Goal: Task Accomplishment & Management: Manage account settings

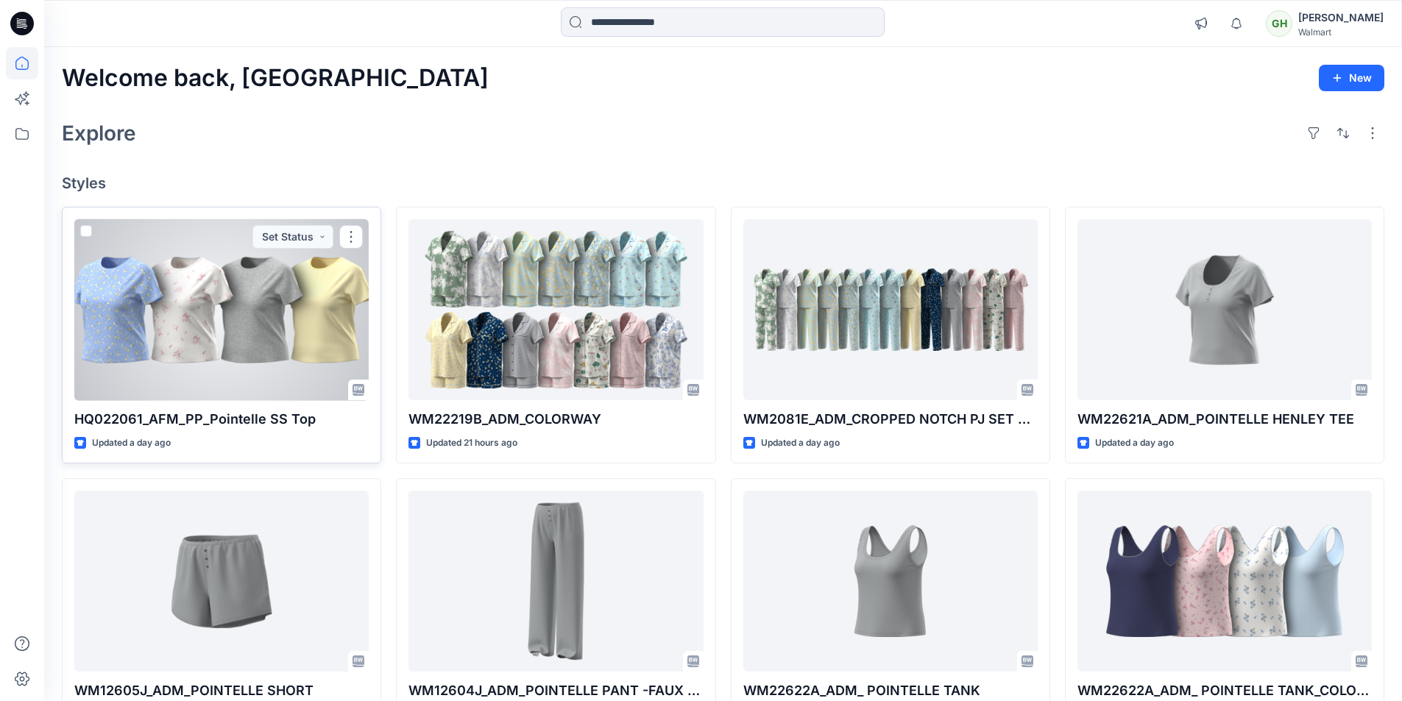
click at [209, 344] on div at bounding box center [221, 310] width 294 height 182
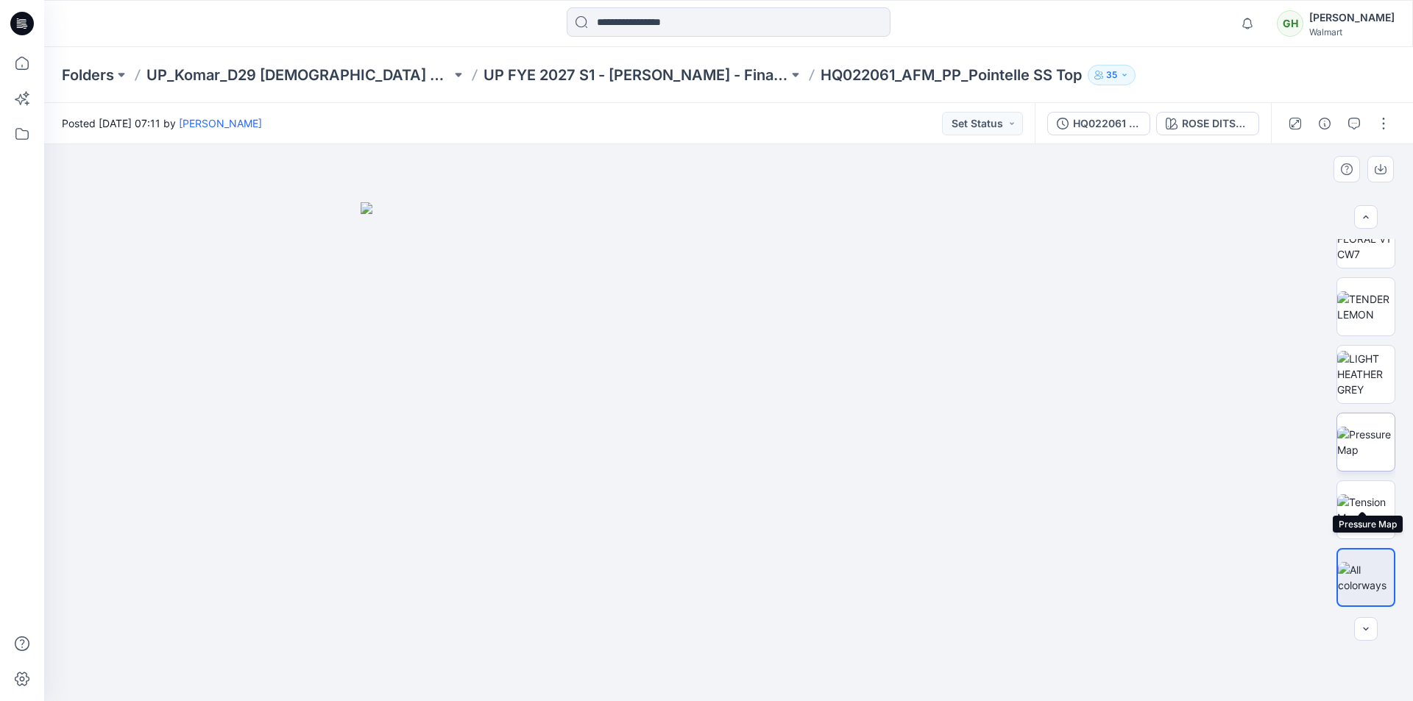
scroll to position [836, 0]
click at [1362, 378] on img at bounding box center [1365, 380] width 57 height 31
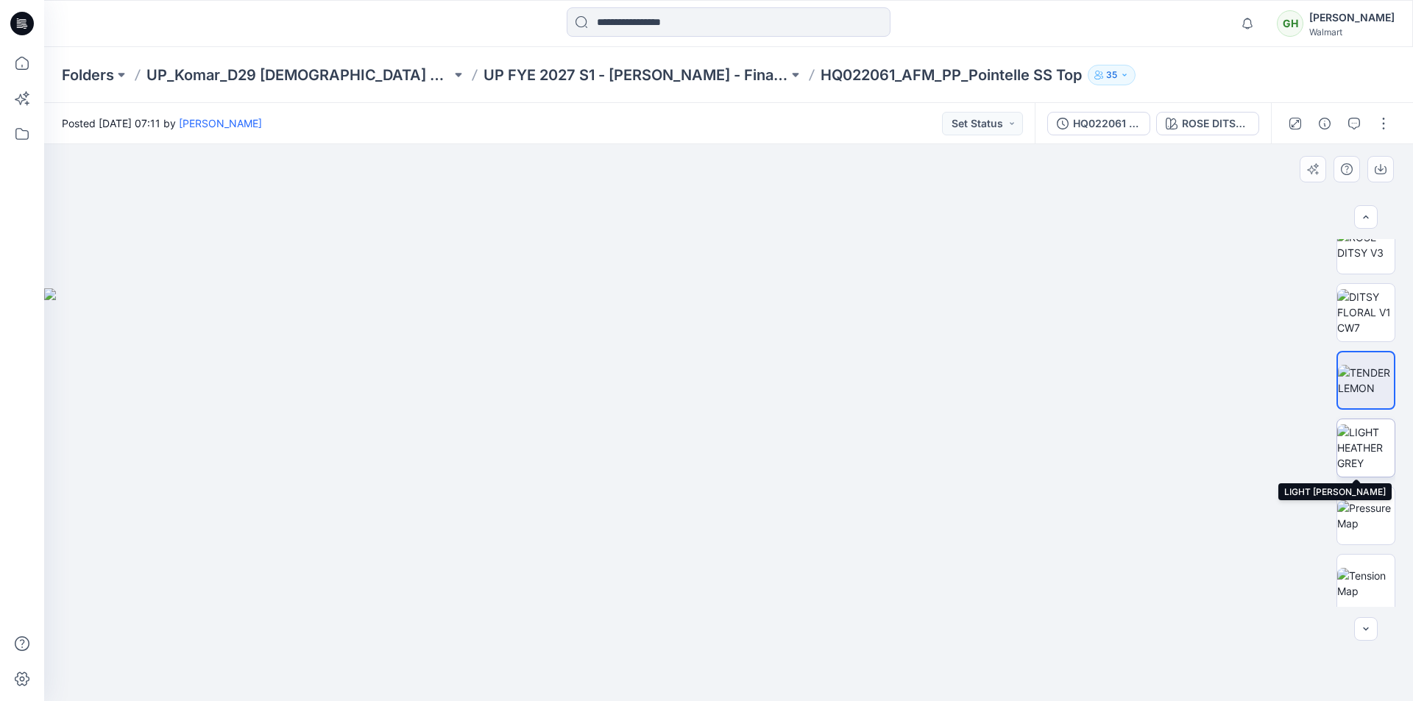
click at [1370, 447] on img at bounding box center [1365, 448] width 57 height 46
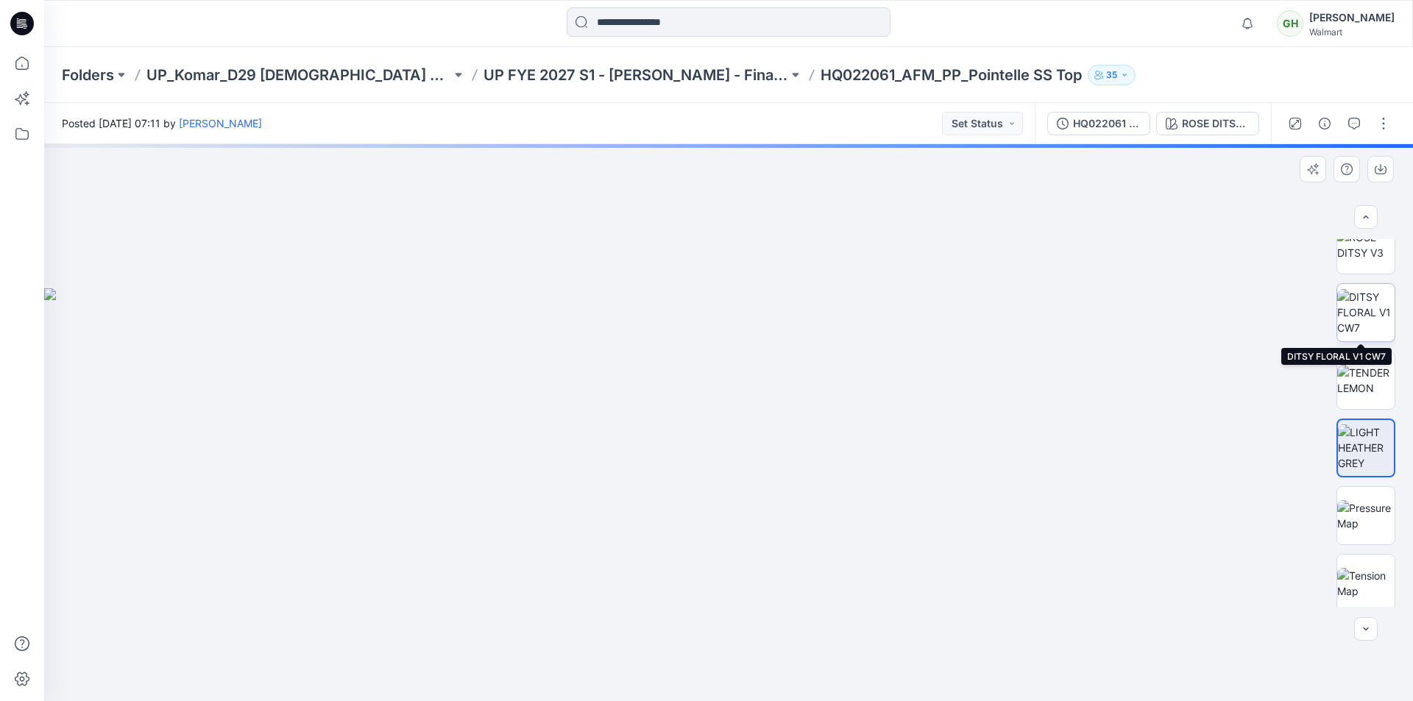
click at [1360, 311] on img at bounding box center [1365, 312] width 57 height 46
click at [1365, 253] on img at bounding box center [1365, 245] width 57 height 31
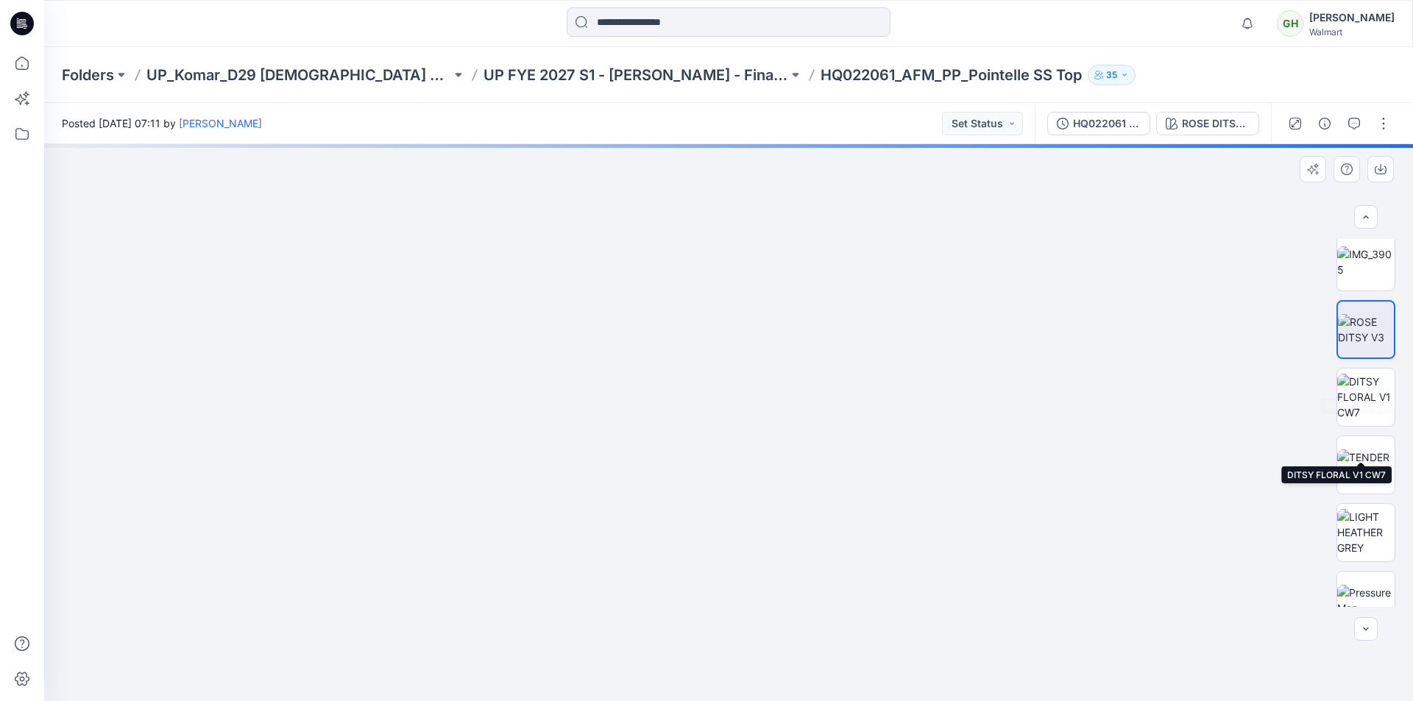
scroll to position [615, 0]
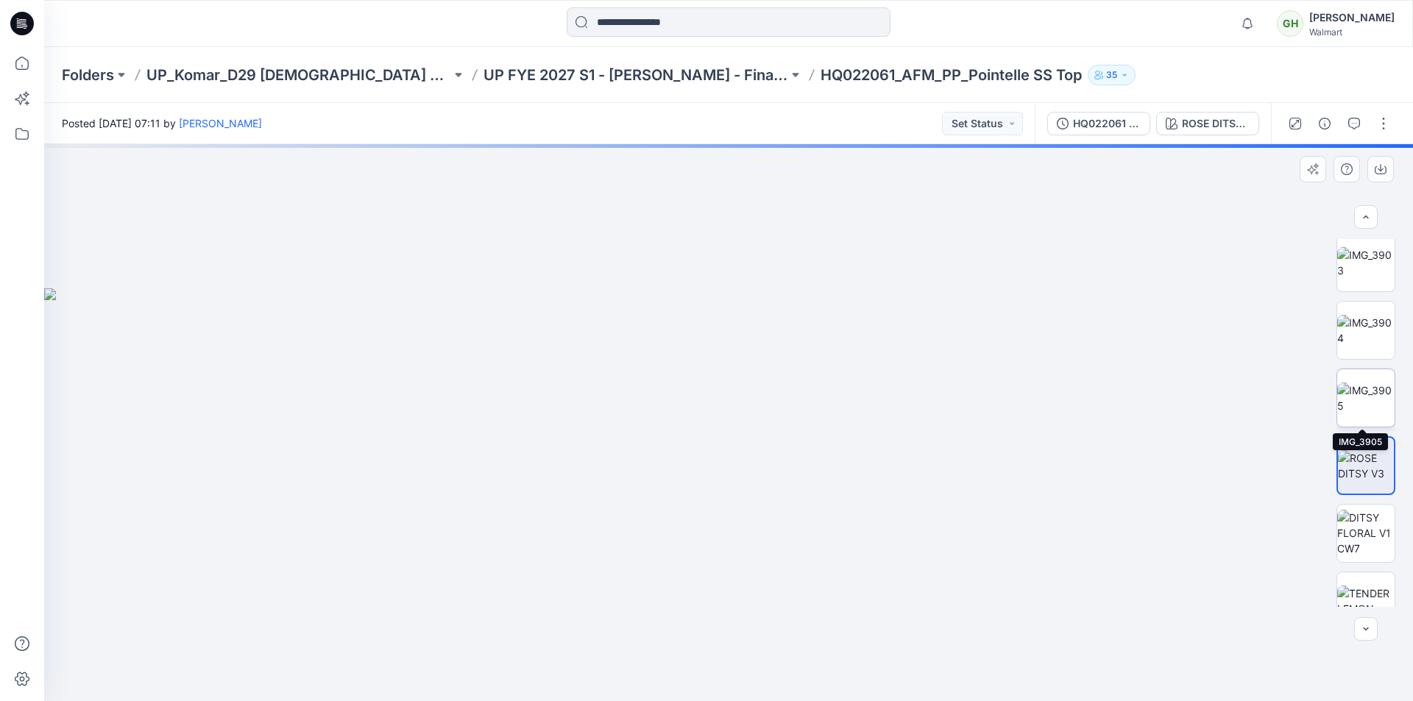
click at [1362, 399] on img at bounding box center [1365, 398] width 57 height 31
click at [1365, 325] on img at bounding box center [1365, 330] width 57 height 31
click at [1370, 258] on img at bounding box center [1365, 262] width 57 height 31
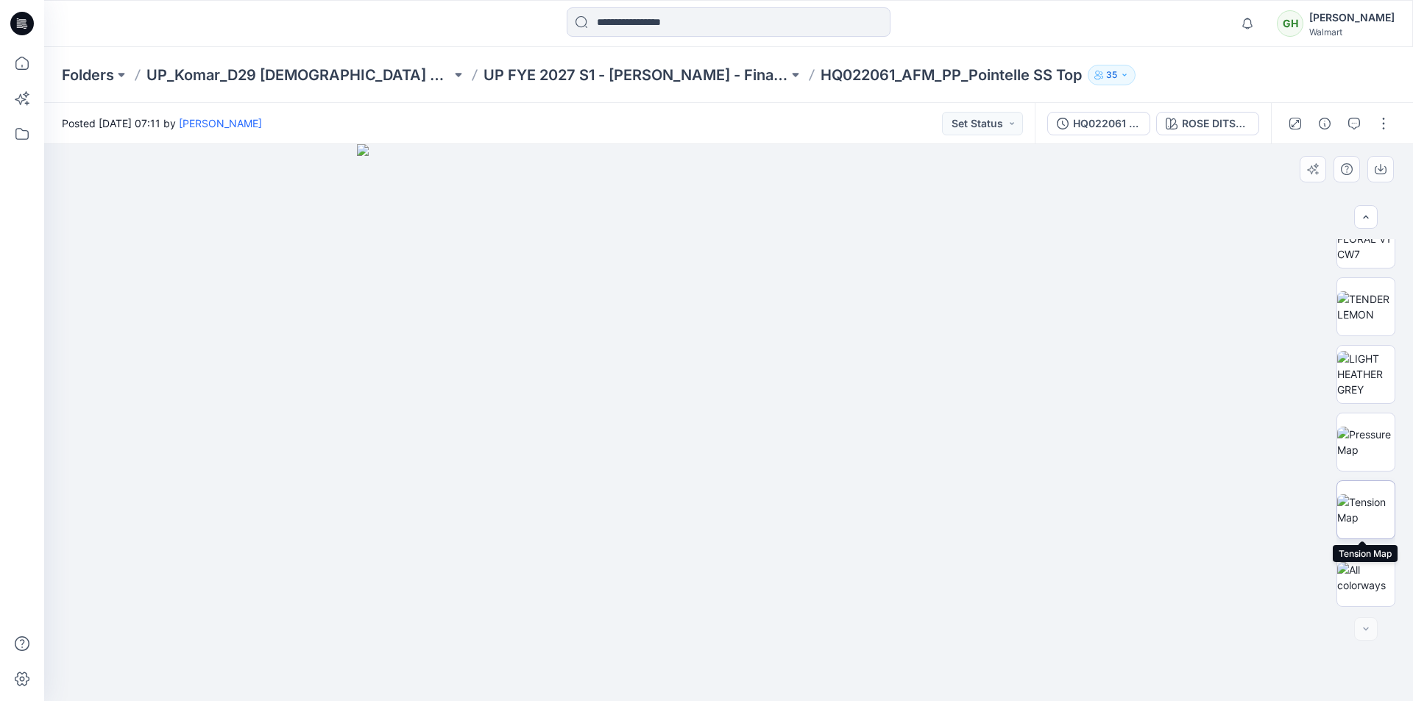
click at [1359, 508] on img at bounding box center [1365, 510] width 57 height 31
click at [1369, 430] on img at bounding box center [1365, 442] width 57 height 31
click at [1362, 372] on img at bounding box center [1365, 374] width 57 height 46
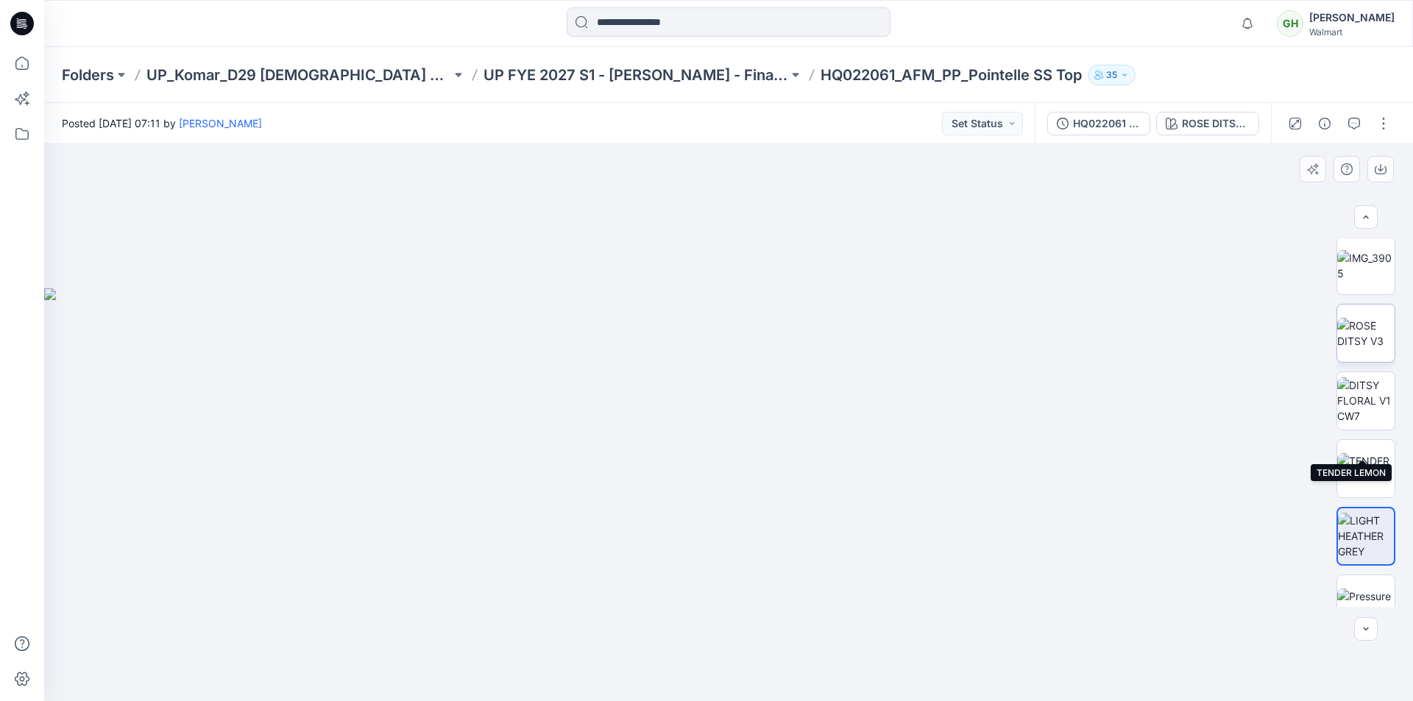
scroll to position [689, 0]
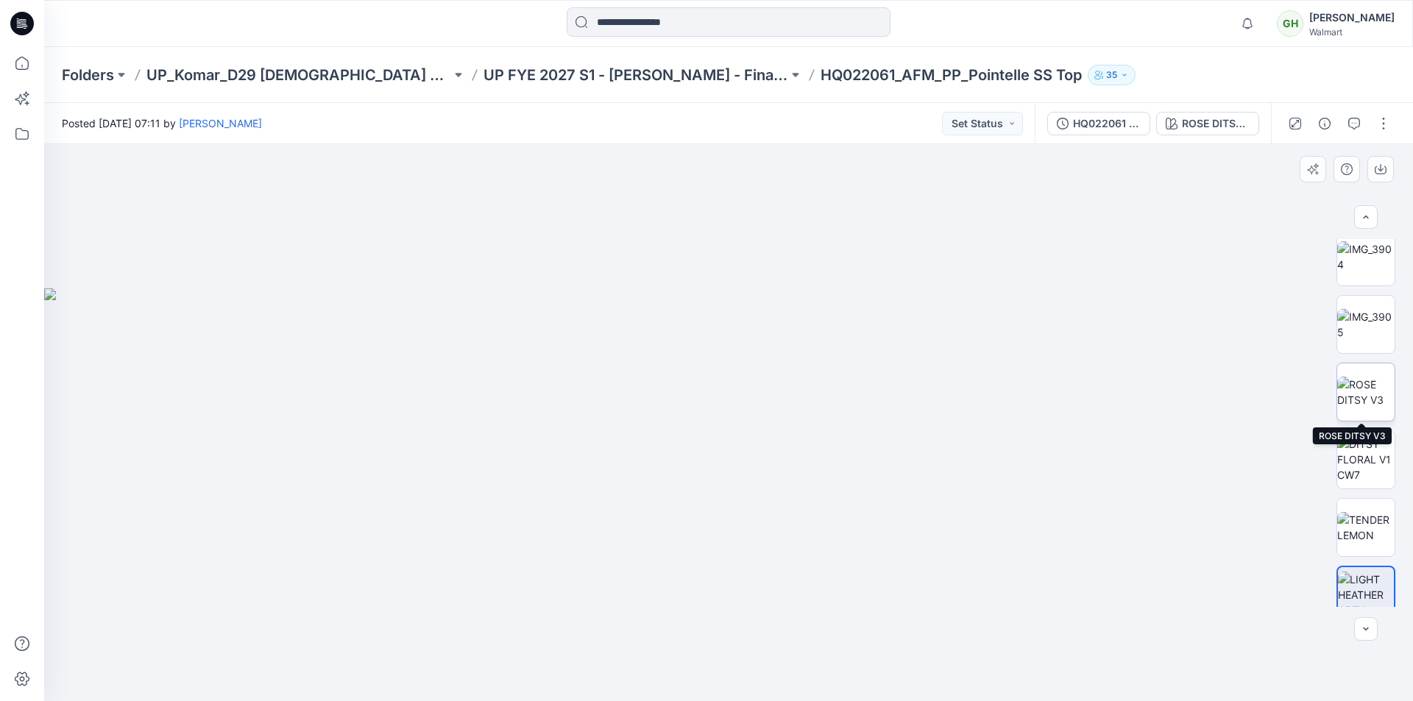
click at [1379, 387] on img at bounding box center [1365, 392] width 57 height 31
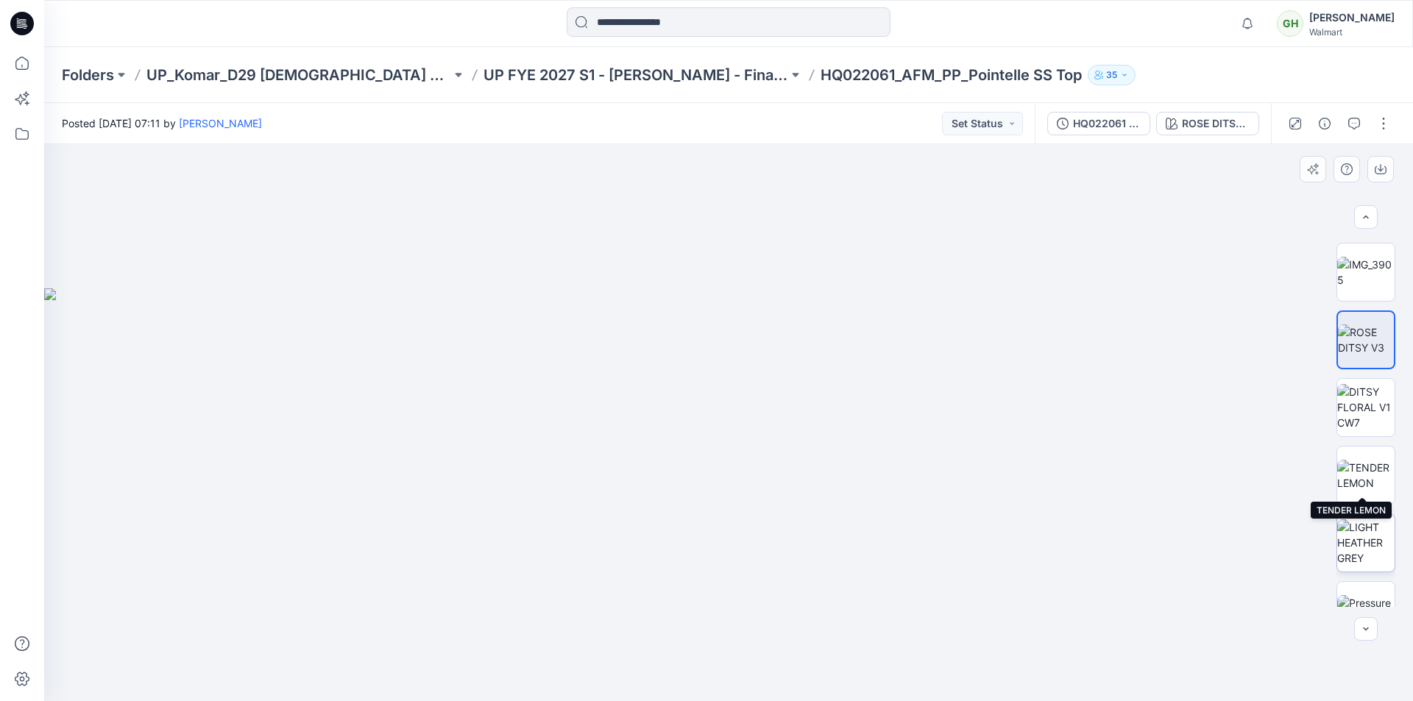
scroll to position [762, 0]
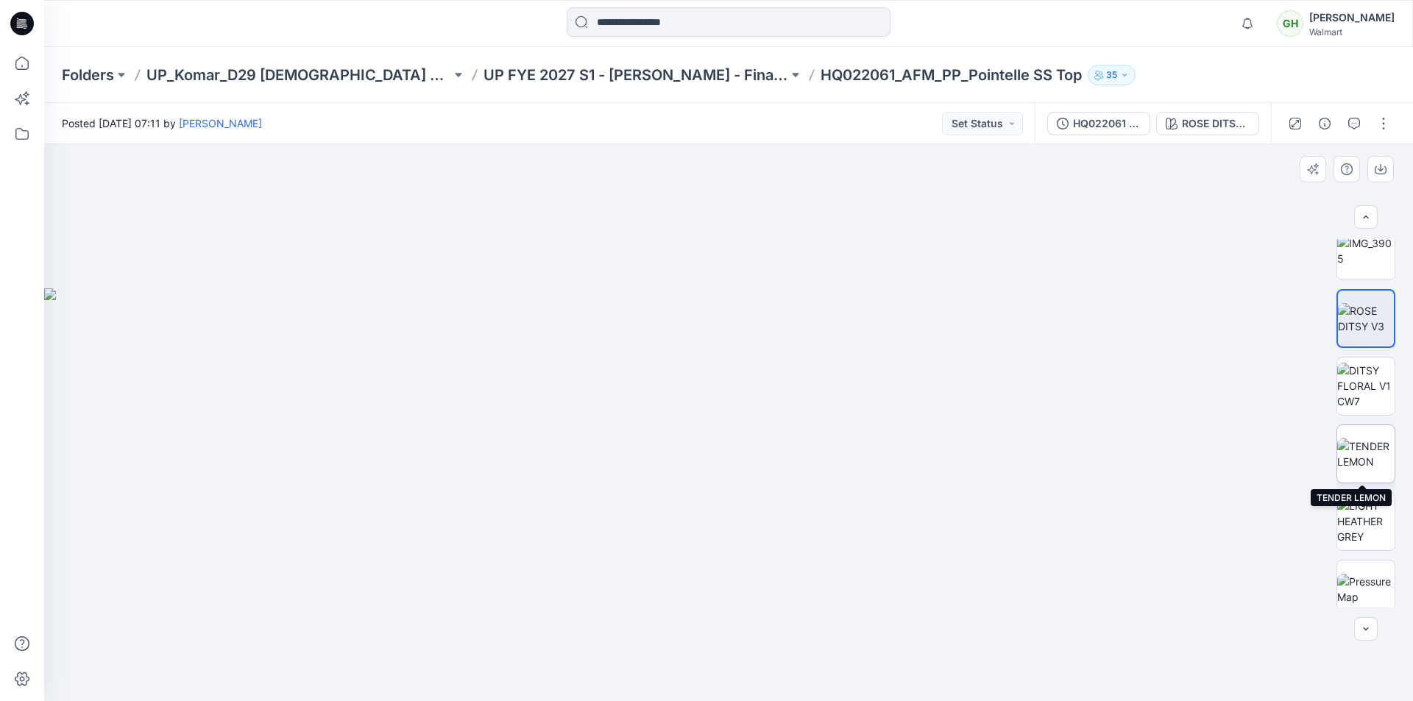
click at [1354, 448] on img at bounding box center [1365, 454] width 57 height 31
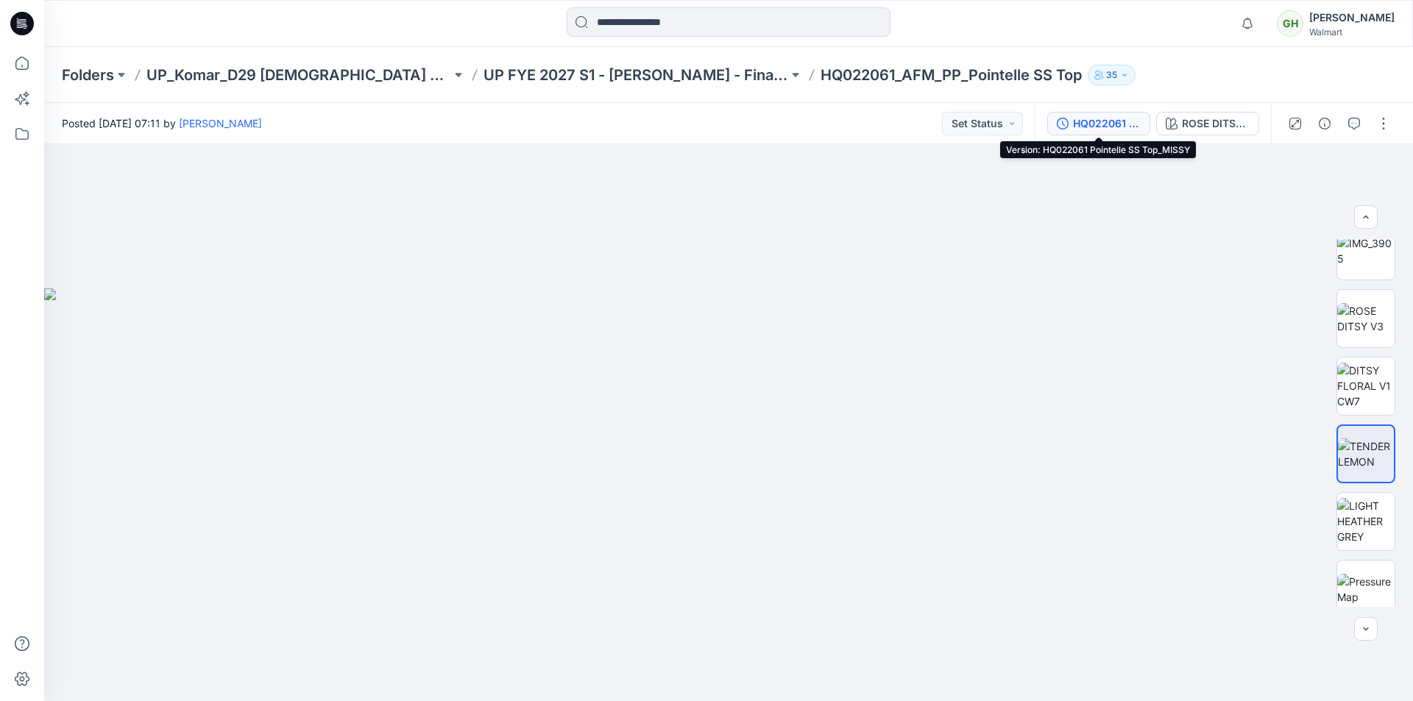
click at [1115, 122] on div "HQ022061 Pointelle SS Top_MISSY" at bounding box center [1107, 124] width 68 height 16
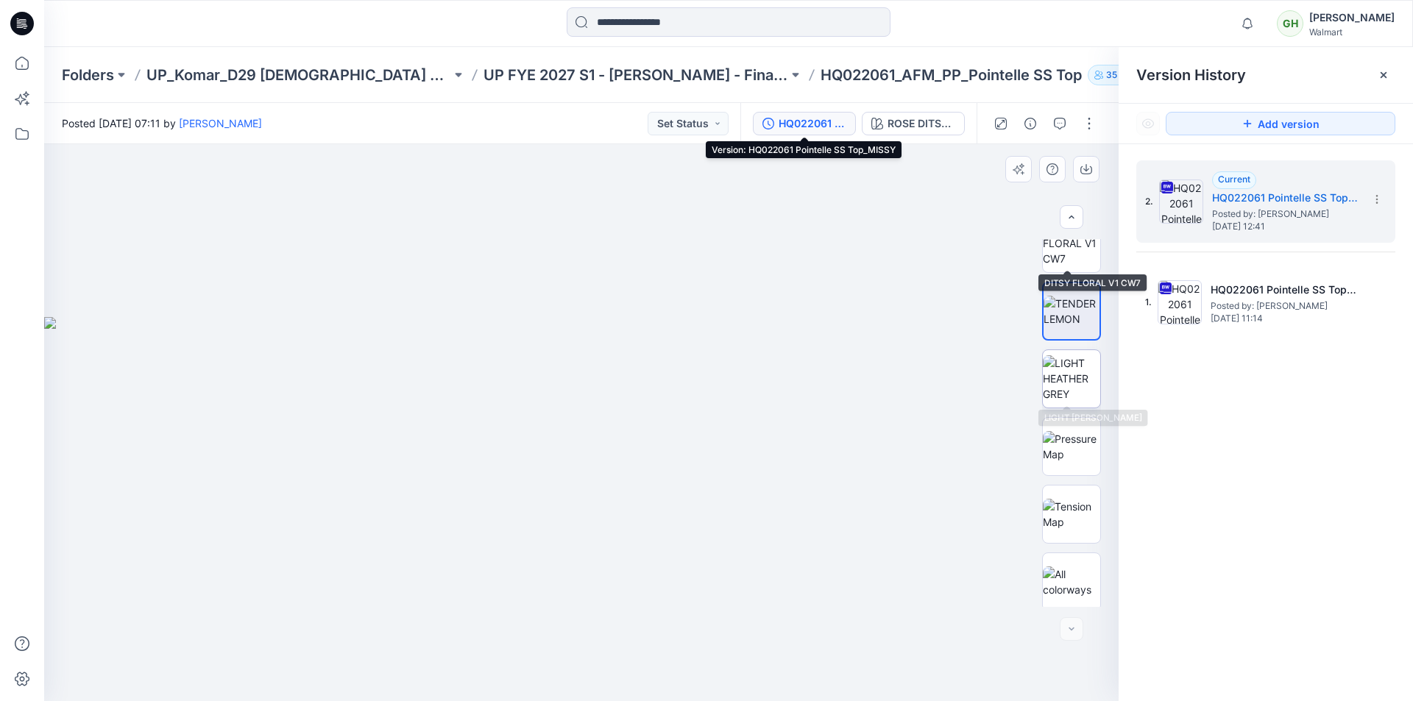
scroll to position [910, 0]
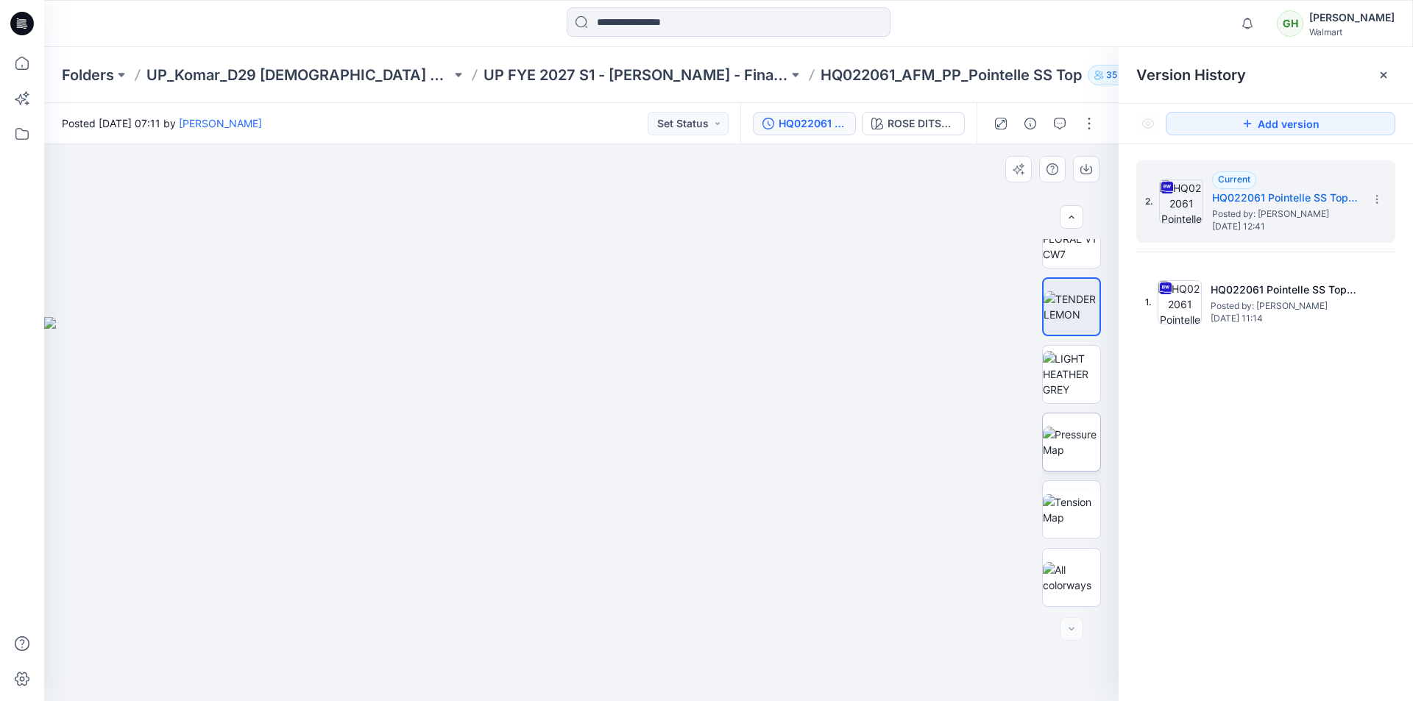
click at [1048, 442] on img at bounding box center [1071, 442] width 57 height 31
click at [1063, 506] on img at bounding box center [1071, 510] width 57 height 31
click at [1089, 444] on img at bounding box center [1071, 442] width 57 height 31
click at [1077, 507] on img at bounding box center [1071, 510] width 57 height 31
click at [1073, 440] on img at bounding box center [1071, 442] width 57 height 31
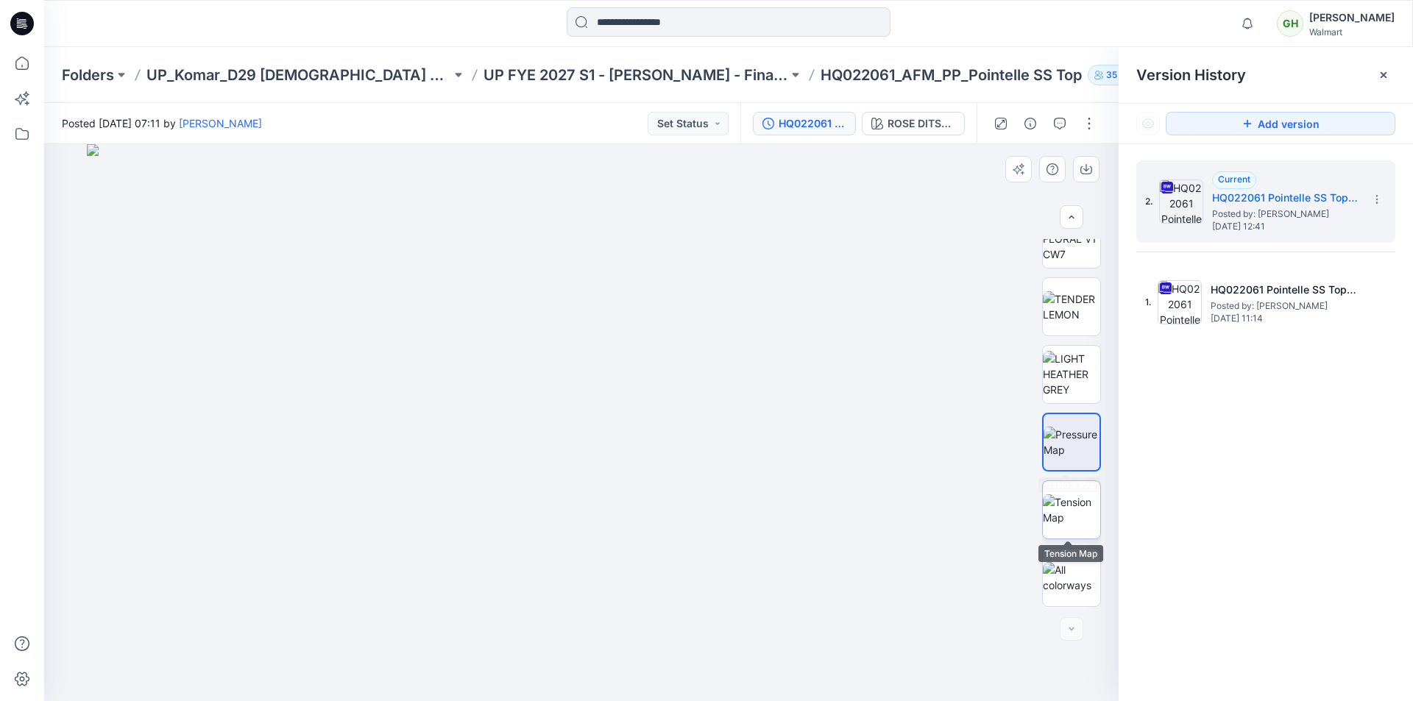
click at [1062, 503] on img at bounding box center [1071, 510] width 57 height 31
click at [1058, 447] on img at bounding box center [1071, 442] width 57 height 31
click at [1061, 505] on img at bounding box center [1071, 510] width 57 height 31
click at [1070, 450] on img at bounding box center [1071, 442] width 57 height 31
click at [1063, 500] on img at bounding box center [1071, 510] width 57 height 31
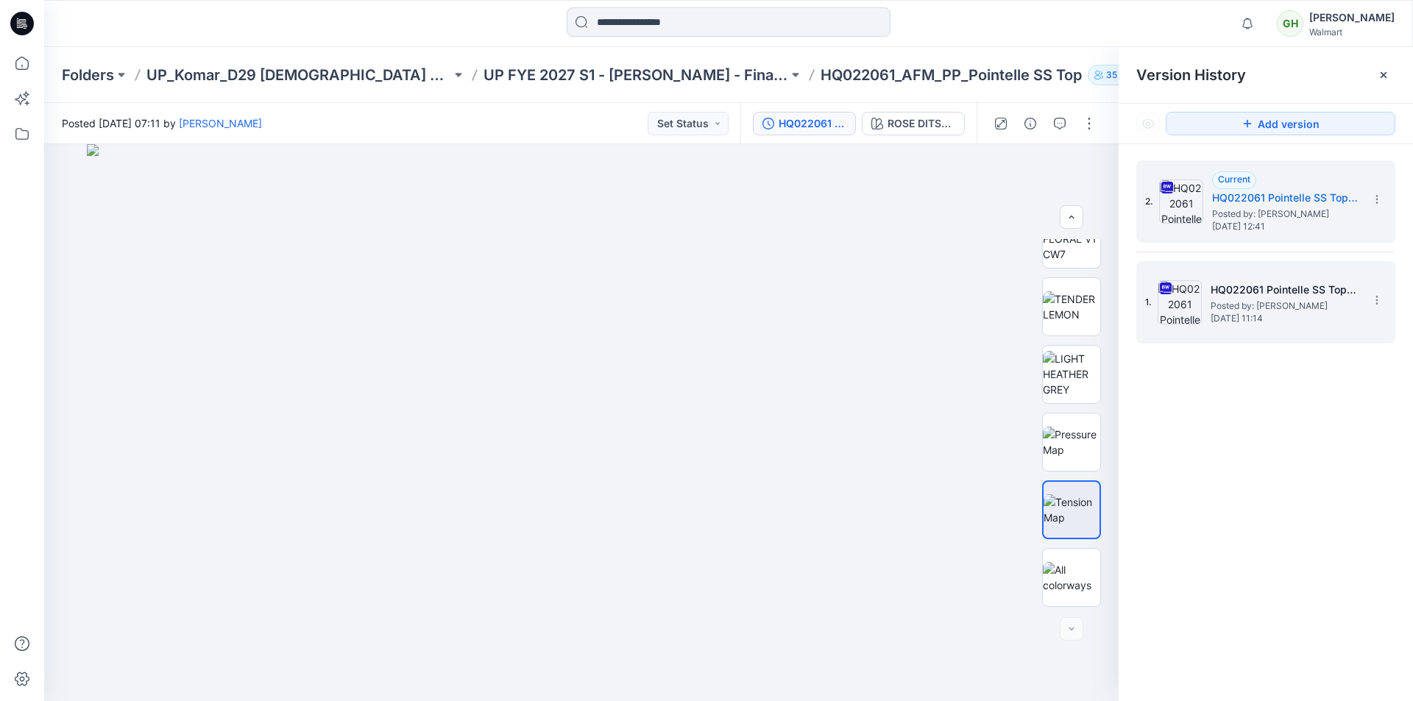
click at [1236, 294] on h5 "HQ022061 Pointelle SS Top_PLUS" at bounding box center [1284, 290] width 147 height 18
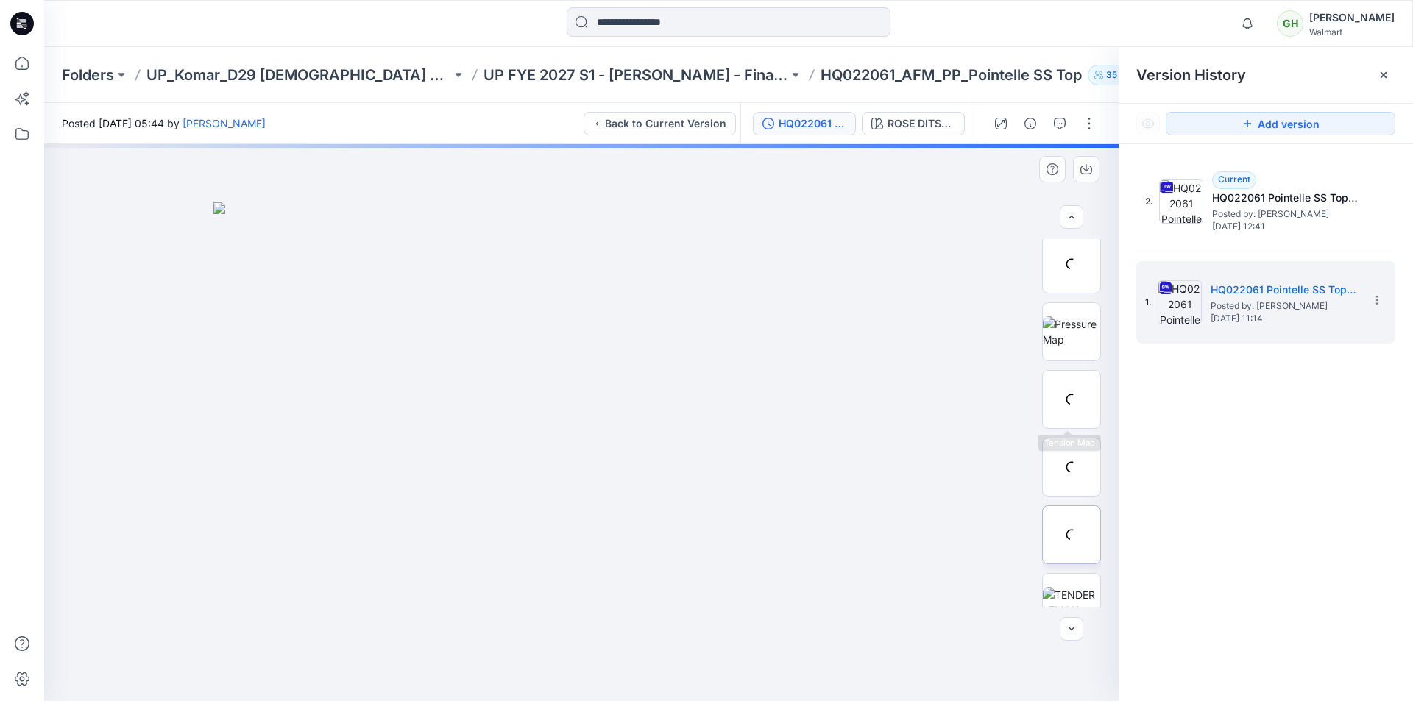
scroll to position [842, 0]
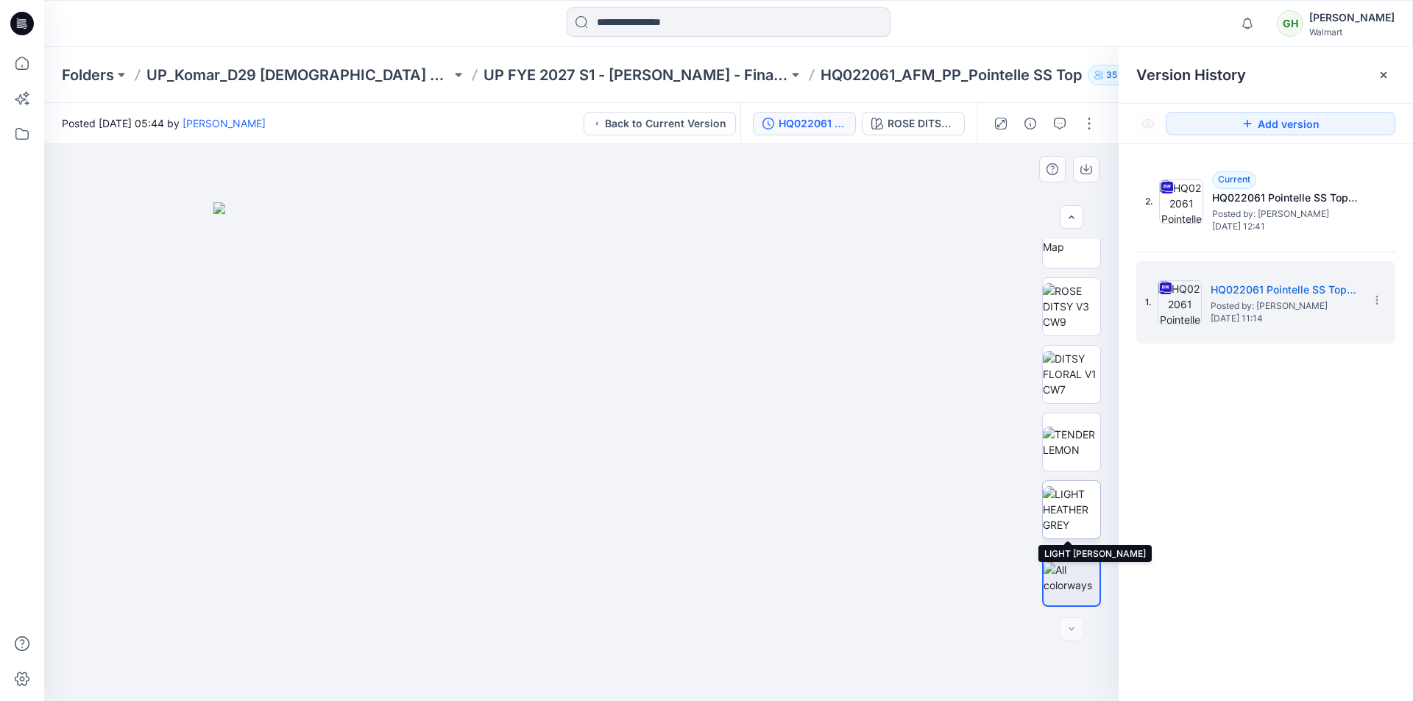
click at [1072, 502] on img at bounding box center [1071, 509] width 57 height 46
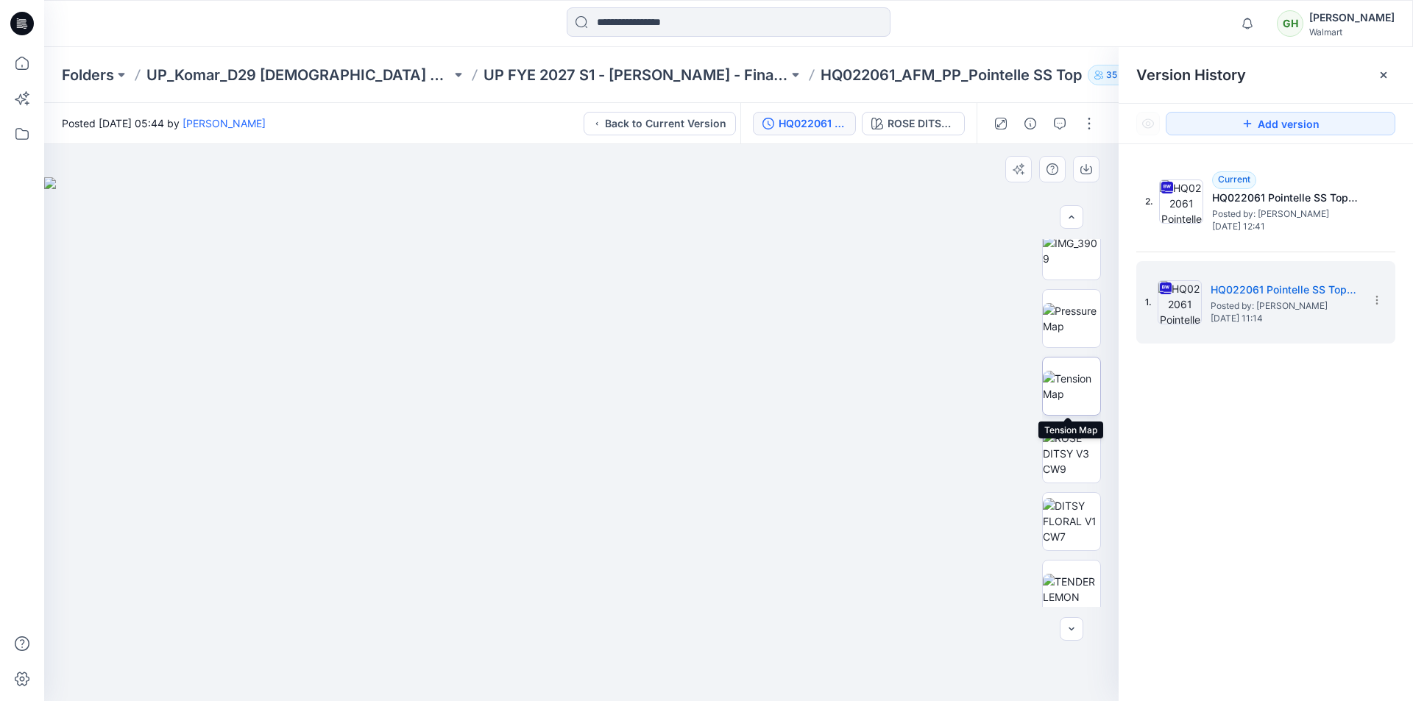
click at [1065, 374] on img at bounding box center [1071, 386] width 57 height 31
click at [1058, 322] on img at bounding box center [1071, 318] width 57 height 31
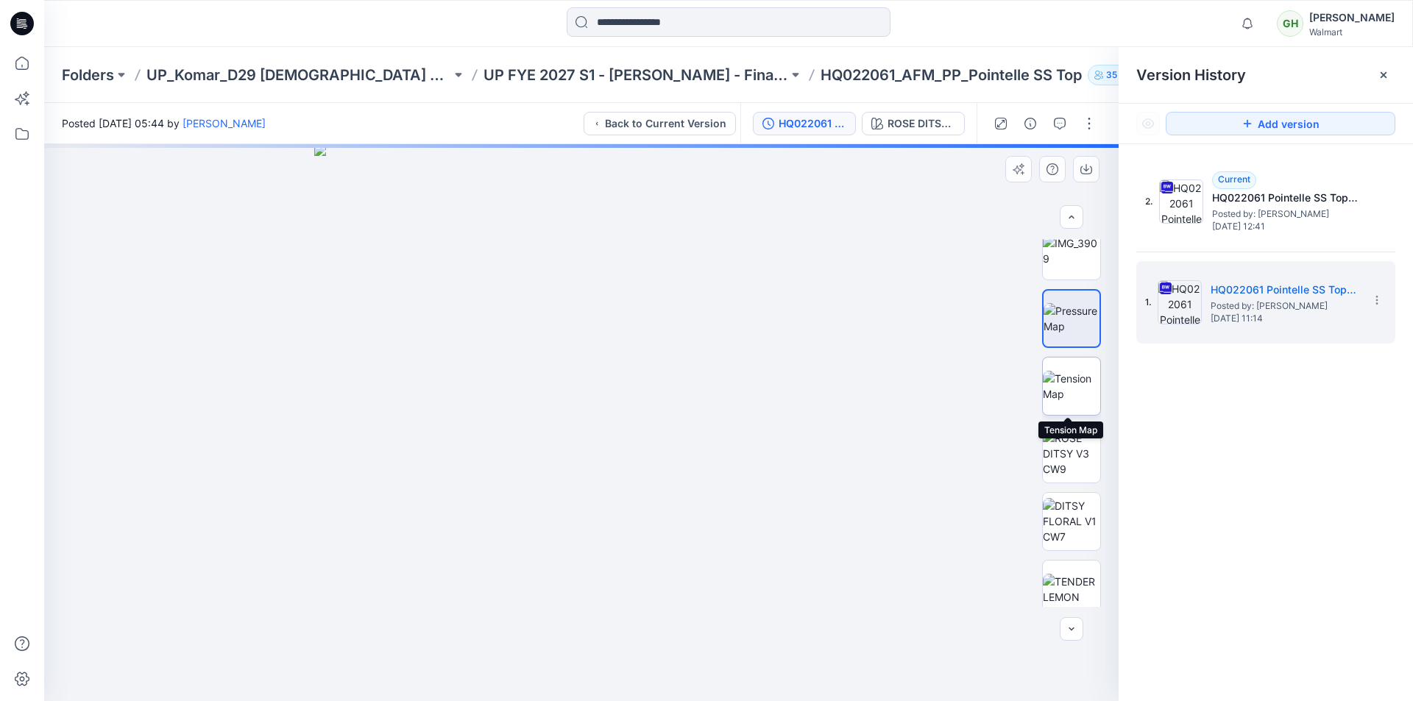
click at [1068, 382] on img at bounding box center [1071, 386] width 57 height 31
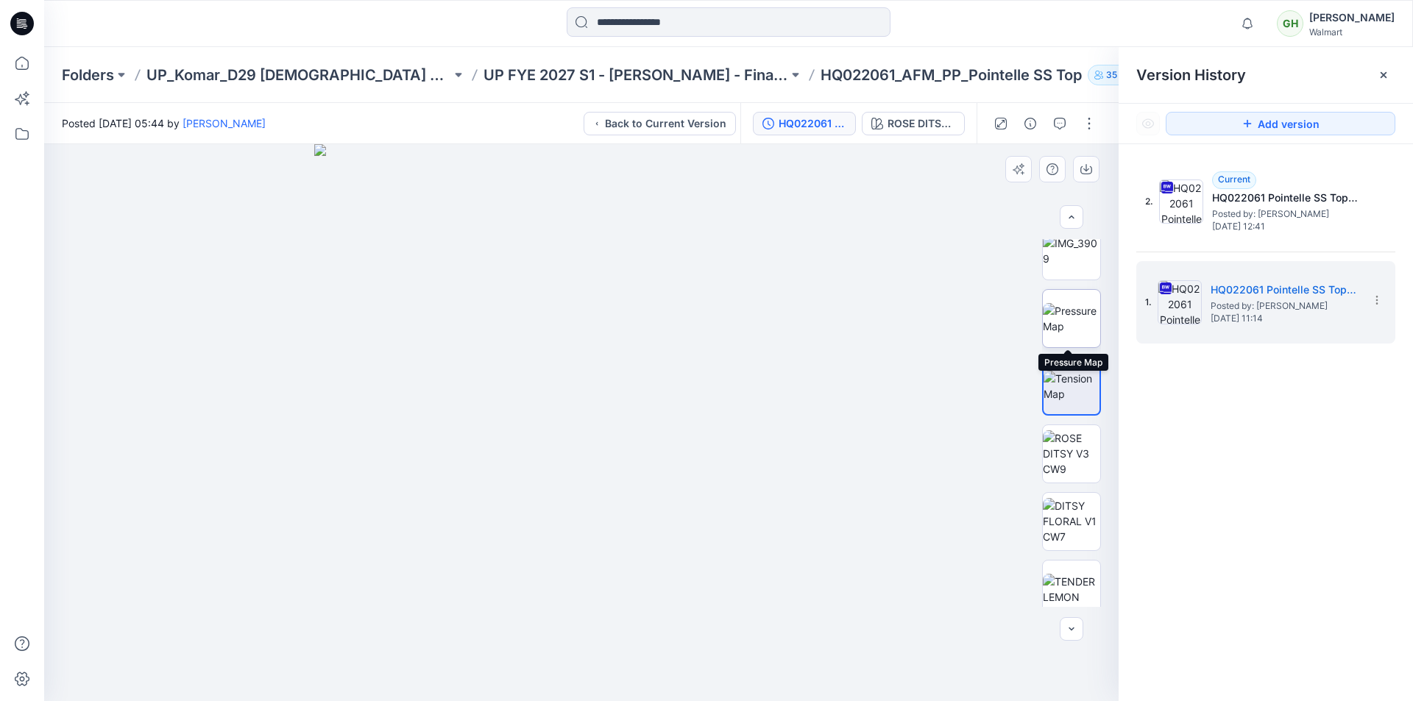
click at [1072, 324] on img at bounding box center [1071, 318] width 57 height 31
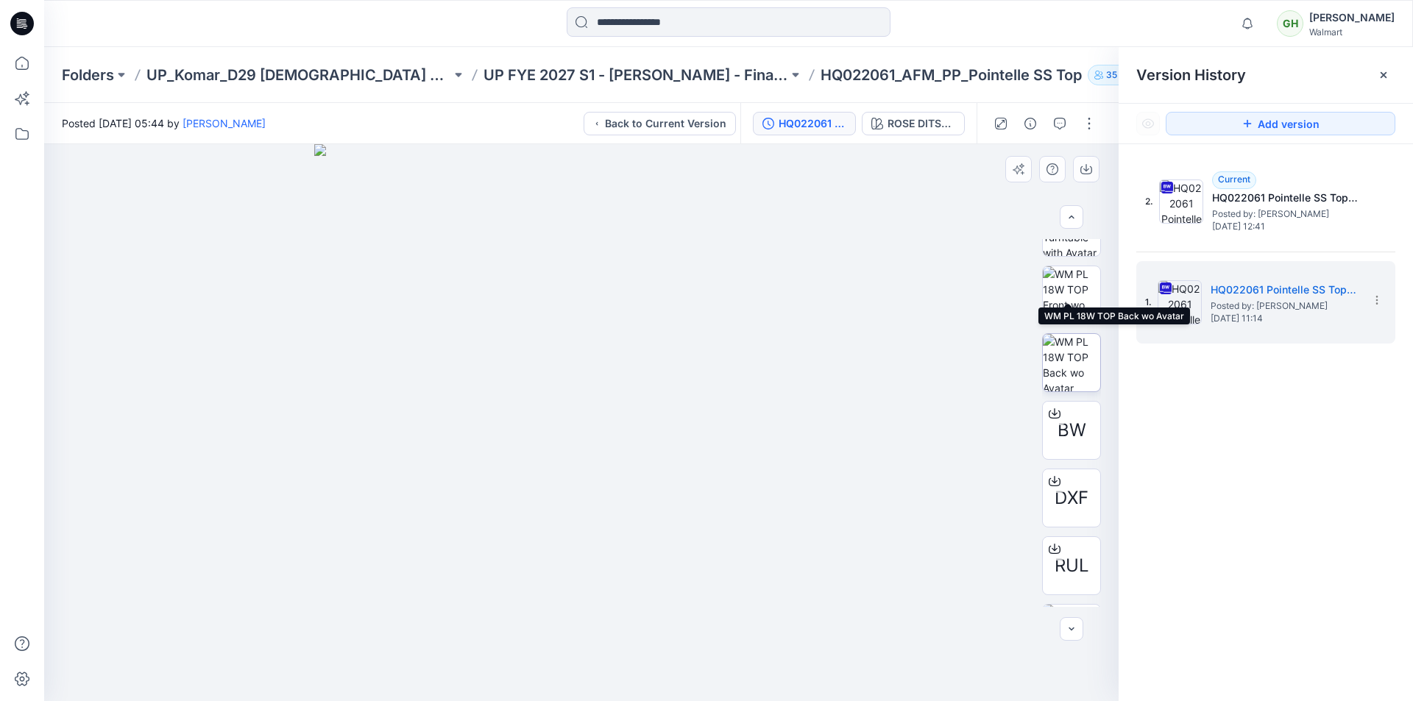
scroll to position [221, 0]
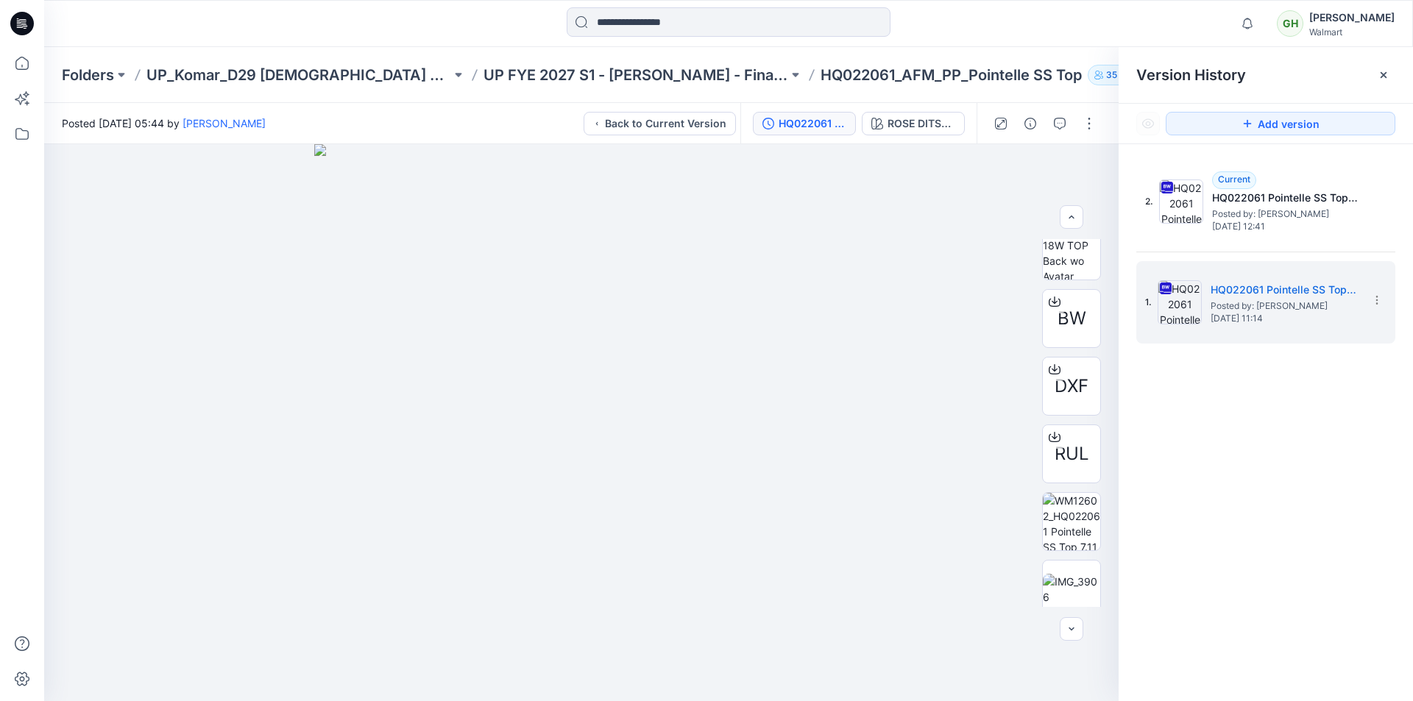
click at [951, 74] on p "HQ022061_AFM_PP_Pointelle SS Top" at bounding box center [951, 75] width 261 height 21
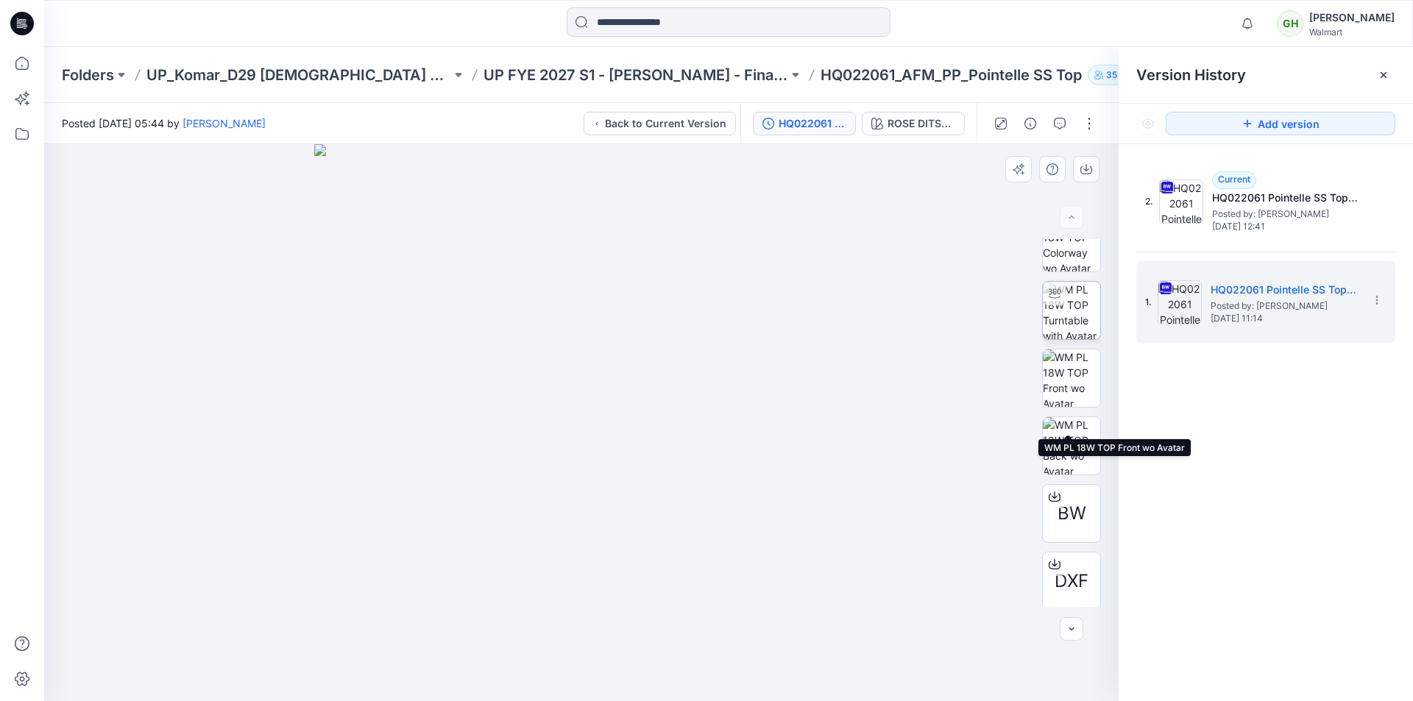
scroll to position [0, 0]
click at [1392, 74] on div at bounding box center [1384, 75] width 24 height 24
click at [1382, 76] on icon at bounding box center [1384, 75] width 6 height 6
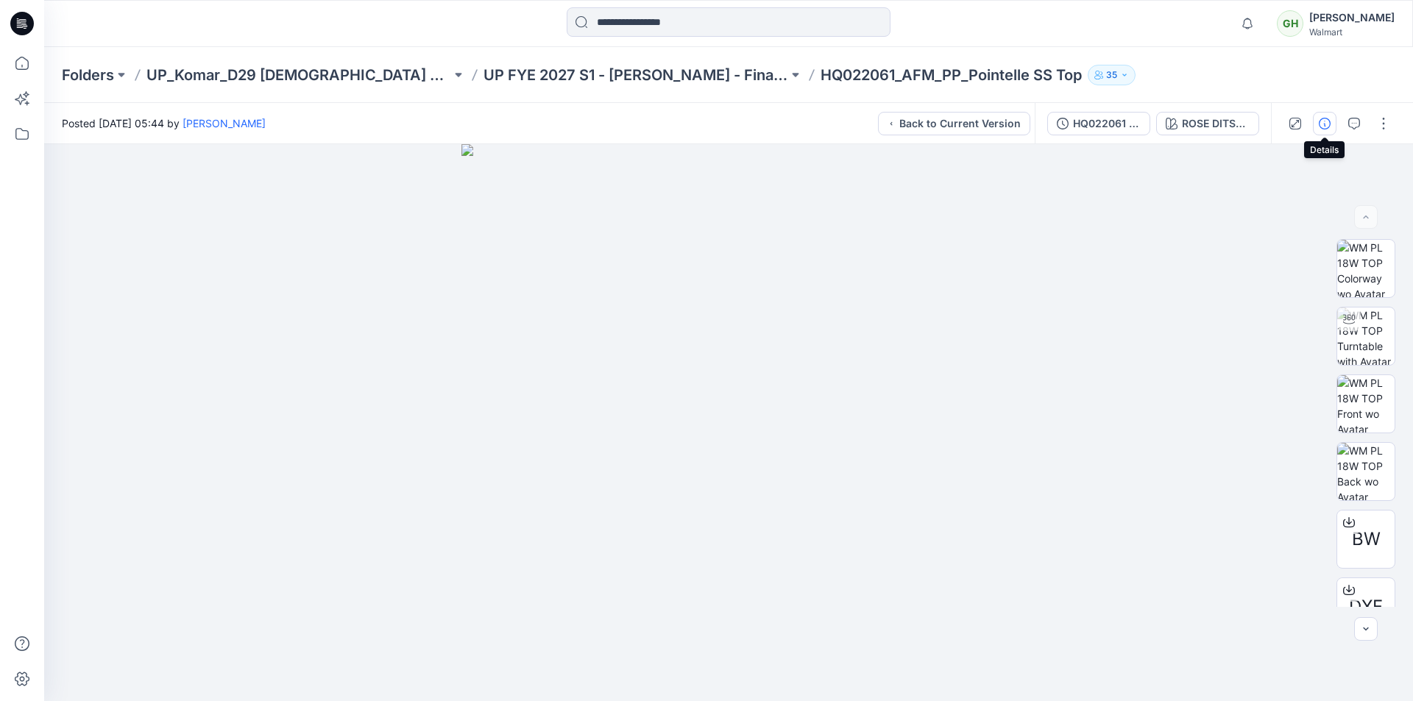
click at [1325, 128] on icon "button" at bounding box center [1325, 124] width 12 height 12
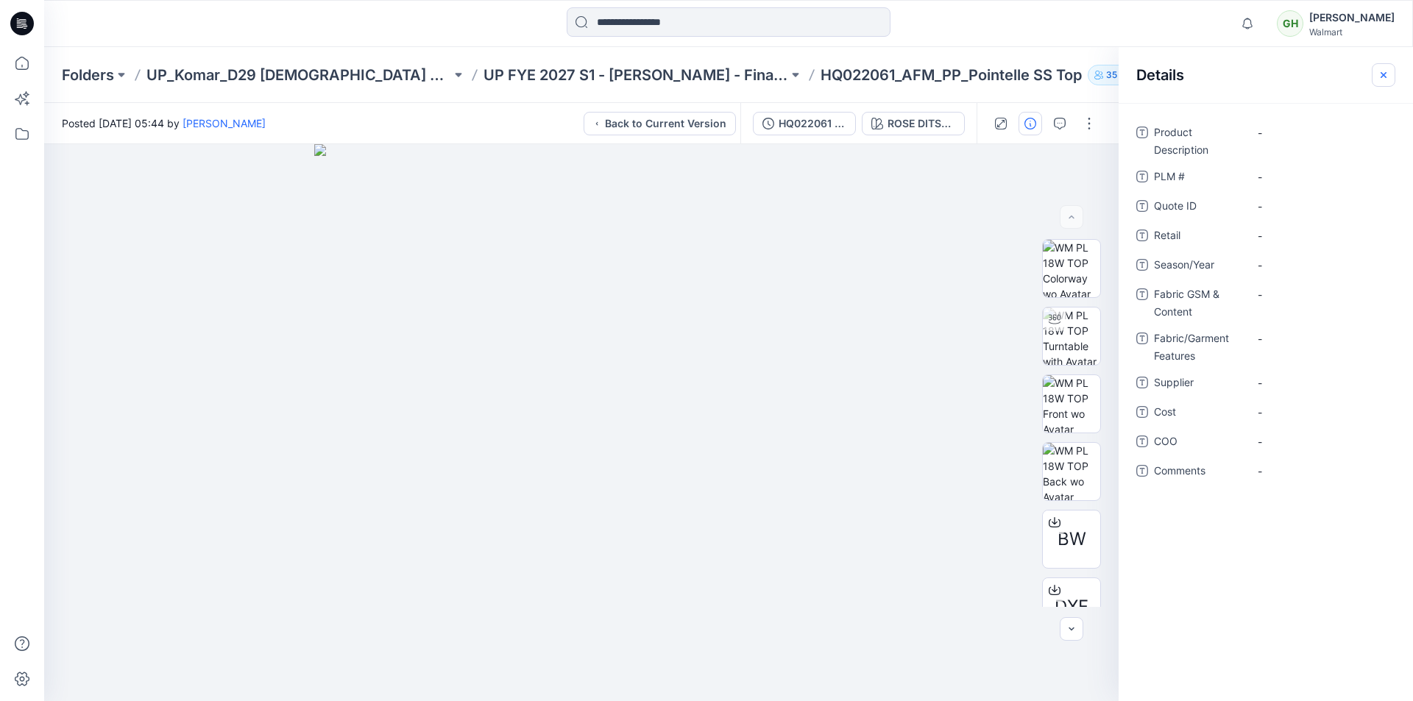
click at [1381, 73] on icon "button" at bounding box center [1384, 74] width 6 height 6
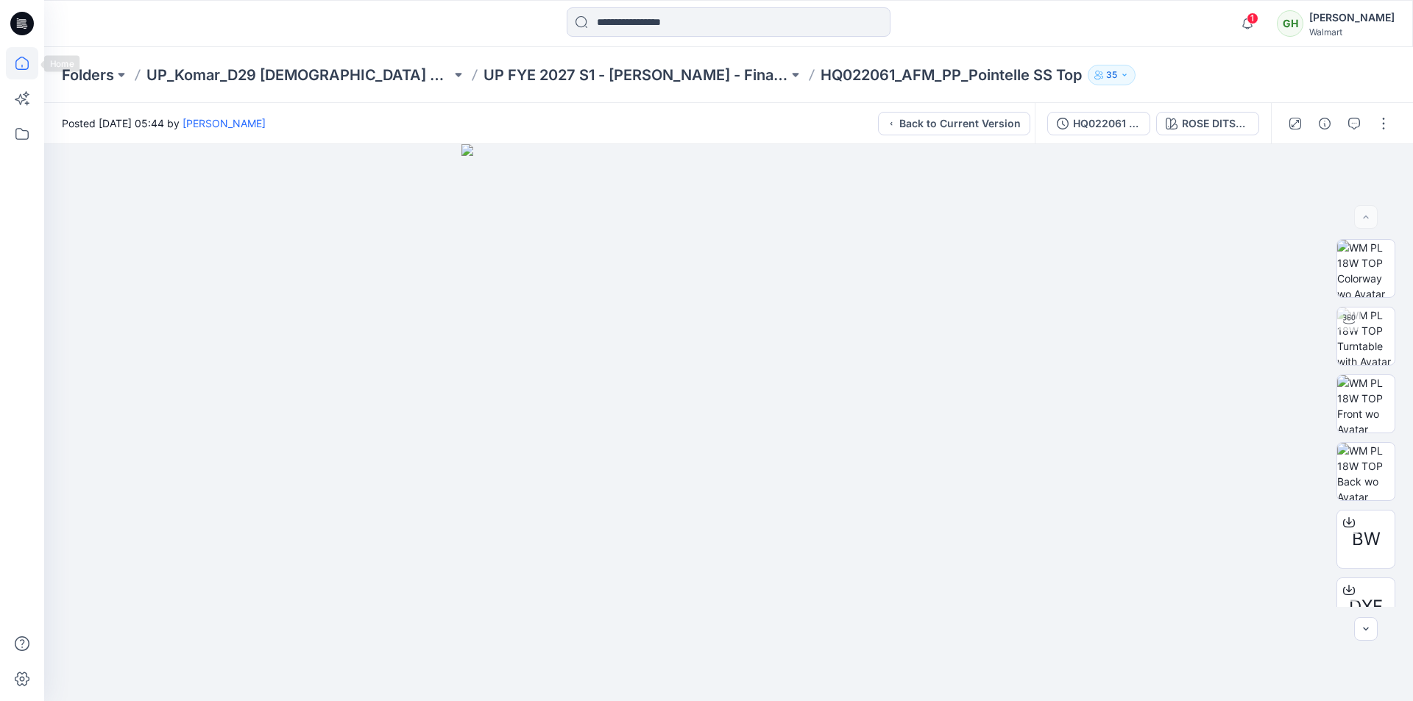
click at [22, 62] on icon at bounding box center [22, 63] width 32 height 32
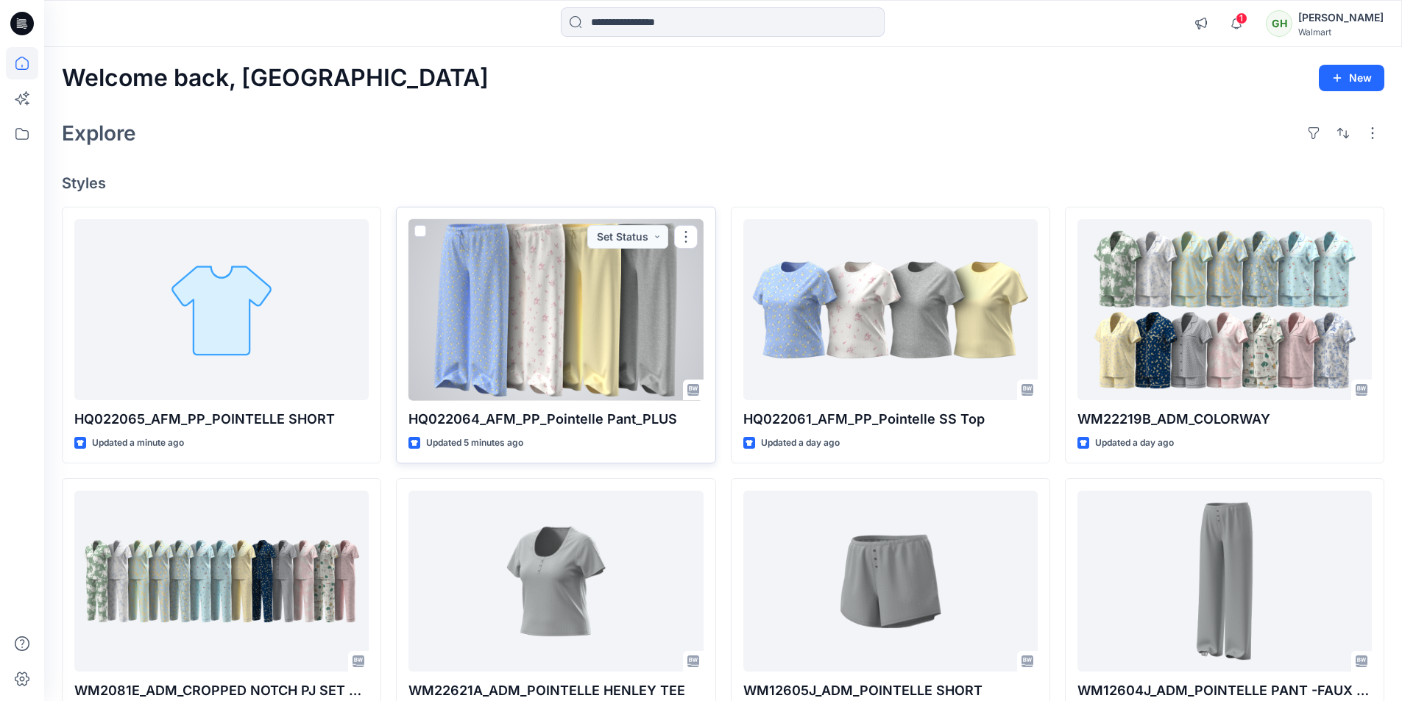
click at [517, 323] on div at bounding box center [555, 310] width 294 height 182
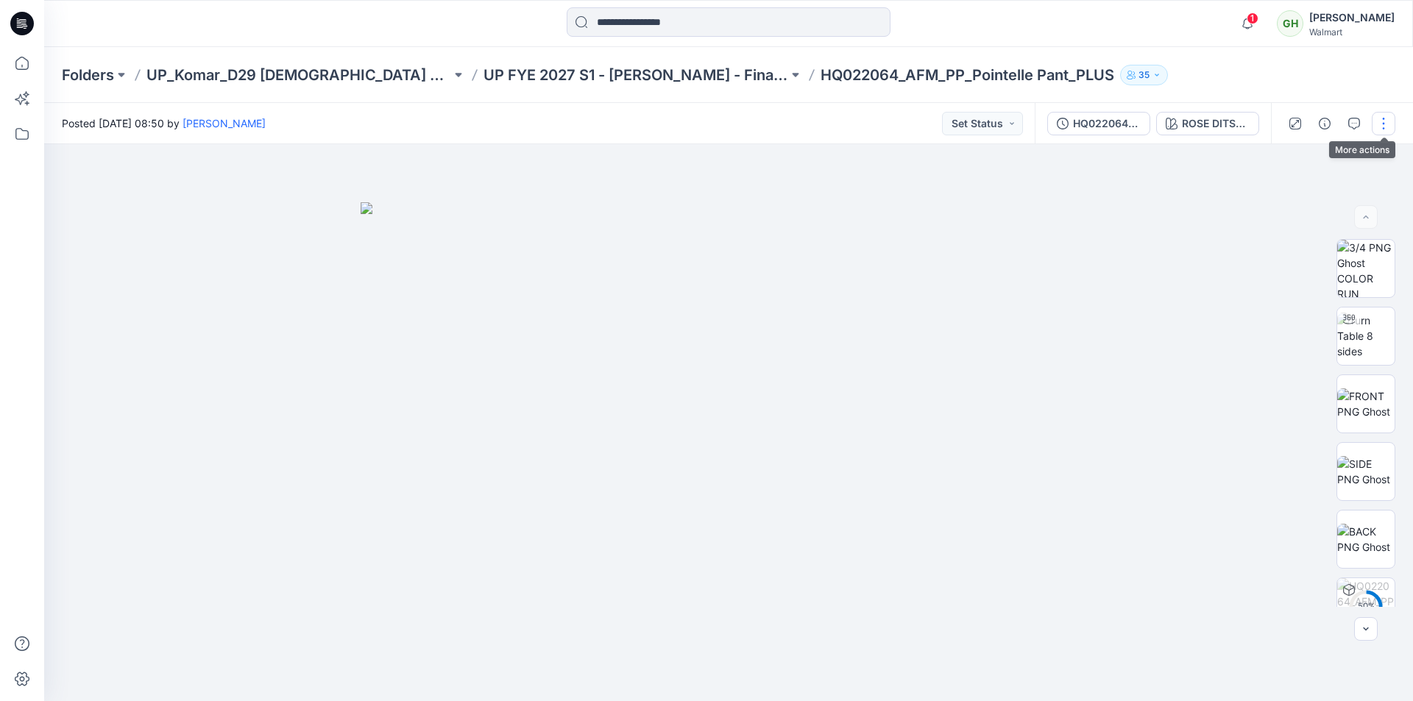
click at [1378, 121] on button "button" at bounding box center [1384, 124] width 24 height 24
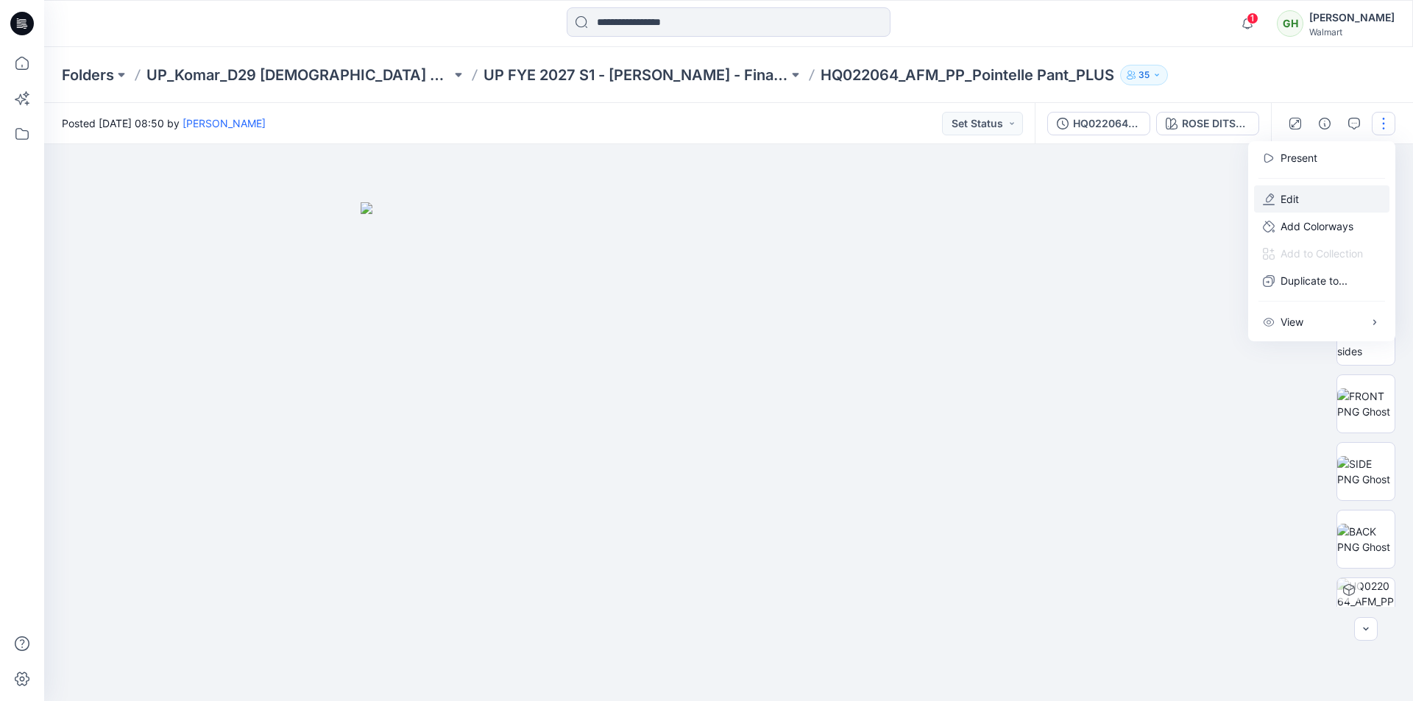
click at [1289, 200] on p "Edit" at bounding box center [1290, 198] width 18 height 15
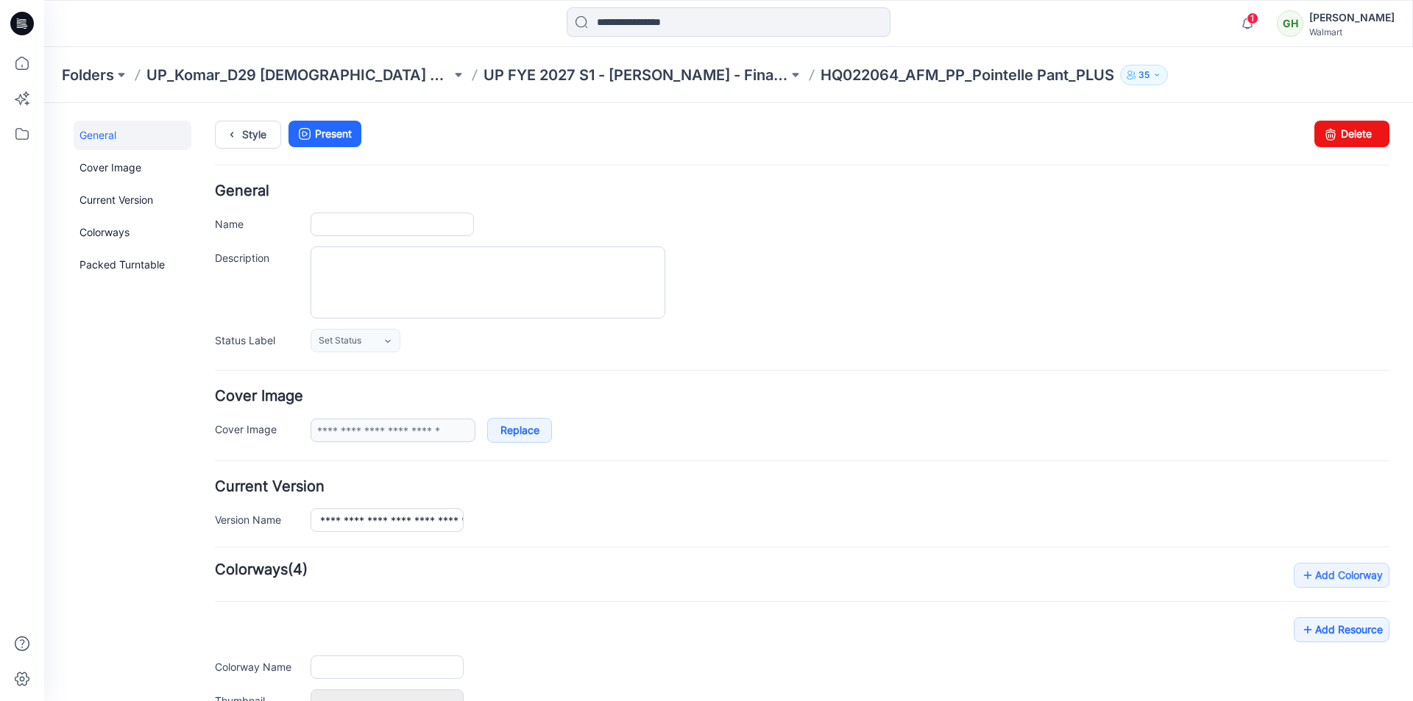
type input "**********"
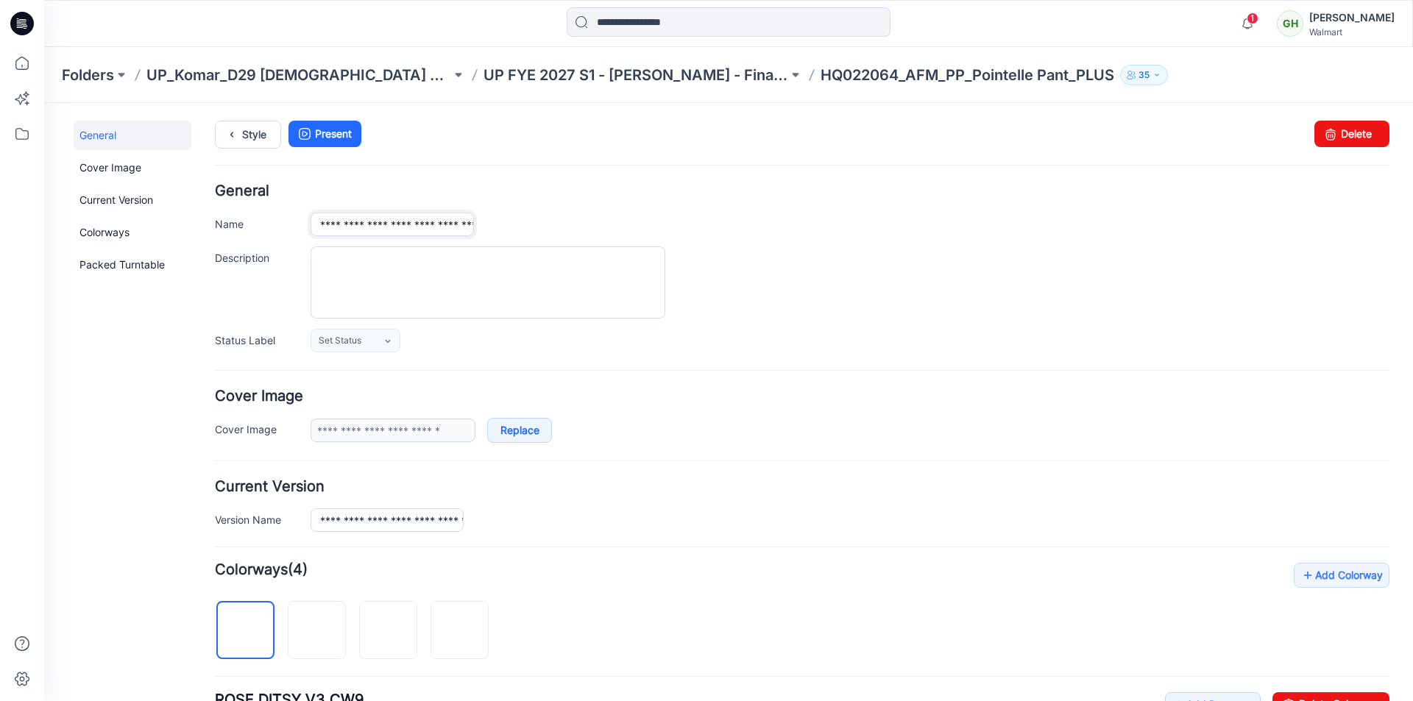
click at [429, 227] on input "**********" at bounding box center [392, 225] width 163 height 24
drag, startPoint x: 442, startPoint y: 224, endPoint x: 514, endPoint y: 238, distance: 72.7
click at [513, 238] on div "**********" at bounding box center [802, 268] width 1175 height 169
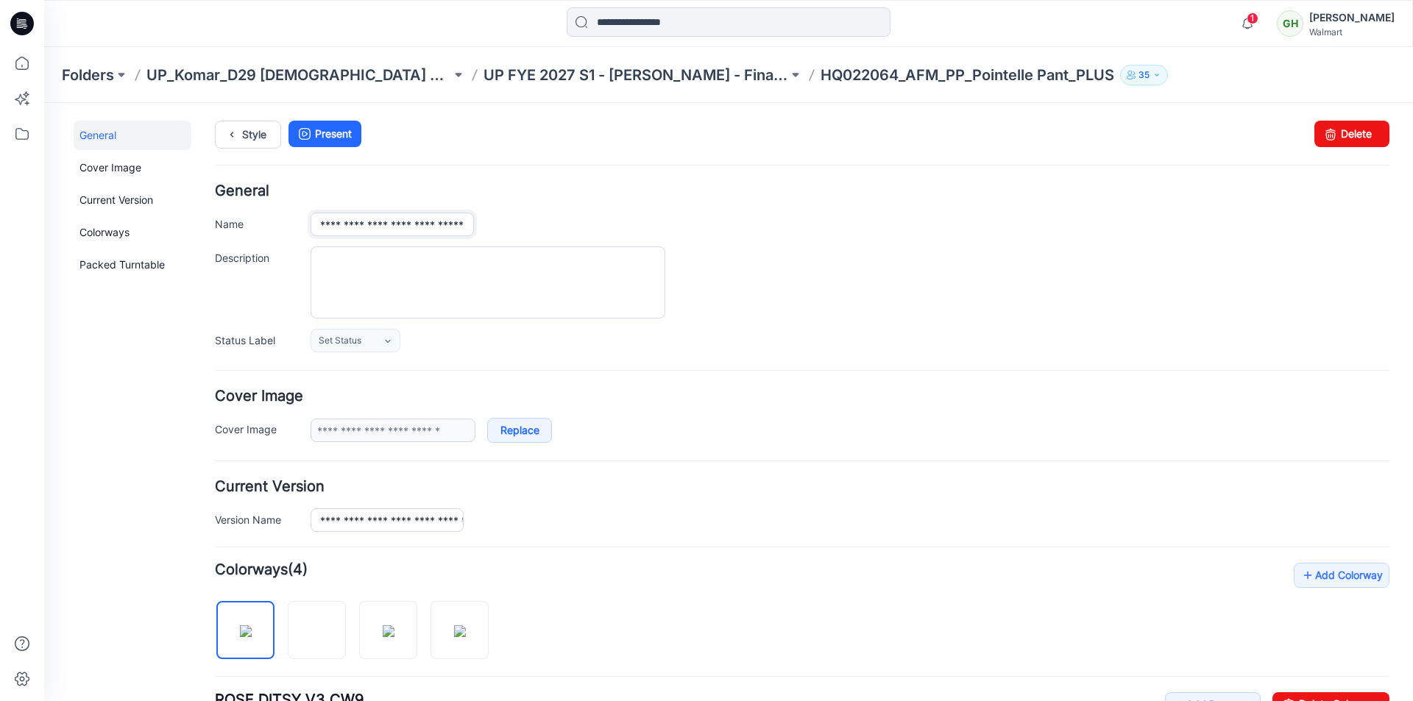
type input "**********"
click at [585, 210] on div "**********" at bounding box center [802, 268] width 1175 height 169
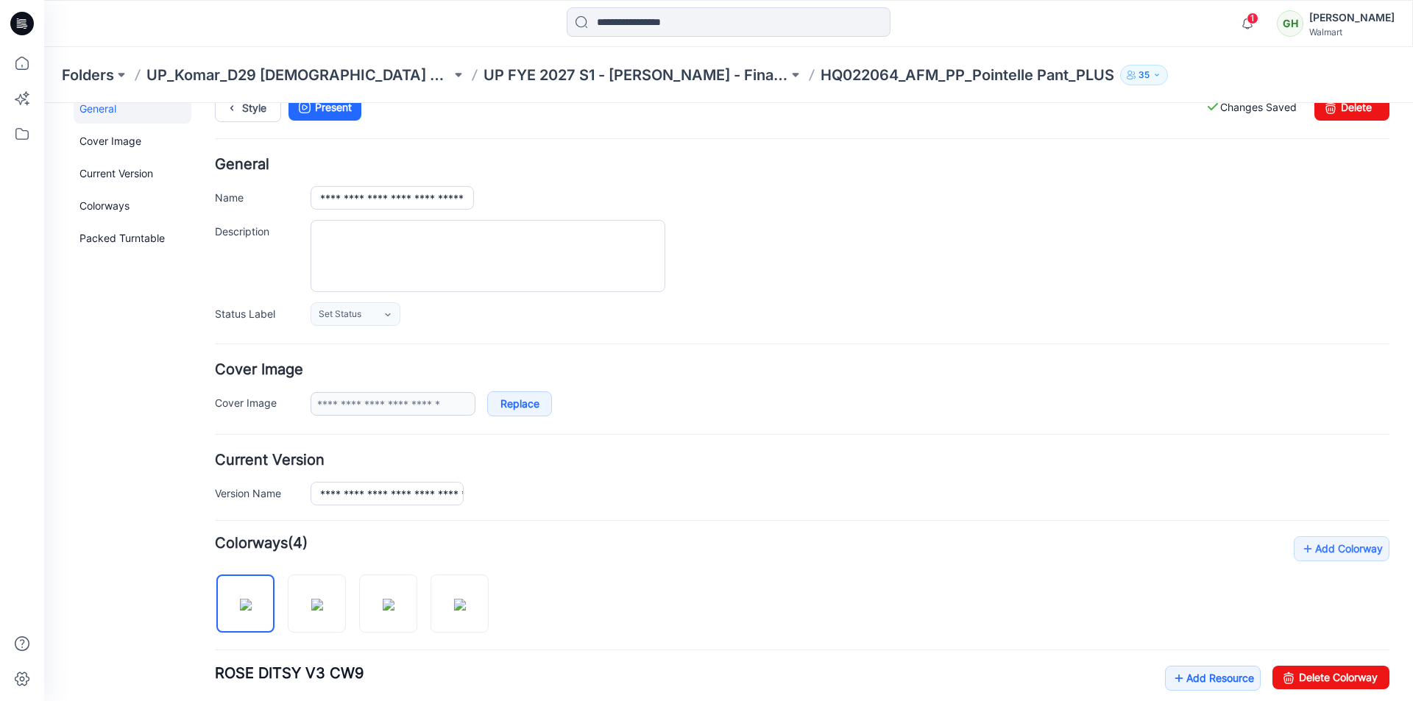
scroll to position [0, 0]
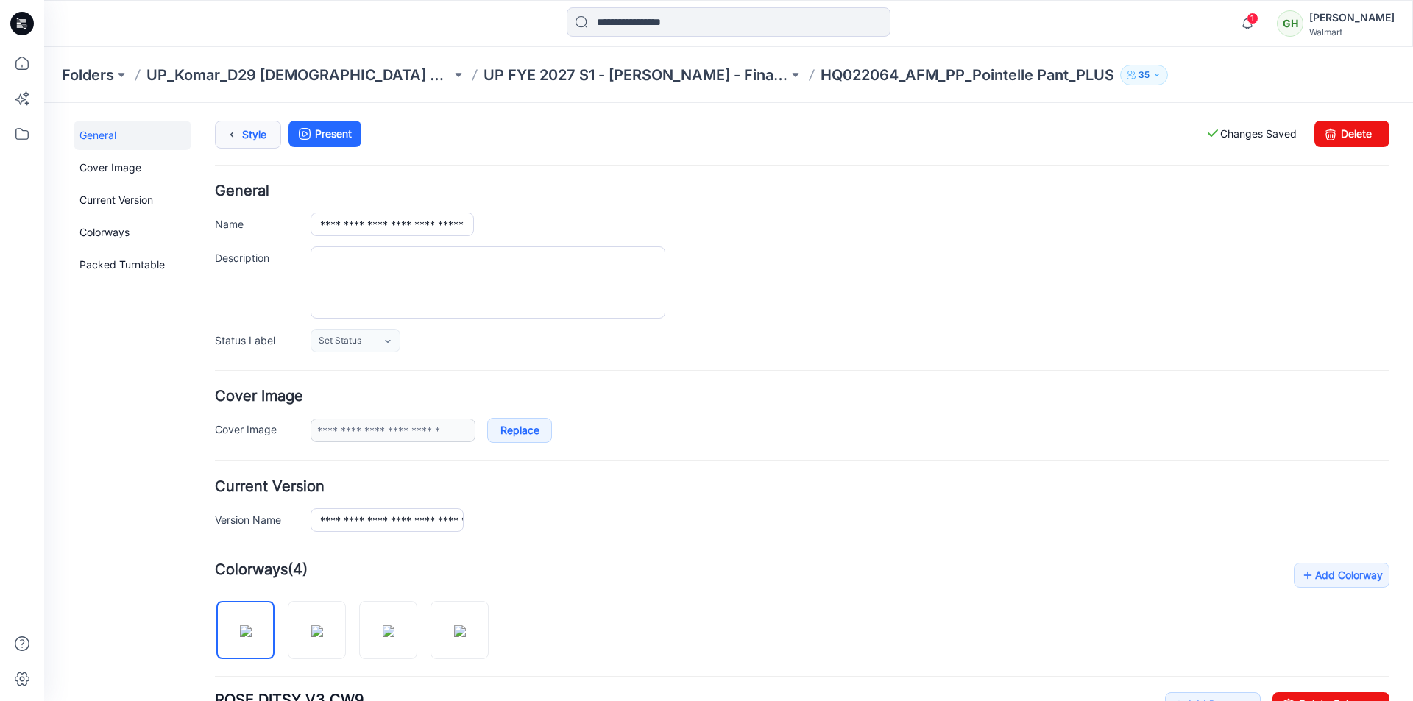
click at [244, 132] on link "Style" at bounding box center [248, 135] width 66 height 28
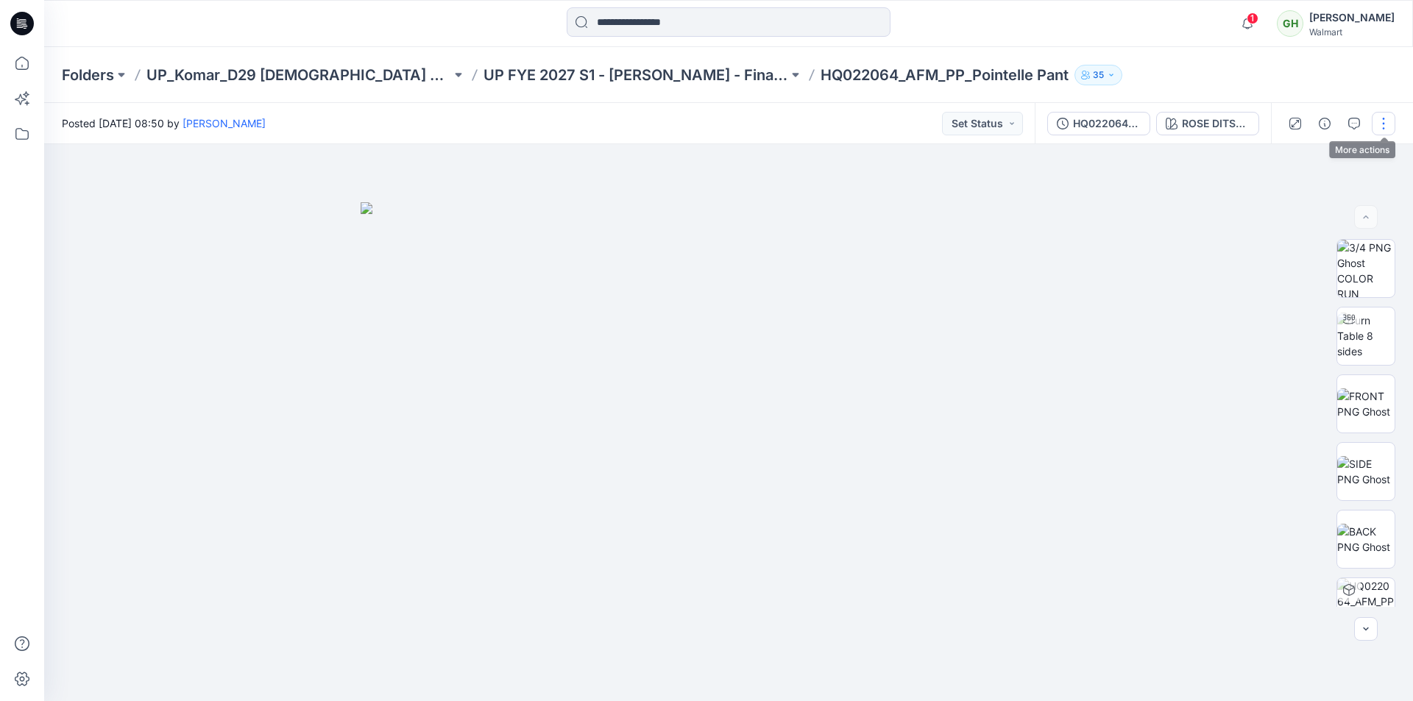
click at [1384, 124] on button "button" at bounding box center [1384, 124] width 24 height 24
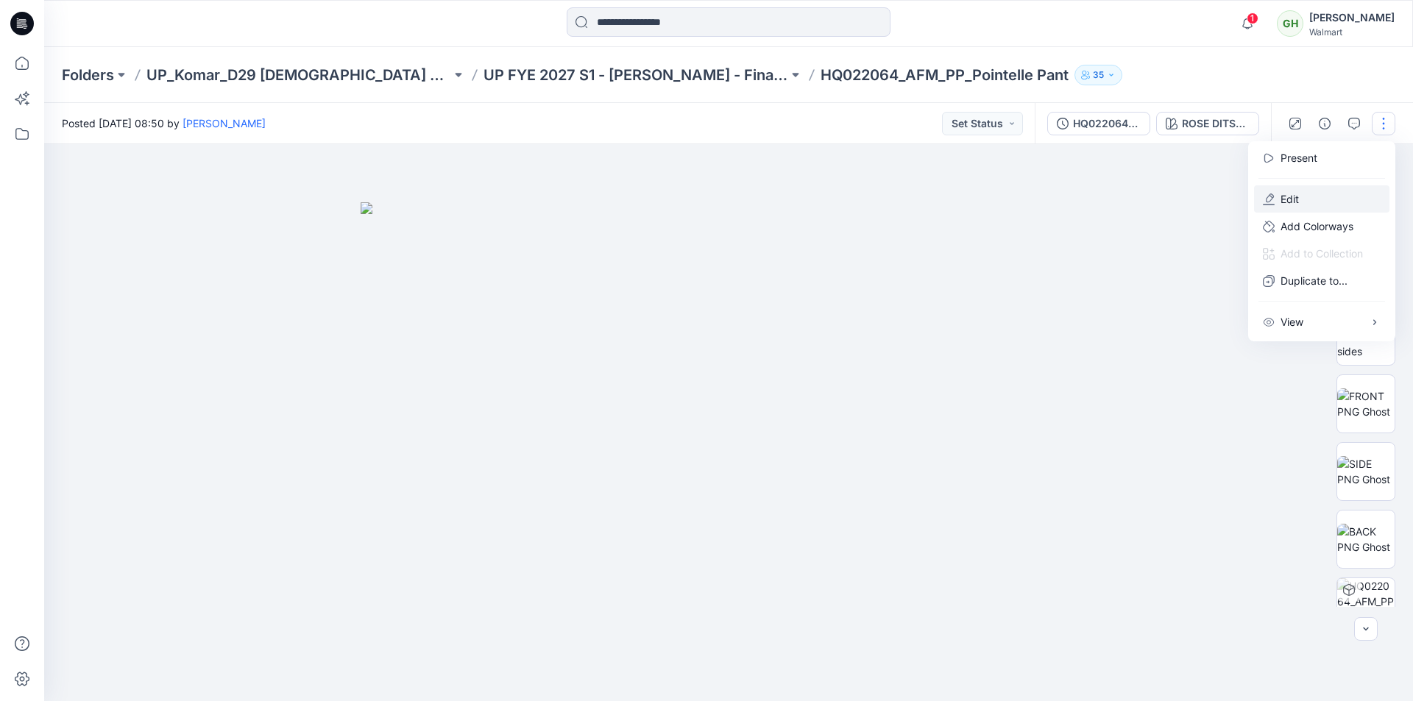
click at [1286, 201] on p "Edit" at bounding box center [1290, 198] width 18 height 15
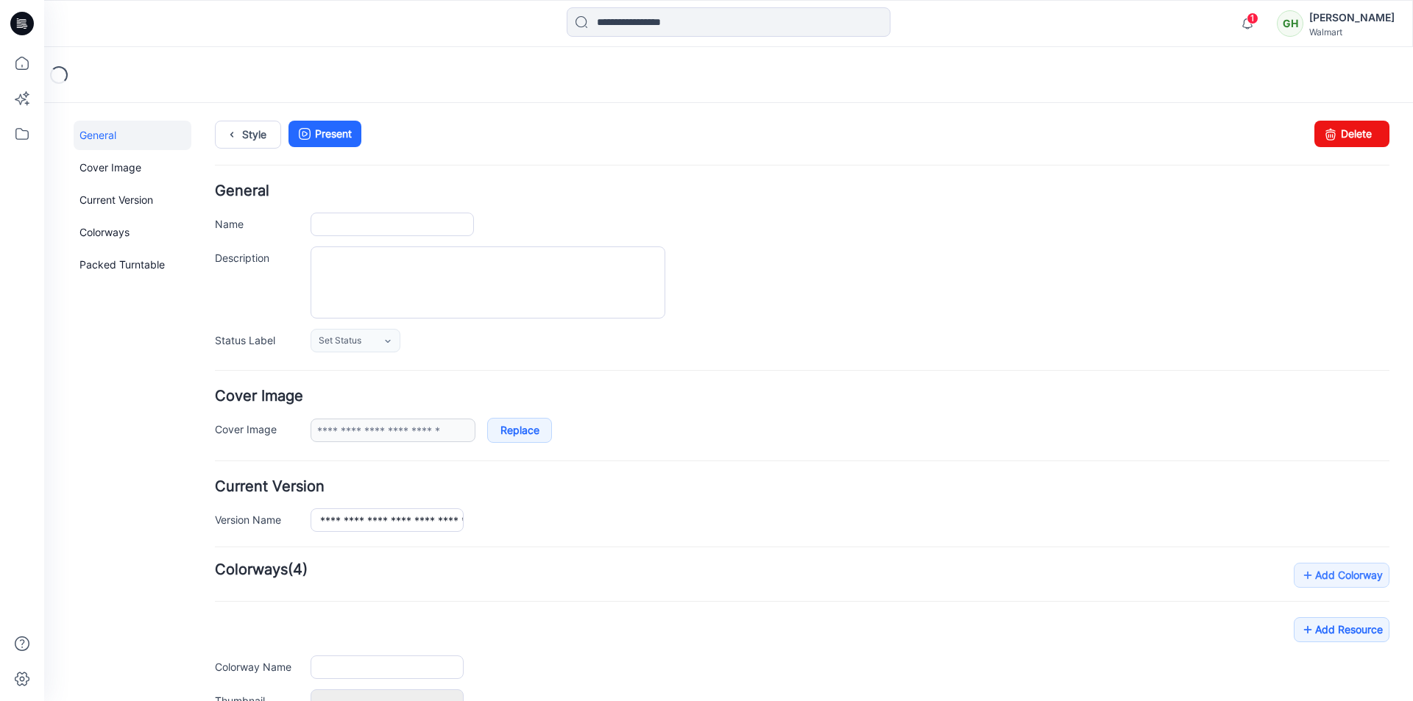
type input "**********"
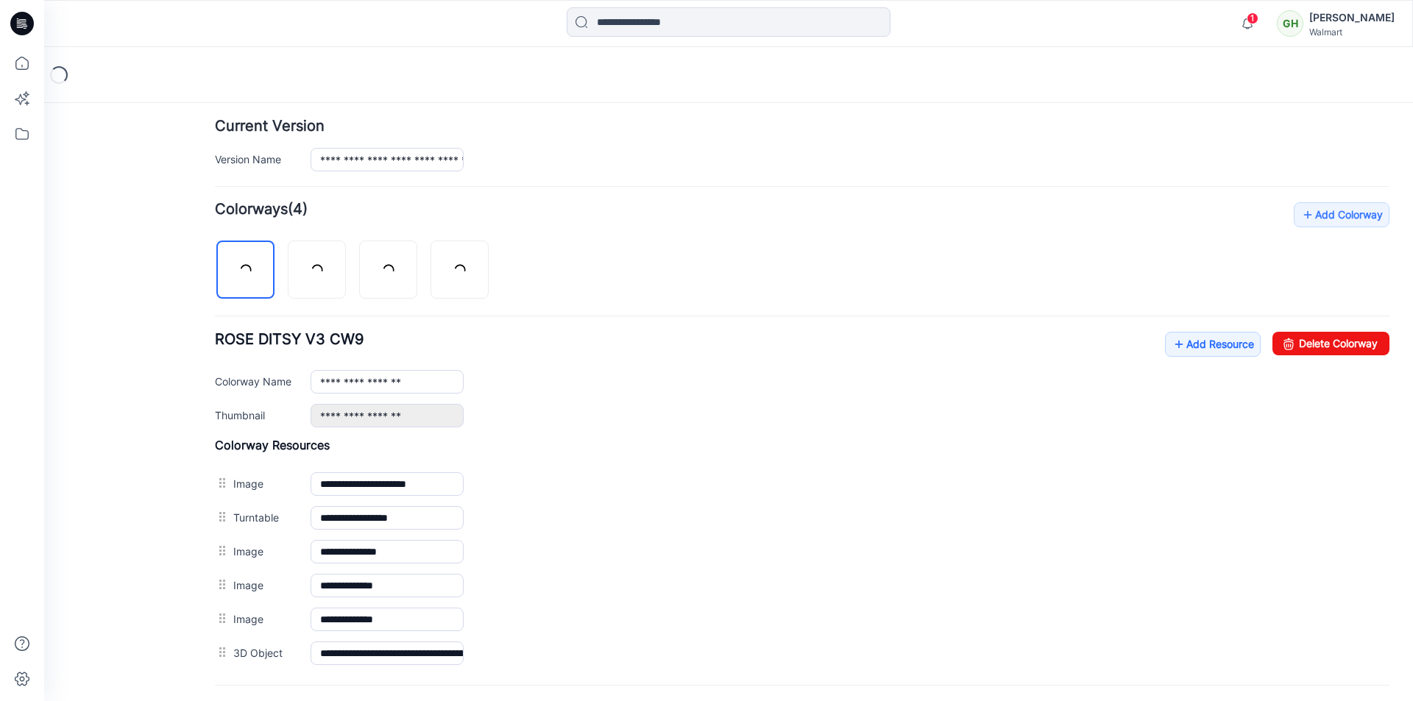
scroll to position [498, 0]
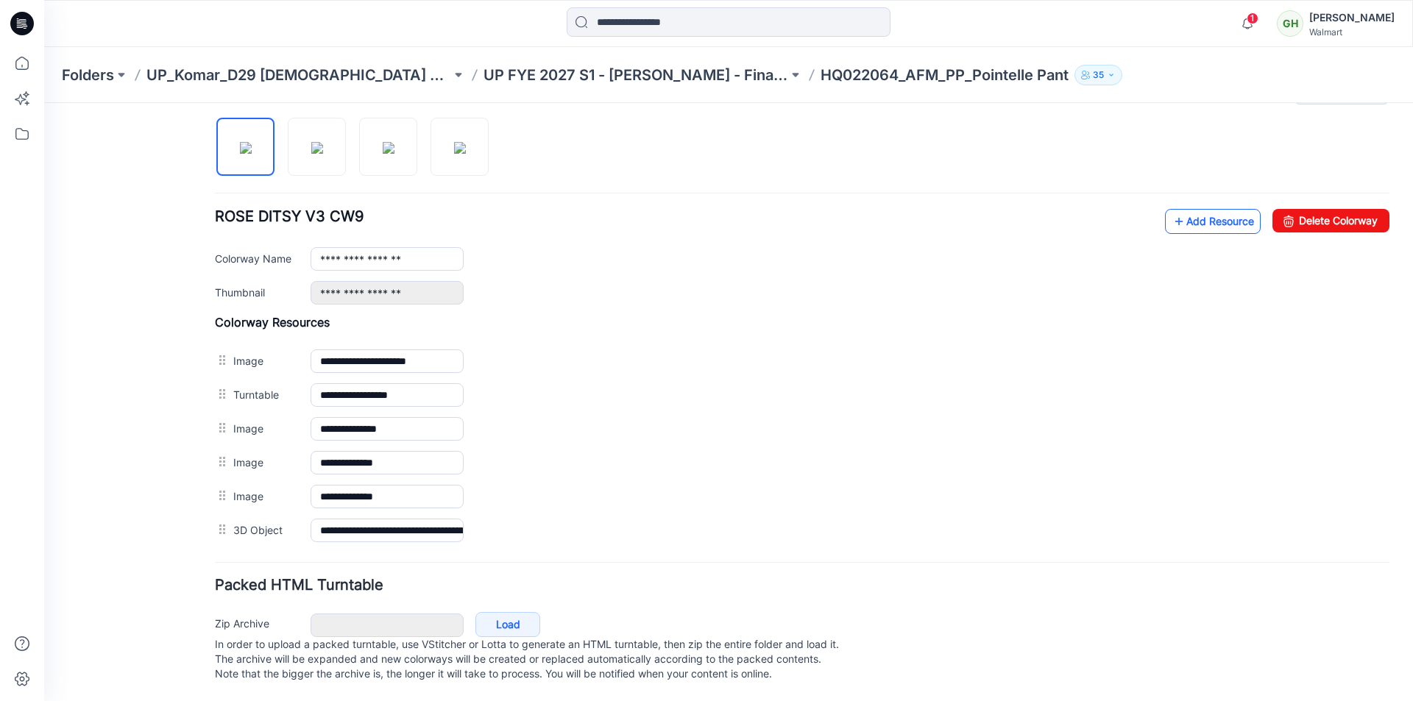
click at [1194, 209] on link "Add Resource" at bounding box center [1213, 221] width 96 height 25
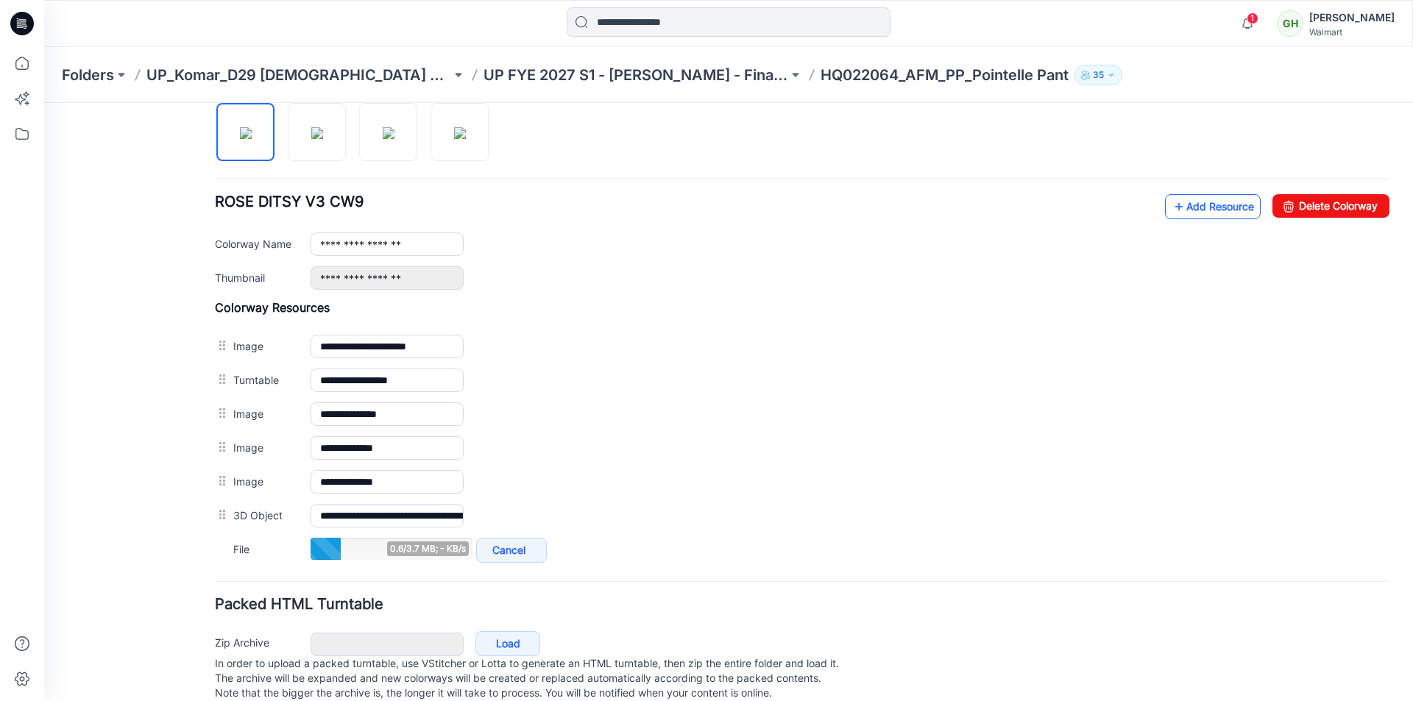
click at [1176, 204] on link "Add Resource" at bounding box center [1213, 206] width 96 height 25
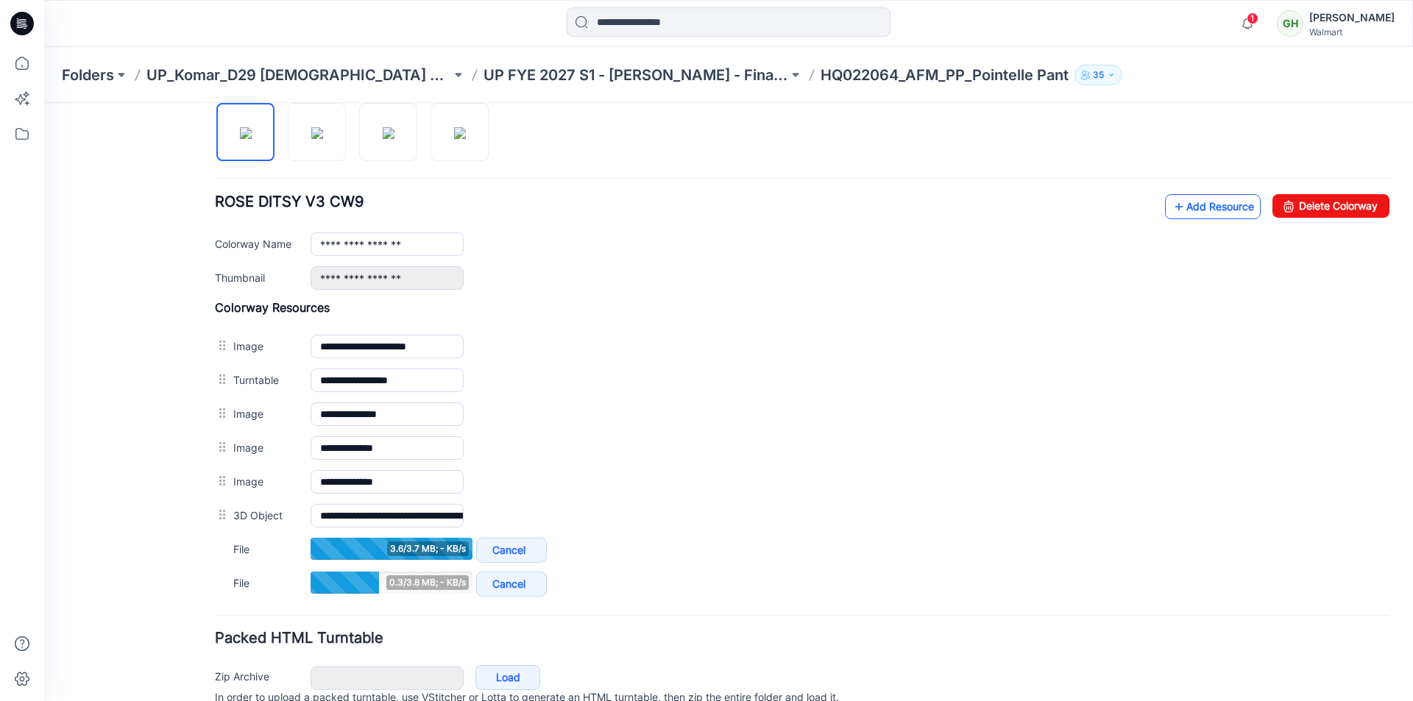
click at [1194, 206] on link "Add Resource" at bounding box center [1213, 206] width 96 height 25
click at [1195, 205] on link "Add Resource" at bounding box center [1213, 206] width 96 height 25
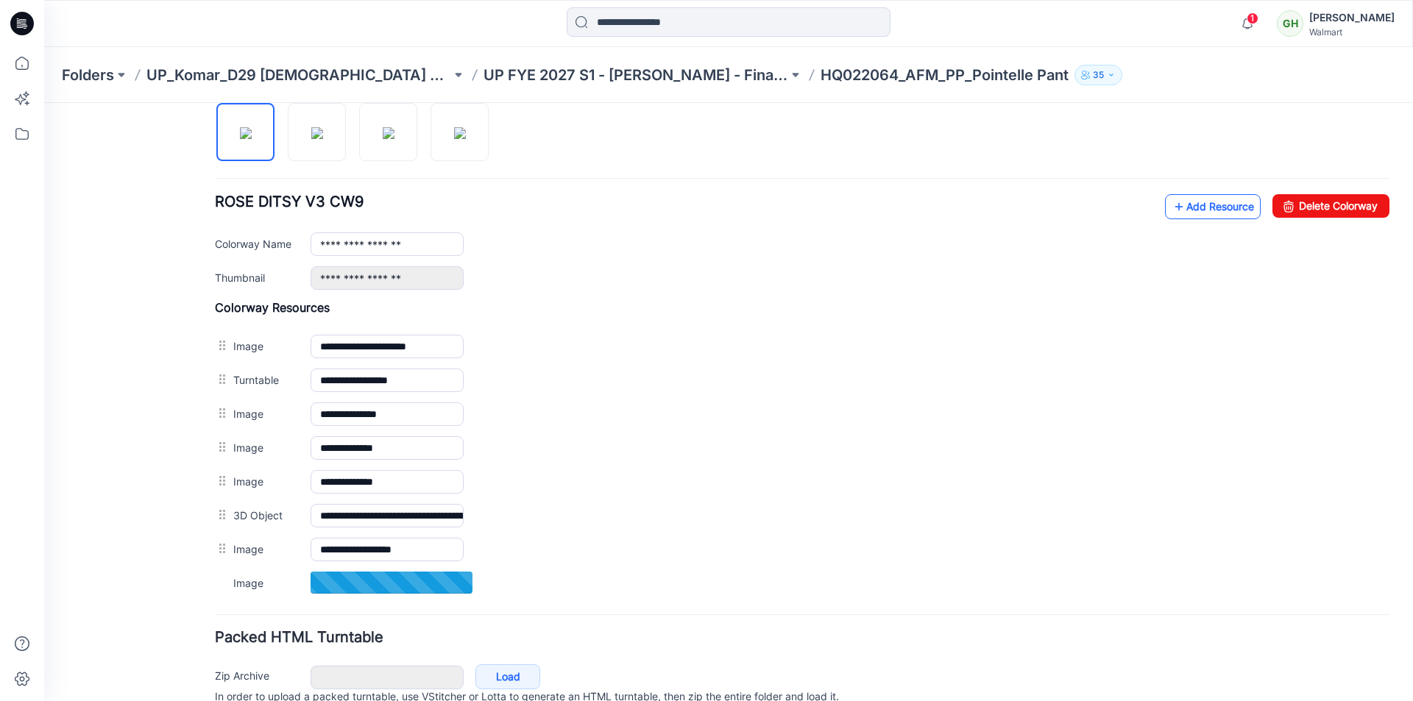
click at [1199, 212] on link "Add Resource" at bounding box center [1213, 206] width 96 height 25
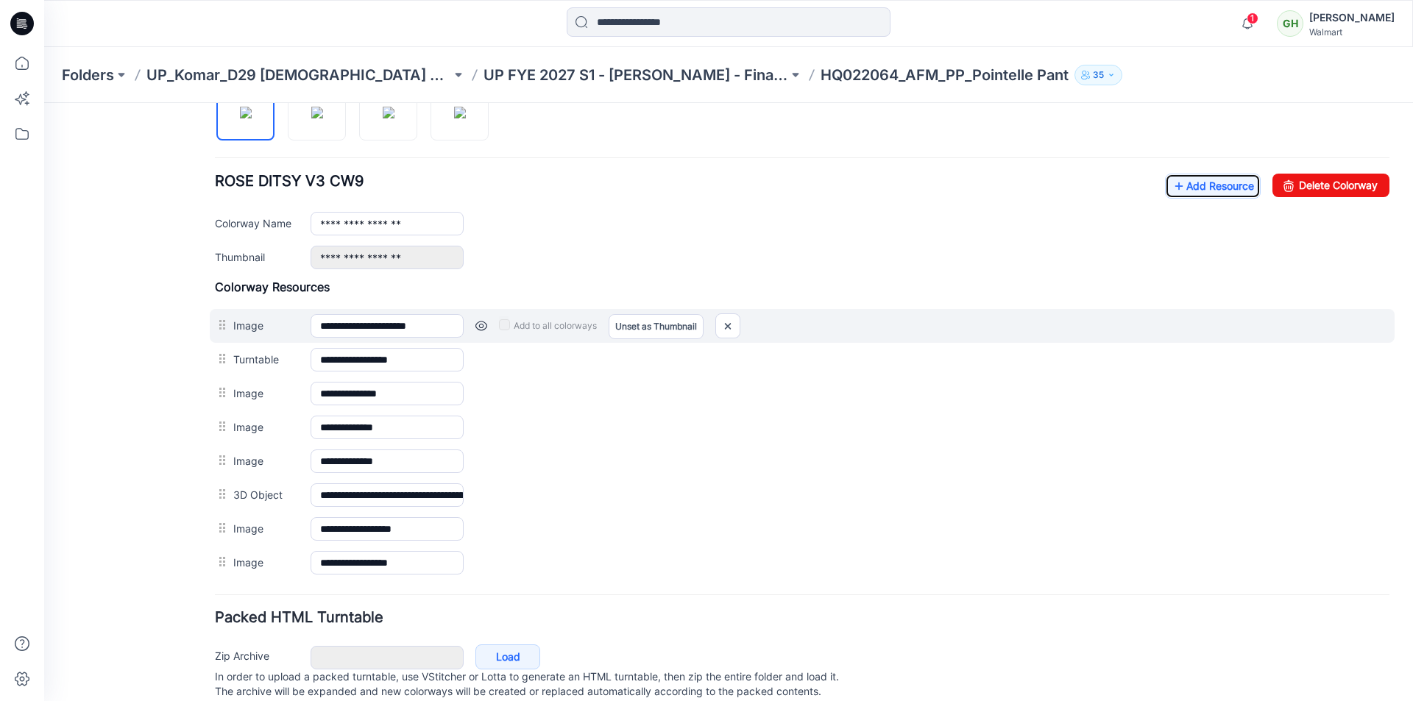
scroll to position [492, 0]
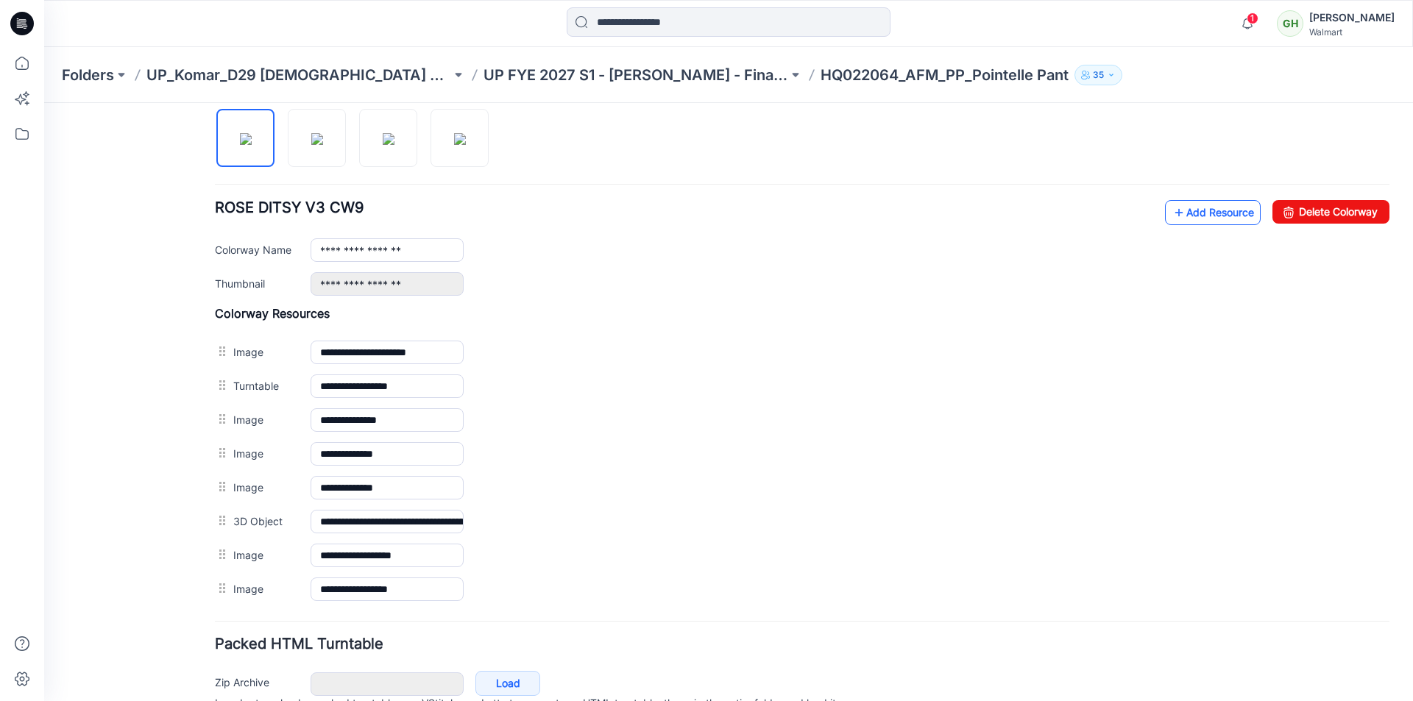
click at [1194, 208] on link "Add Resource" at bounding box center [1213, 212] width 96 height 25
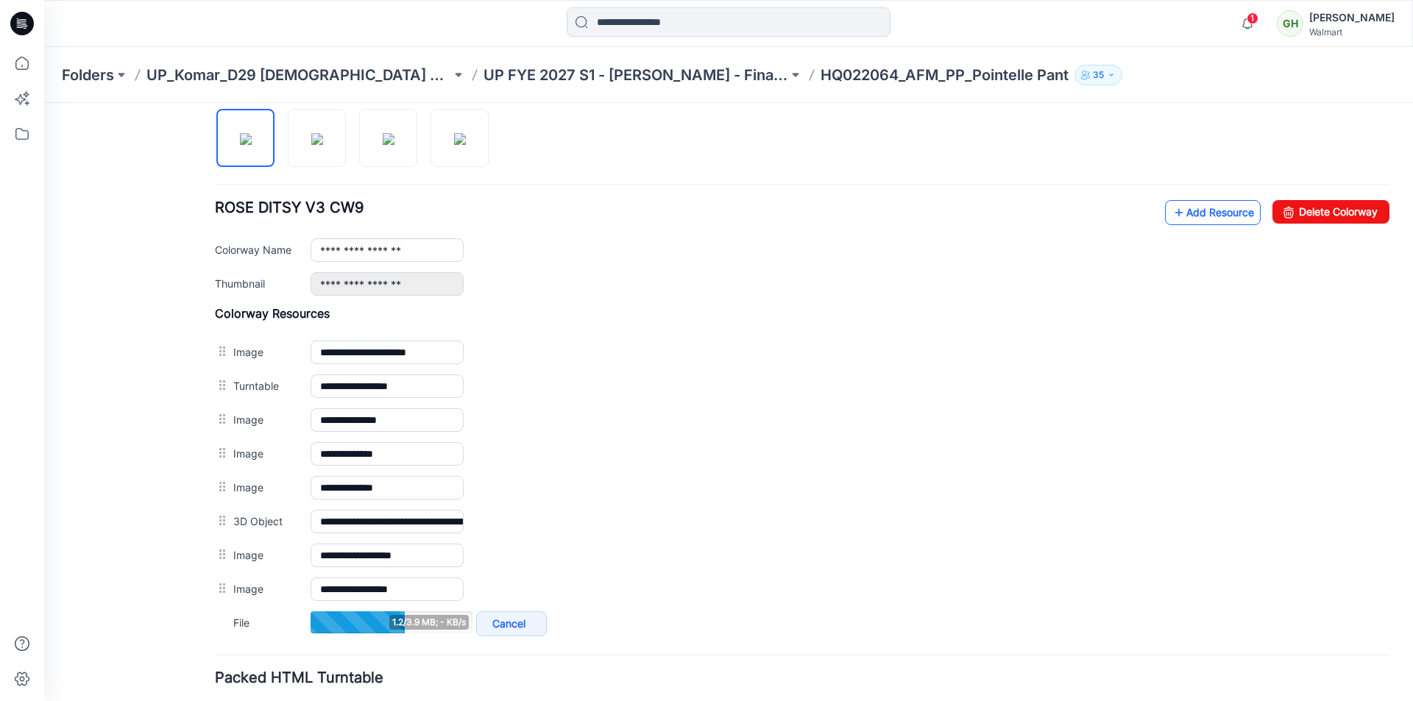
click at [1184, 212] on link "Add Resource" at bounding box center [1213, 212] width 96 height 25
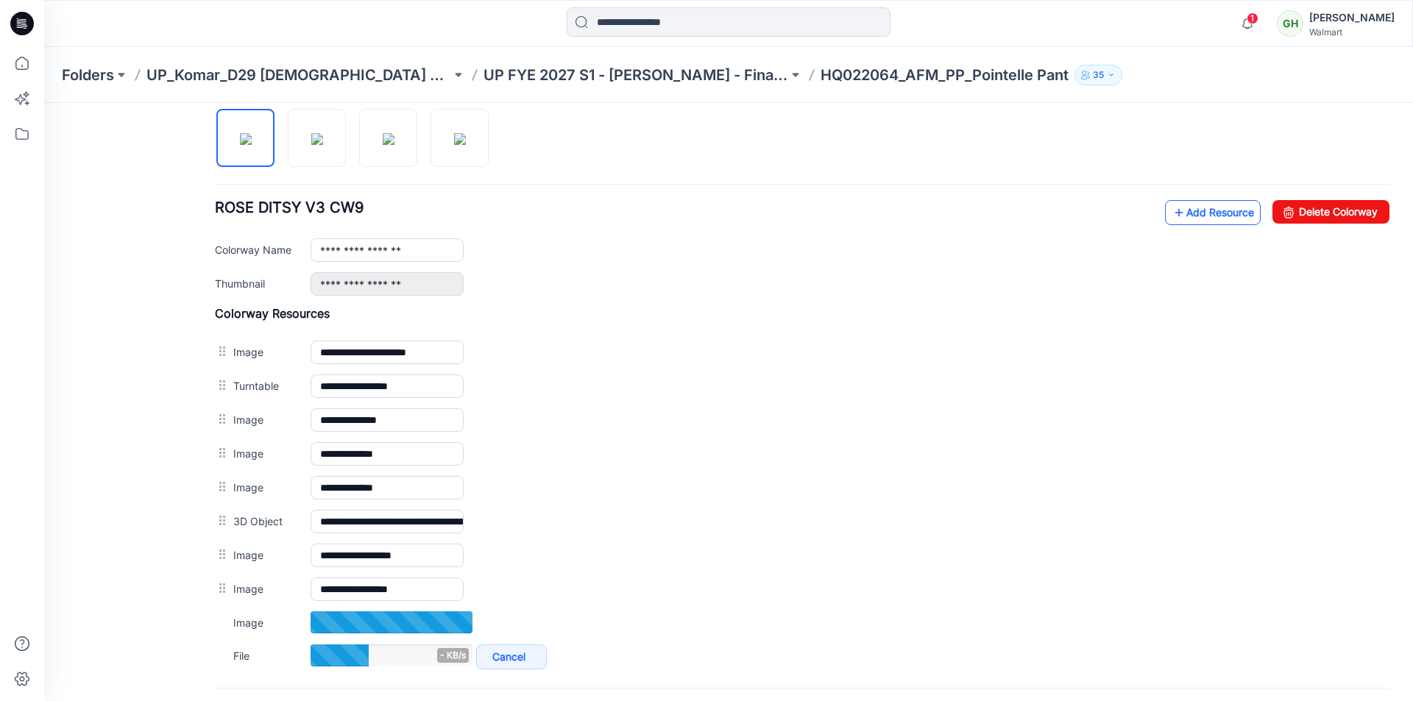
click at [1211, 213] on link "Add Resource" at bounding box center [1213, 212] width 96 height 25
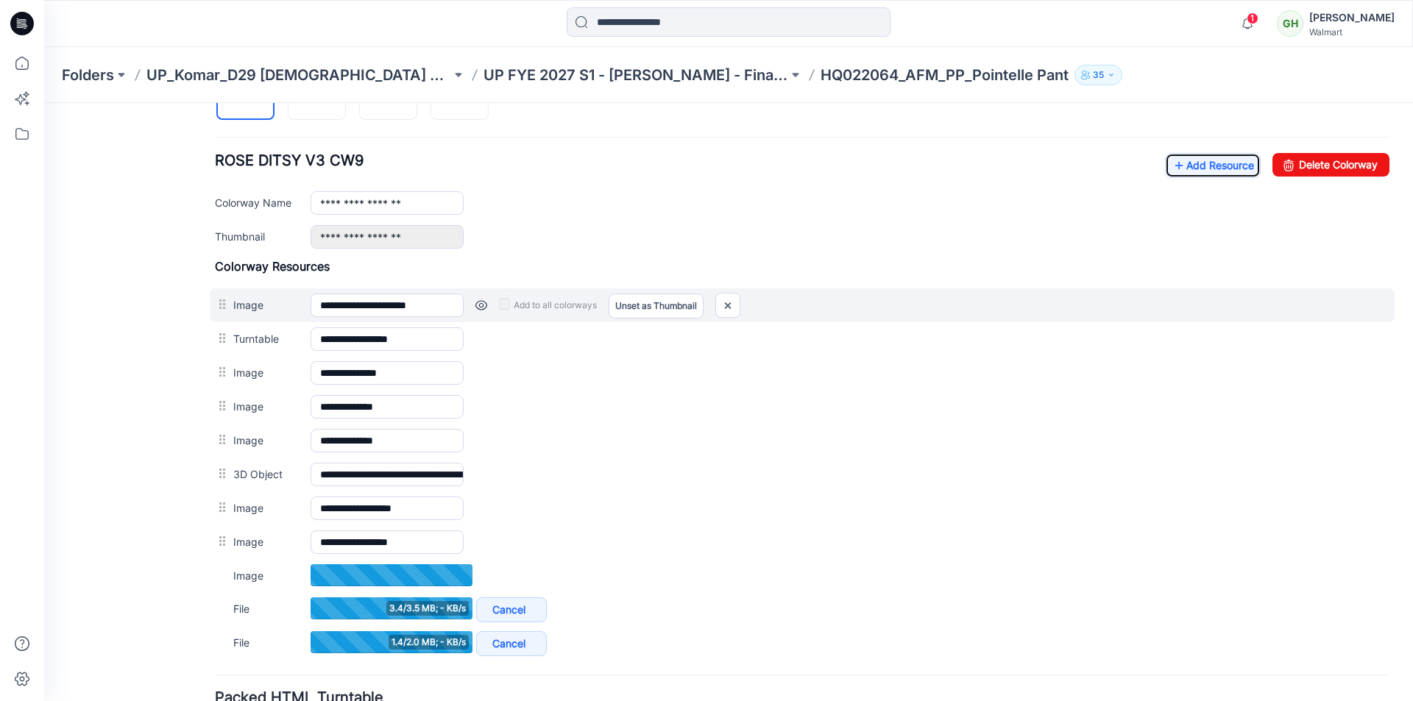
scroll to position [566, 0]
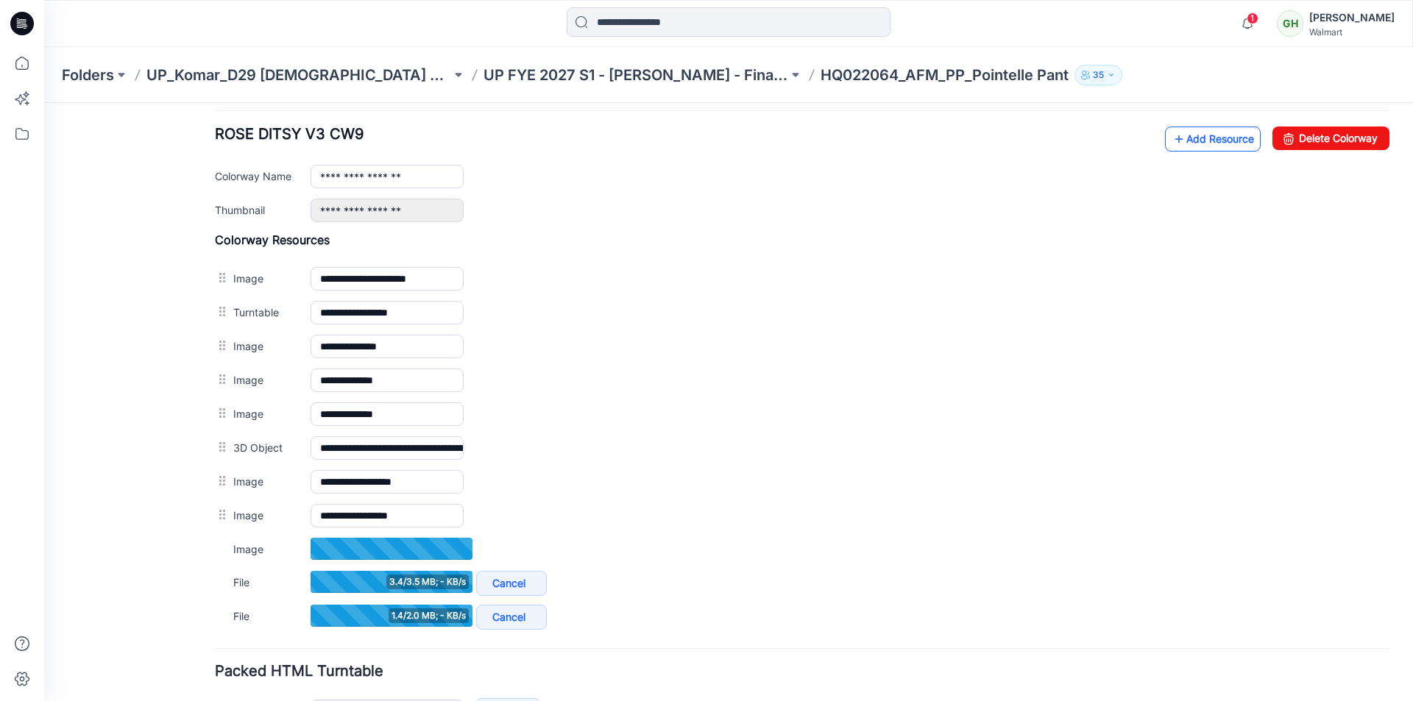
click at [1183, 146] on link "Add Resource" at bounding box center [1213, 139] width 96 height 25
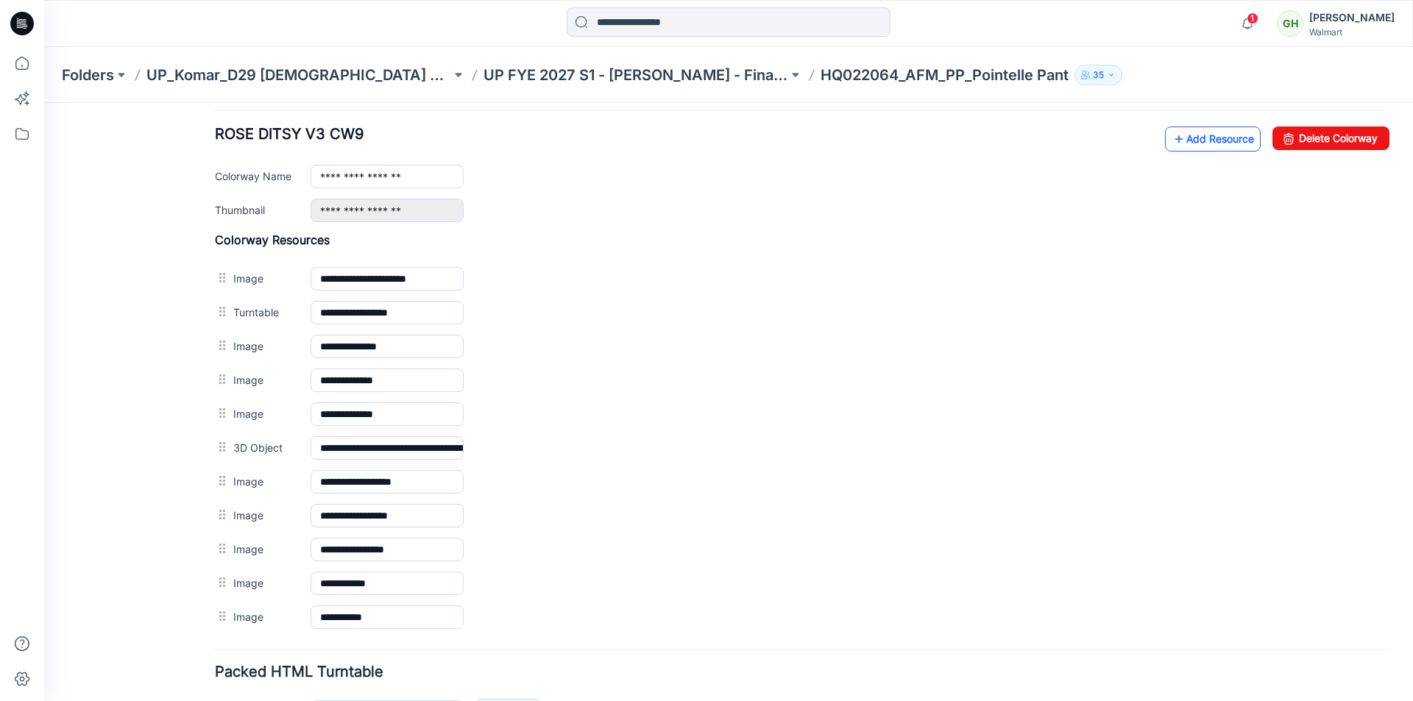
click at [1186, 147] on link "Add Resource" at bounding box center [1213, 139] width 96 height 25
click at [1186, 141] on link "Add Resource" at bounding box center [1213, 139] width 96 height 25
click at [1197, 140] on link "Add Resource" at bounding box center [1213, 139] width 96 height 25
click at [1189, 138] on link "Add Resource" at bounding box center [1213, 139] width 96 height 25
click at [1203, 144] on link "Add Resource" at bounding box center [1213, 139] width 96 height 25
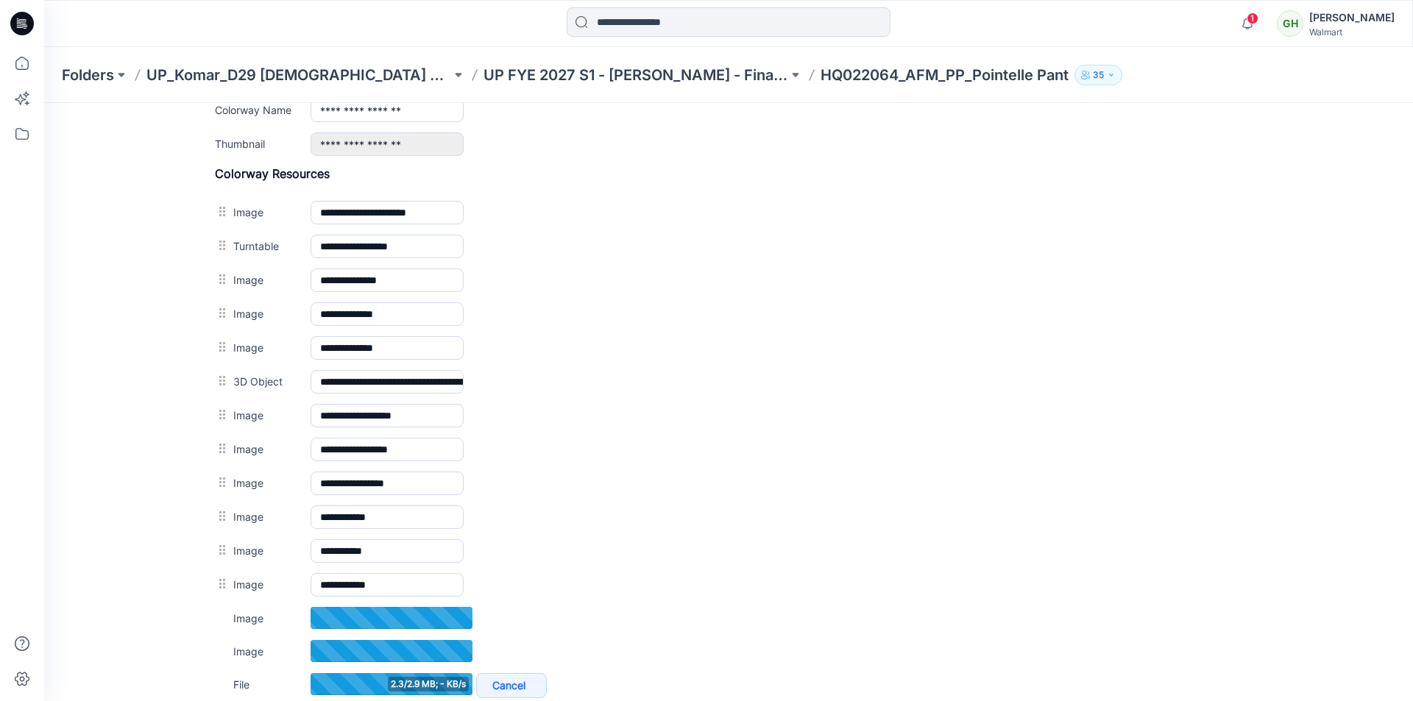
scroll to position [492, 0]
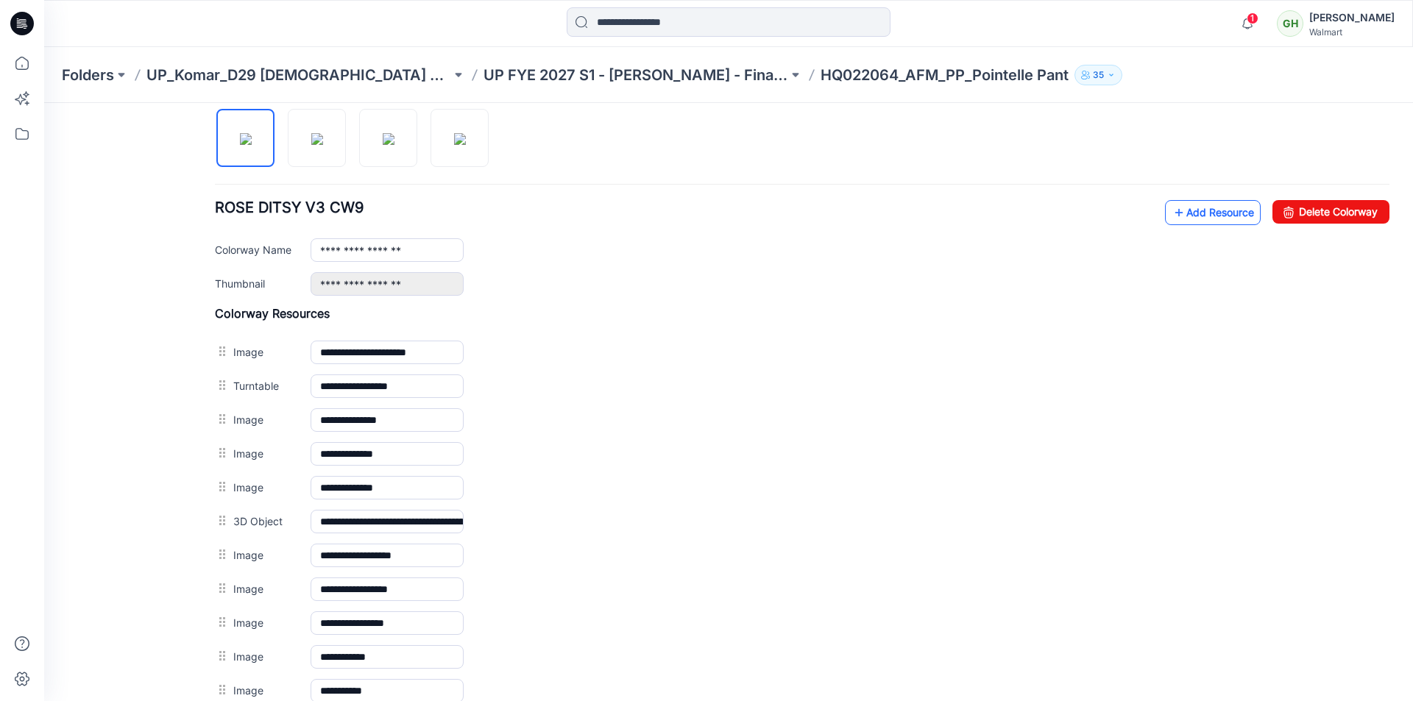
click at [1209, 213] on link "Add Resource" at bounding box center [1213, 212] width 96 height 25
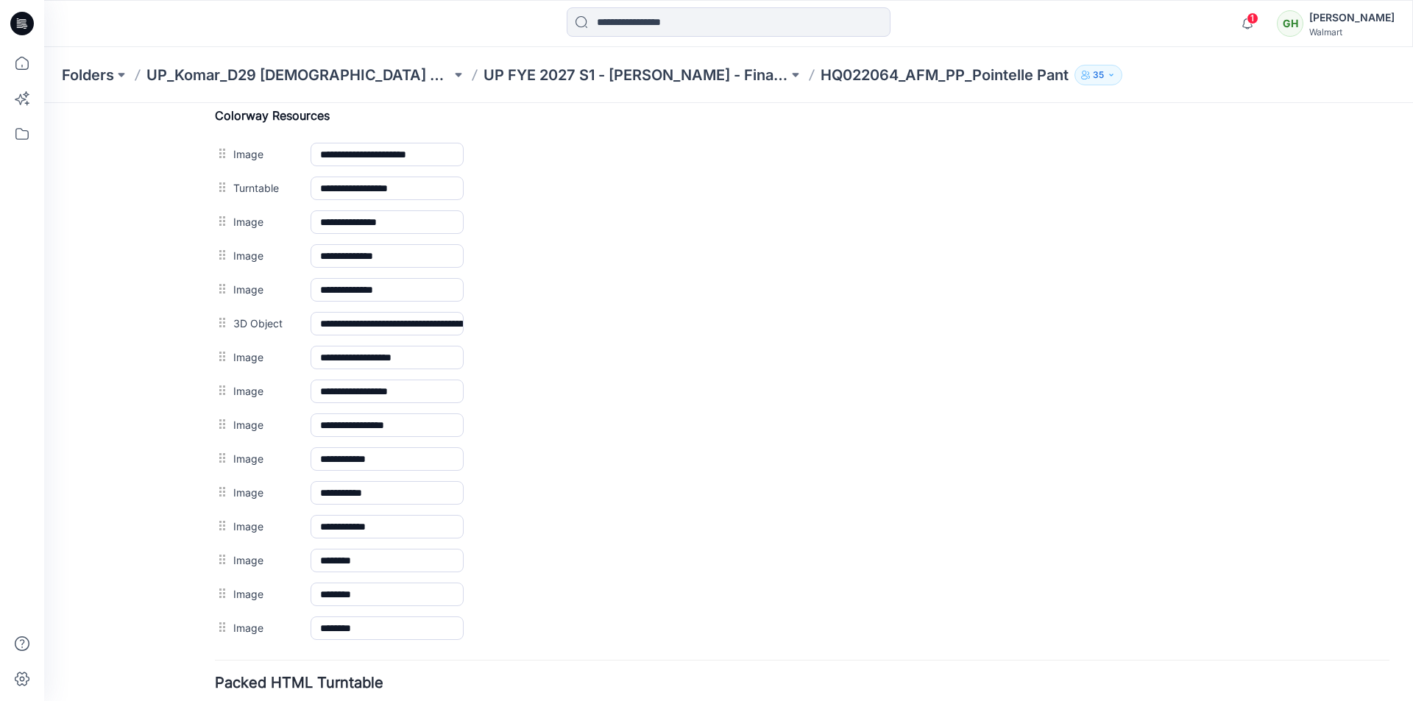
scroll to position [582, 0]
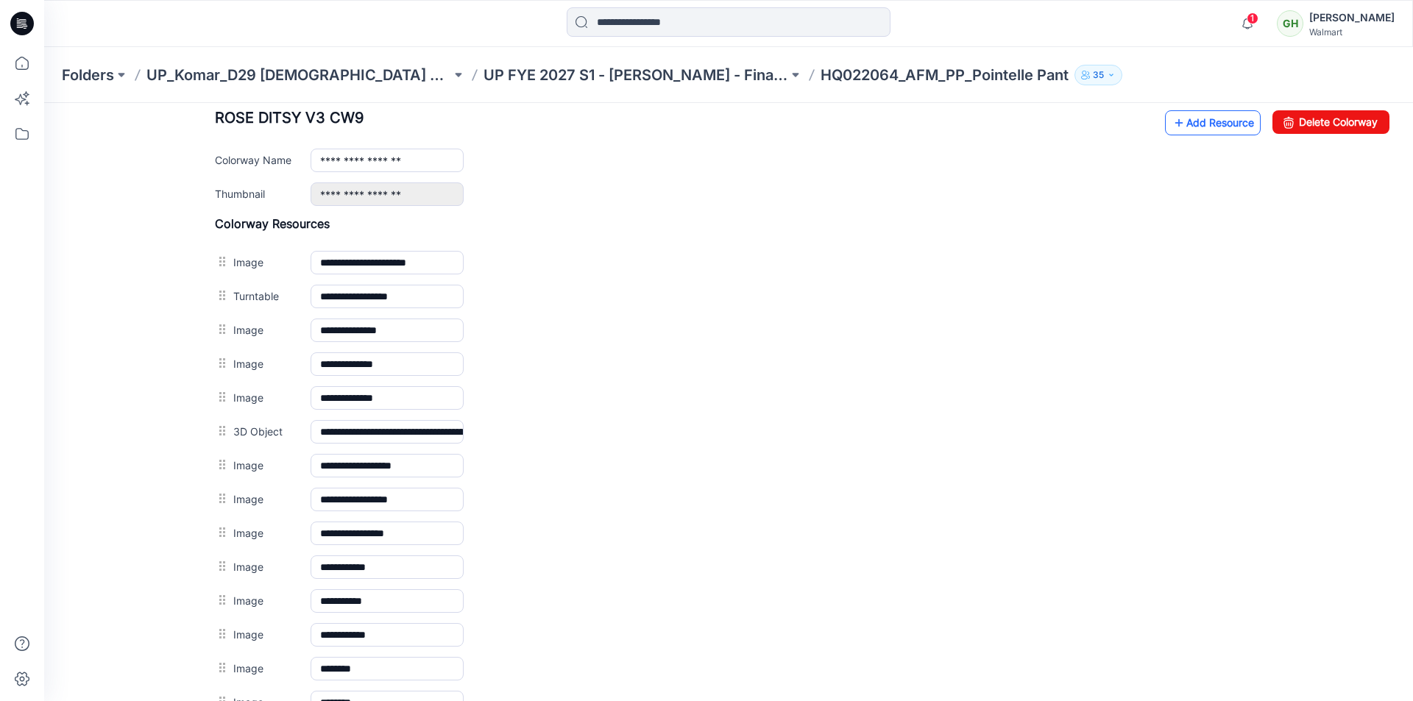
click at [1208, 127] on link "Add Resource" at bounding box center [1213, 122] width 96 height 25
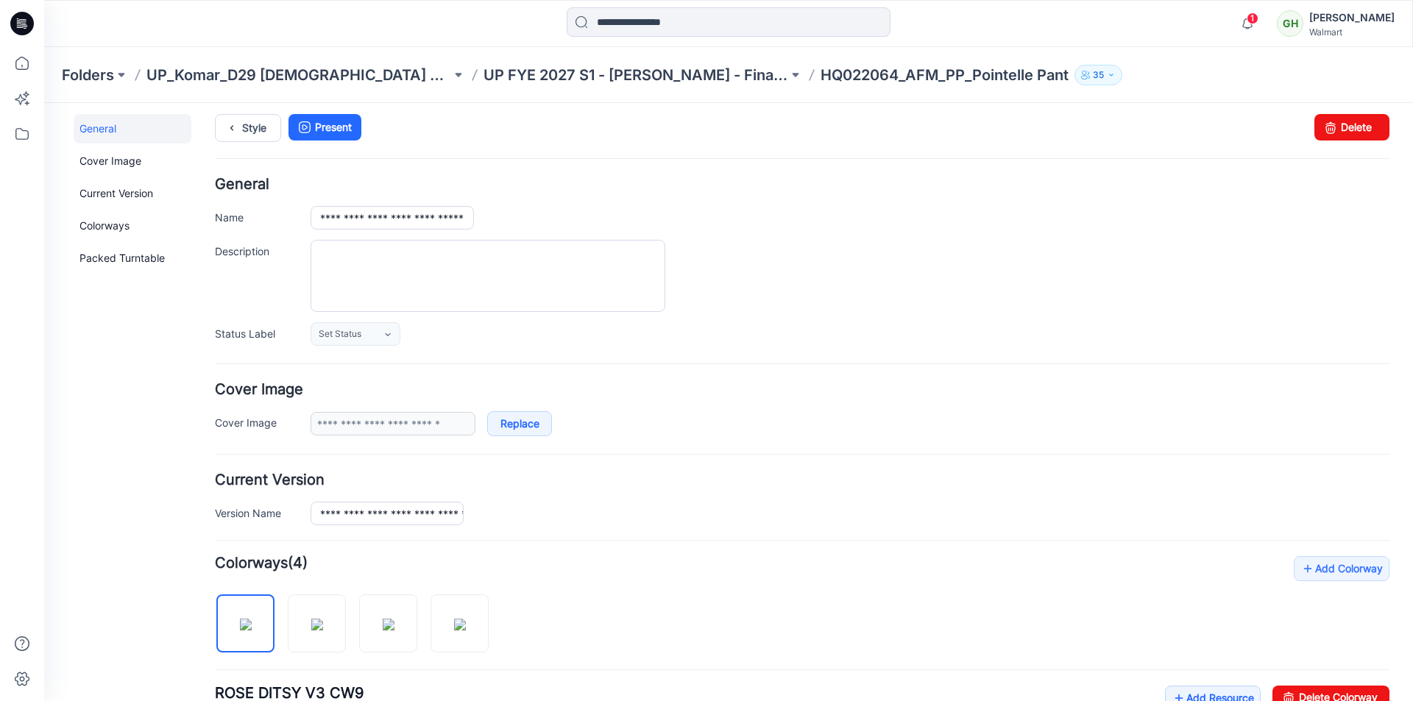
scroll to position [0, 0]
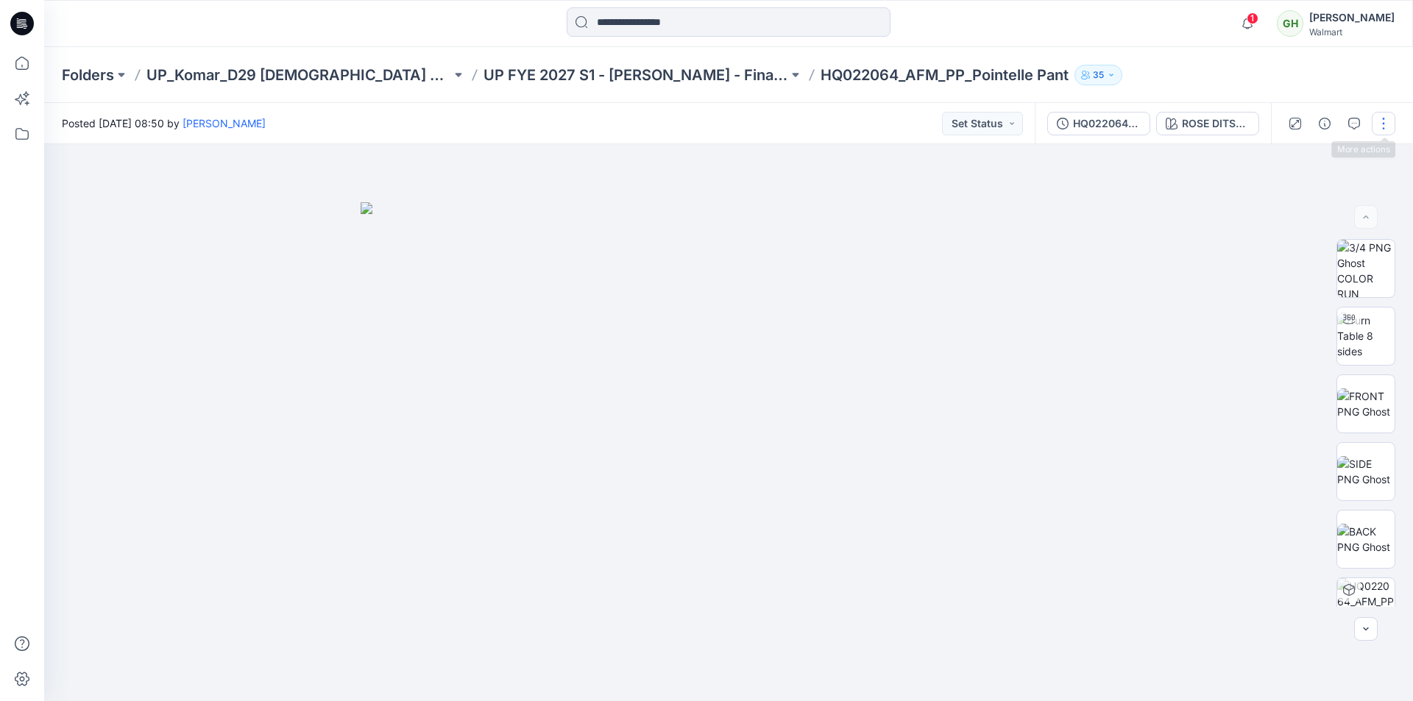
click at [1378, 124] on button "button" at bounding box center [1384, 124] width 24 height 24
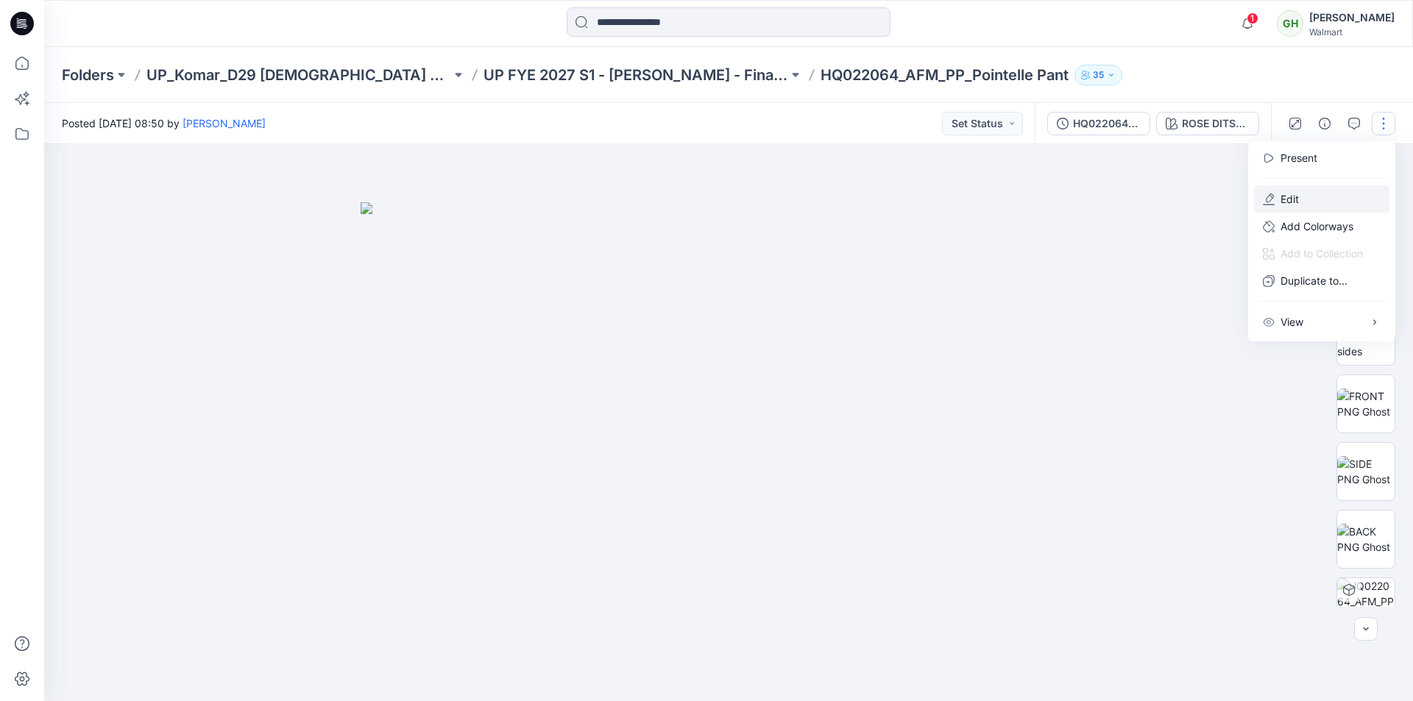
click at [1295, 198] on p "Edit" at bounding box center [1290, 198] width 18 height 15
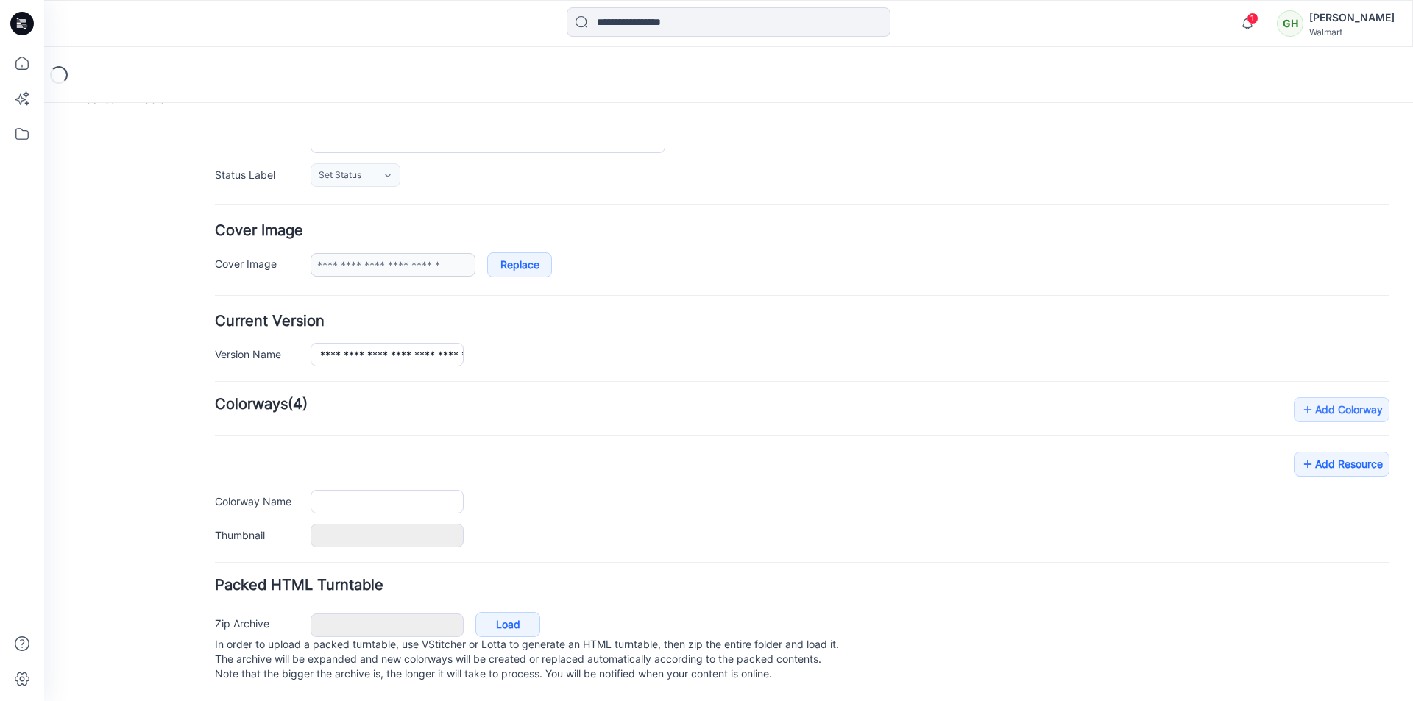
type input "**********"
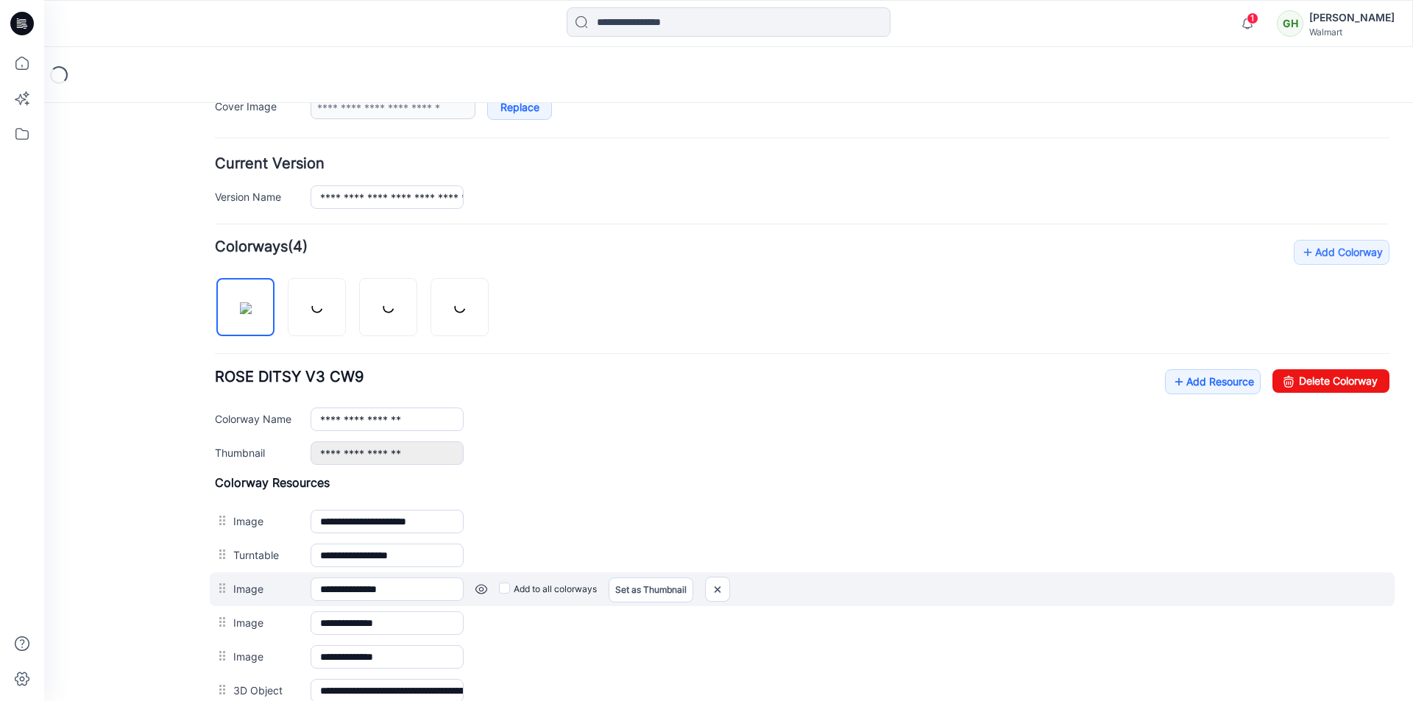
scroll to position [475, 0]
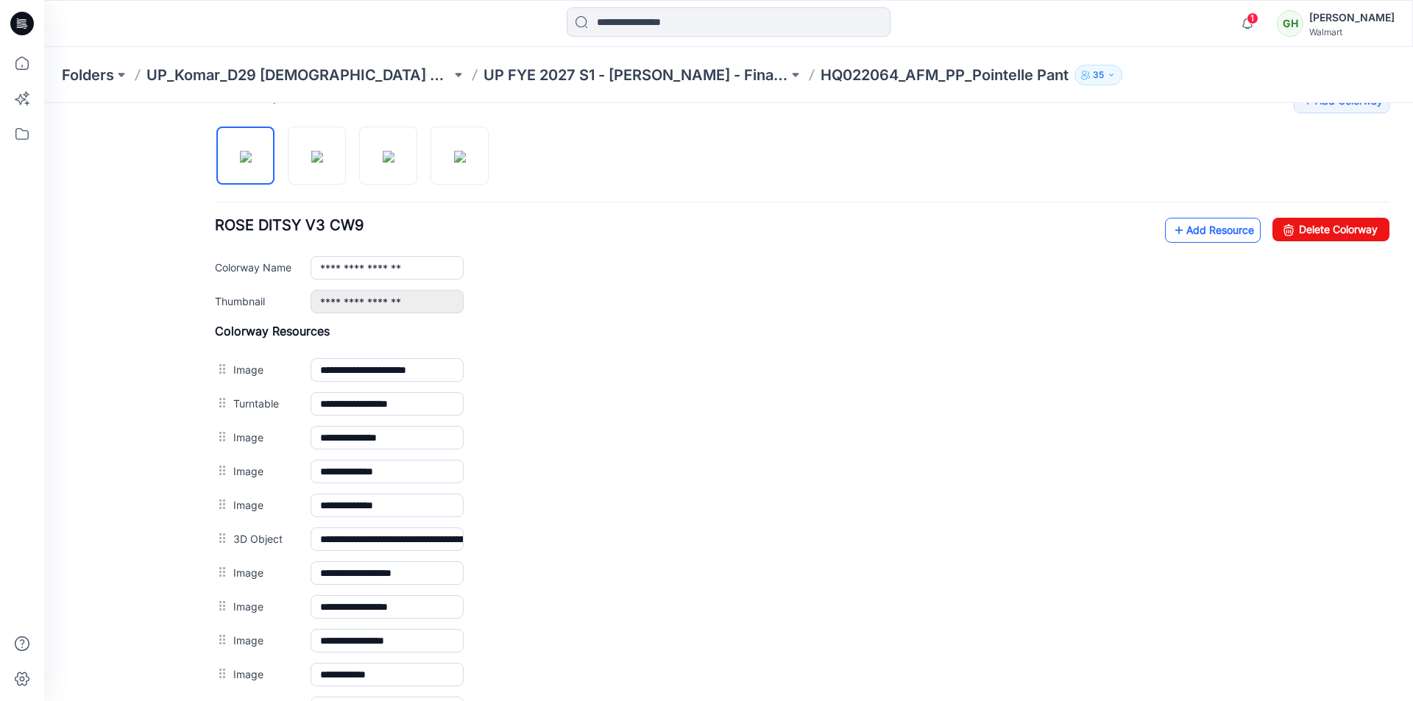
click at [1178, 231] on link "Add Resource" at bounding box center [1213, 230] width 96 height 25
click at [1195, 232] on link "Add Resource" at bounding box center [1213, 230] width 96 height 25
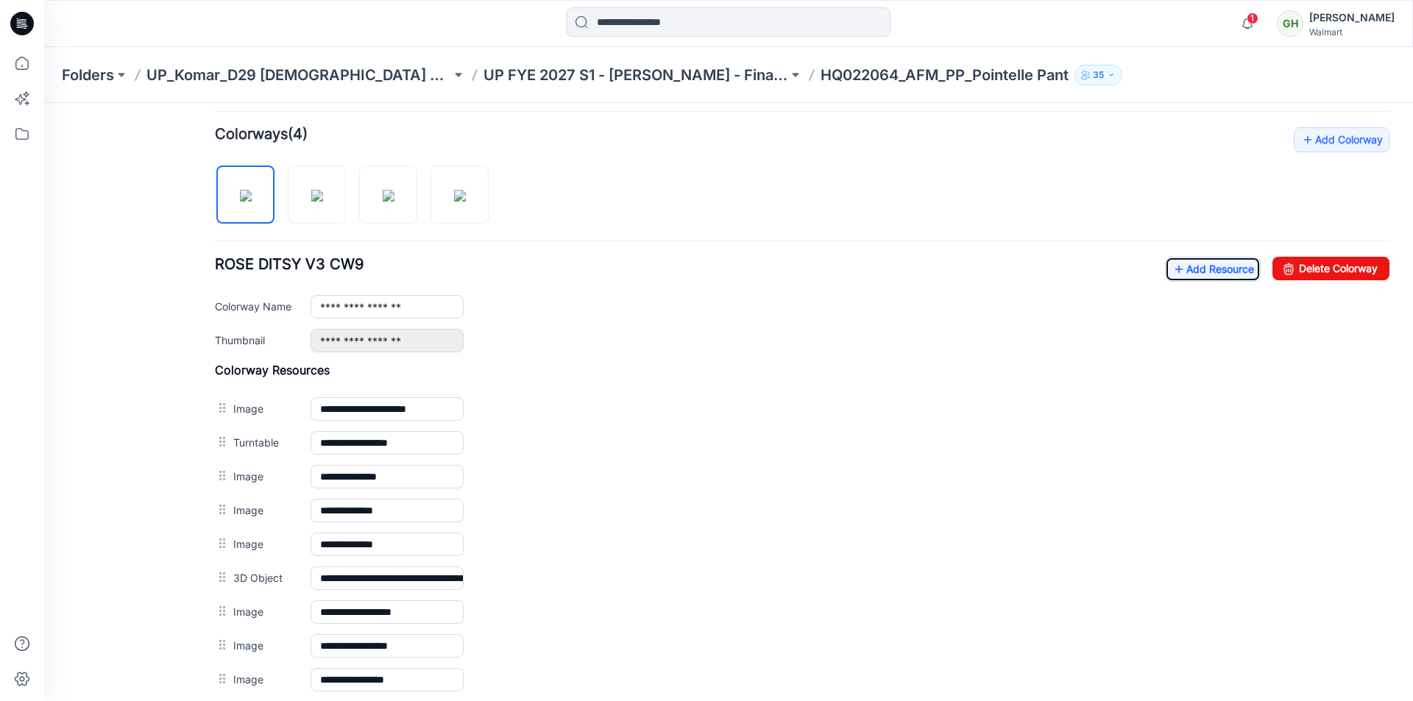
scroll to position [429, 0]
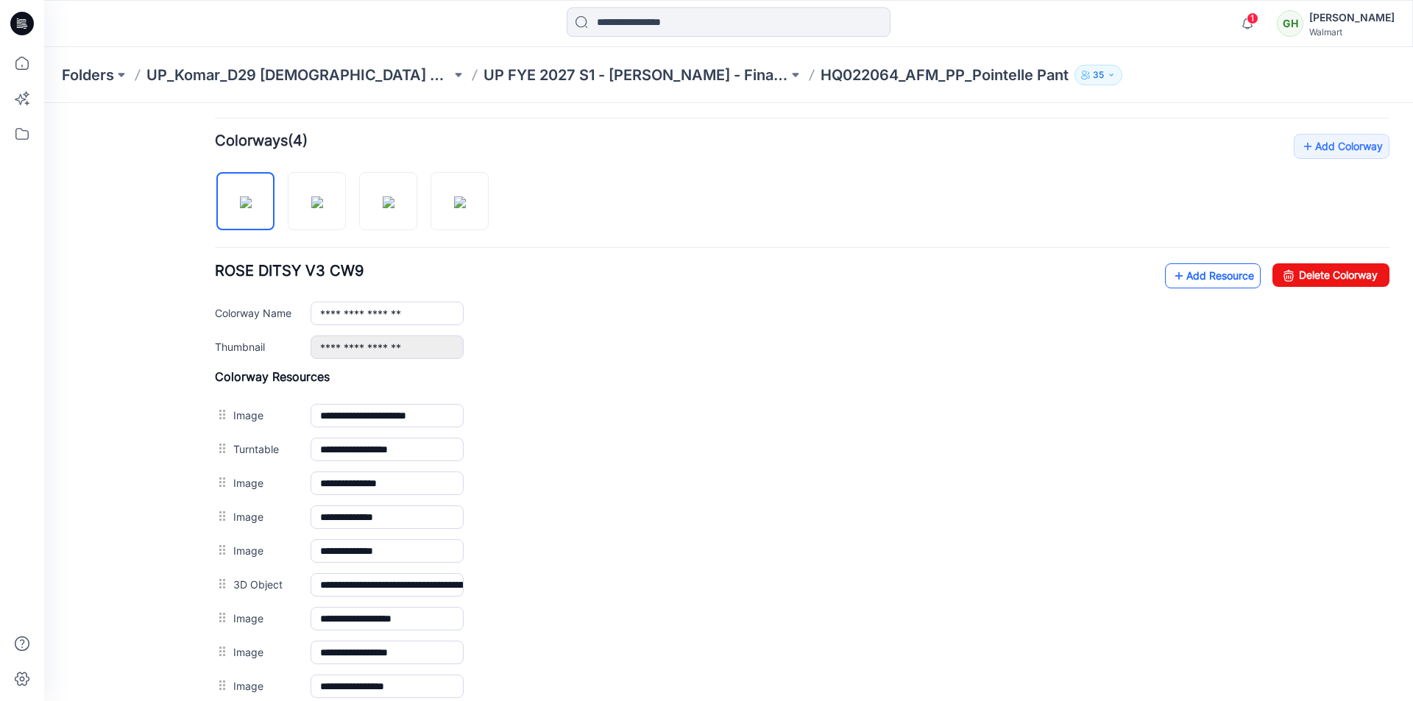
click at [1172, 277] on icon at bounding box center [1179, 276] width 15 height 24
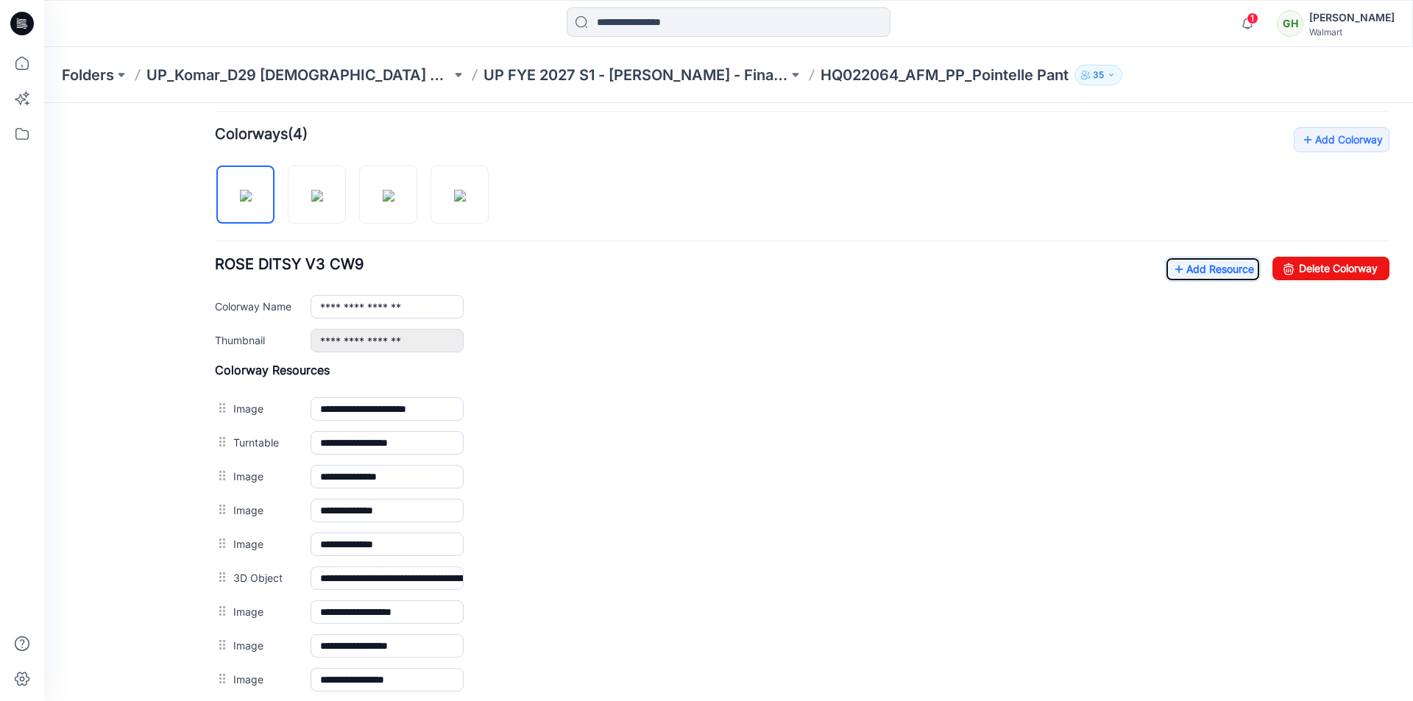
scroll to position [355, 0]
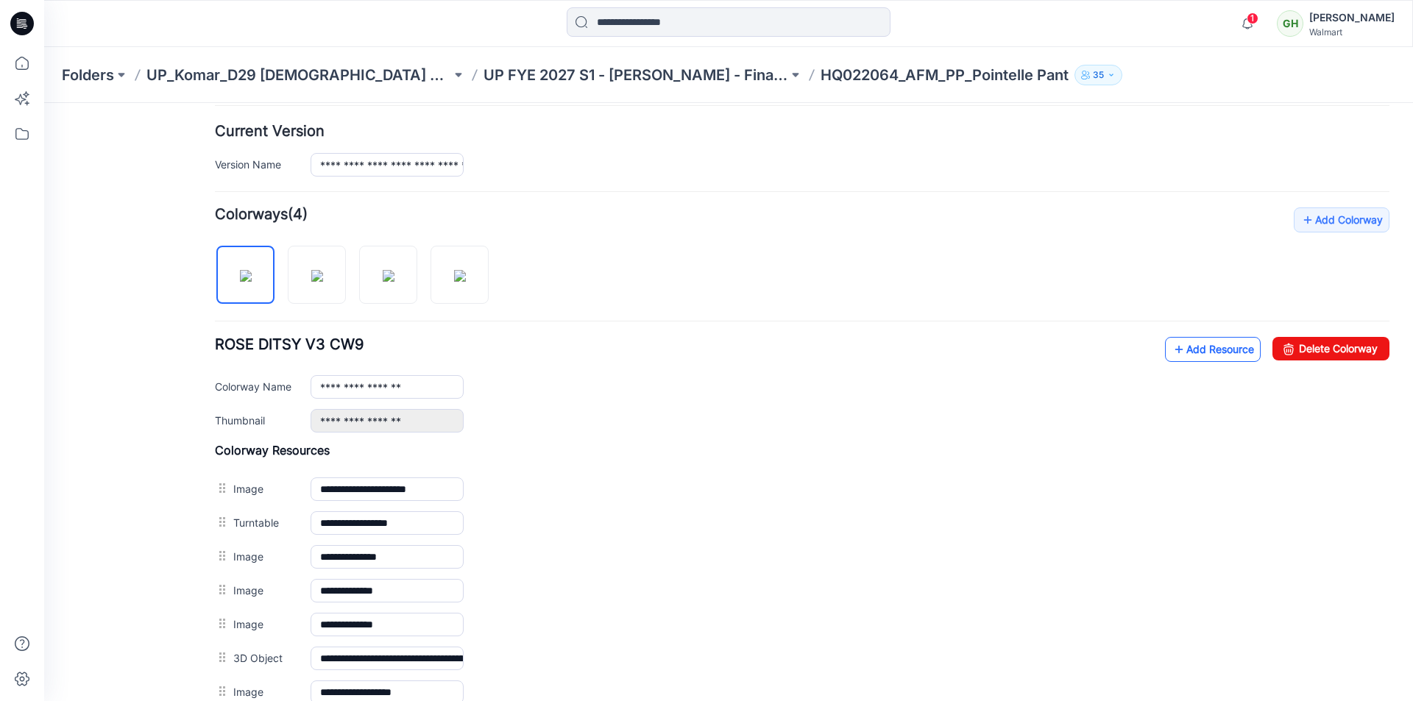
click at [1198, 349] on link "Add Resource" at bounding box center [1213, 349] width 96 height 25
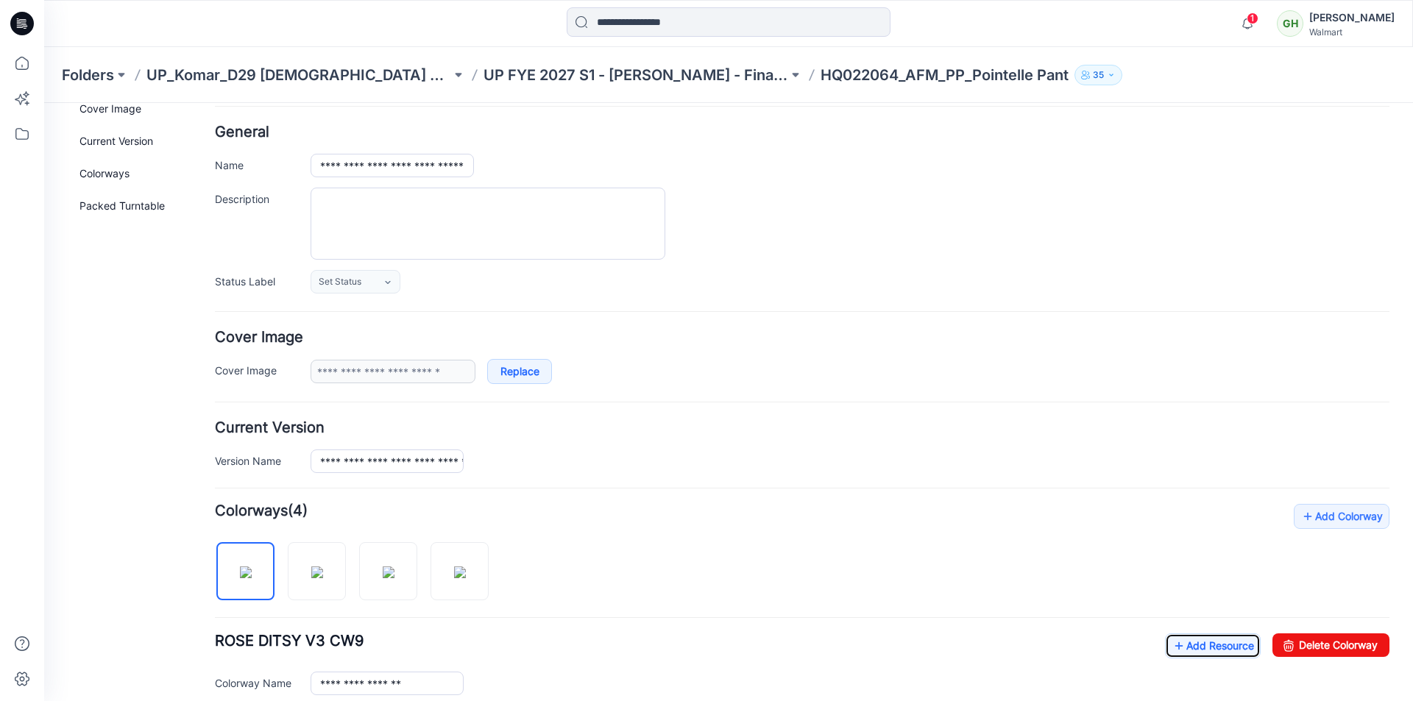
scroll to position [0, 0]
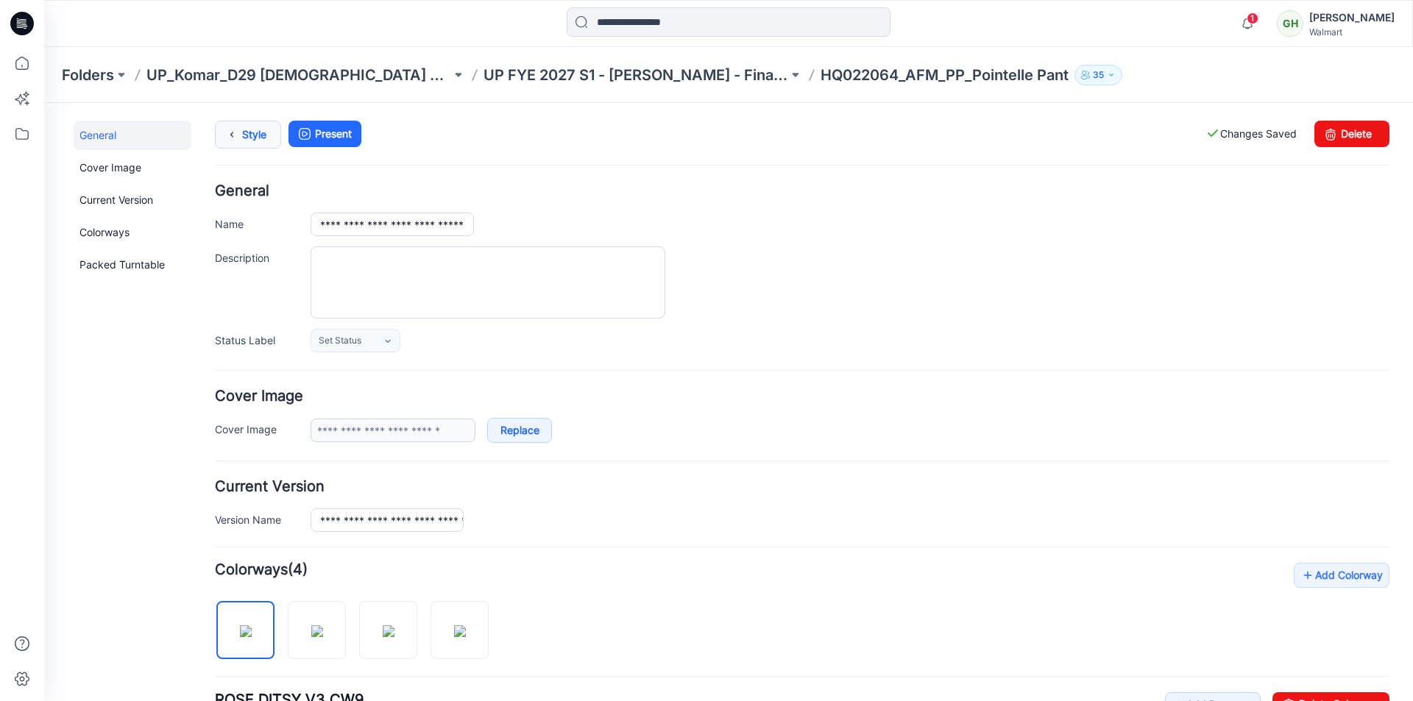
click at [251, 133] on link "Style" at bounding box center [248, 135] width 66 height 28
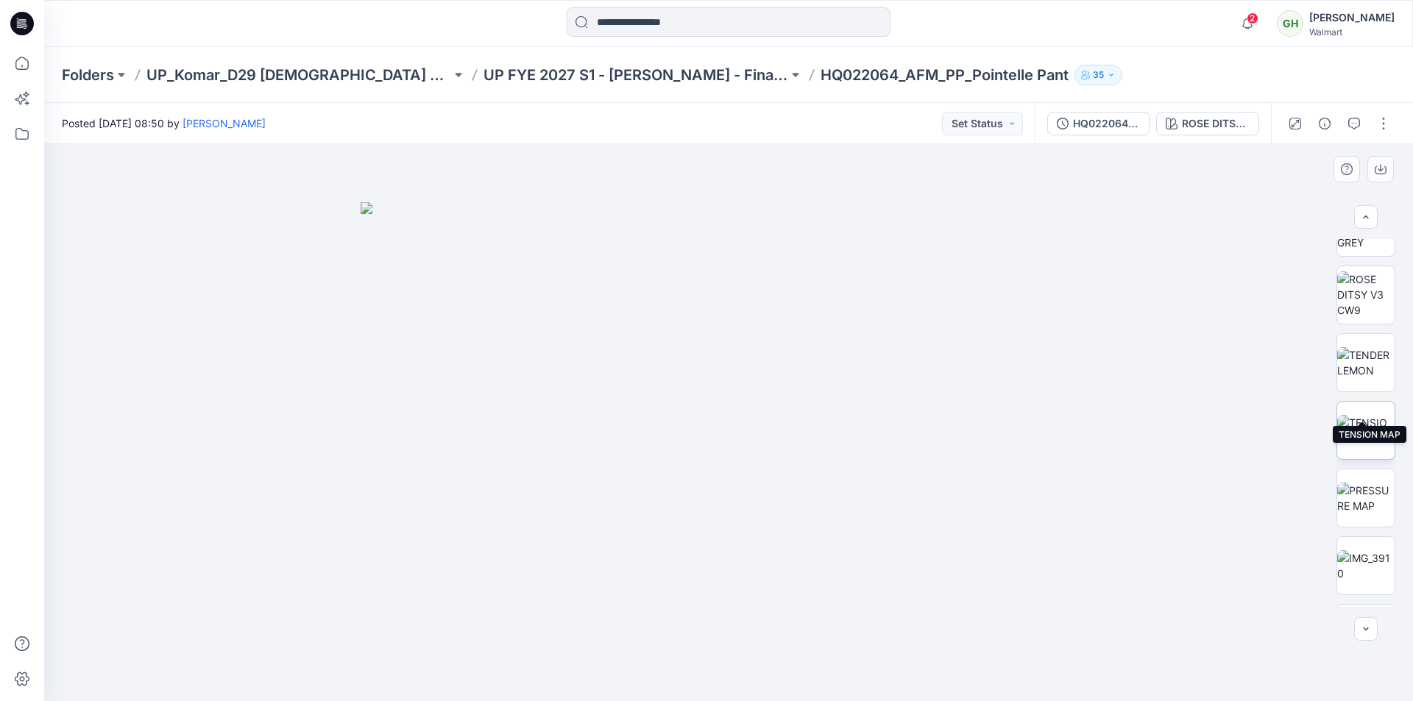
scroll to position [589, 0]
click at [1370, 352] on img at bounding box center [1365, 356] width 57 height 31
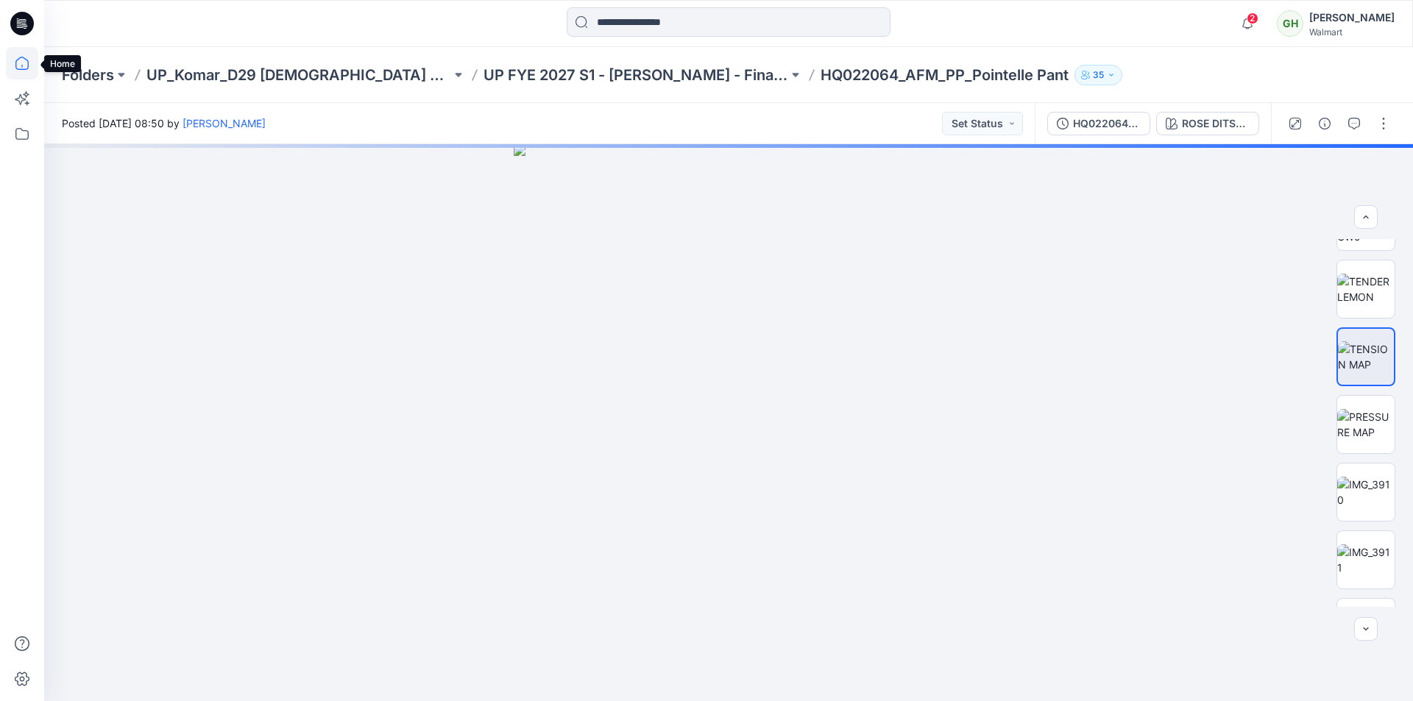
click at [26, 60] on icon at bounding box center [22, 63] width 32 height 32
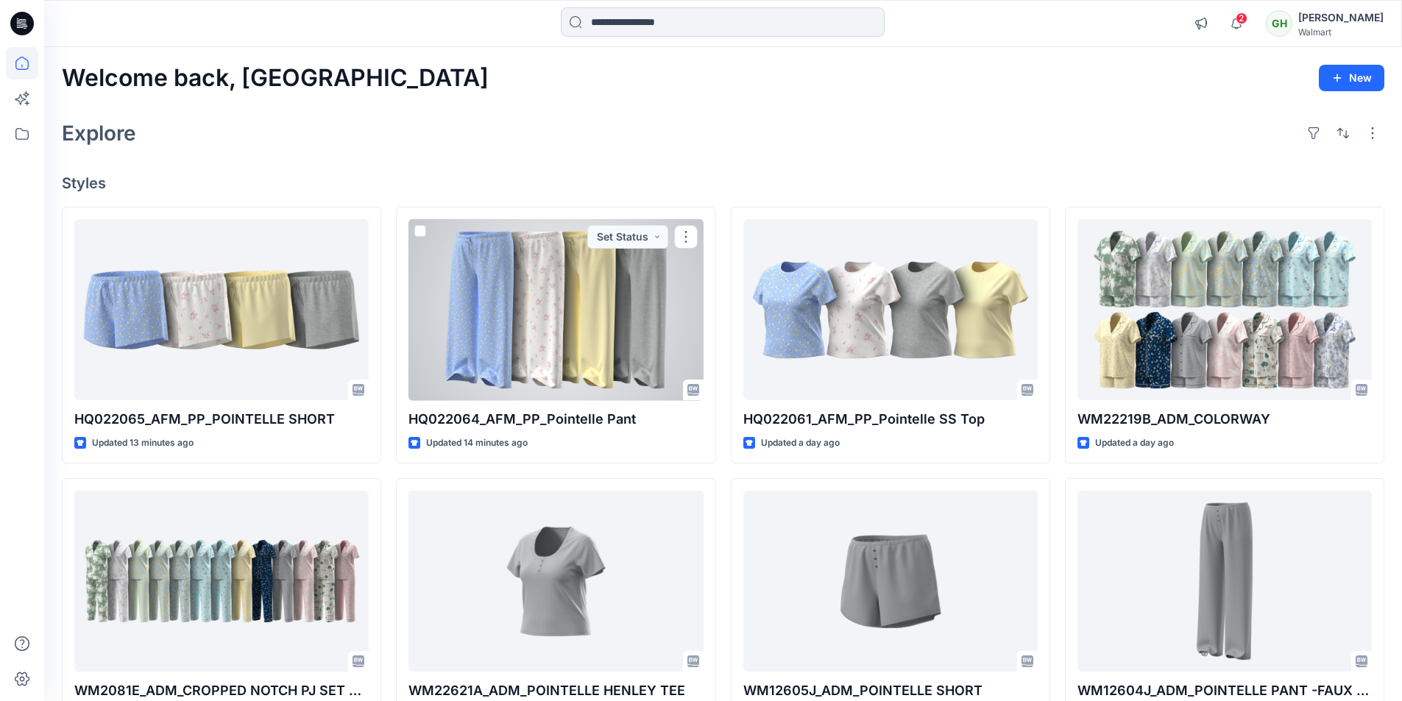
click at [634, 336] on div at bounding box center [555, 310] width 294 height 182
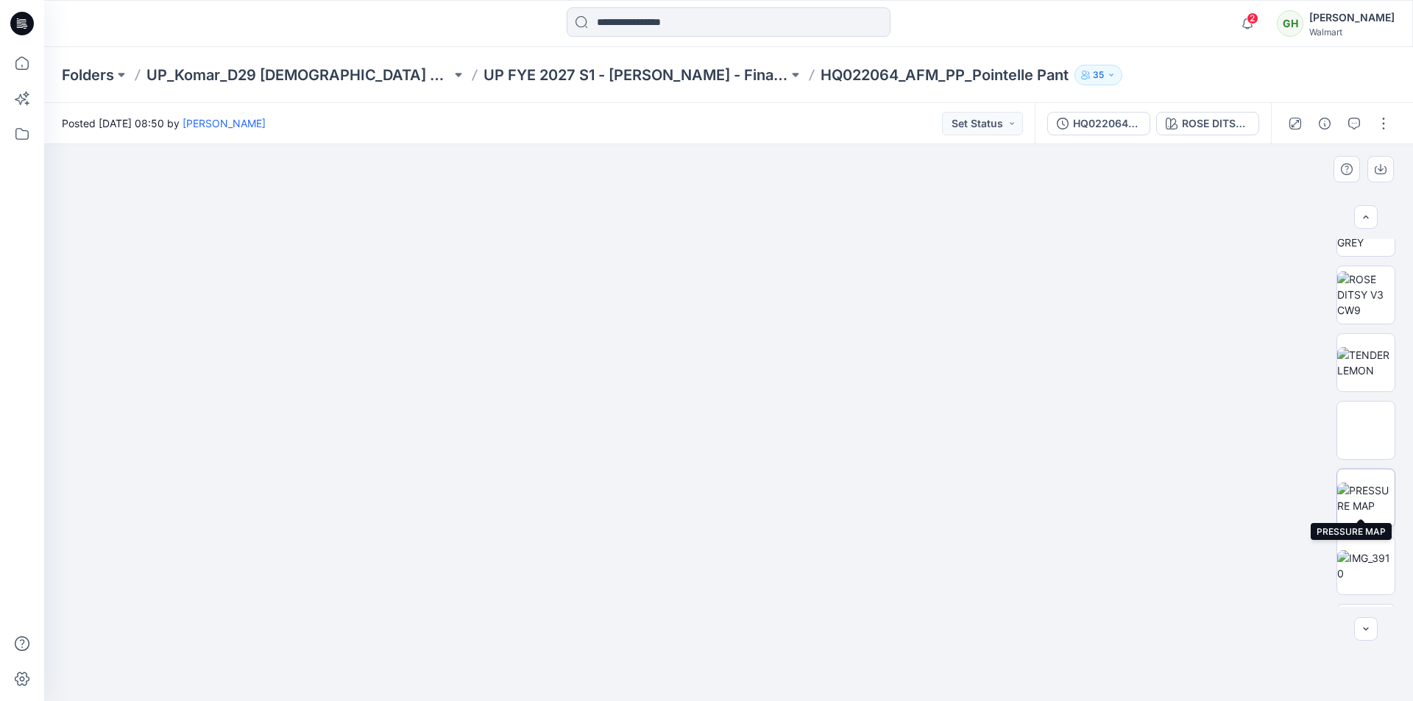
scroll to position [589, 0]
click at [1370, 433] on img at bounding box center [1365, 424] width 57 height 31
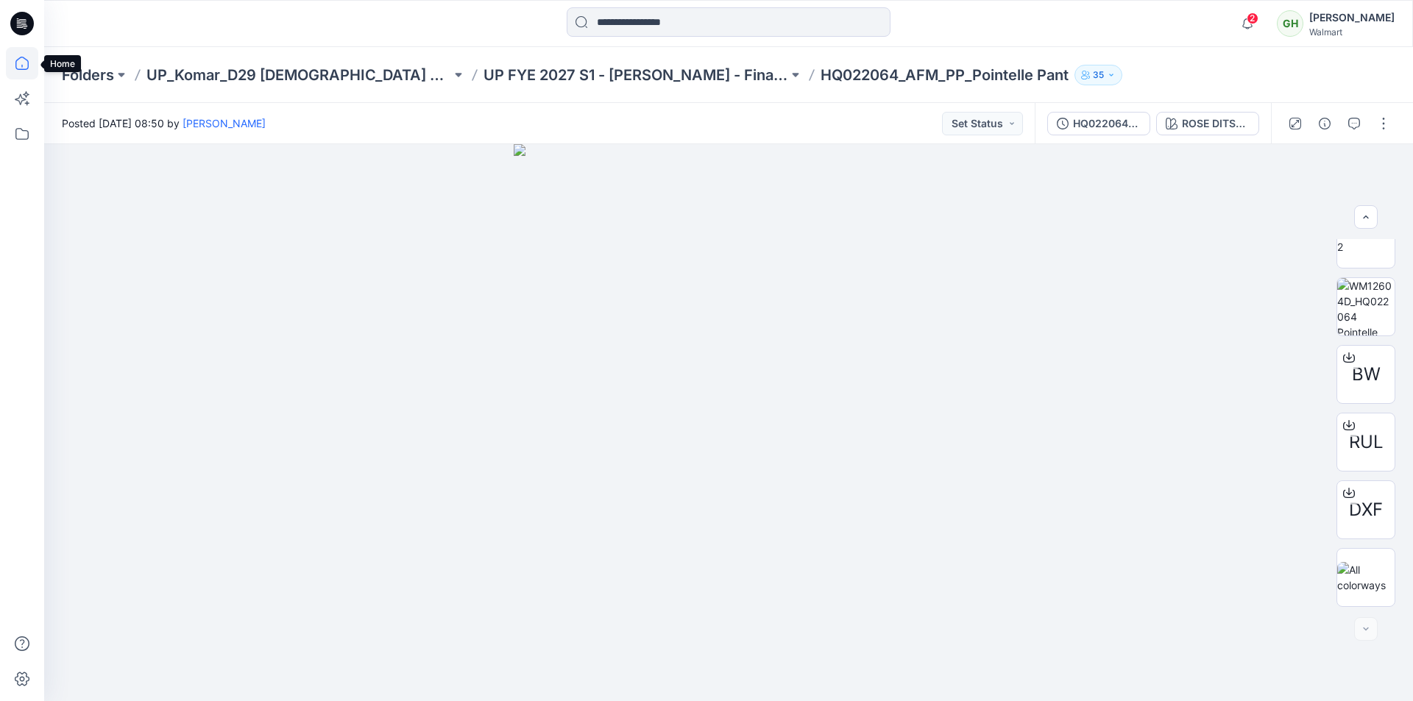
click at [30, 65] on icon at bounding box center [22, 63] width 32 height 32
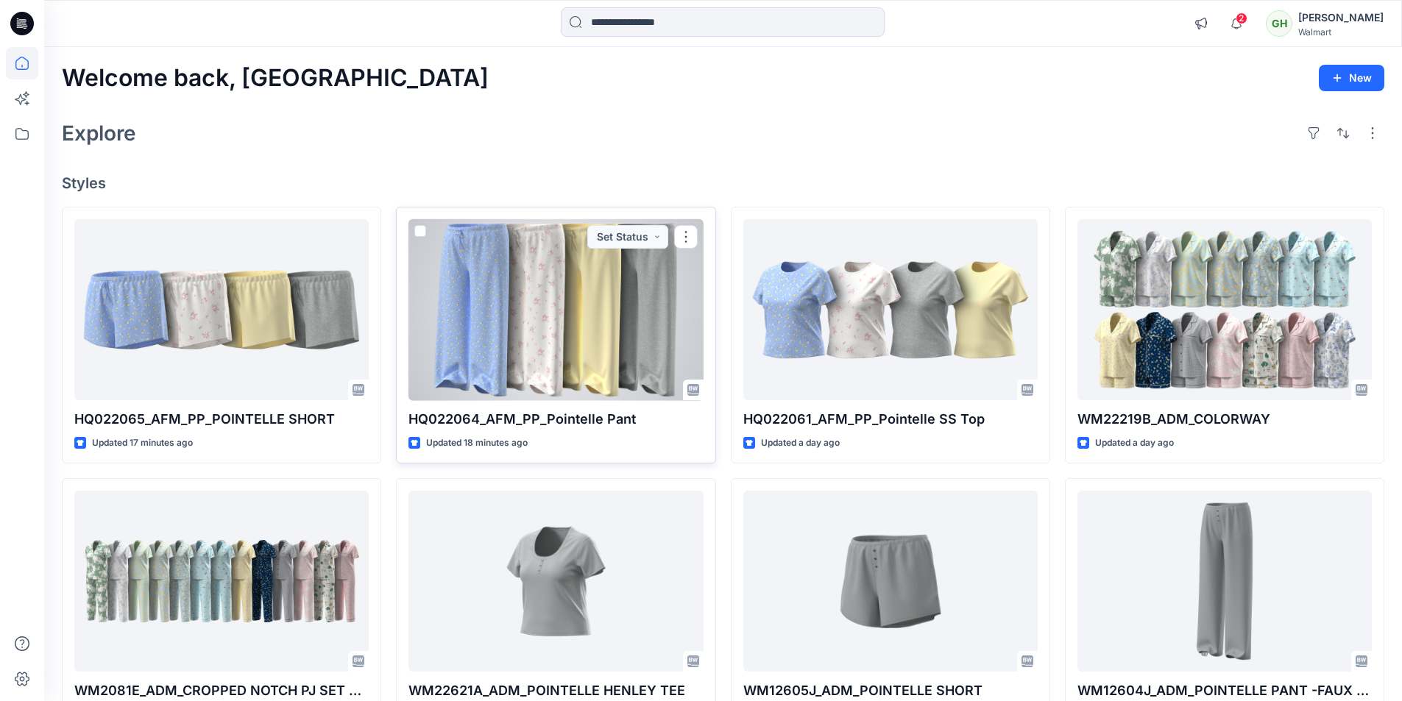
click at [581, 337] on div at bounding box center [555, 310] width 294 height 182
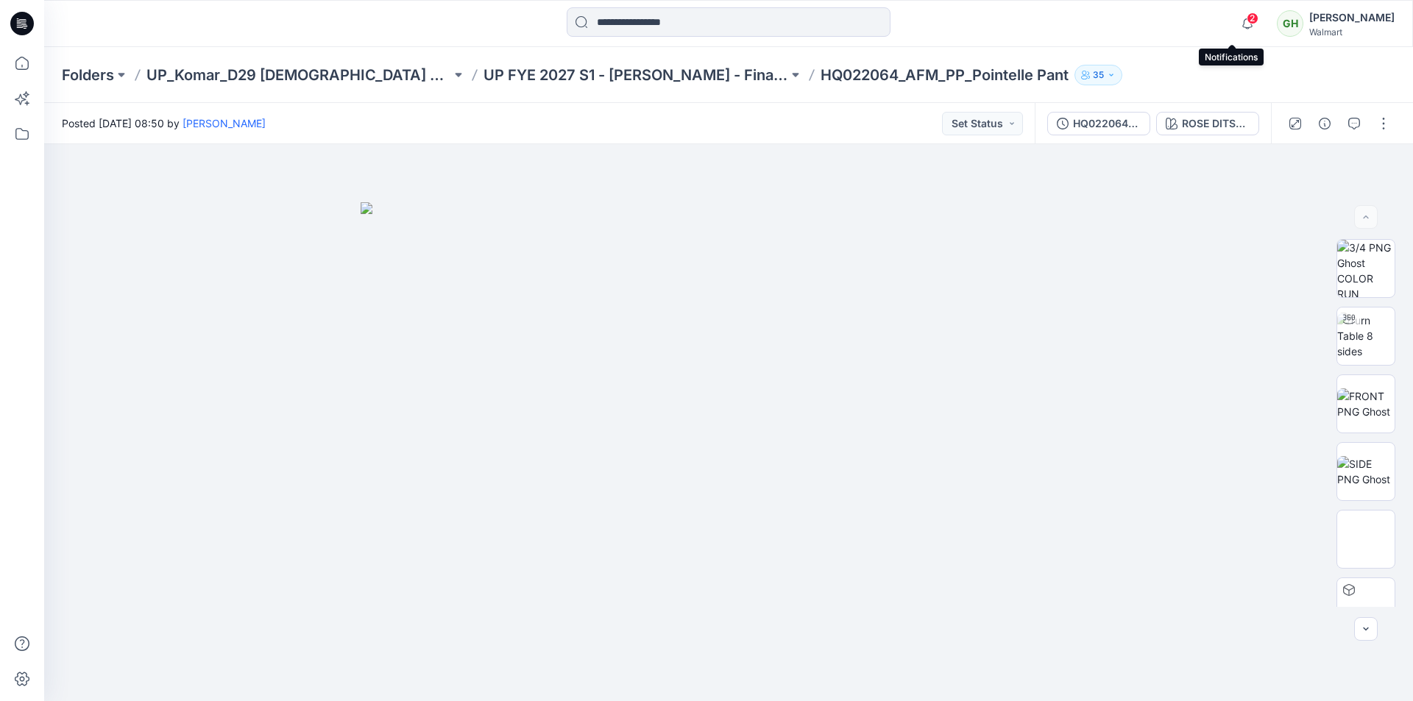
click at [1247, 21] on span "2" at bounding box center [1253, 19] width 12 height 12
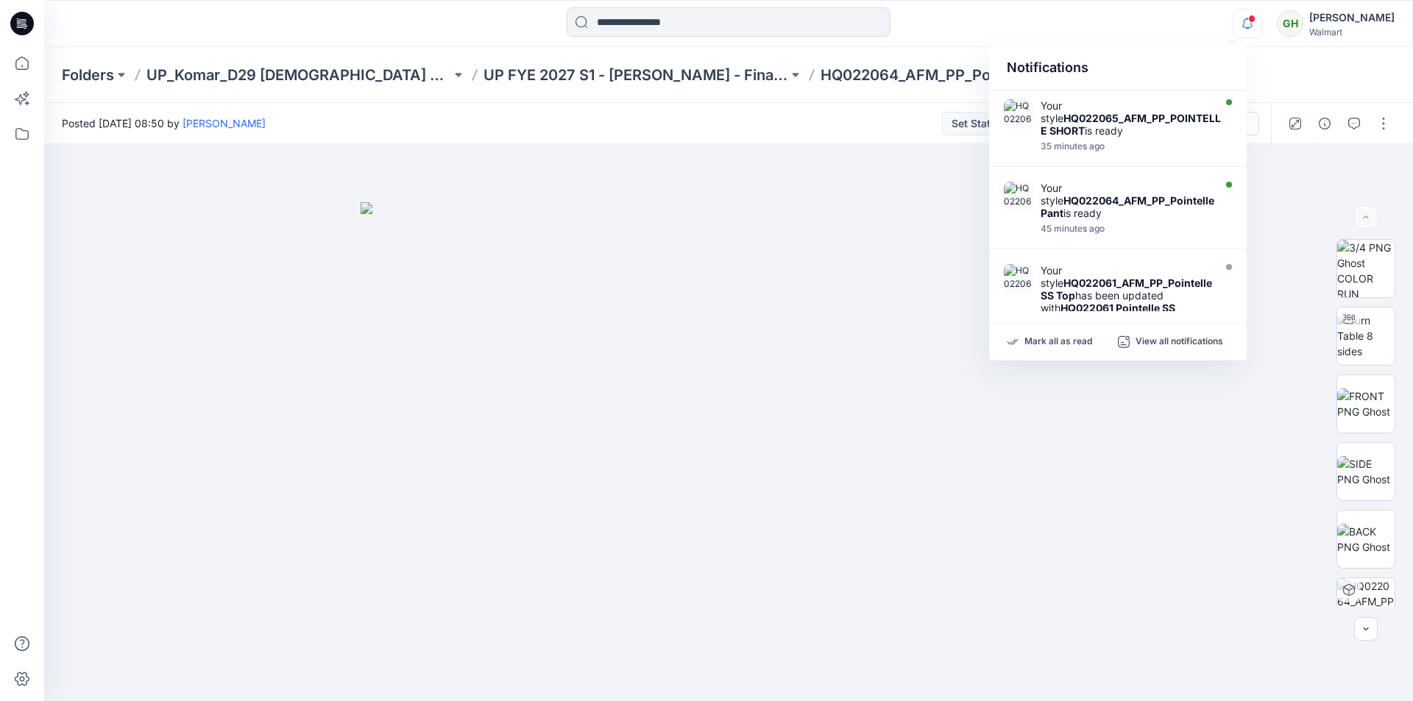
click at [969, 26] on div at bounding box center [728, 23] width 684 height 32
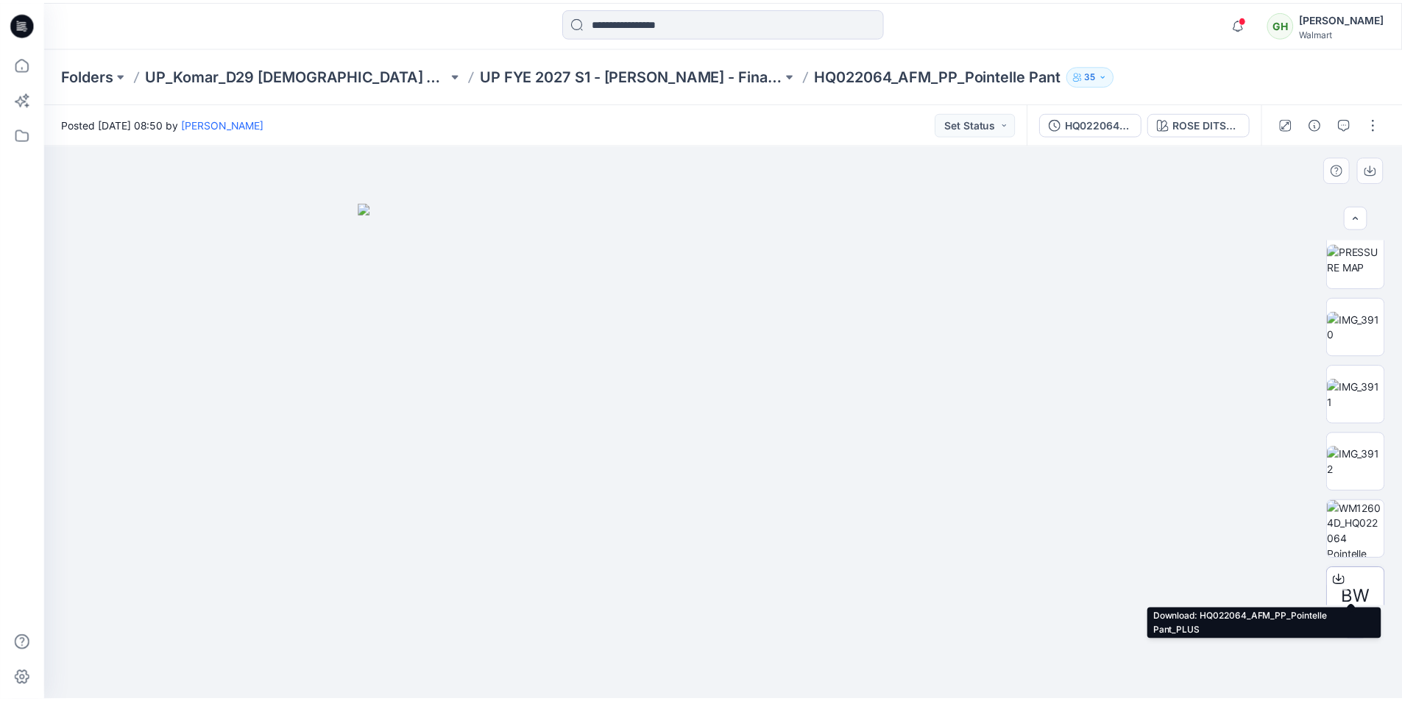
scroll to position [736, 0]
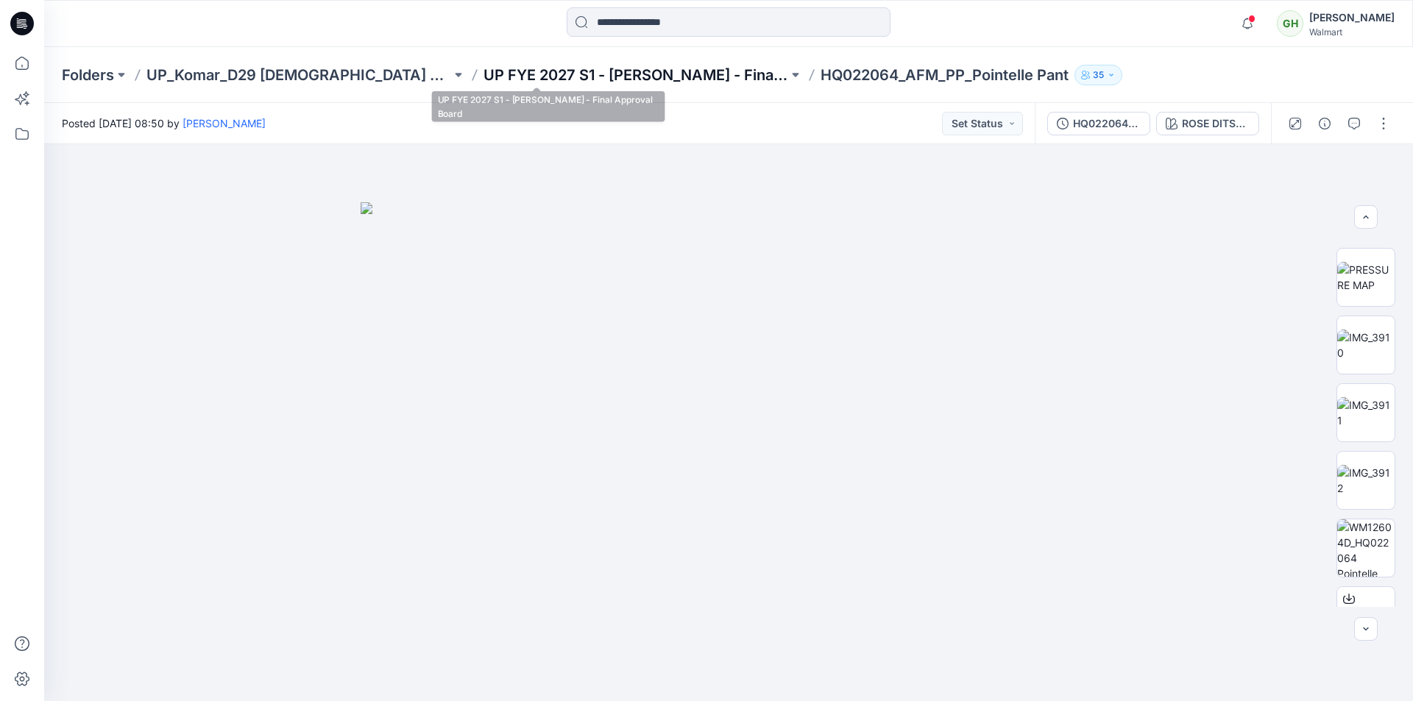
click at [613, 81] on p "UP FYE 2027 S1 - [PERSON_NAME] - Final Approval Board" at bounding box center [636, 75] width 305 height 21
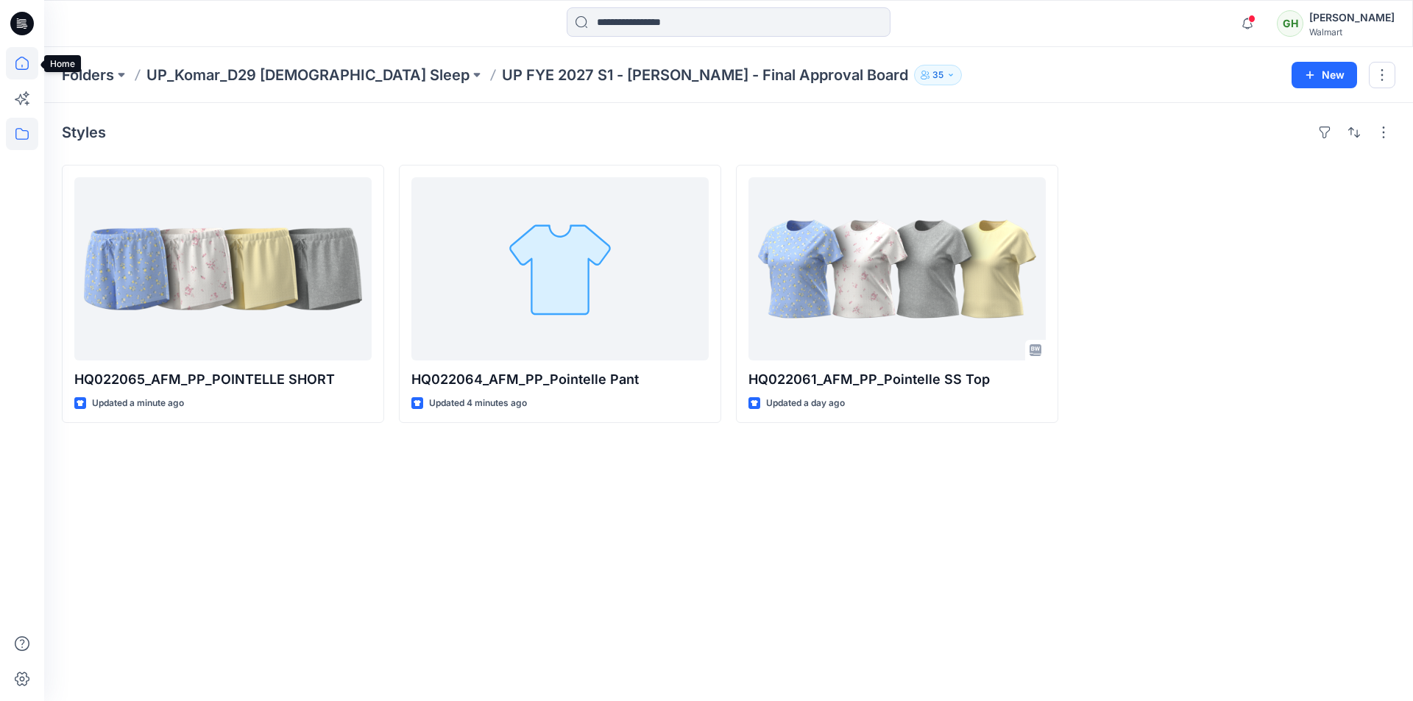
click at [31, 63] on icon at bounding box center [22, 63] width 32 height 32
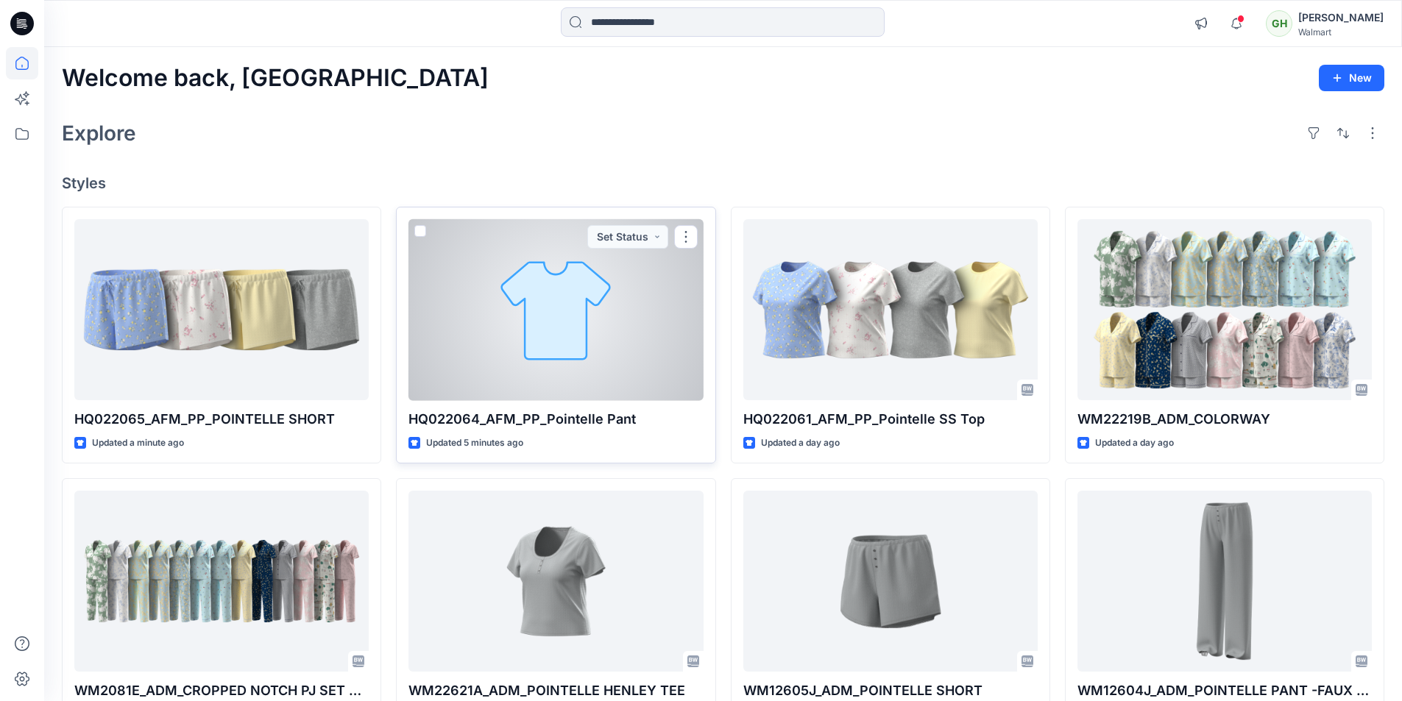
click at [582, 296] on div at bounding box center [555, 310] width 294 height 182
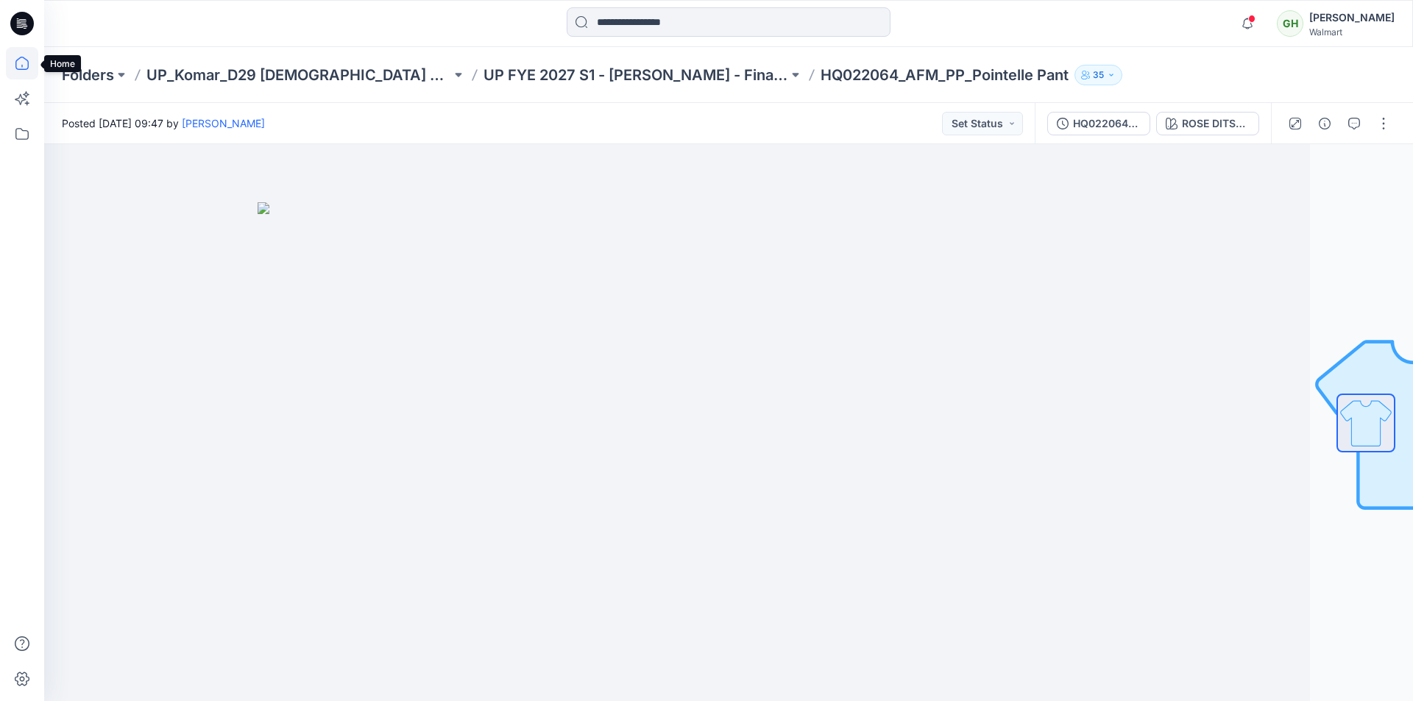
click at [26, 61] on icon at bounding box center [22, 63] width 32 height 32
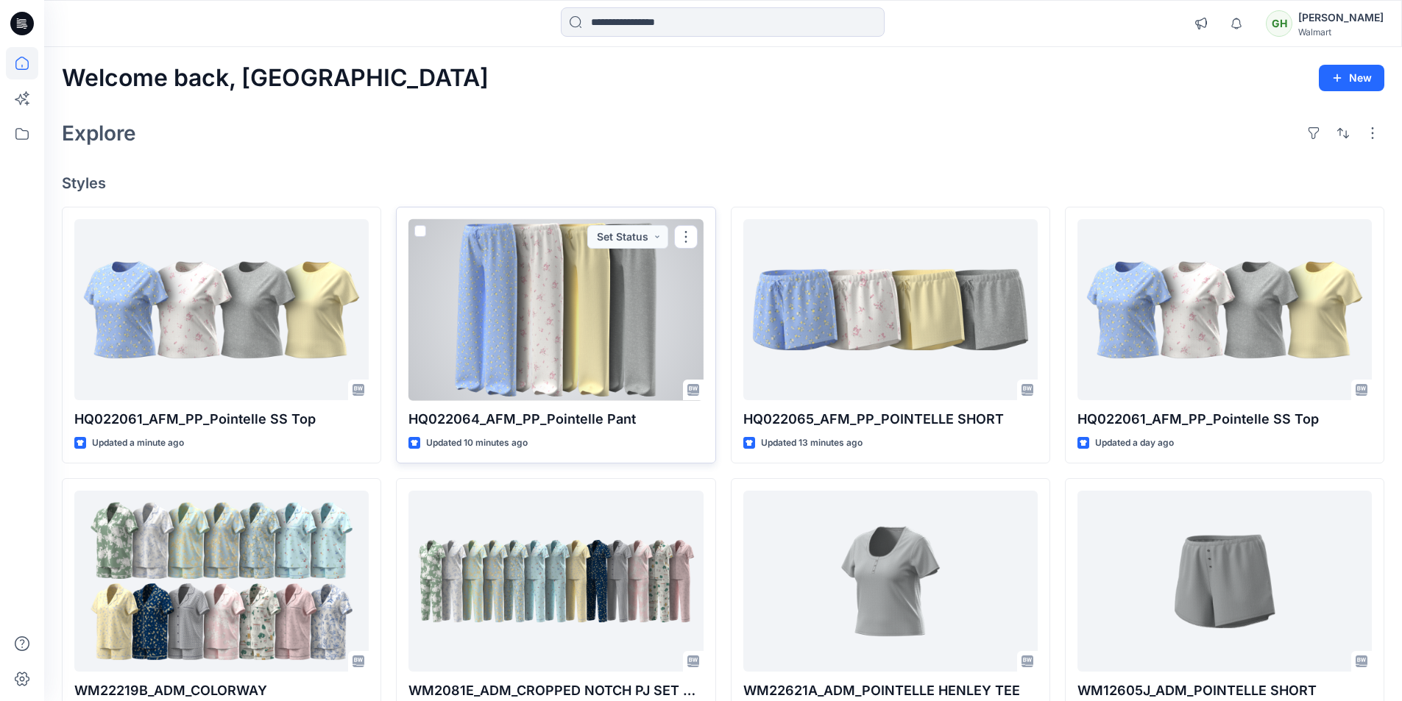
click at [542, 310] on div at bounding box center [555, 310] width 294 height 182
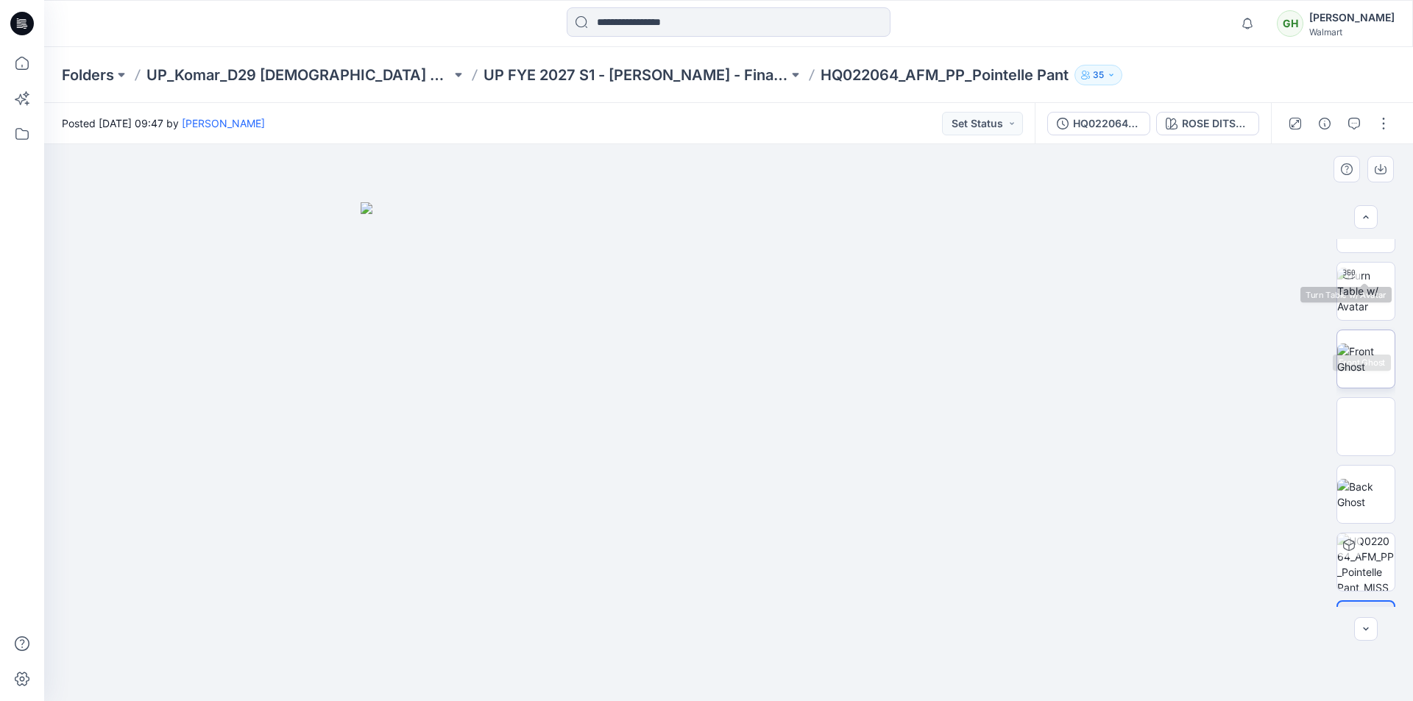
scroll to position [97, 0]
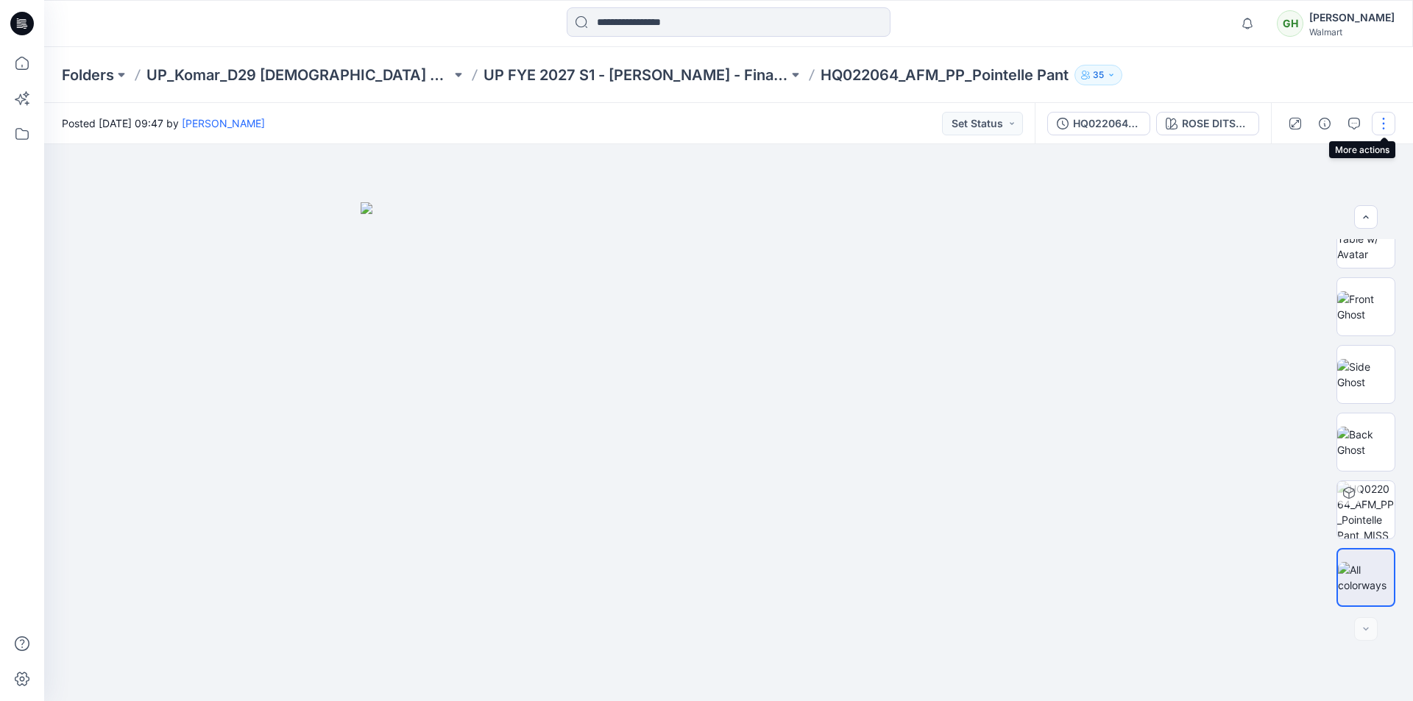
click at [1384, 124] on button "button" at bounding box center [1384, 124] width 24 height 24
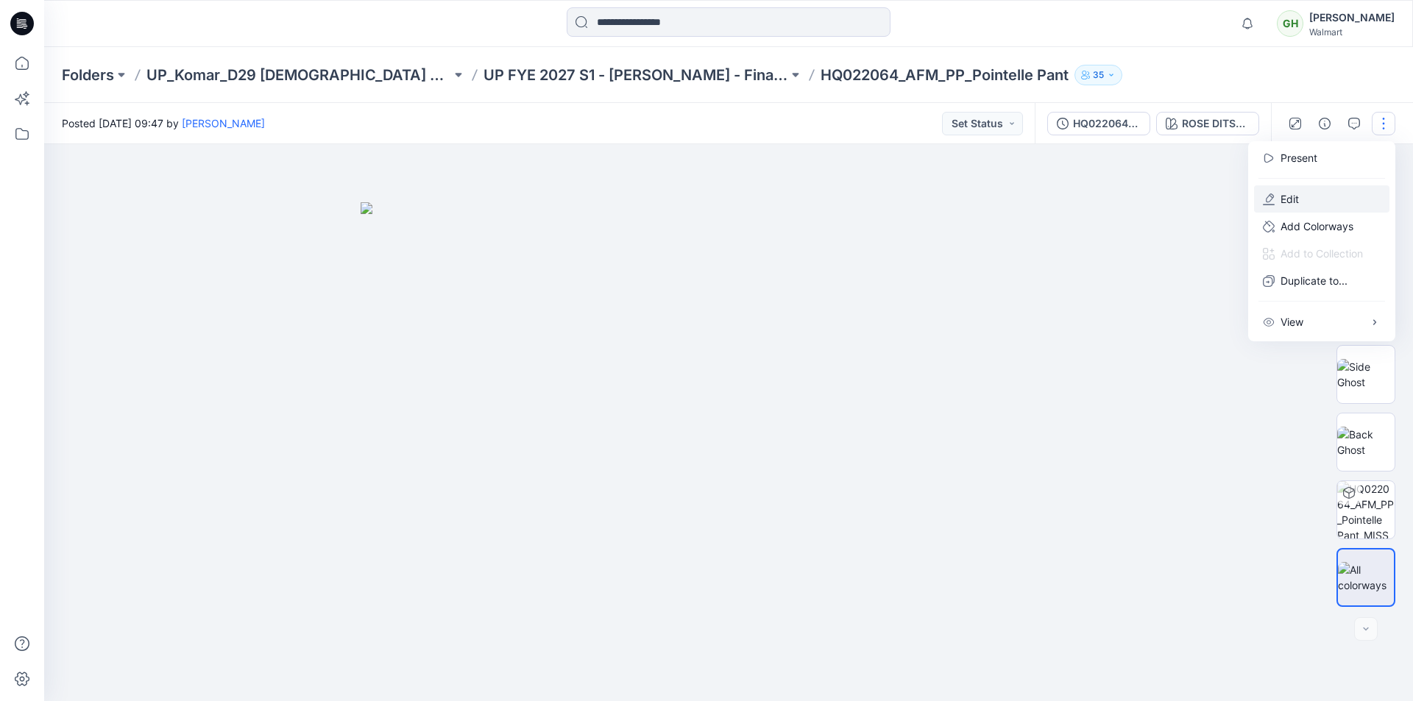
click at [1295, 194] on p "Edit" at bounding box center [1290, 198] width 18 height 15
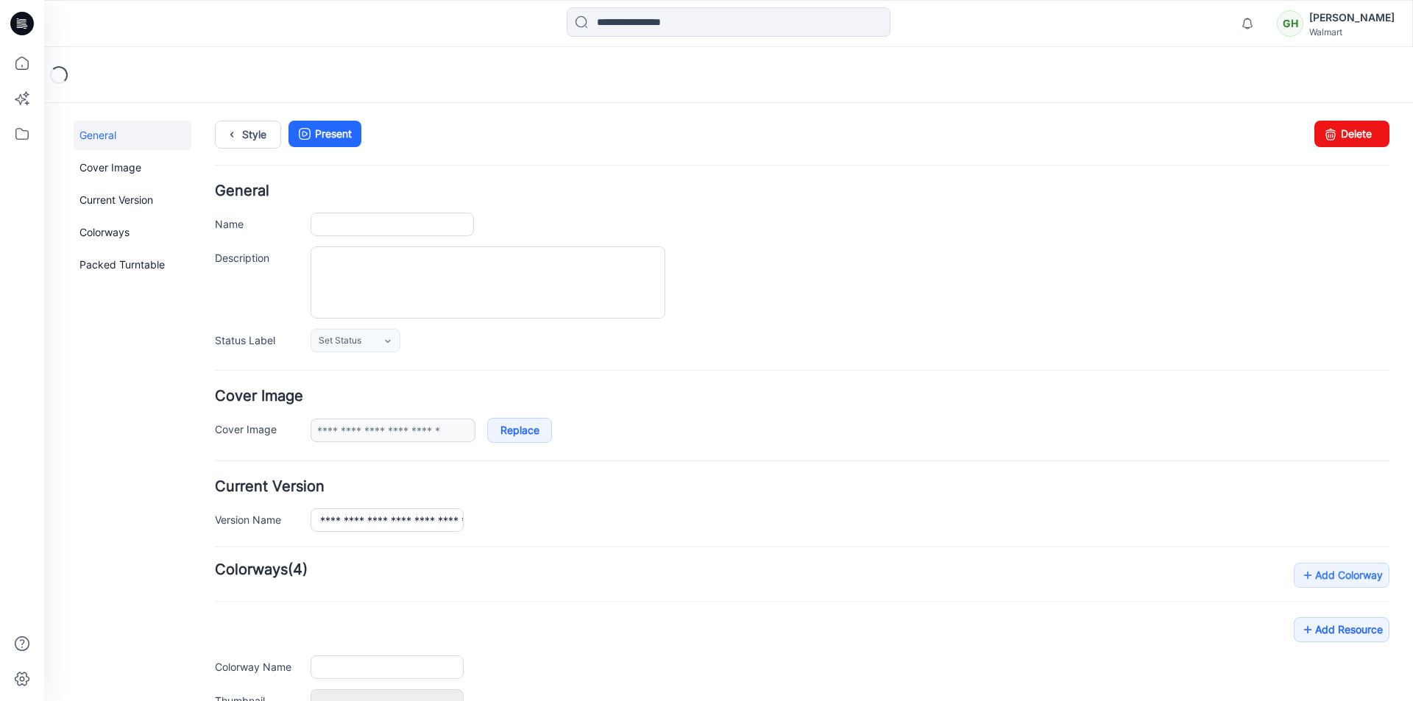
type input "**********"
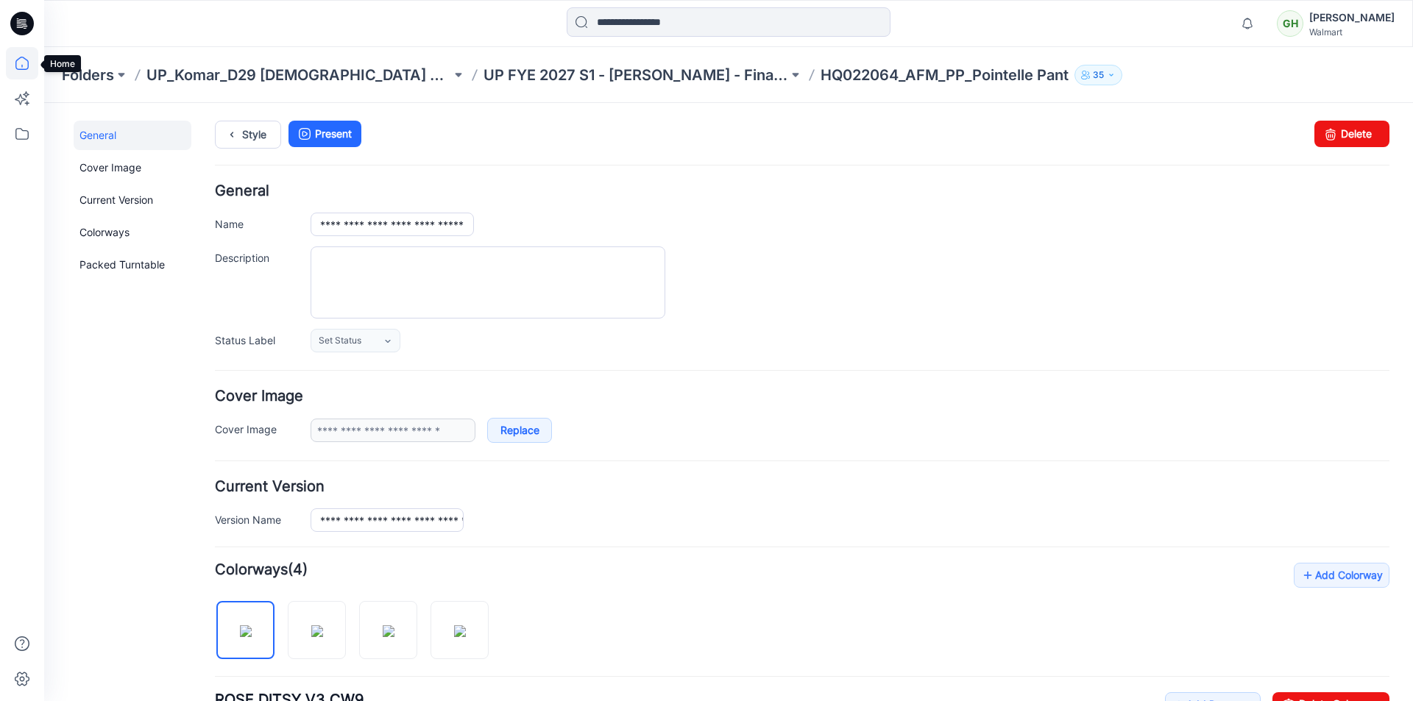
click at [16, 65] on icon at bounding box center [21, 63] width 13 height 13
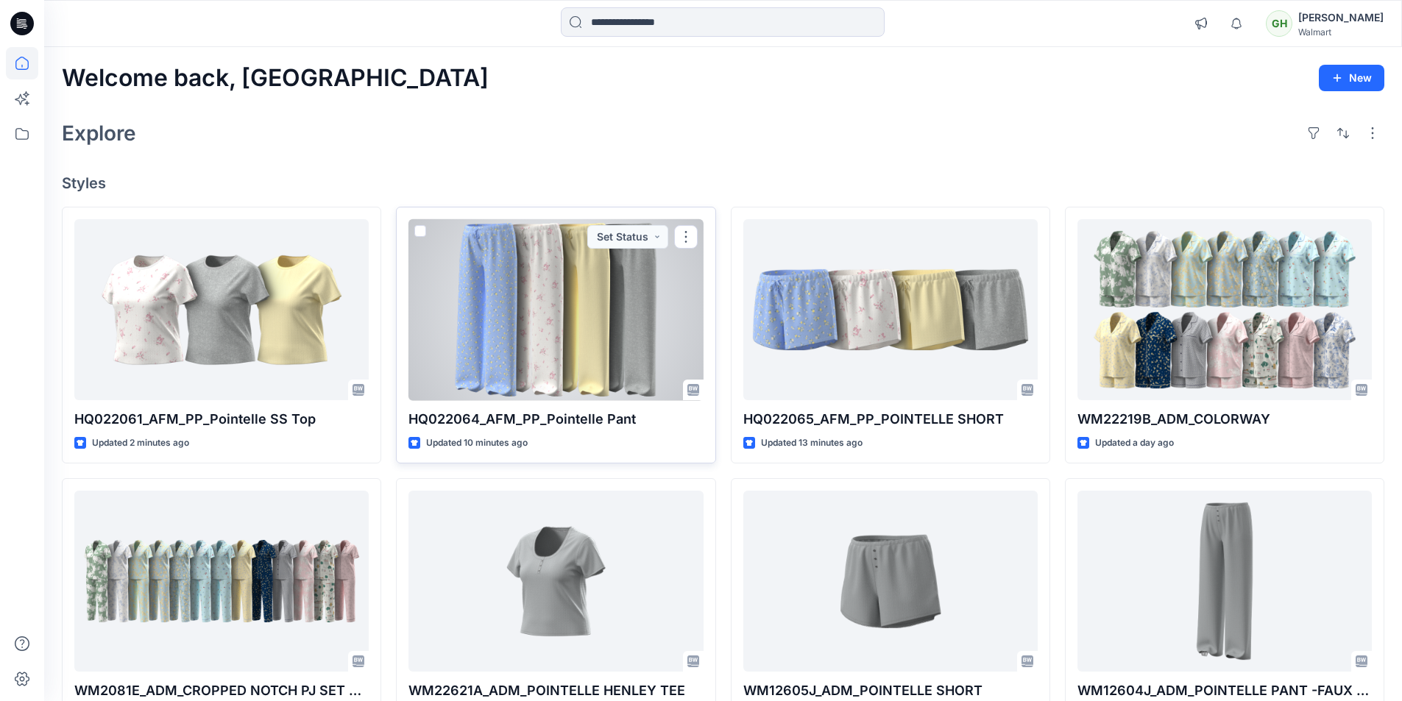
click at [499, 321] on div at bounding box center [555, 310] width 294 height 182
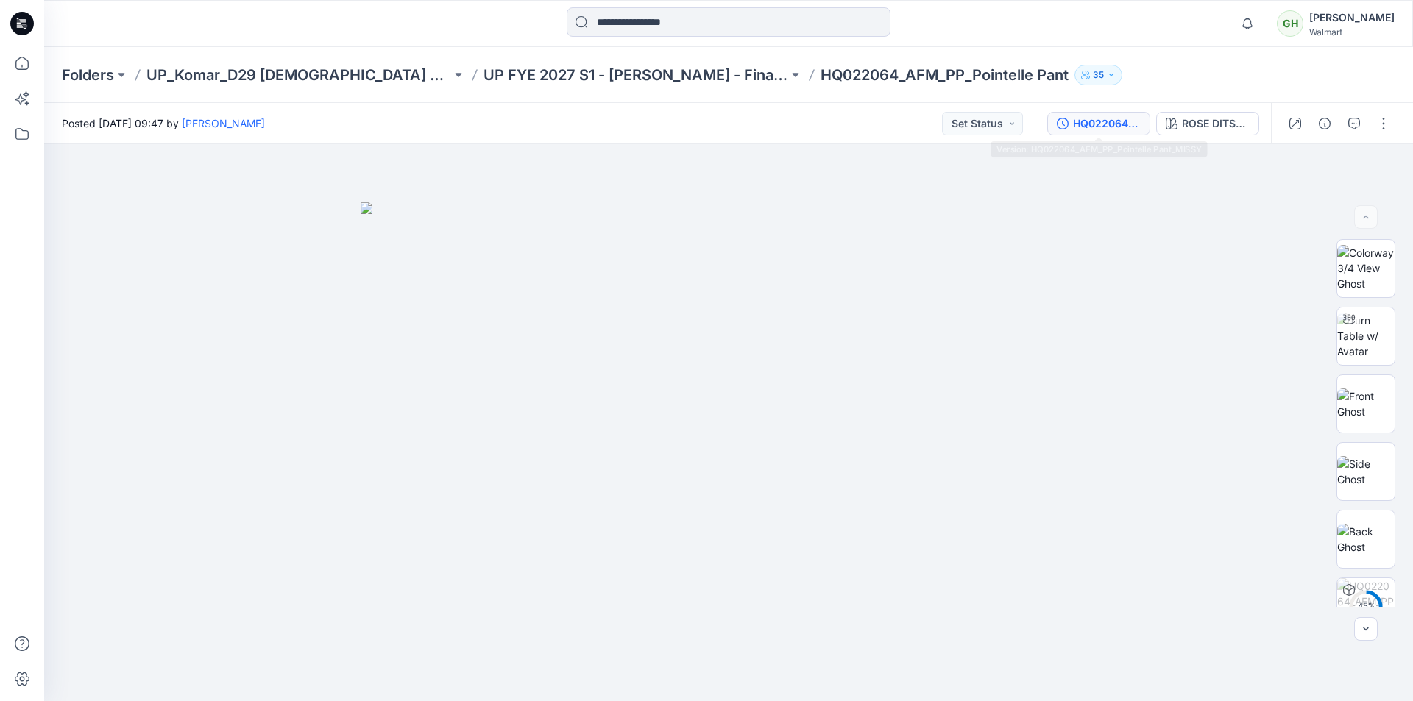
click at [1107, 124] on div "HQ022064_AFM_PP_Pointelle Pant_MISSY" at bounding box center [1107, 124] width 68 height 16
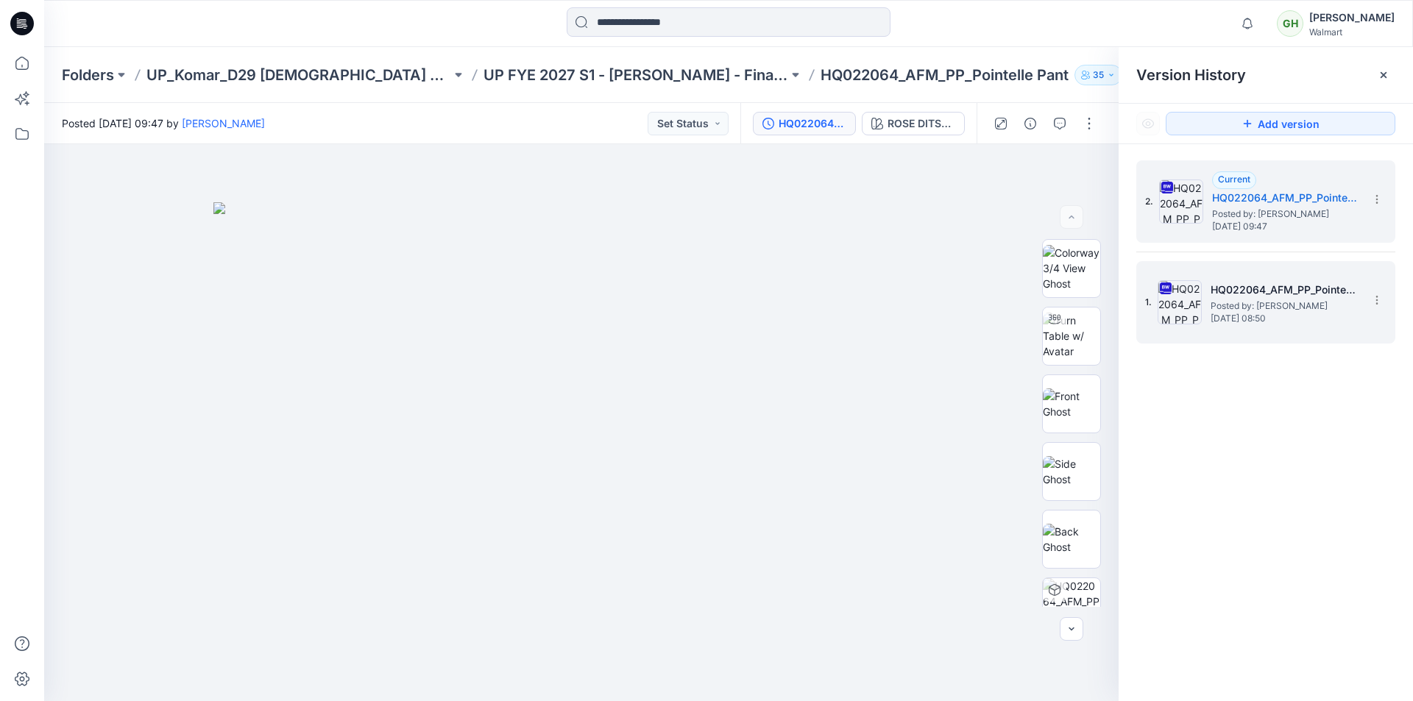
click at [1320, 305] on span "Posted by: [PERSON_NAME]" at bounding box center [1284, 306] width 147 height 15
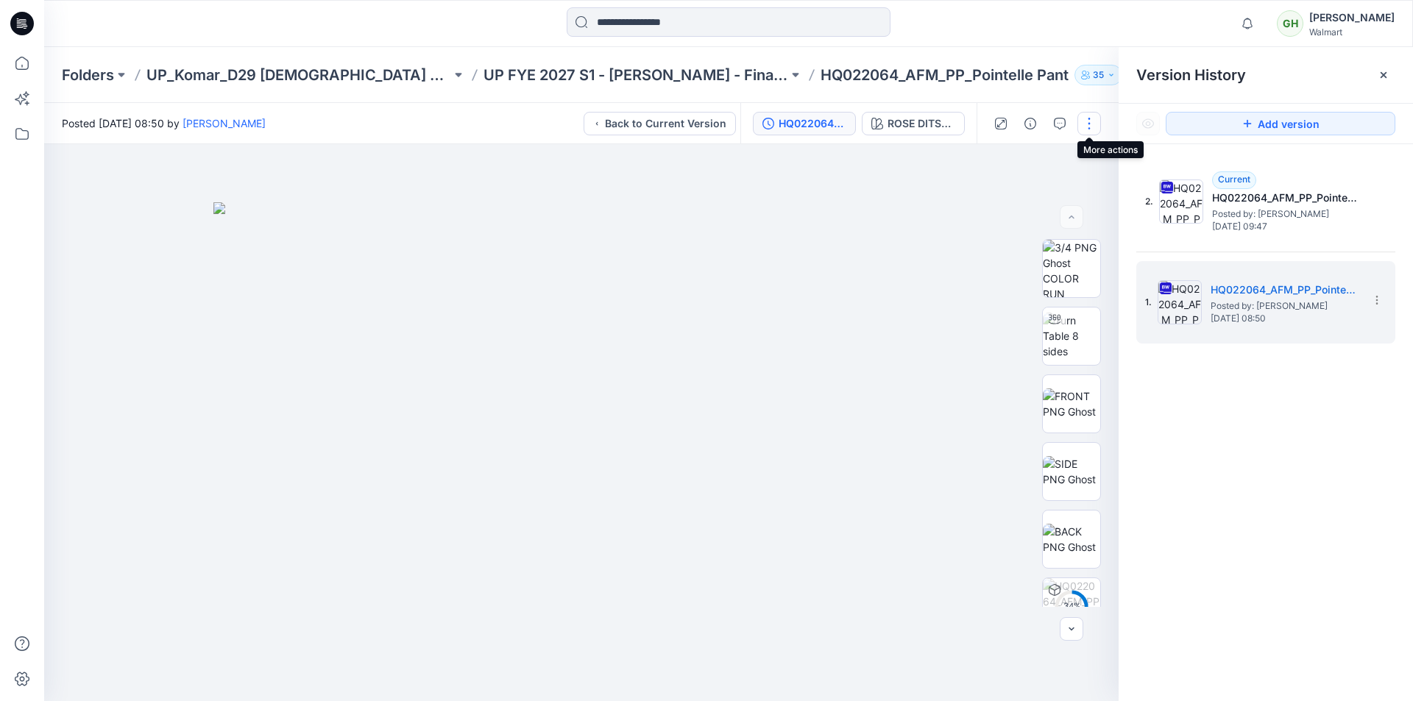
click at [1091, 122] on button "button" at bounding box center [1089, 124] width 24 height 24
click at [801, 210] on img at bounding box center [581, 452] width 736 height 500
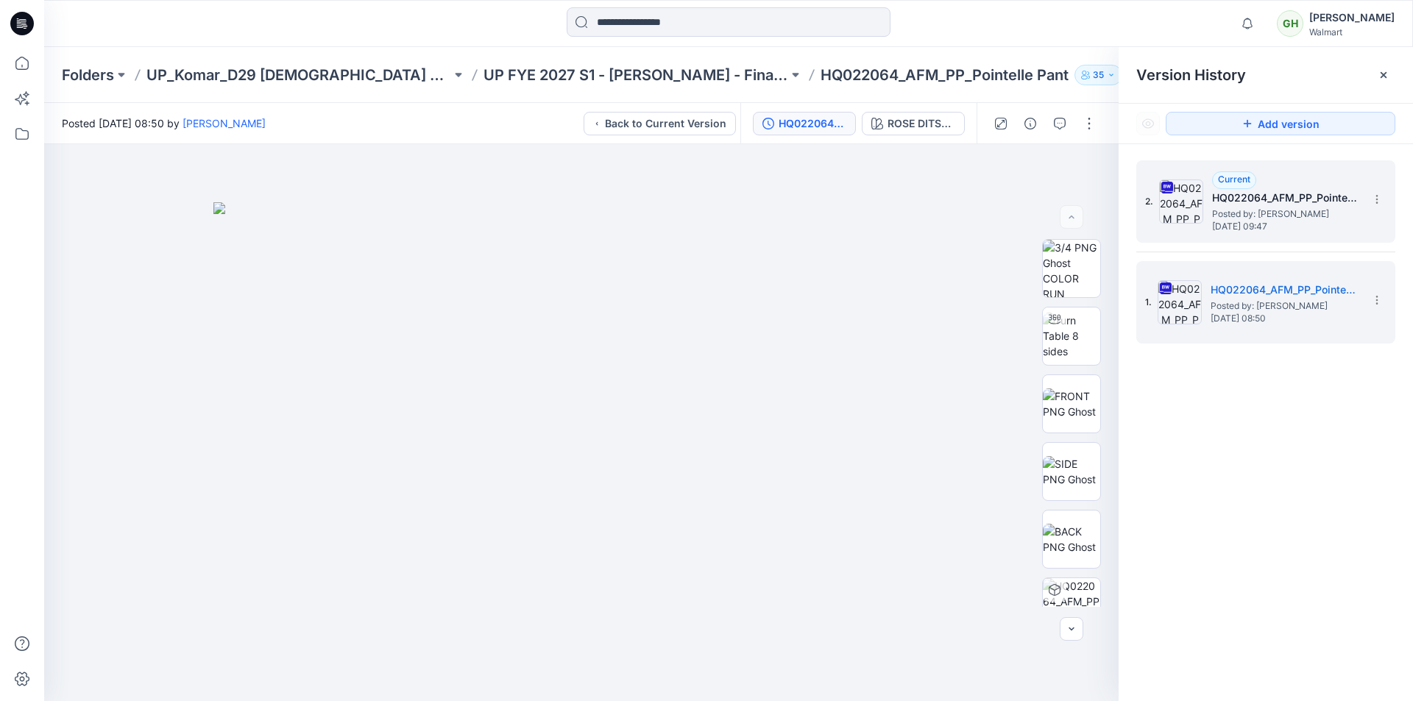
click at [1259, 202] on h5 "HQ022064_AFM_PP_Pointelle Pant_MISSY" at bounding box center [1285, 198] width 147 height 18
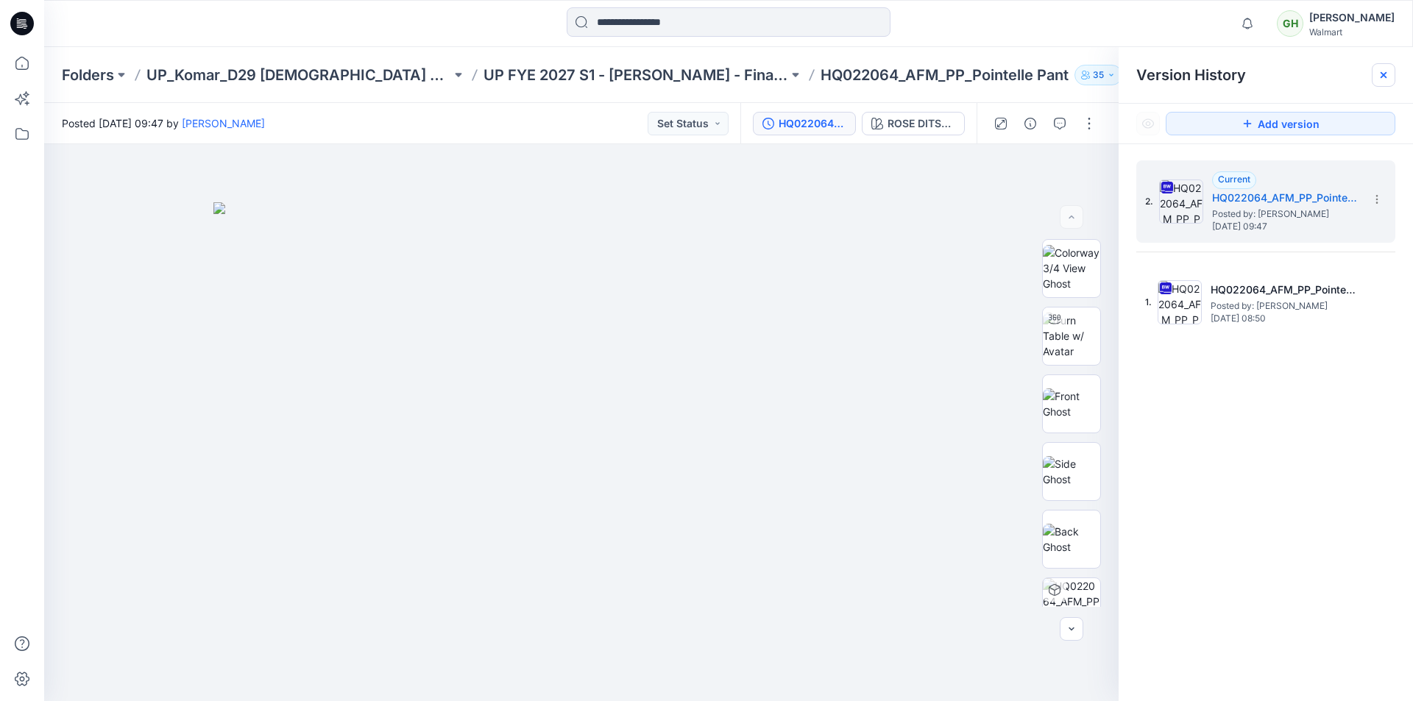
click at [1387, 73] on icon at bounding box center [1384, 75] width 12 height 12
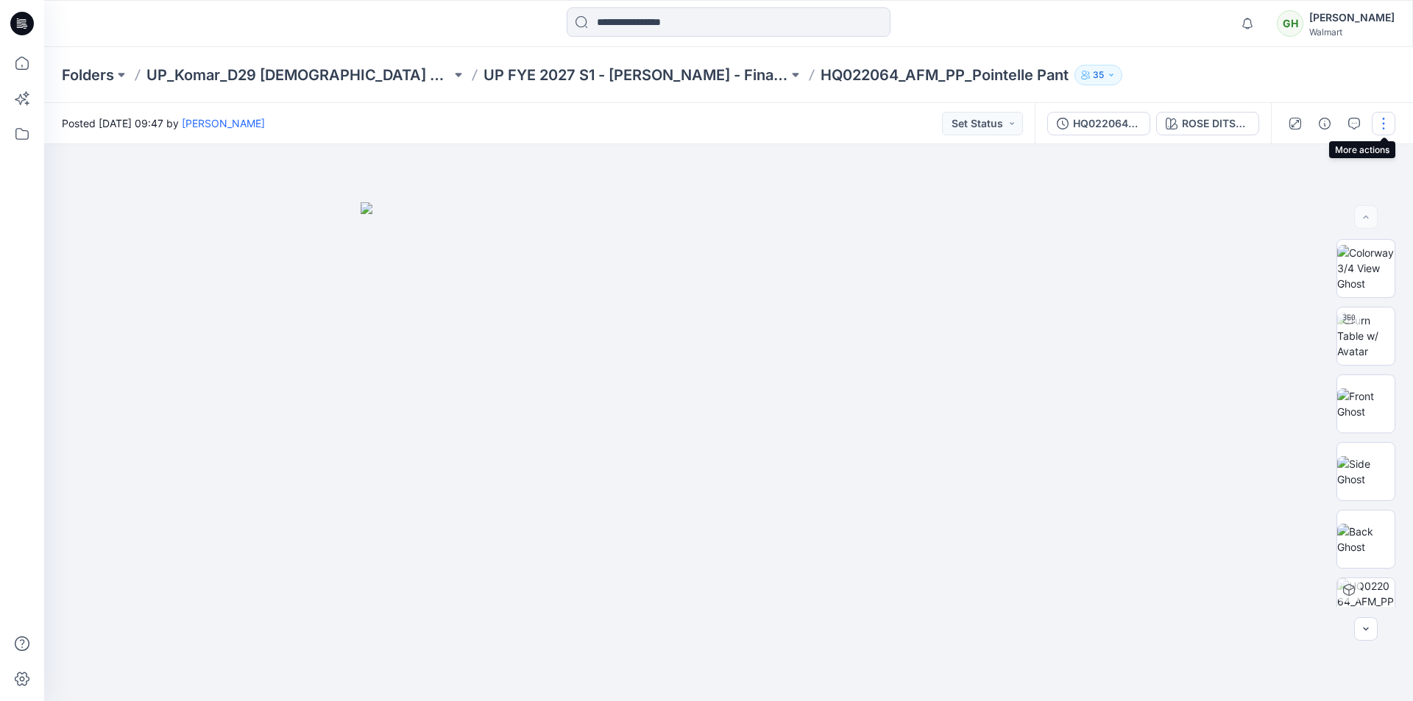
click at [1384, 123] on button "button" at bounding box center [1384, 124] width 24 height 24
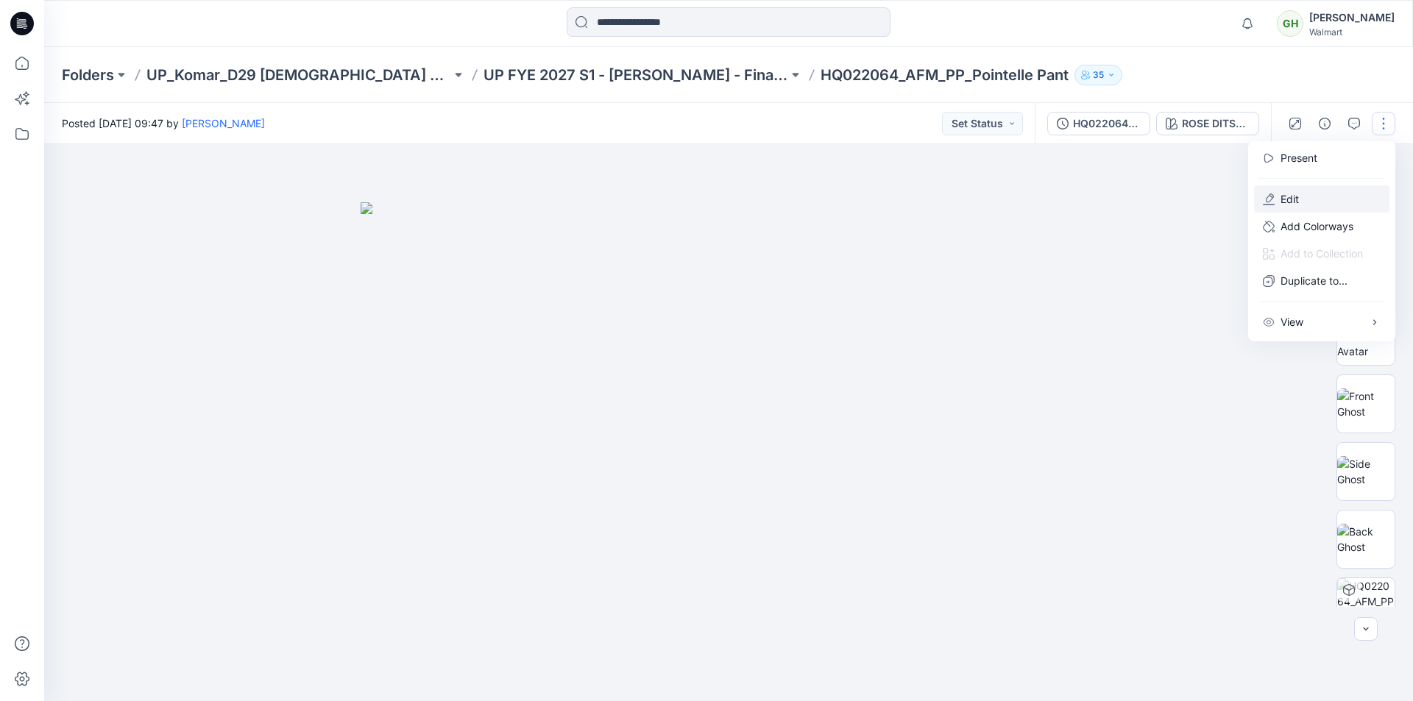
click at [1295, 202] on p "Edit" at bounding box center [1290, 198] width 18 height 15
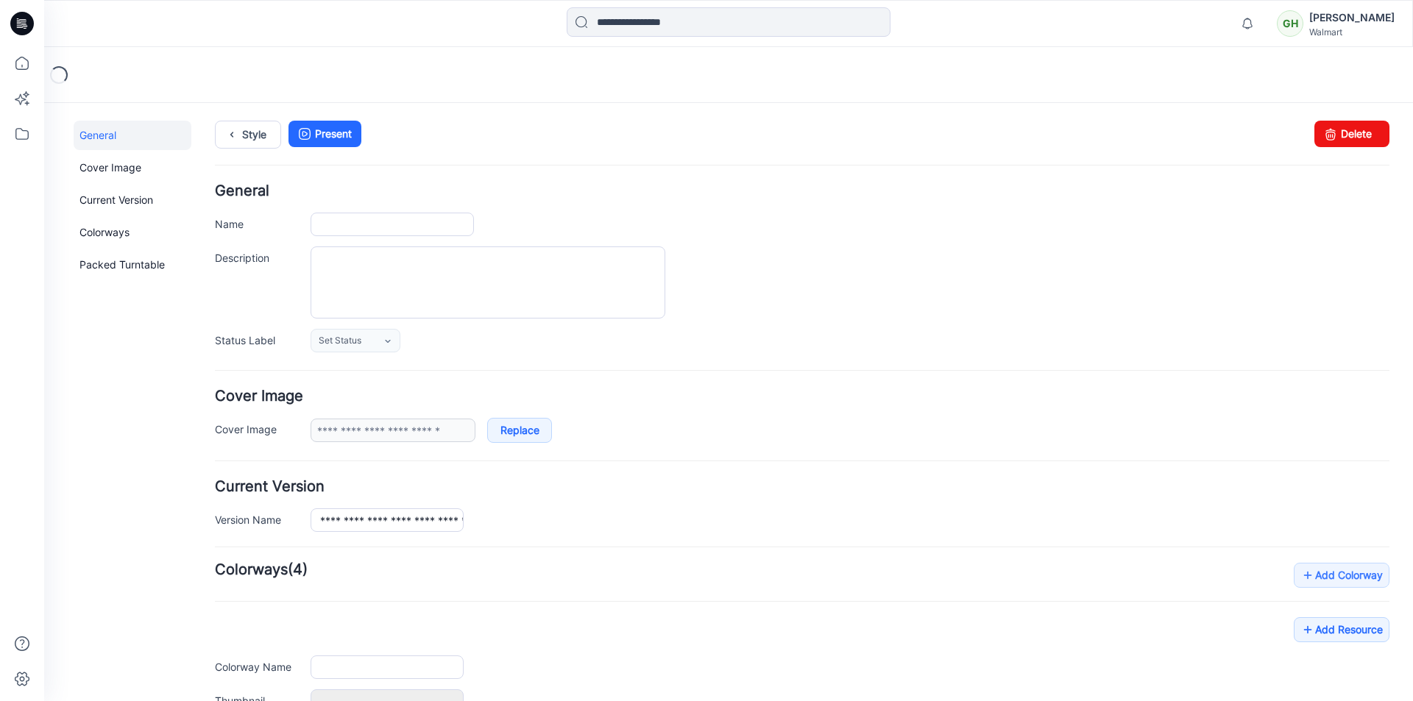
type input "**********"
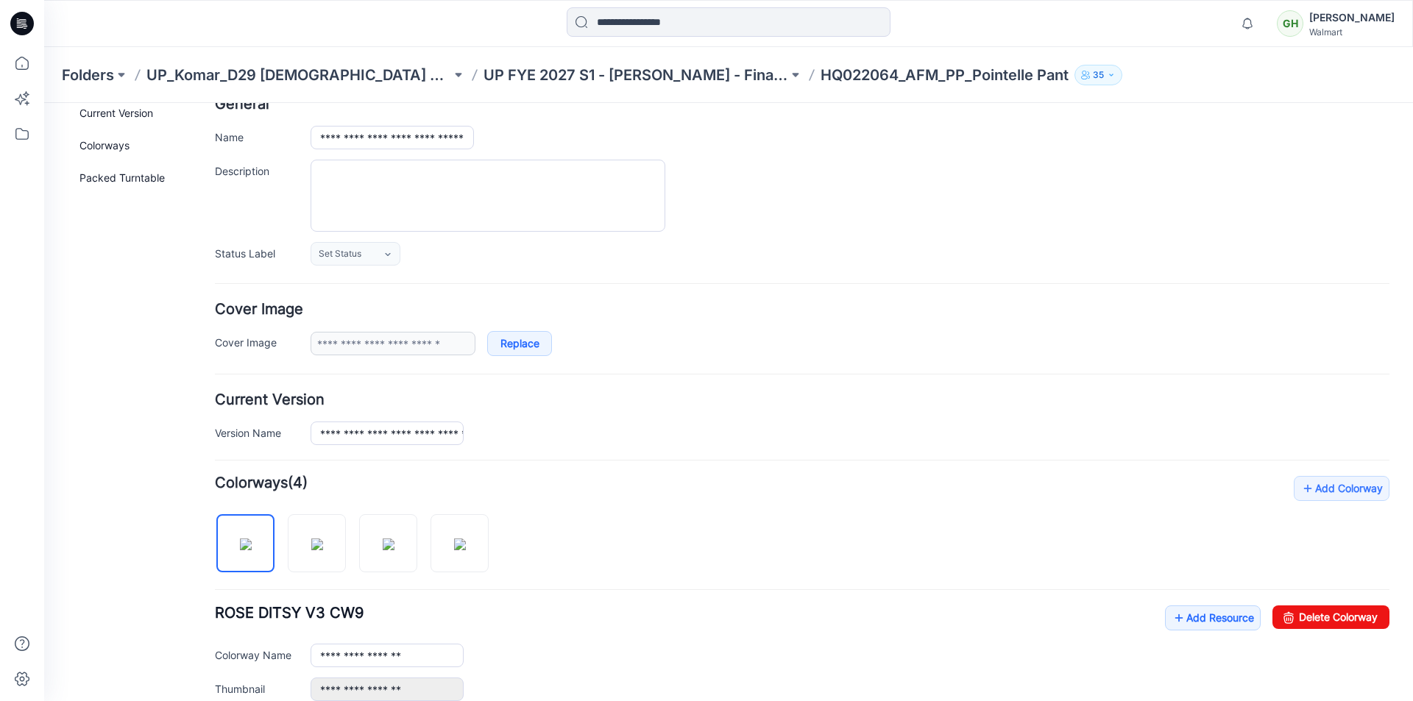
scroll to position [221, 0]
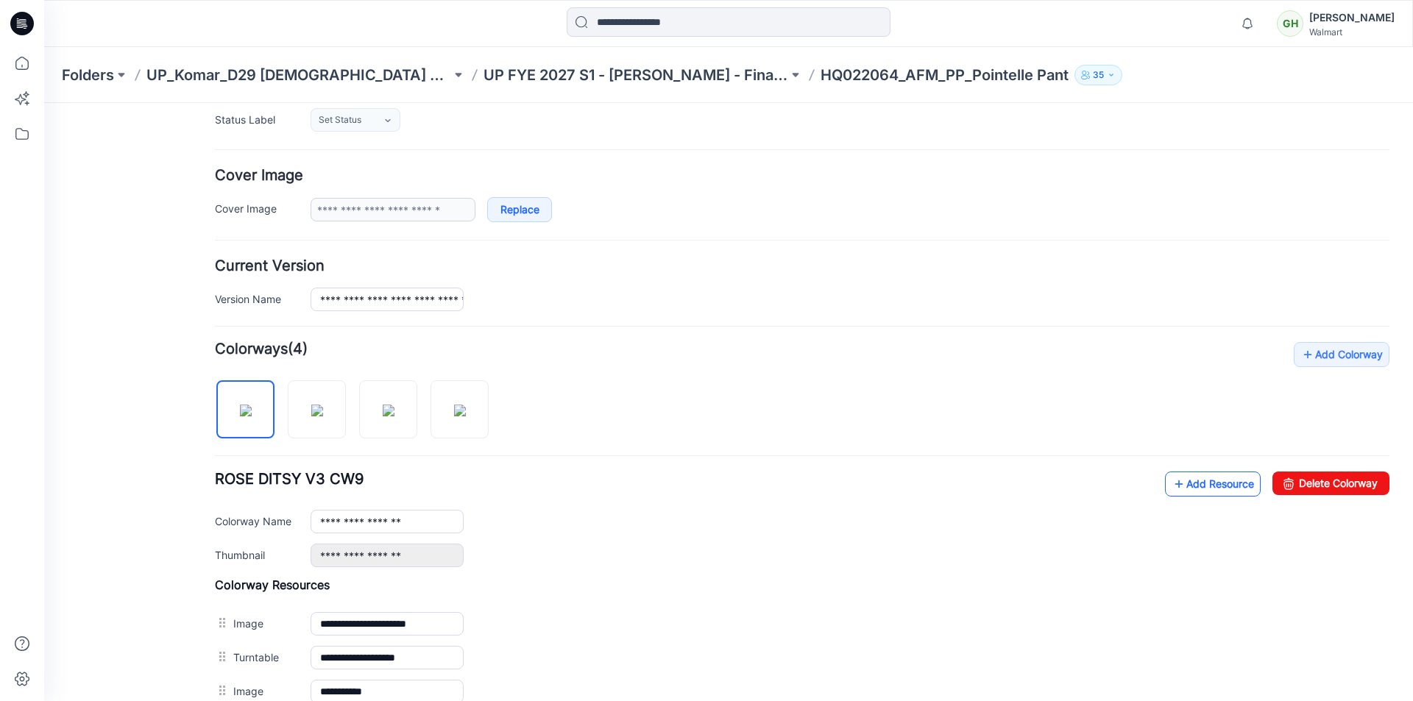
click at [1180, 483] on link "Add Resource" at bounding box center [1213, 484] width 96 height 25
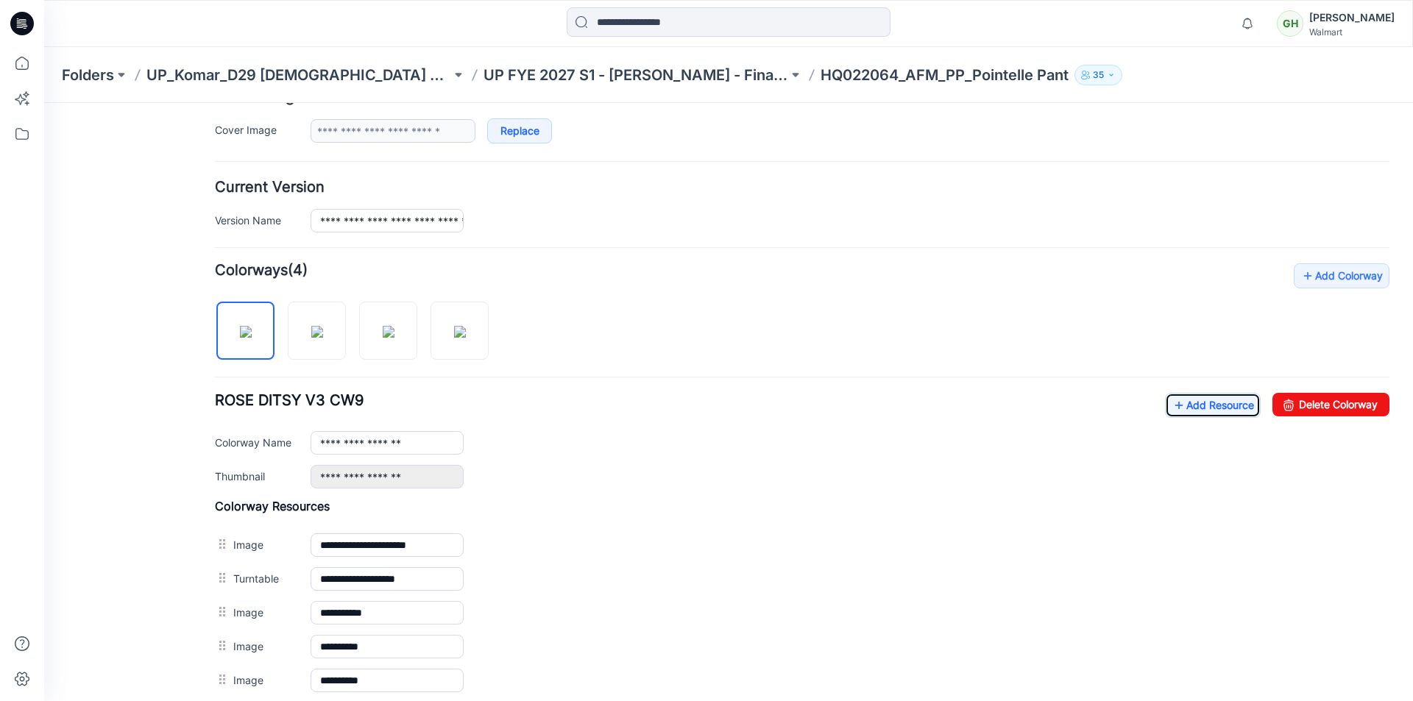
scroll to position [442, 0]
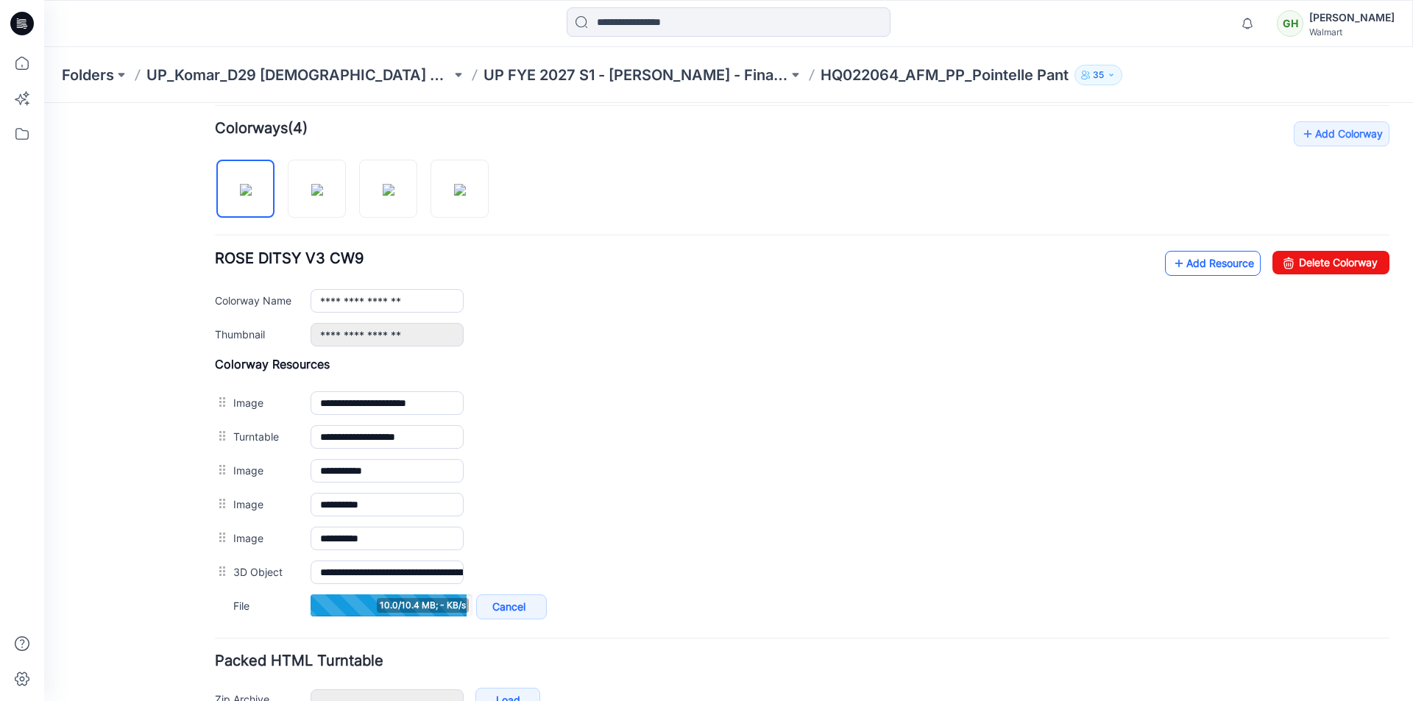
click at [1190, 261] on link "Add Resource" at bounding box center [1213, 263] width 96 height 25
click at [1186, 266] on link "Add Resource" at bounding box center [1213, 263] width 96 height 25
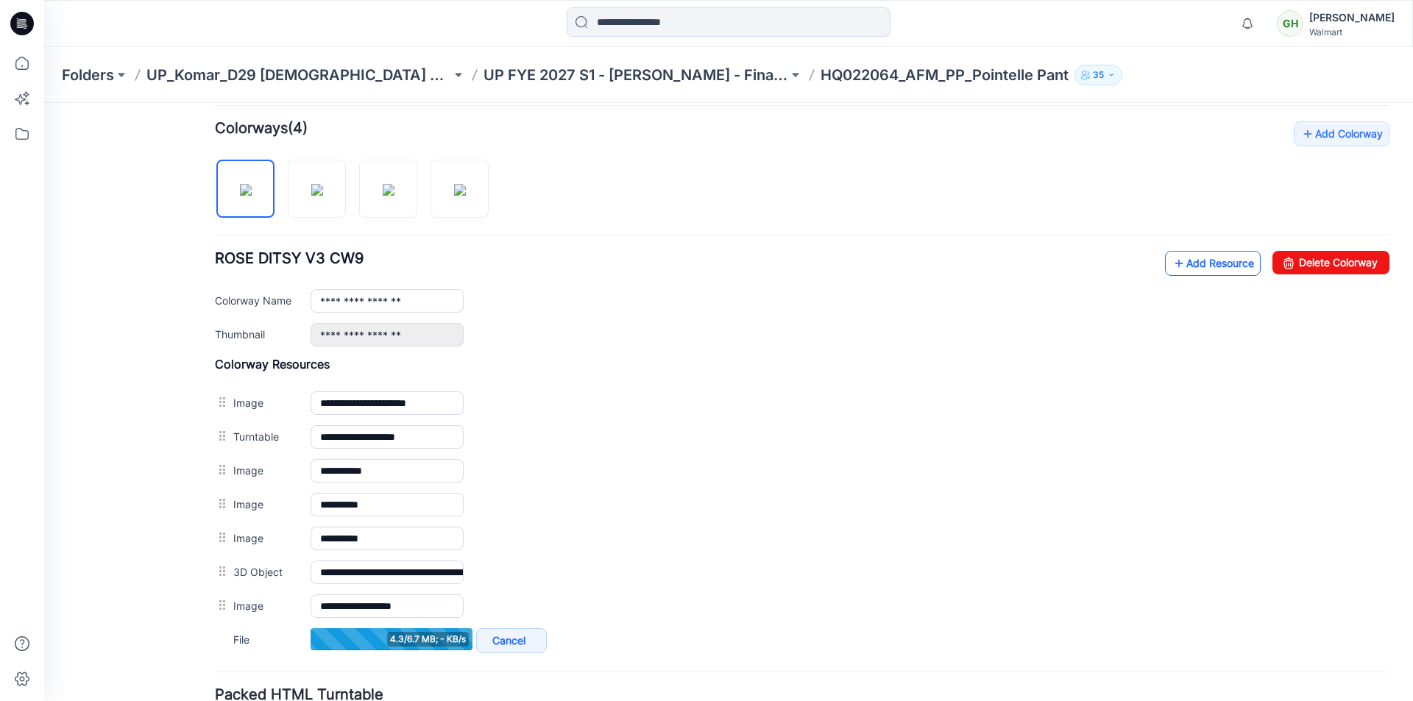
click at [1172, 262] on icon at bounding box center [1179, 264] width 15 height 24
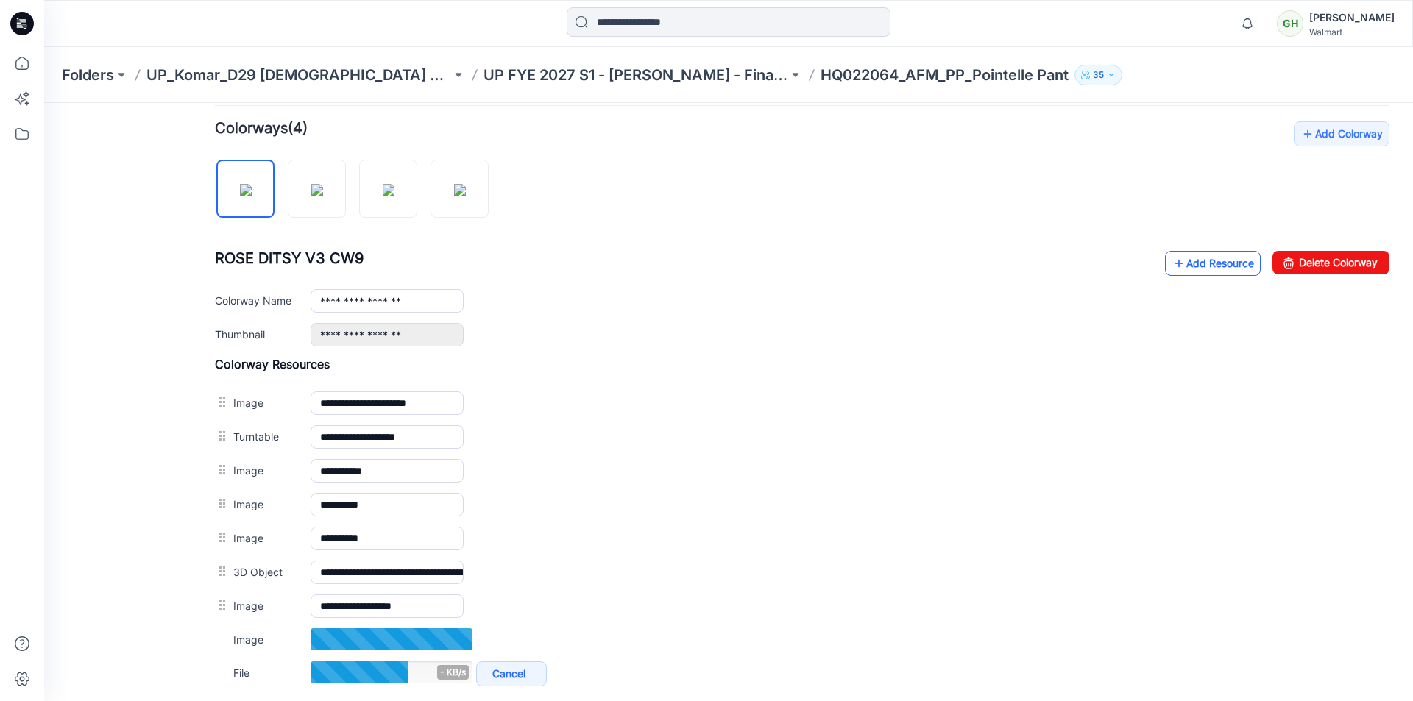
click at [1197, 266] on link "Add Resource" at bounding box center [1213, 263] width 96 height 25
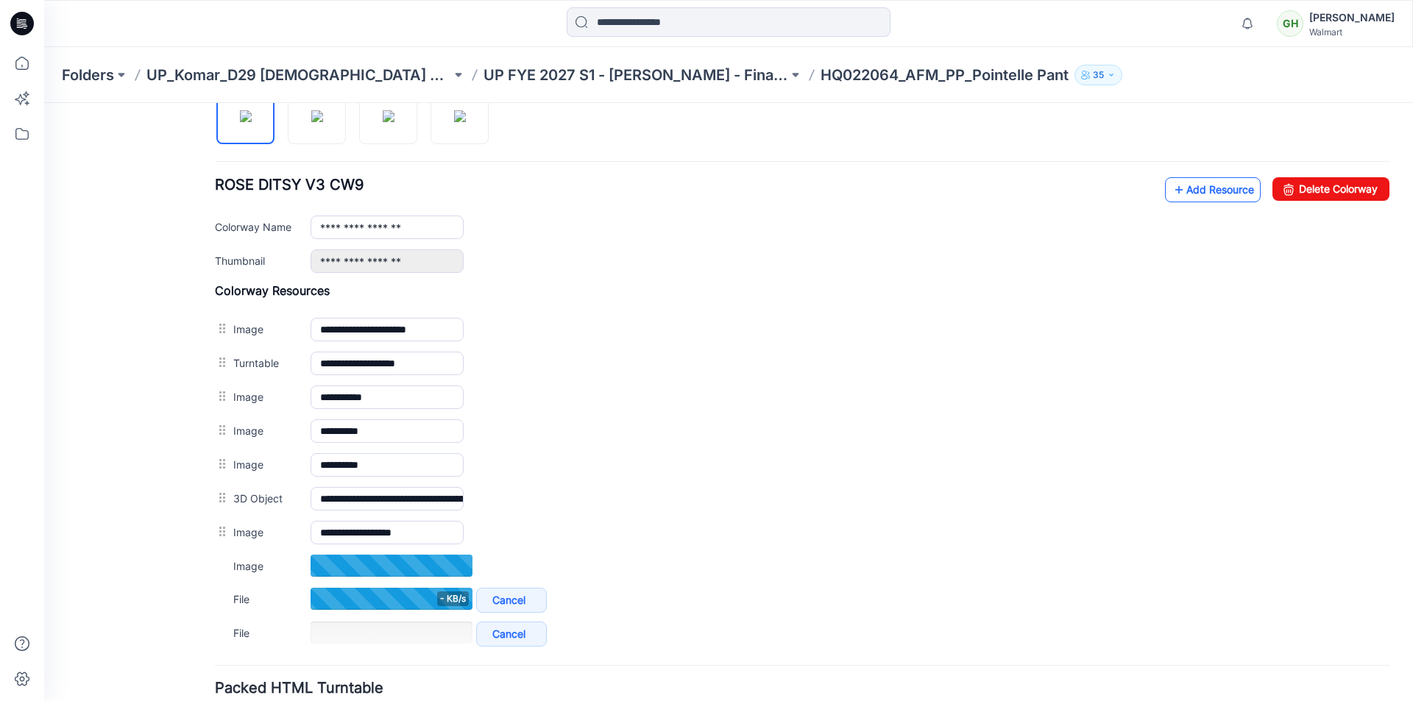
click at [1203, 186] on link "Add Resource" at bounding box center [1213, 189] width 96 height 25
click at [1184, 196] on link "Add Resource" at bounding box center [1213, 189] width 96 height 25
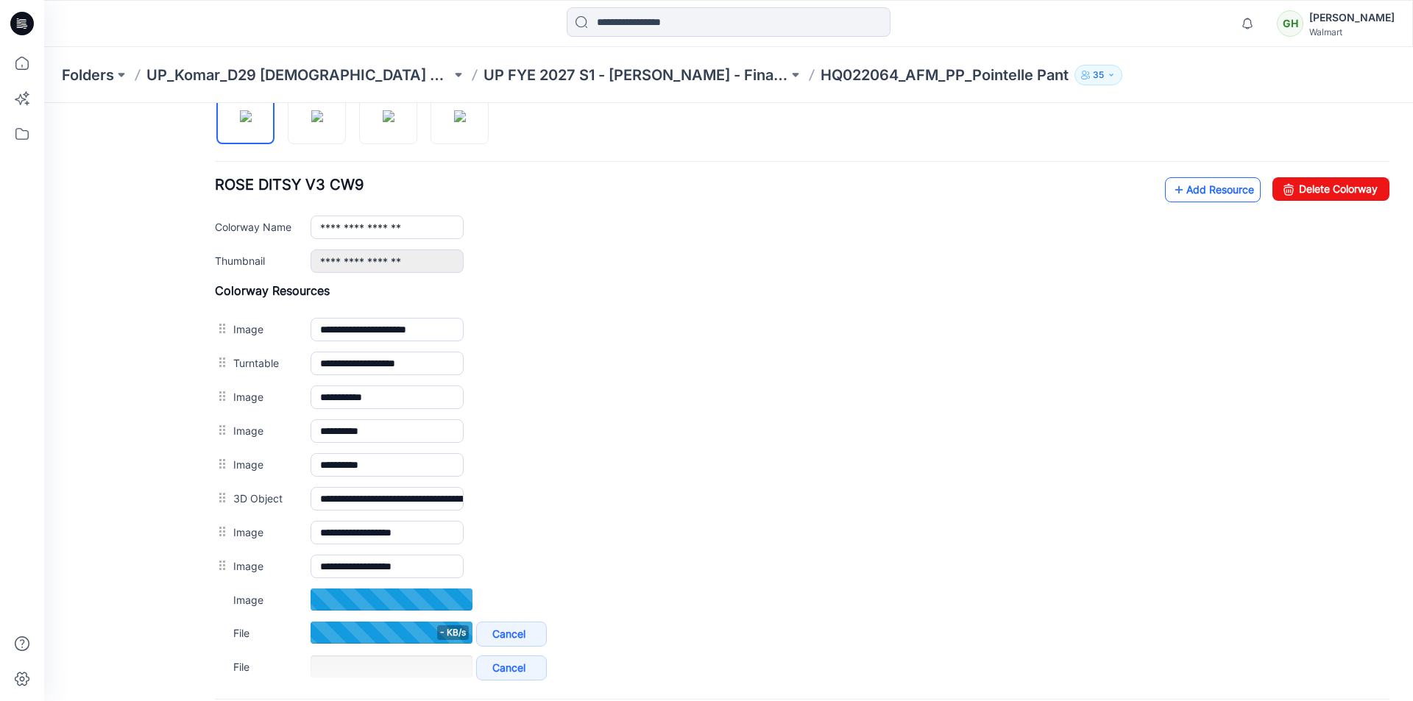
click at [1191, 197] on link "Add Resource" at bounding box center [1213, 189] width 96 height 25
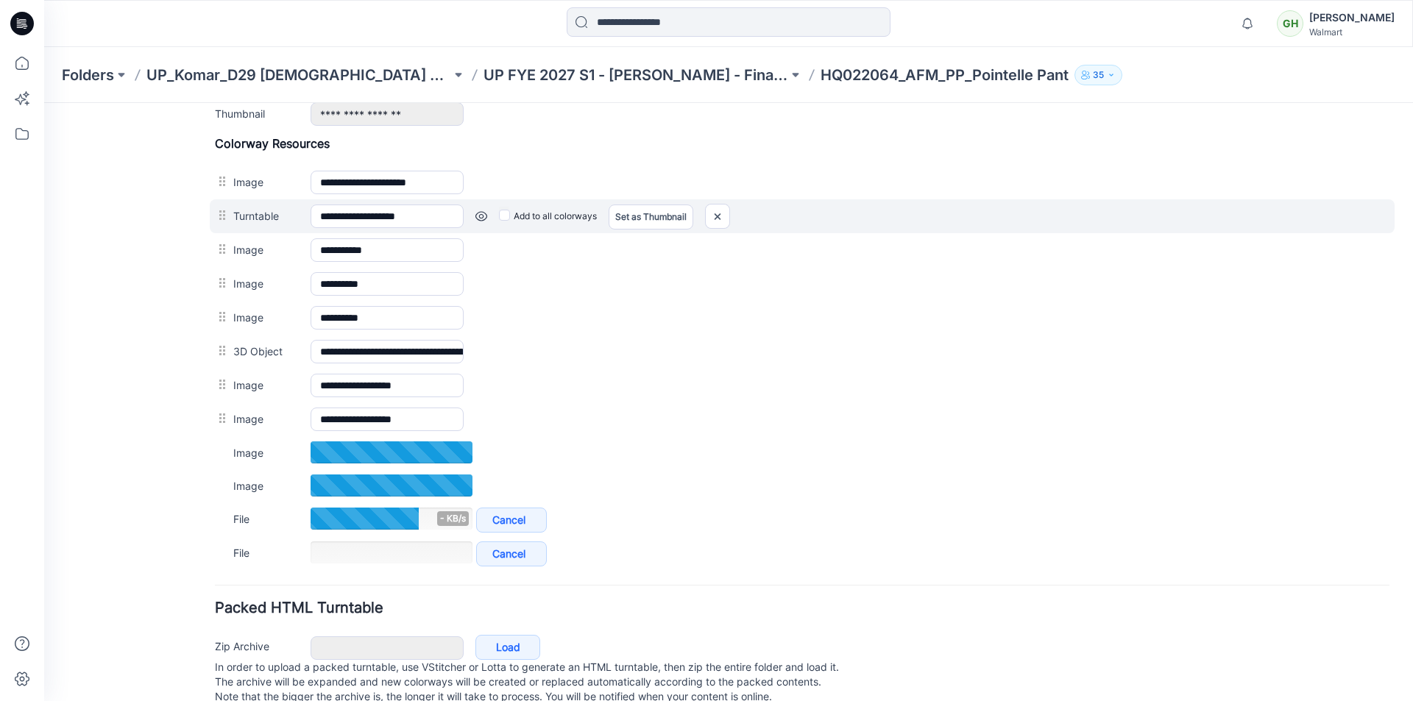
scroll to position [589, 0]
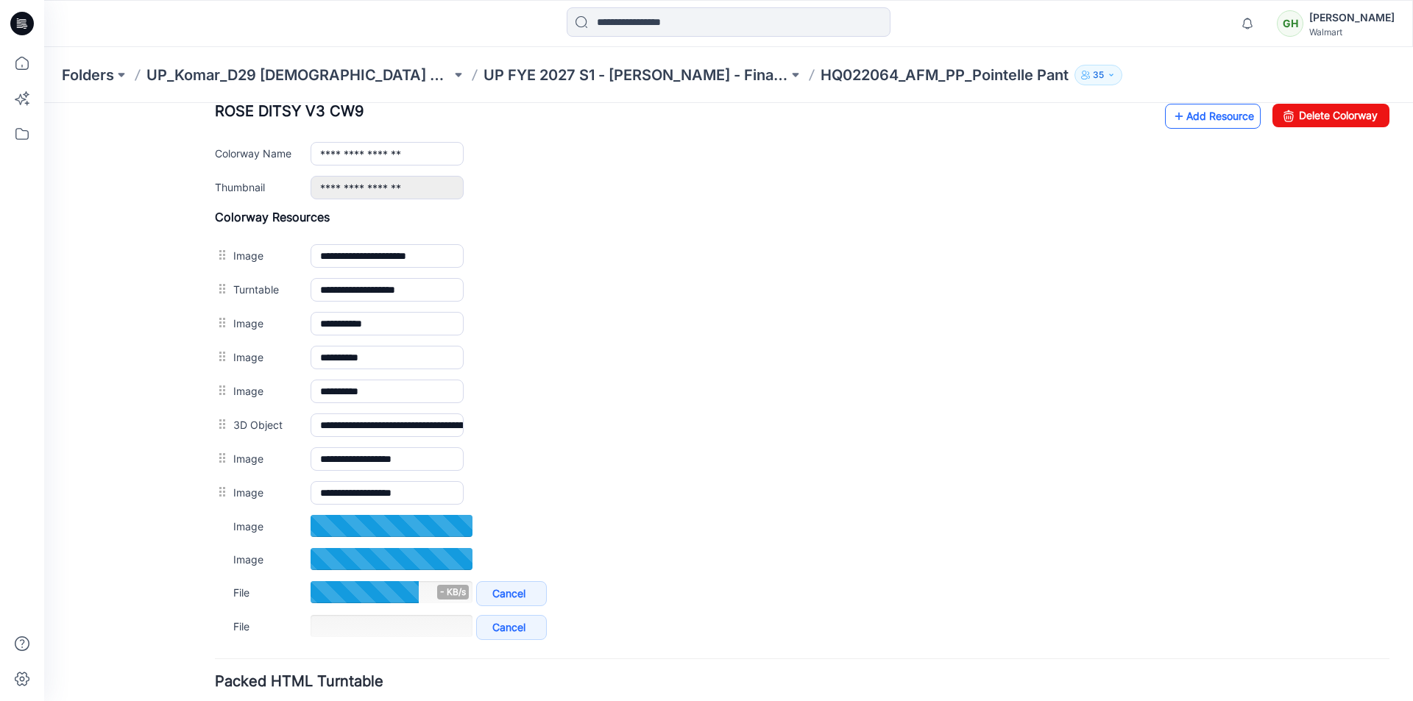
click at [1205, 116] on link "Add Resource" at bounding box center [1213, 116] width 96 height 25
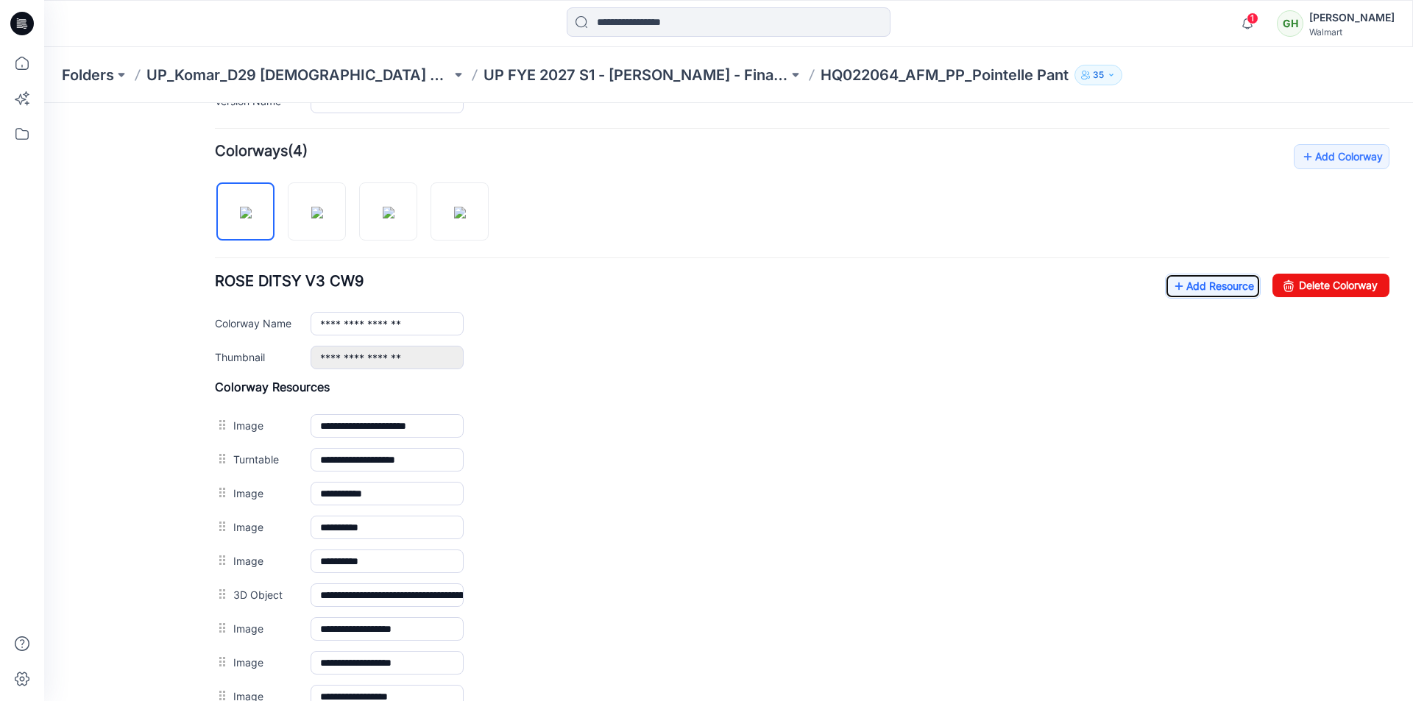
scroll to position [368, 0]
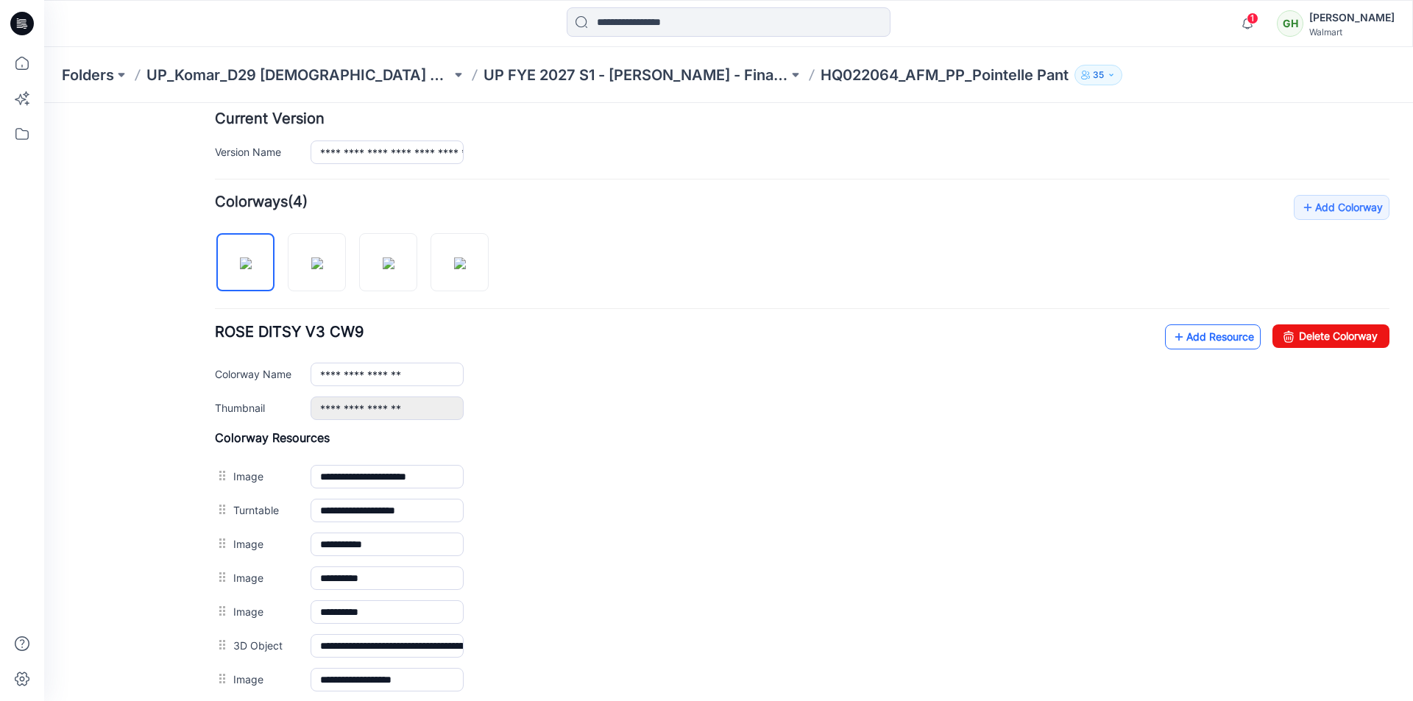
click at [1175, 338] on link "Add Resource" at bounding box center [1213, 337] width 96 height 25
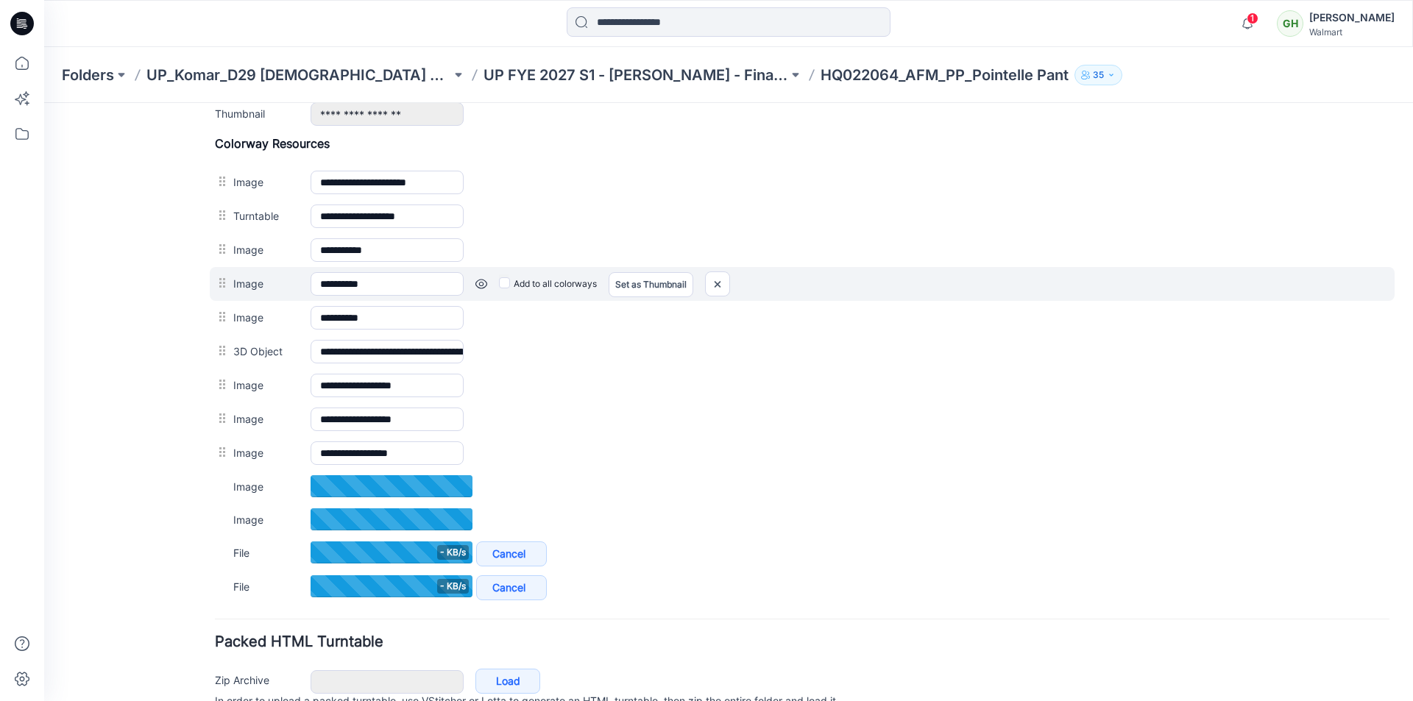
scroll to position [442, 0]
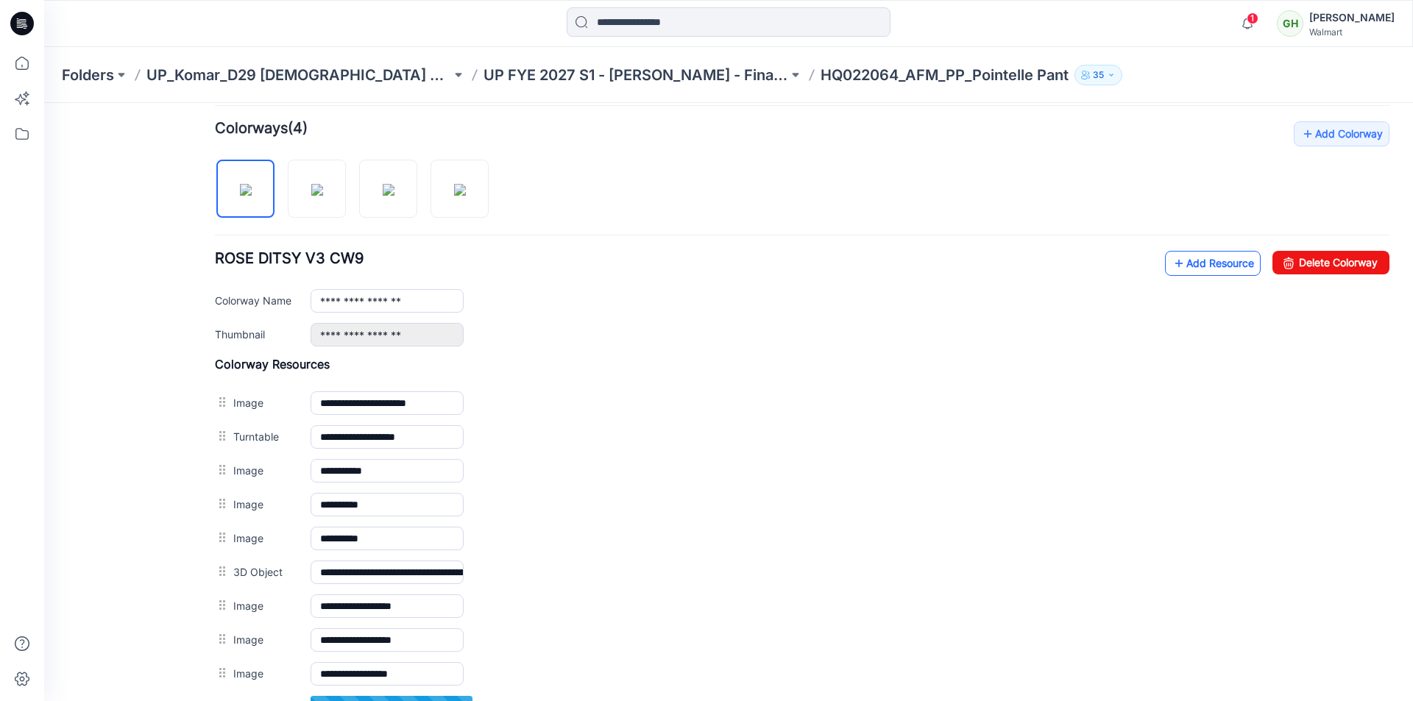
click at [1197, 264] on link "Add Resource" at bounding box center [1213, 263] width 96 height 25
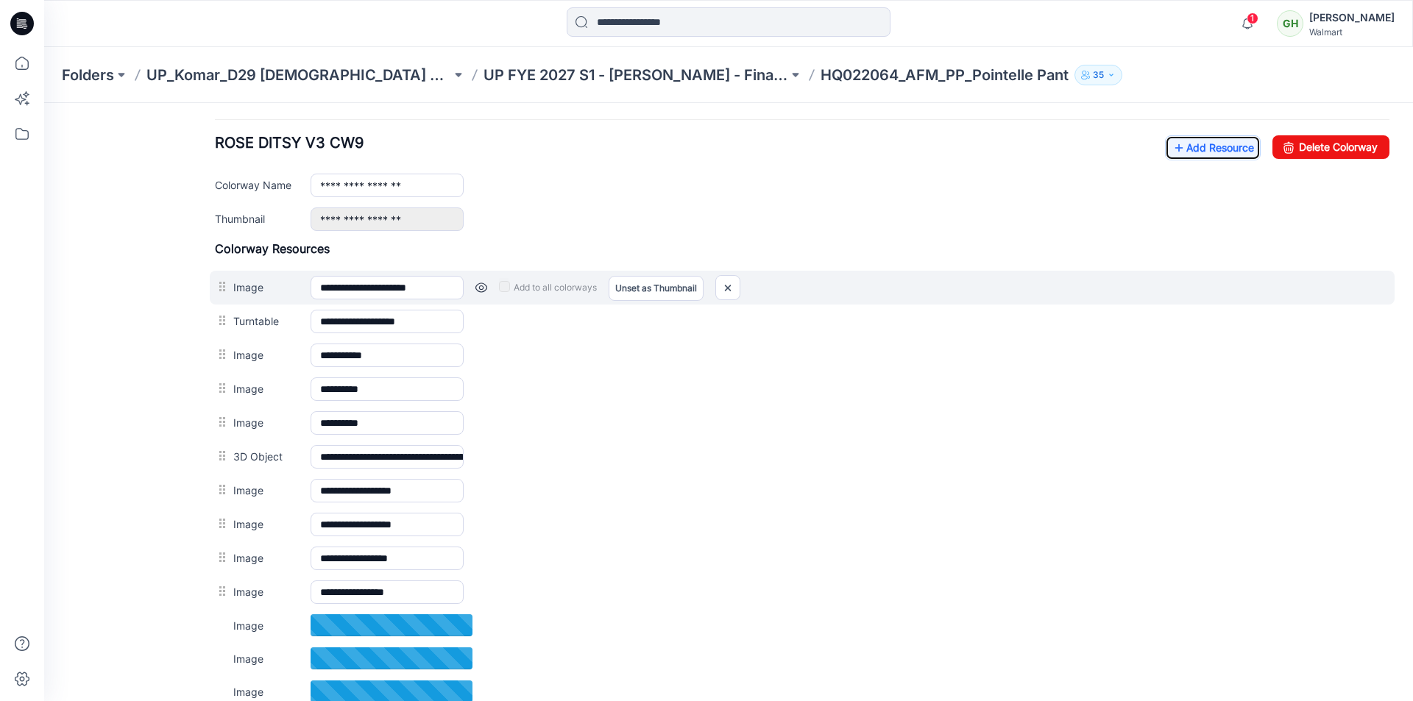
scroll to position [512, 0]
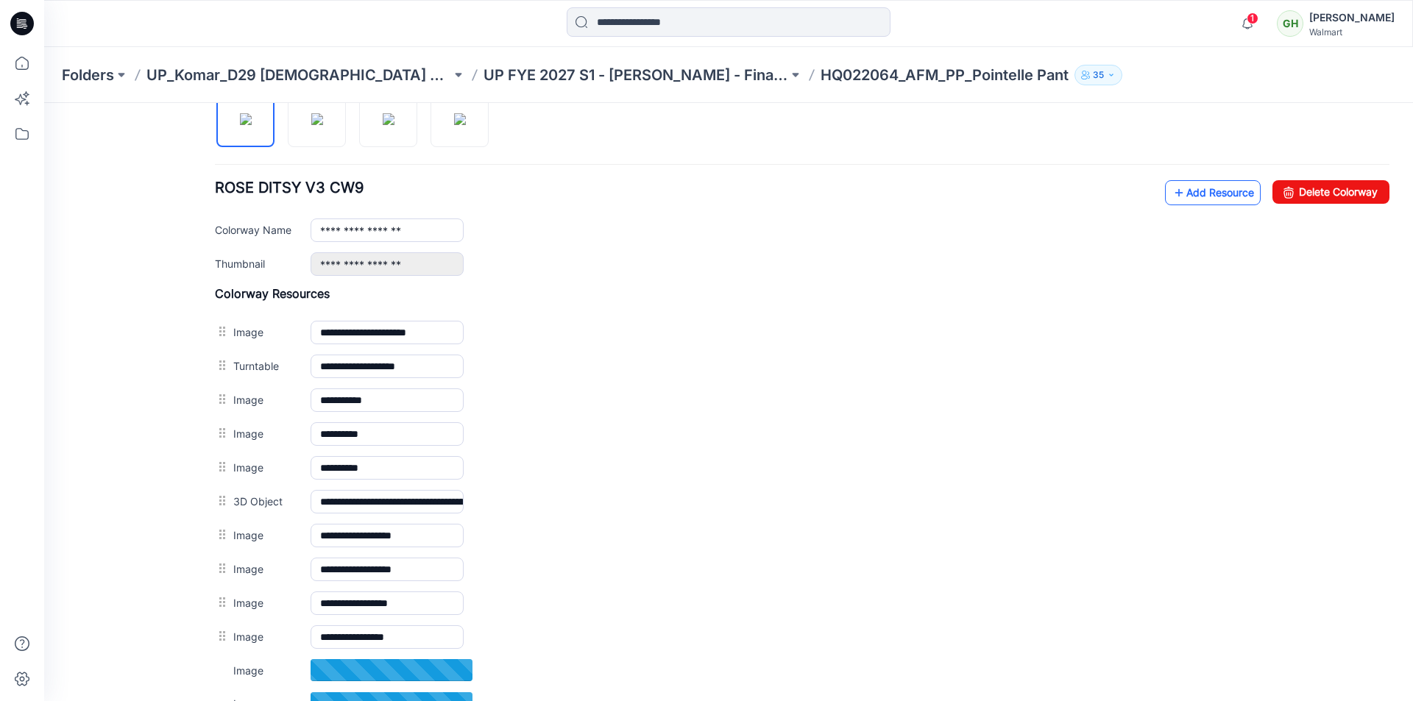
click at [1173, 199] on icon at bounding box center [1179, 193] width 15 height 24
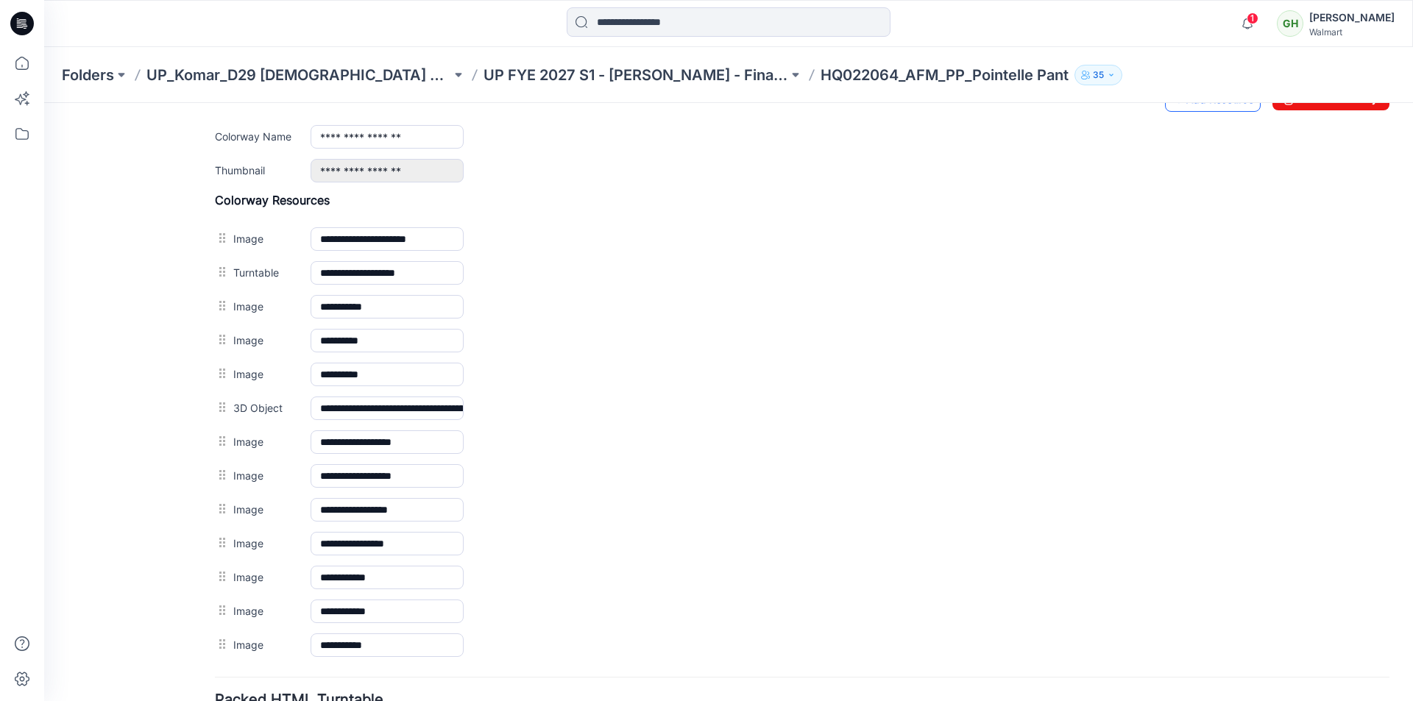
scroll to position [586, 0]
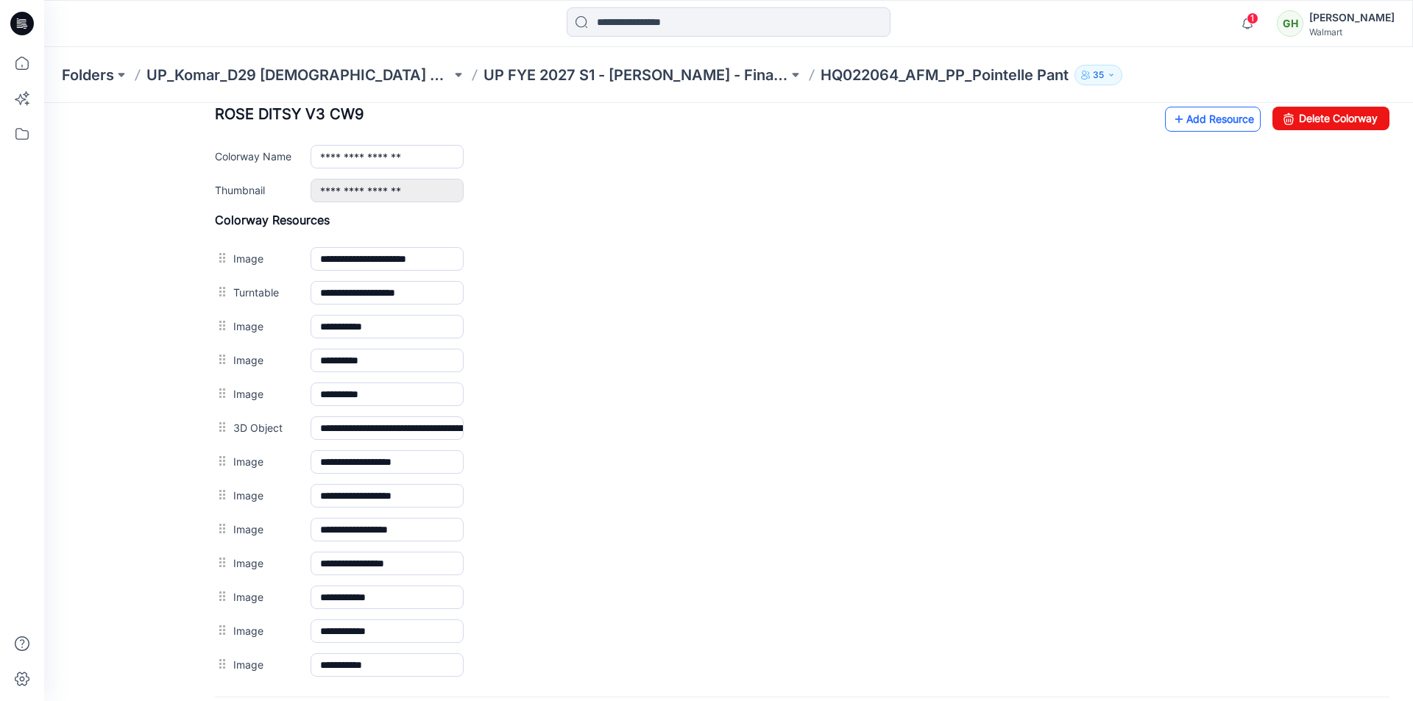
click at [1175, 124] on link "Add Resource" at bounding box center [1213, 119] width 96 height 25
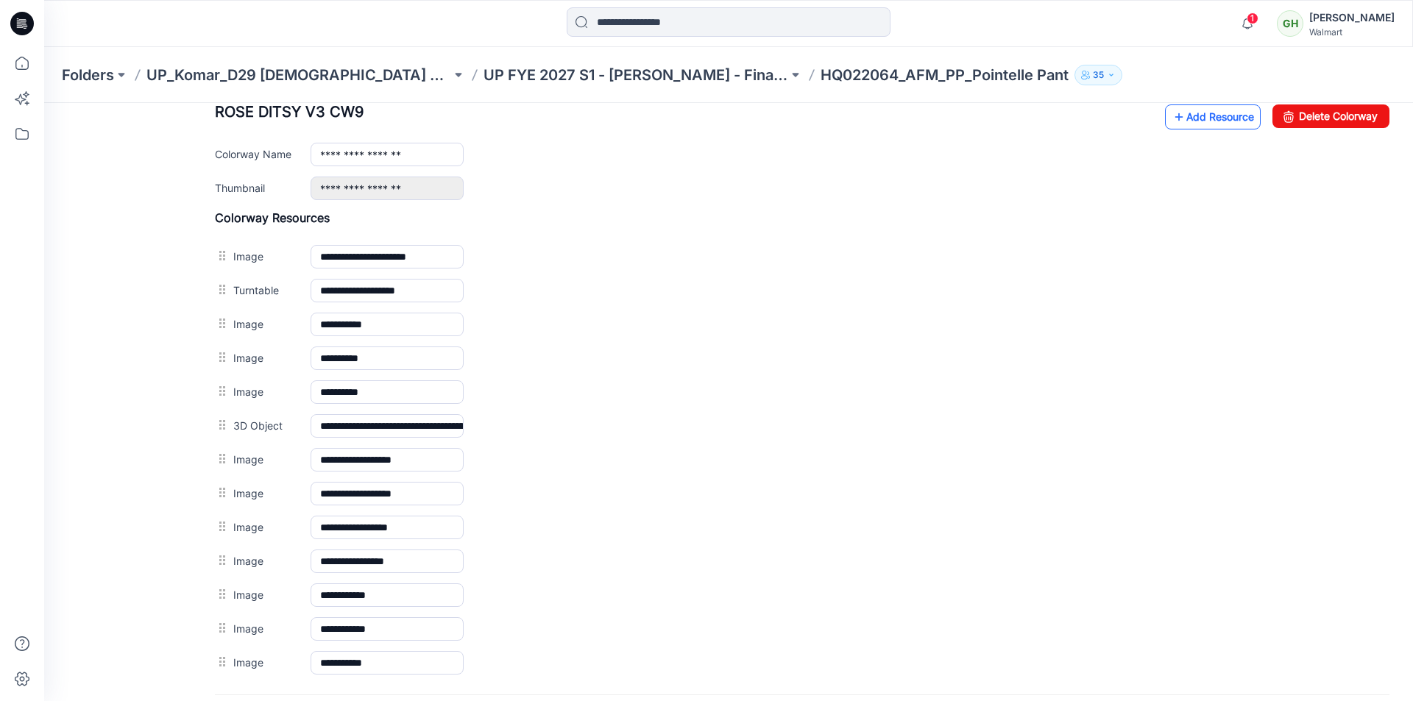
scroll to position [514, 0]
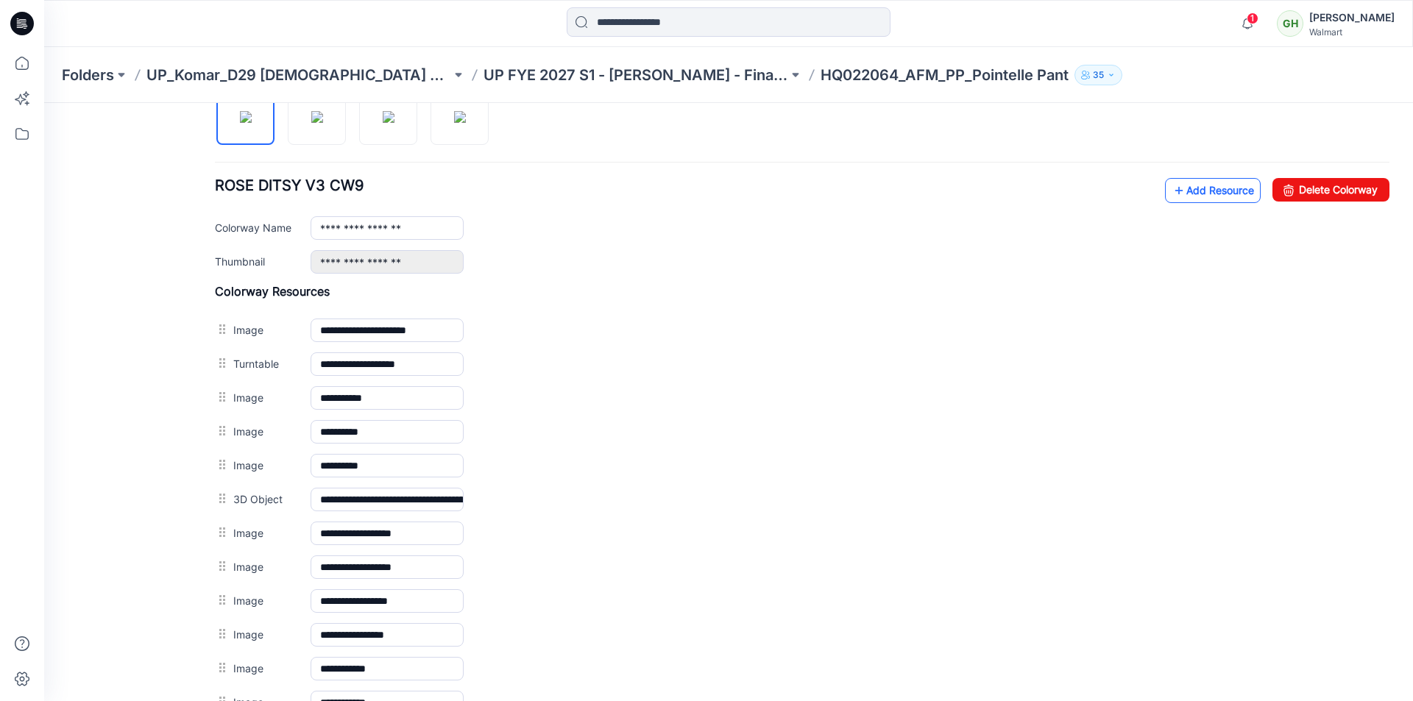
click at [1201, 190] on link "Add Resource" at bounding box center [1213, 190] width 96 height 25
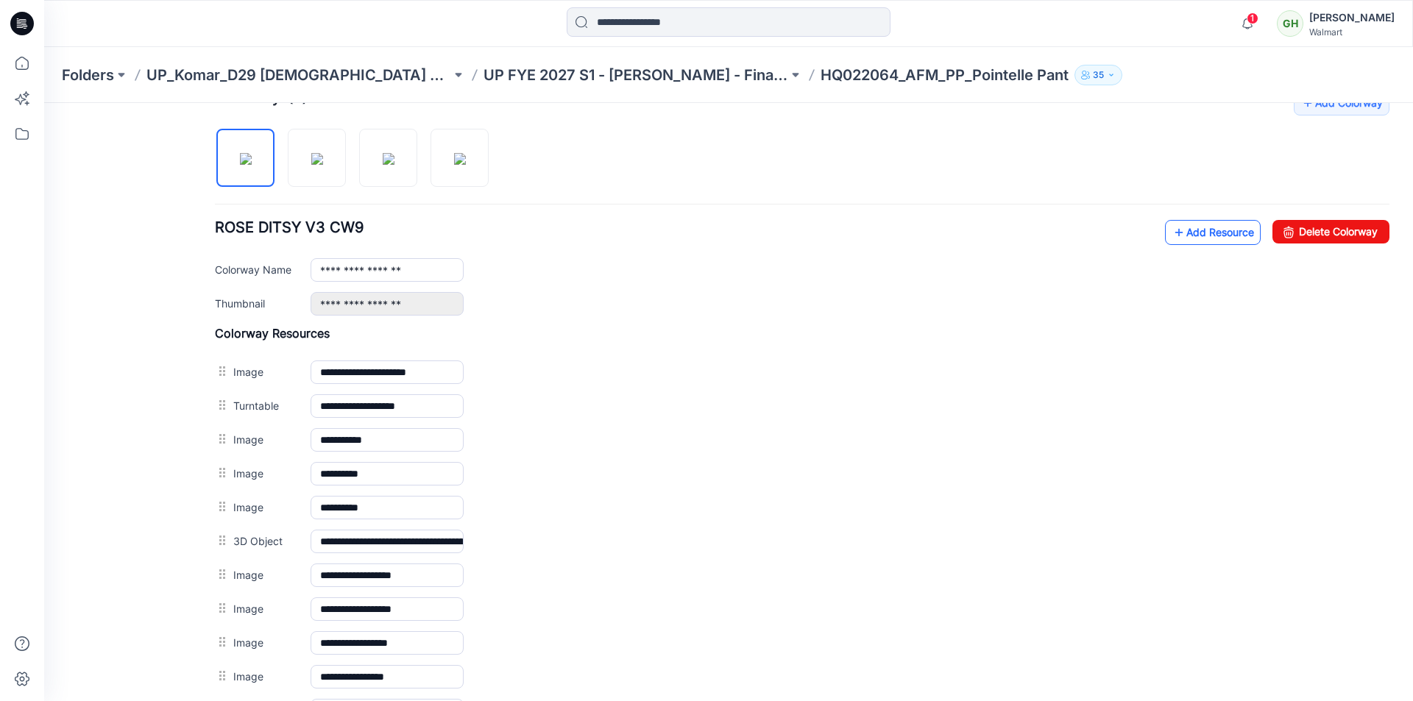
scroll to position [400, 0]
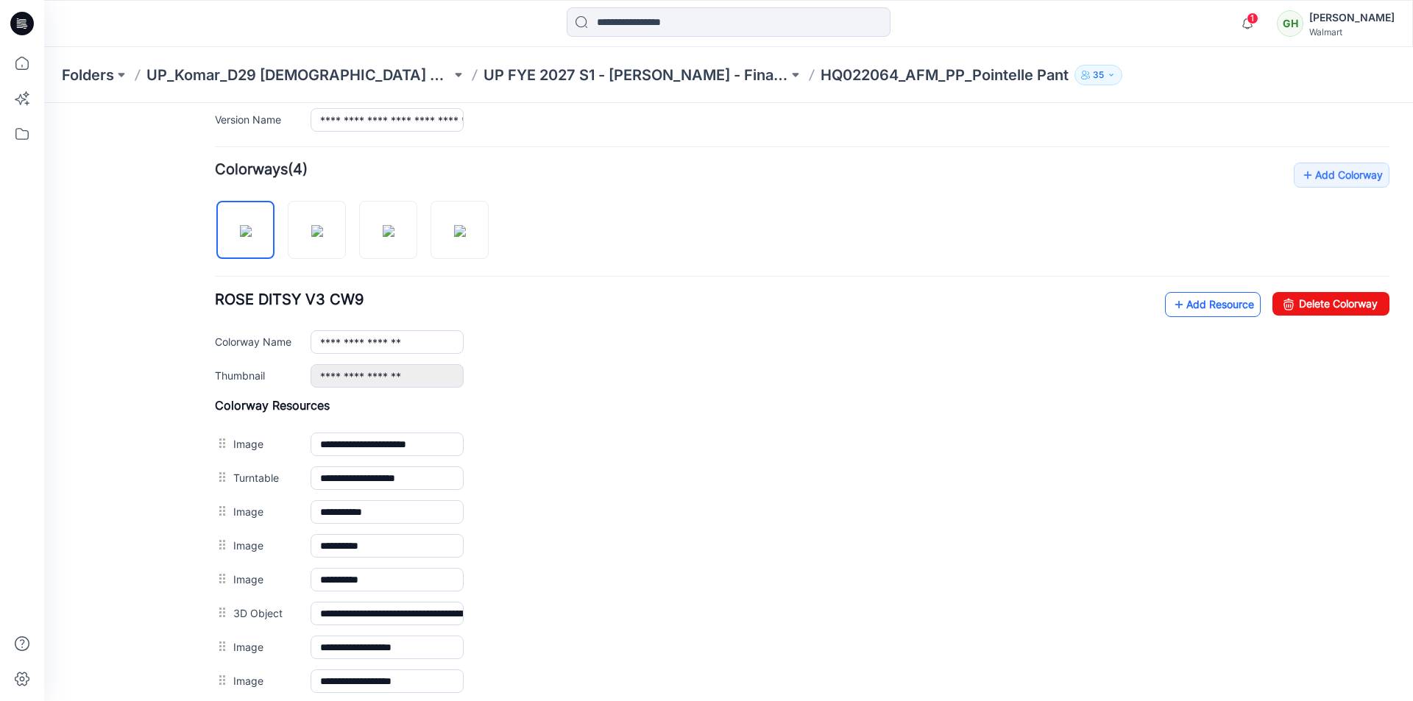
click at [1206, 300] on link "Add Resource" at bounding box center [1213, 304] width 96 height 25
click at [1210, 311] on link "Add Resource" at bounding box center [1213, 304] width 96 height 25
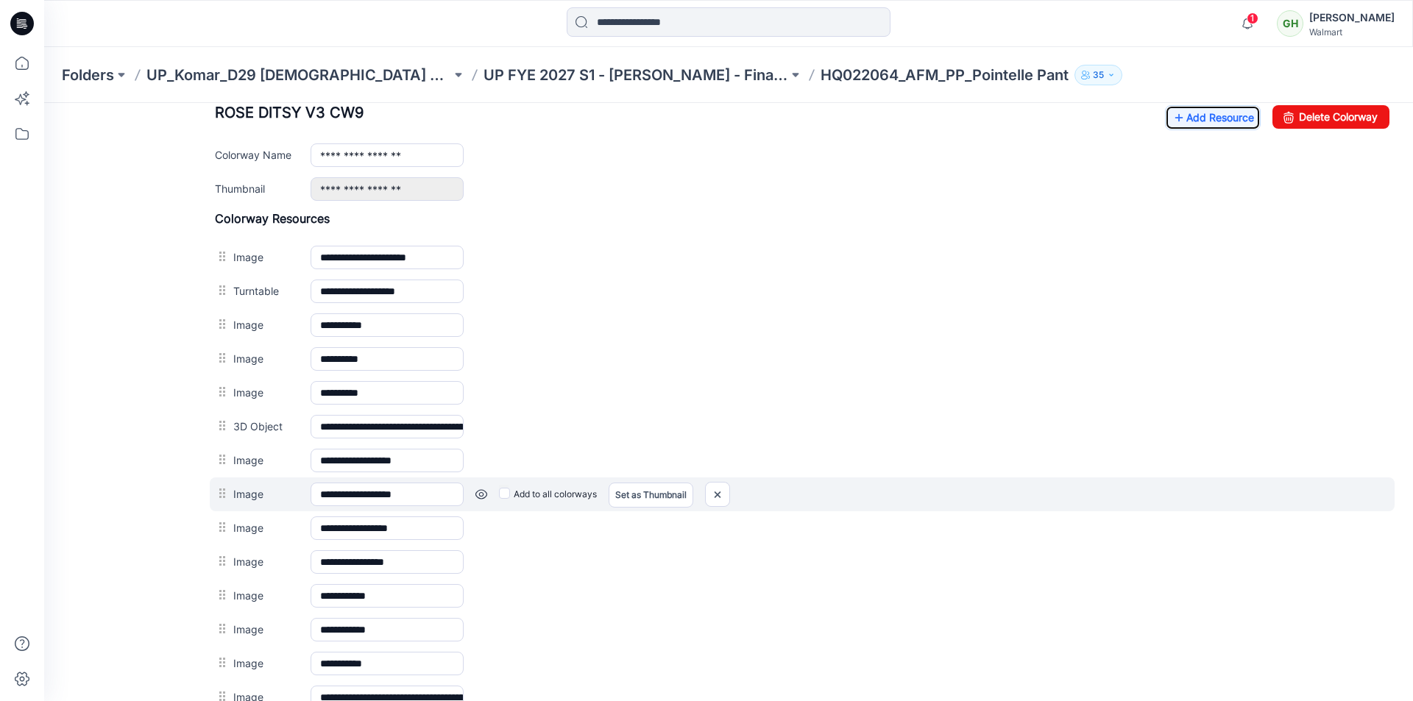
scroll to position [474, 0]
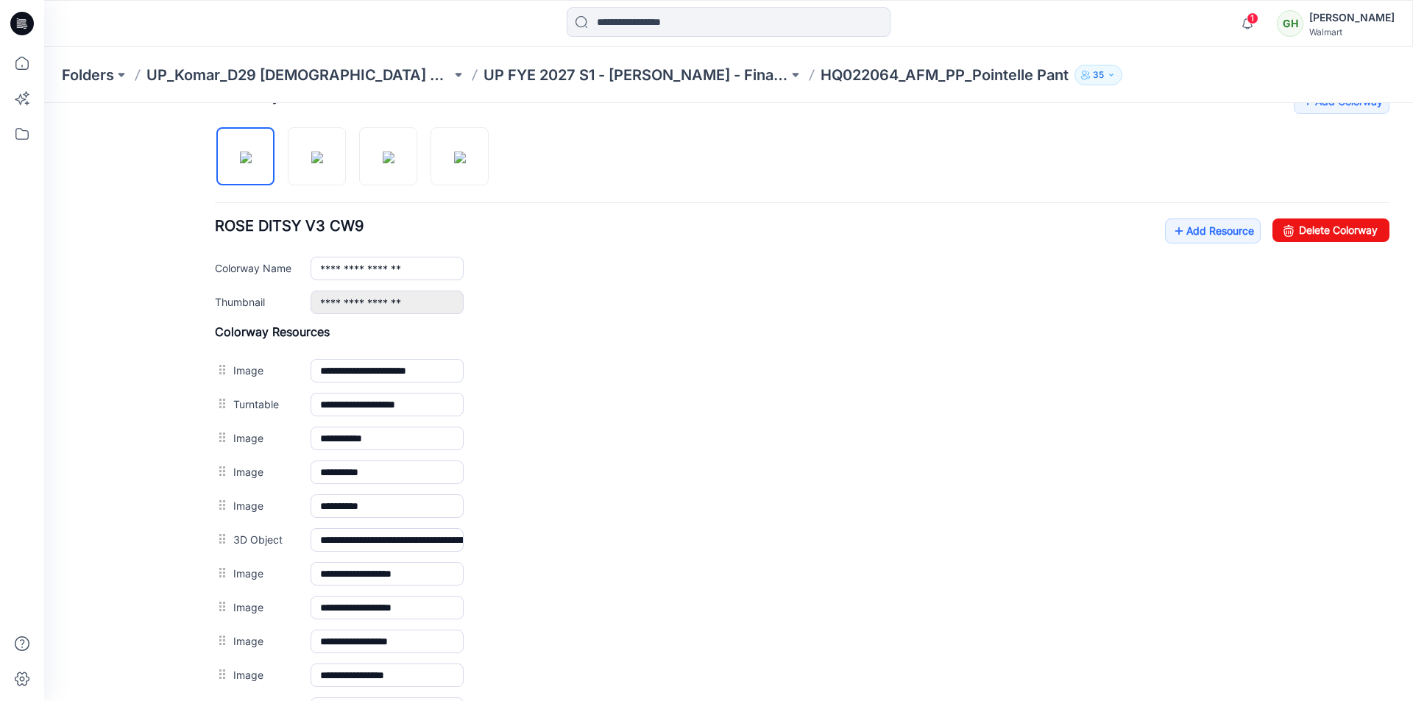
click at [1208, 216] on div "**********" at bounding box center [802, 475] width 1175 height 772
click at [1204, 228] on link "Add Resource" at bounding box center [1213, 231] width 96 height 25
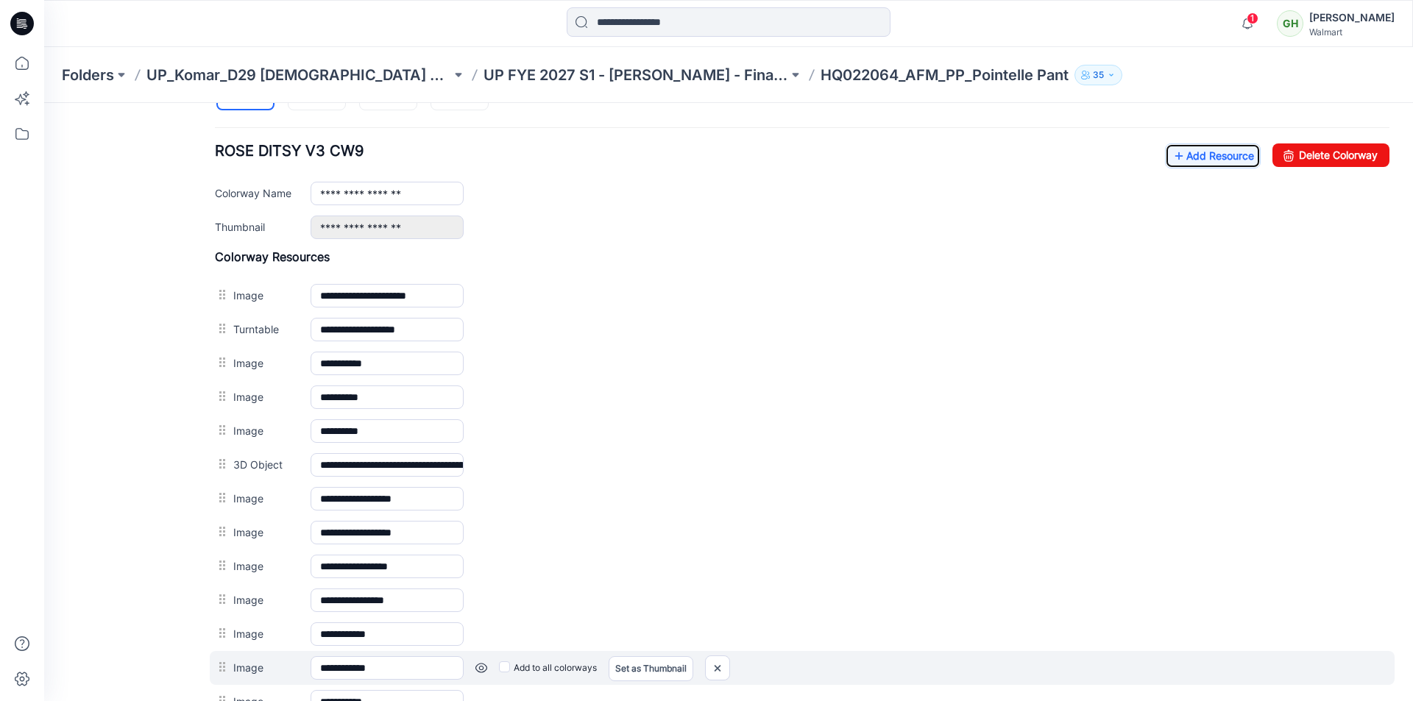
scroll to position [548, 0]
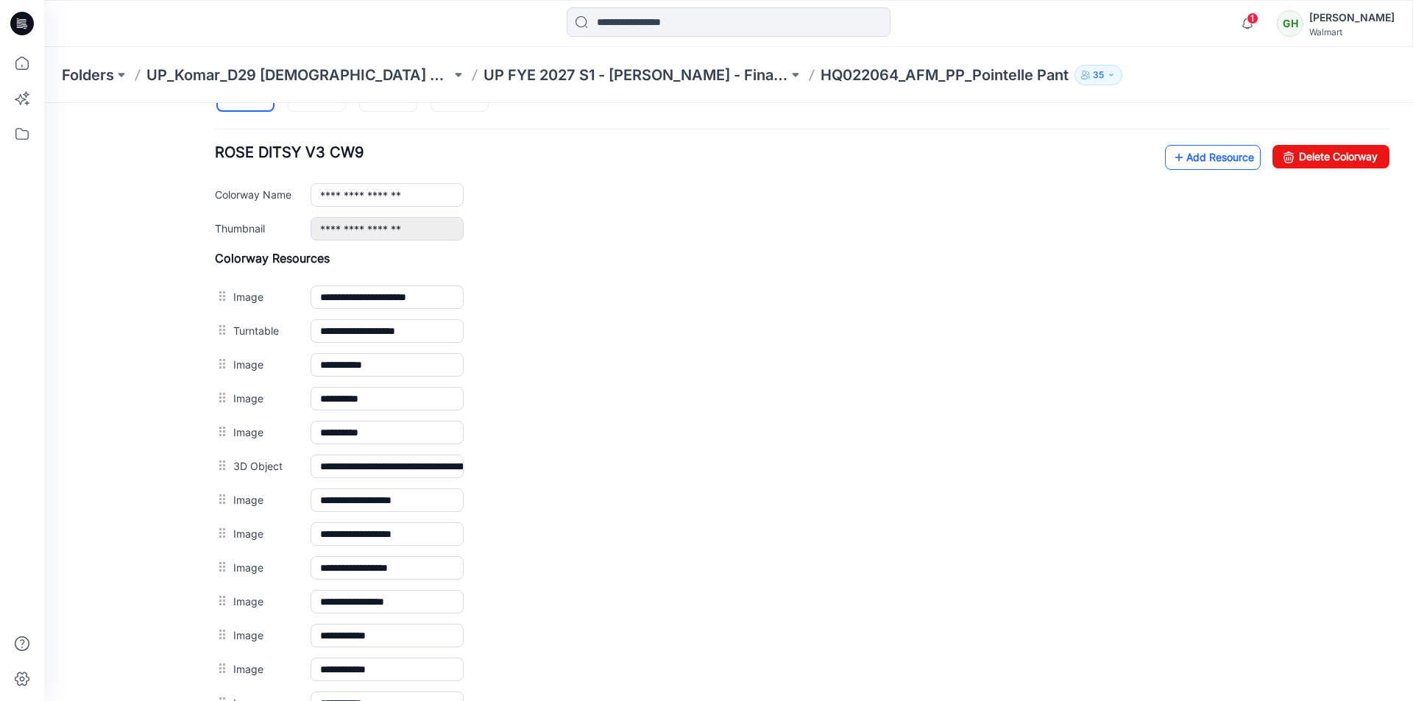
click at [1189, 156] on link "Add Resource" at bounding box center [1213, 157] width 96 height 25
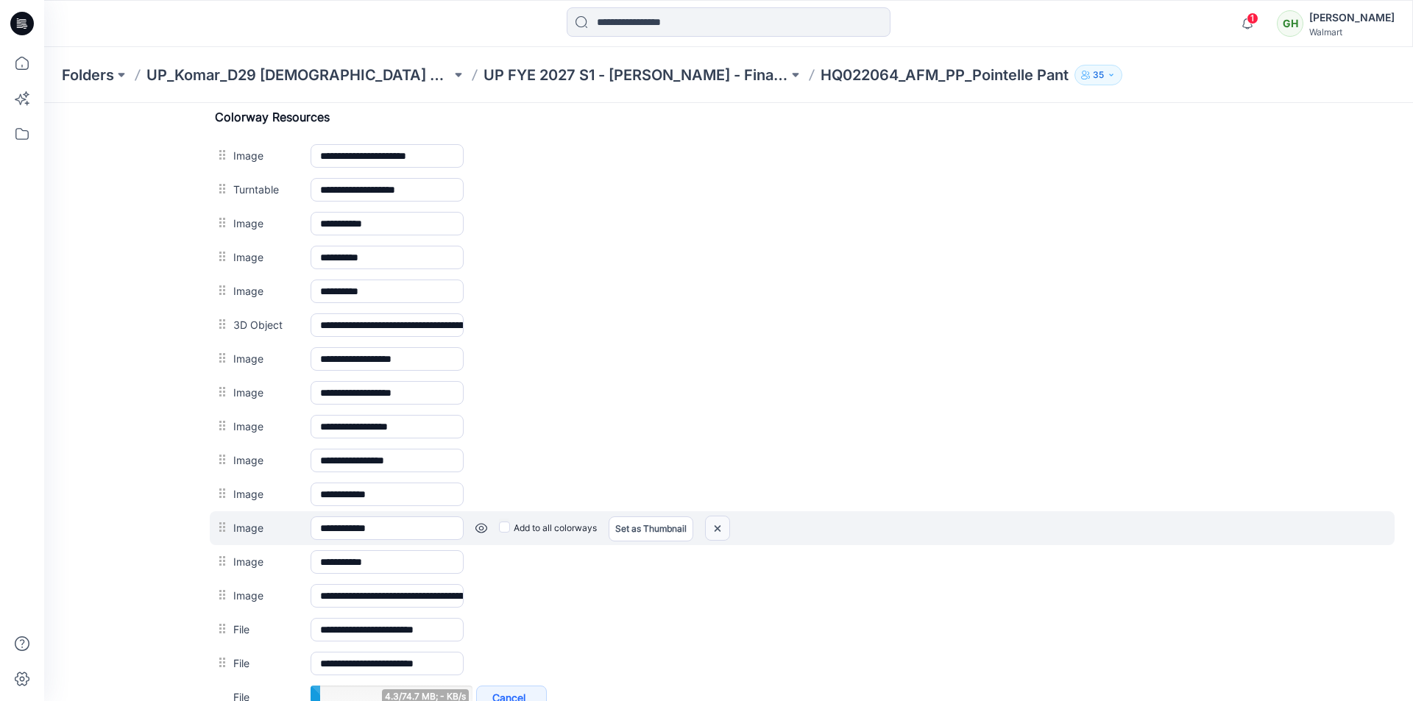
scroll to position [842, 0]
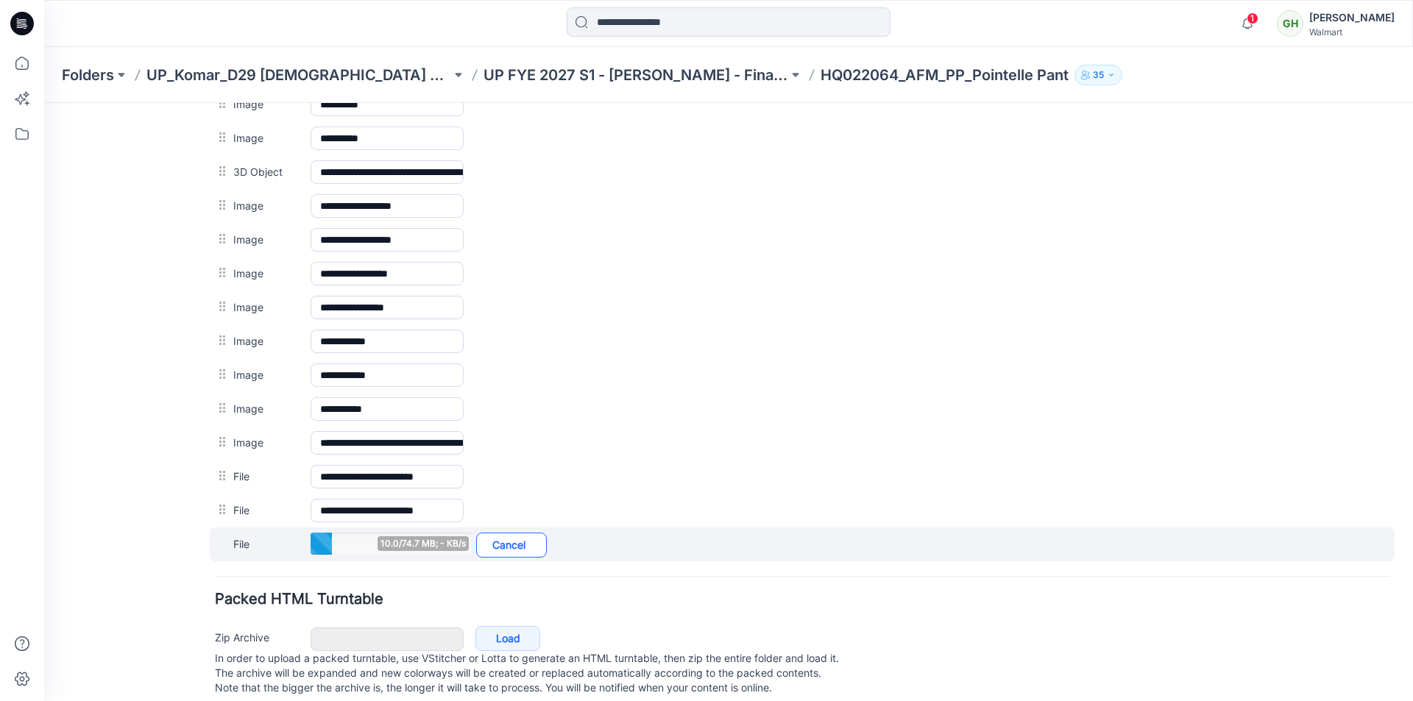
click at [516, 545] on link "Cancel" at bounding box center [511, 545] width 71 height 25
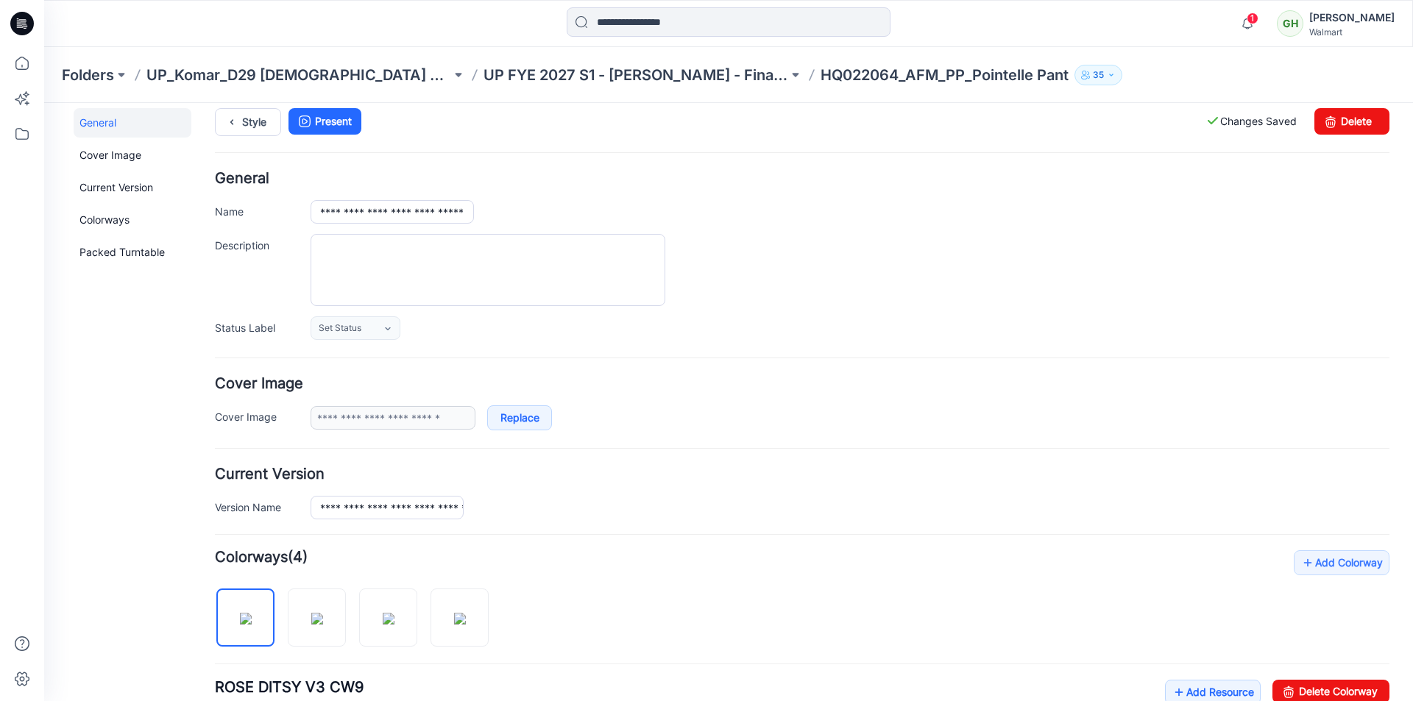
scroll to position [0, 0]
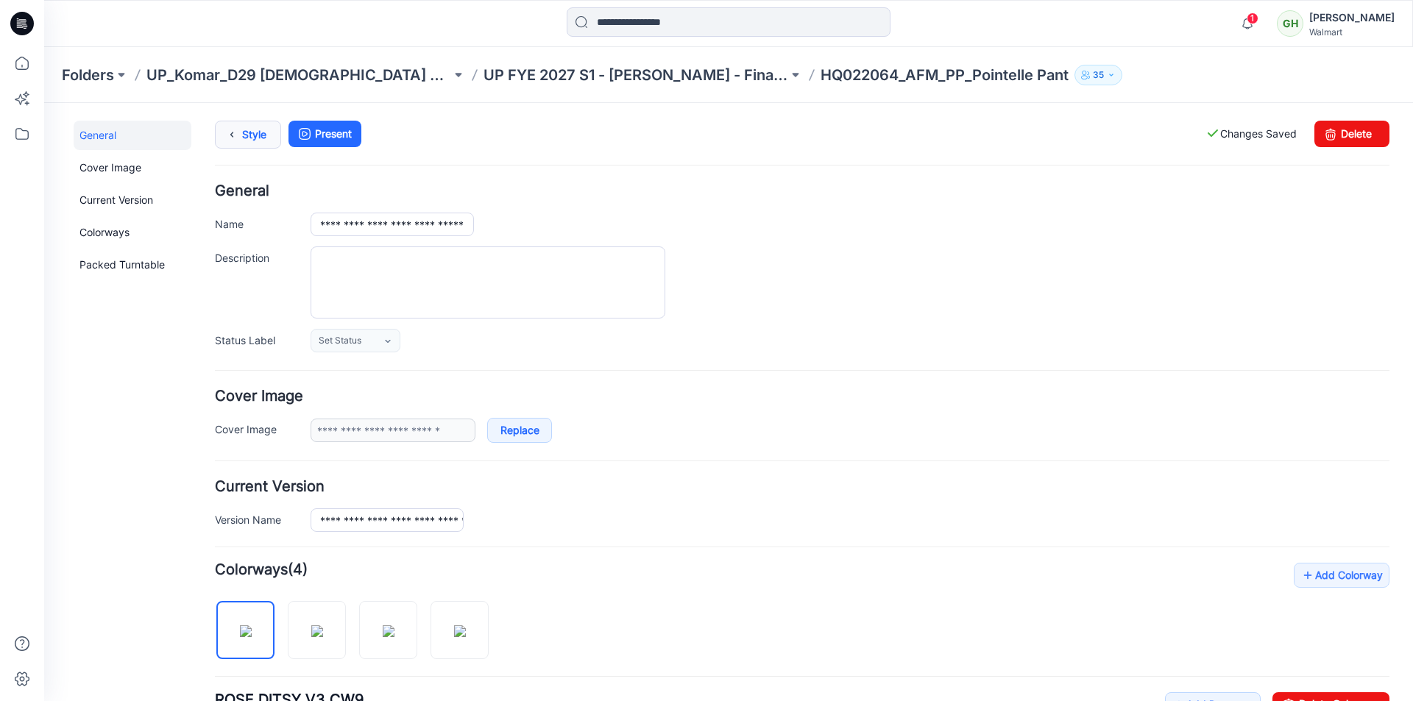
click at [244, 136] on link "Style" at bounding box center [248, 135] width 66 height 28
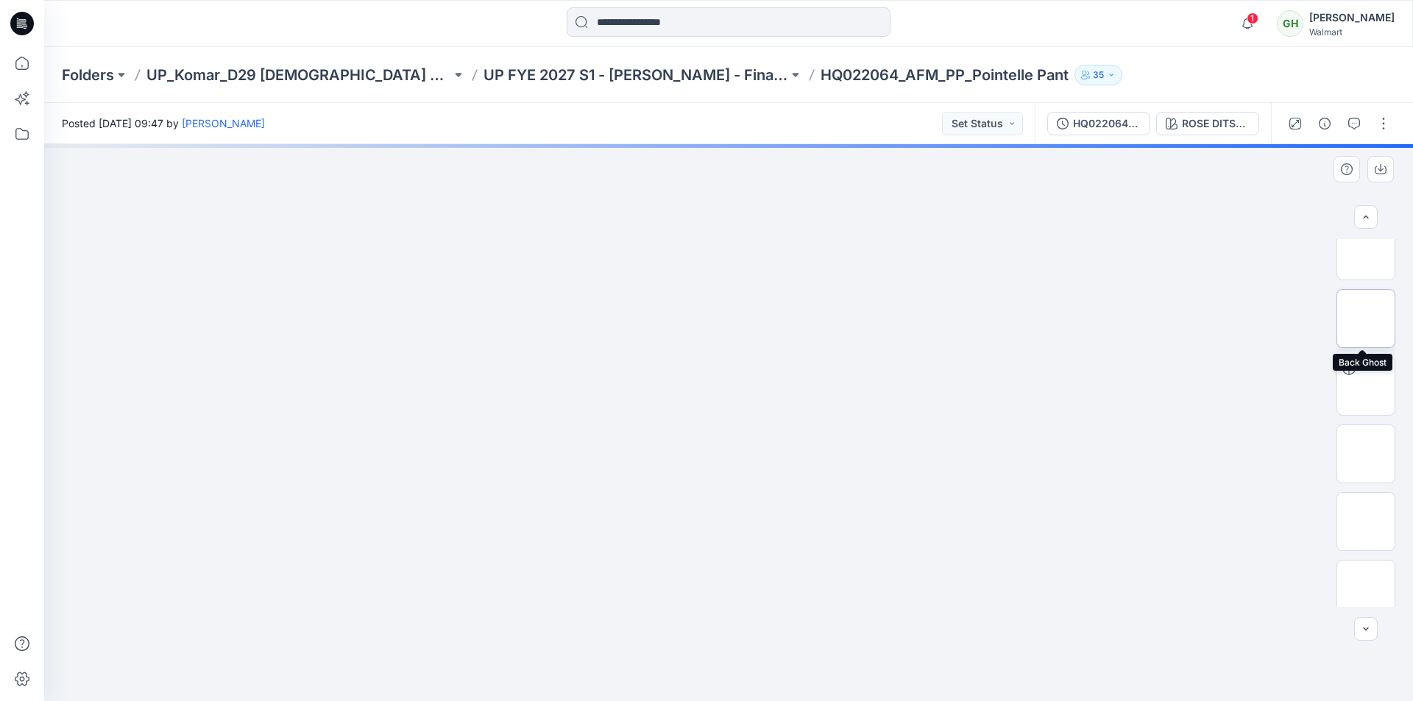
scroll to position [368, 0]
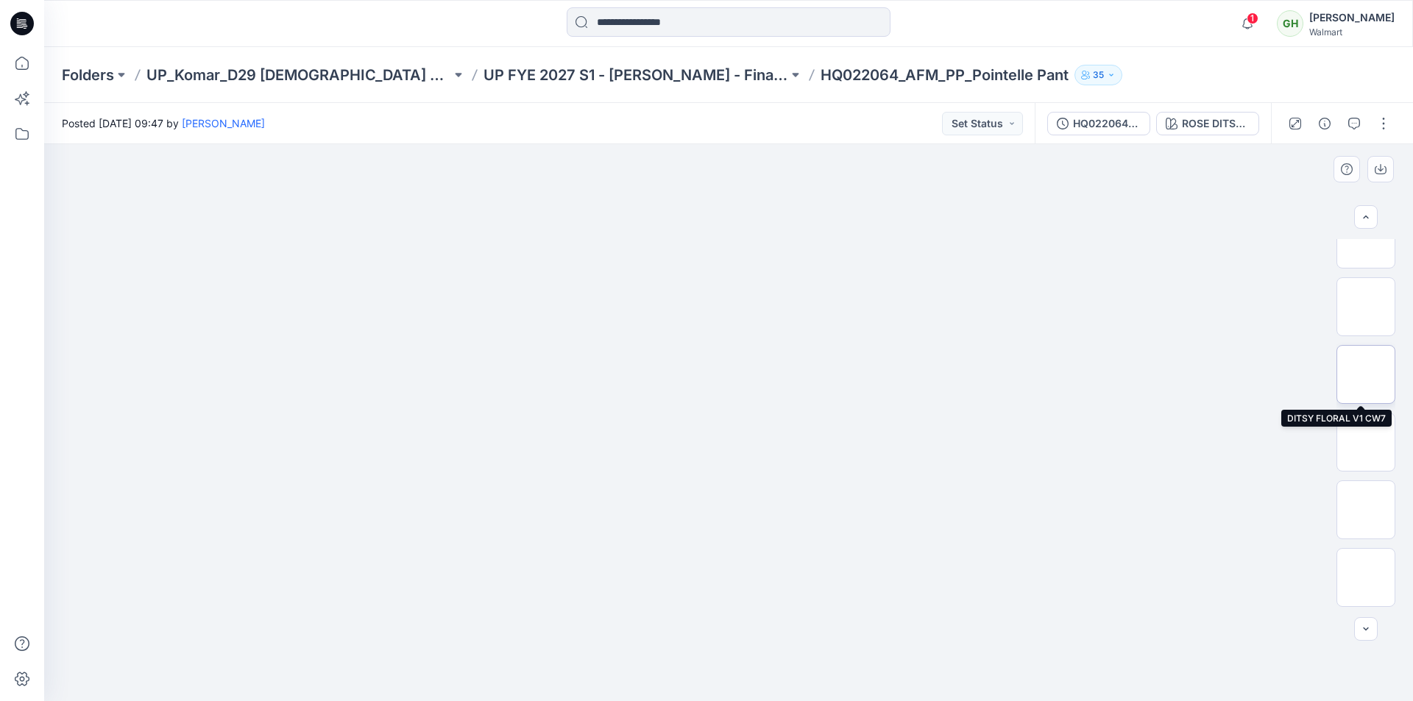
click at [1366, 375] on img at bounding box center [1366, 375] width 0 height 0
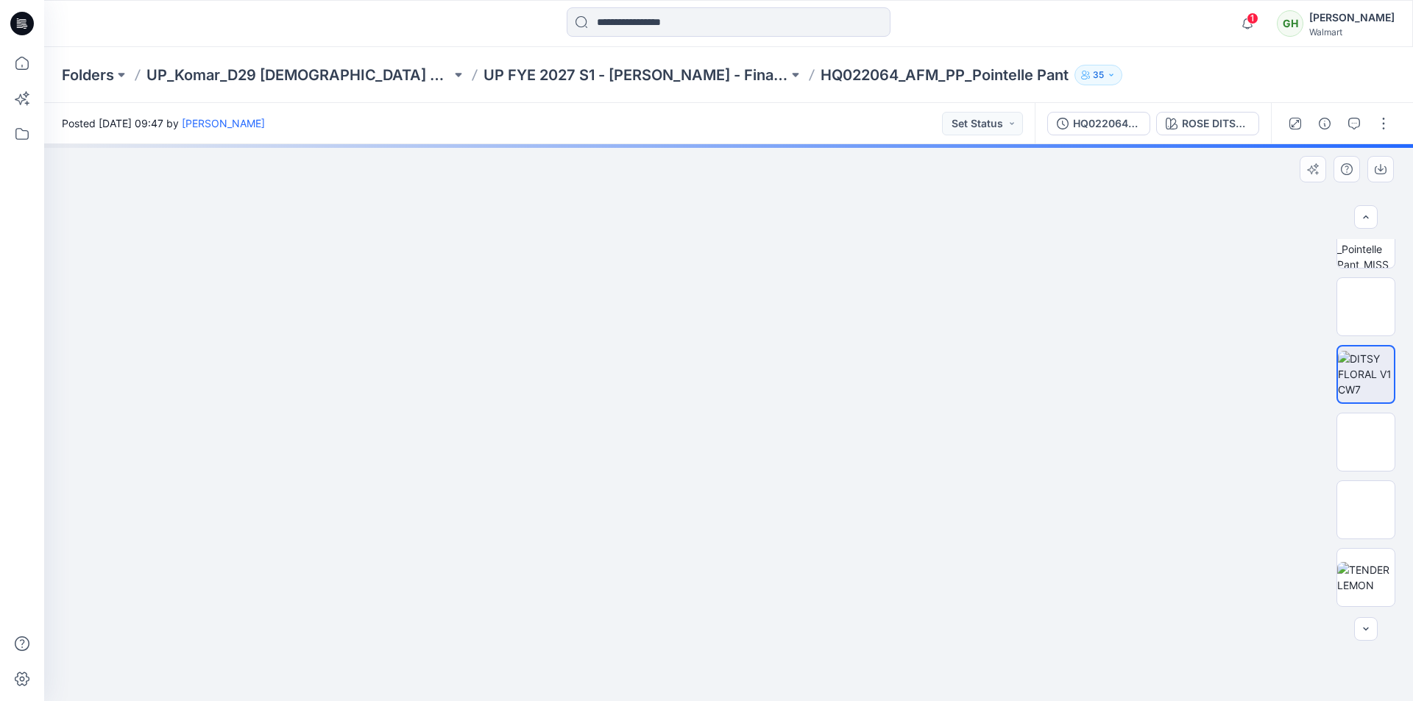
scroll to position [515, 0]
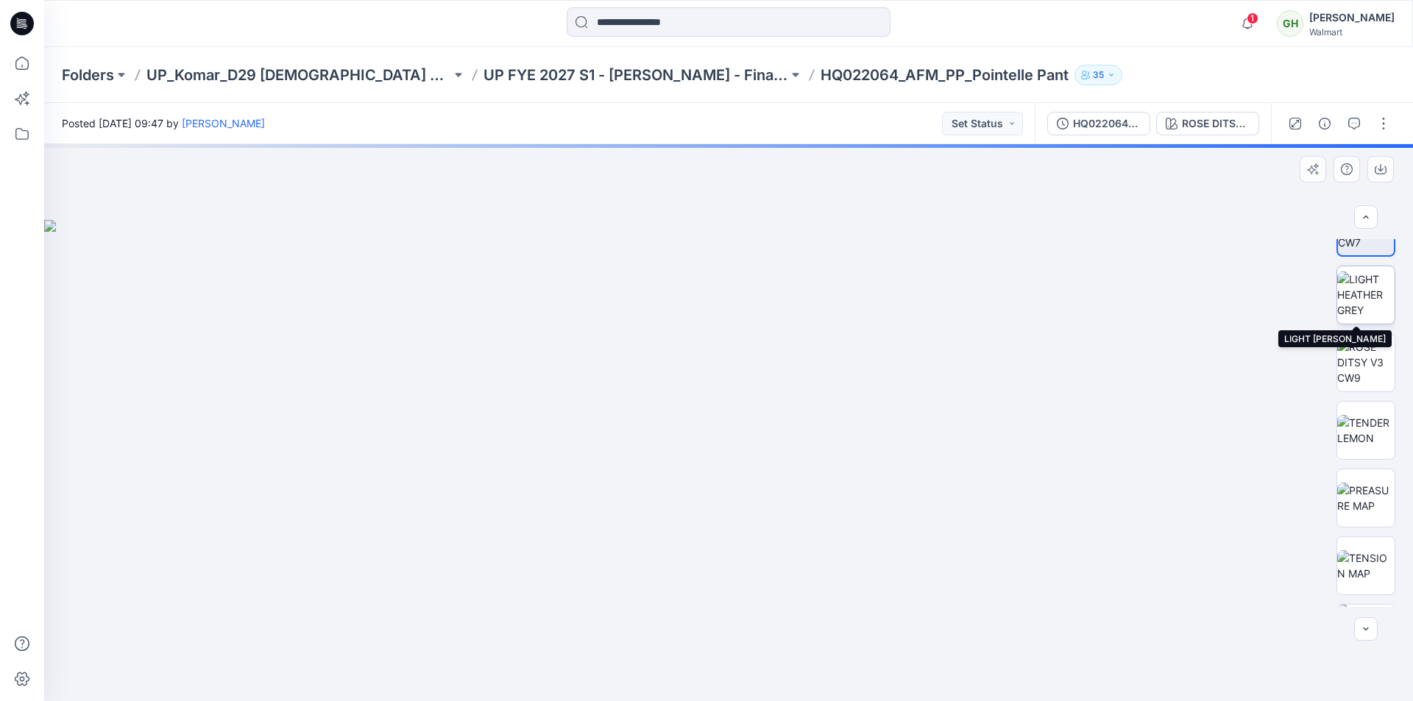
click at [1372, 290] on img at bounding box center [1365, 295] width 57 height 46
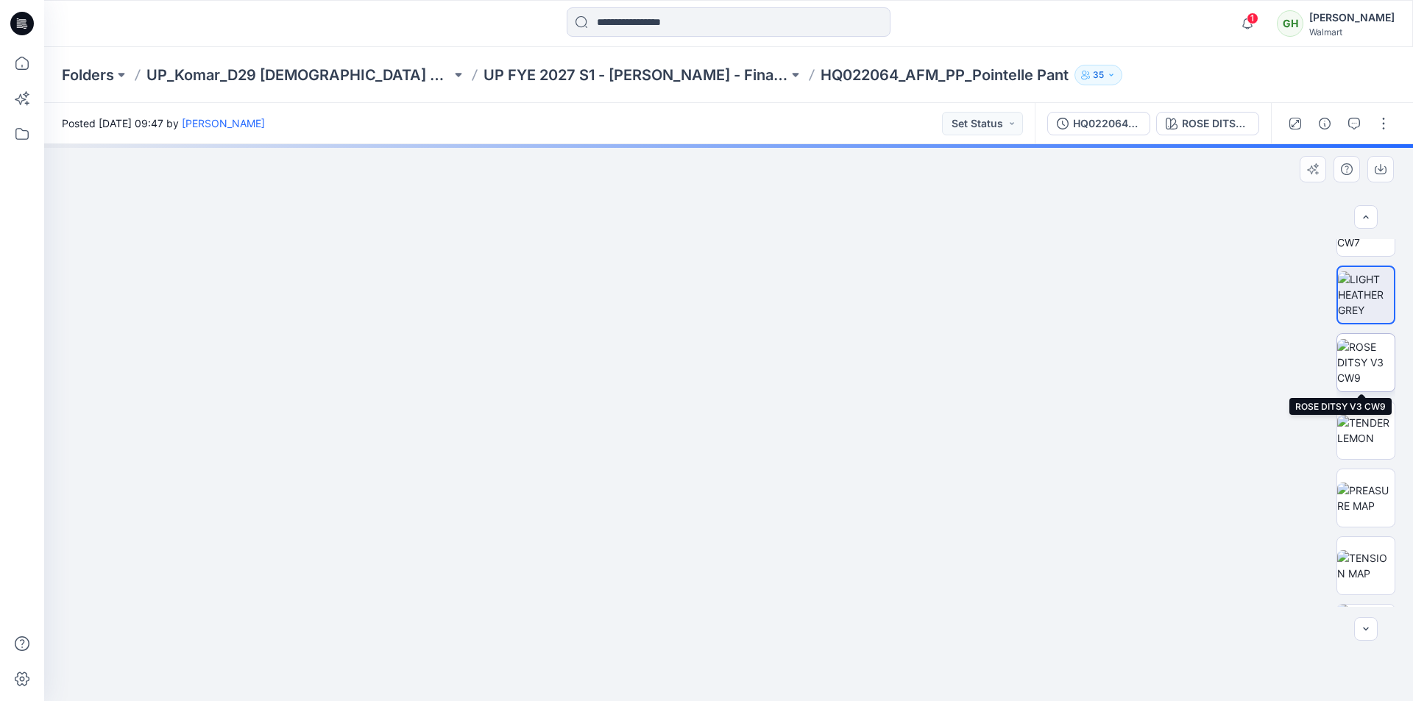
click at [1362, 363] on img at bounding box center [1365, 362] width 57 height 46
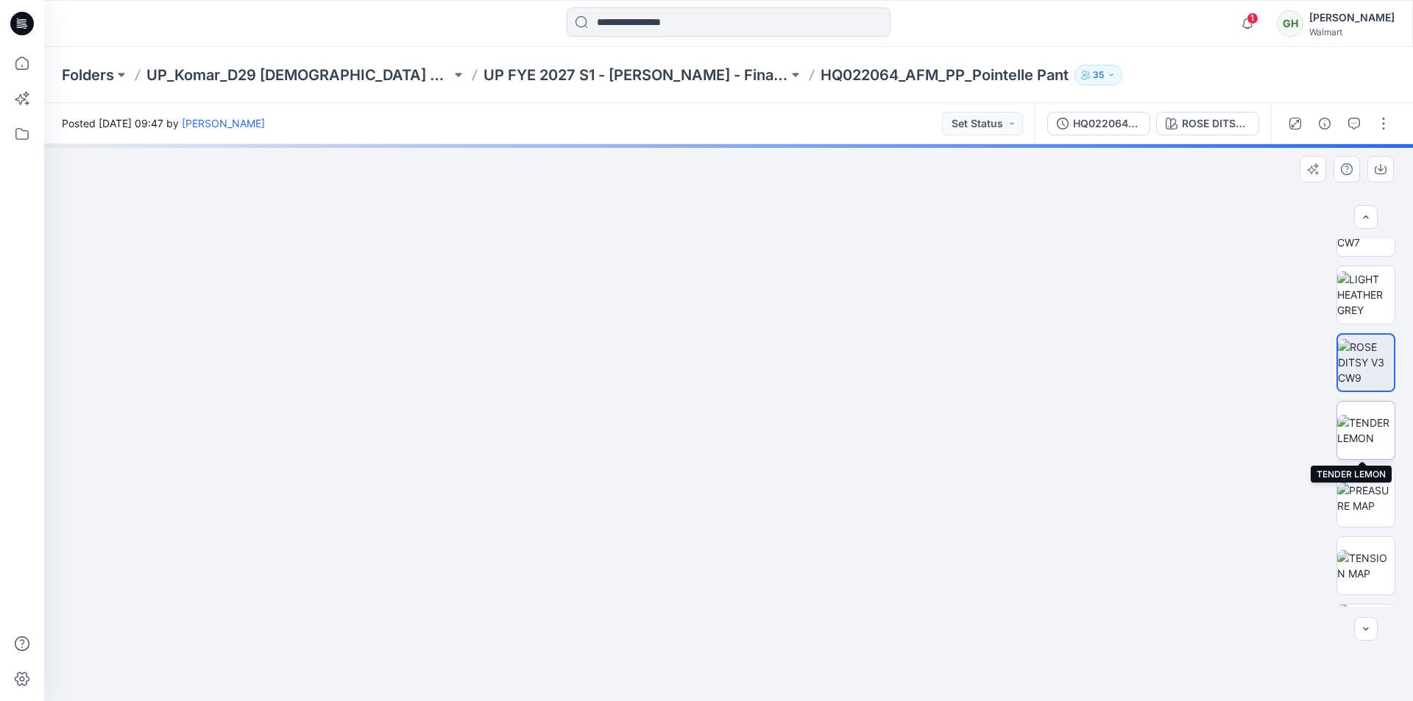
click at [1358, 422] on img at bounding box center [1365, 430] width 57 height 31
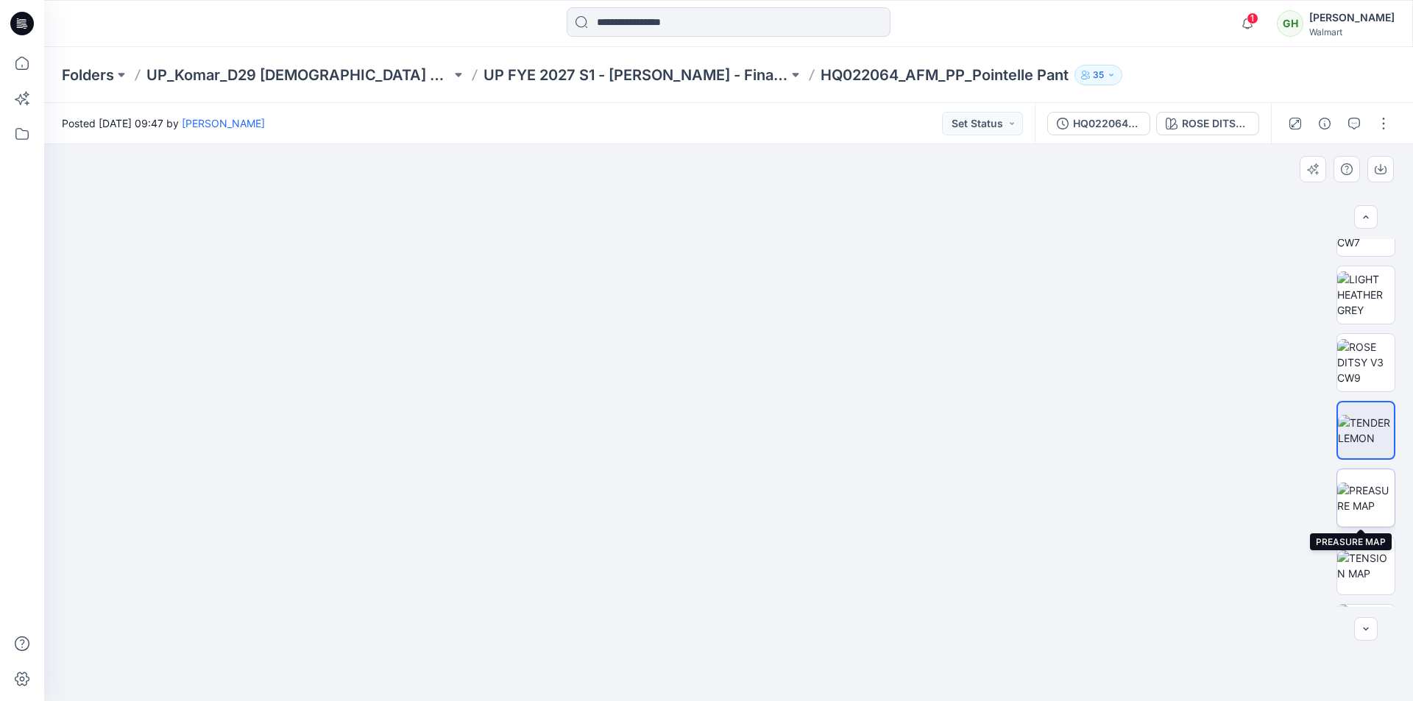
click at [1368, 506] on img at bounding box center [1365, 498] width 57 height 31
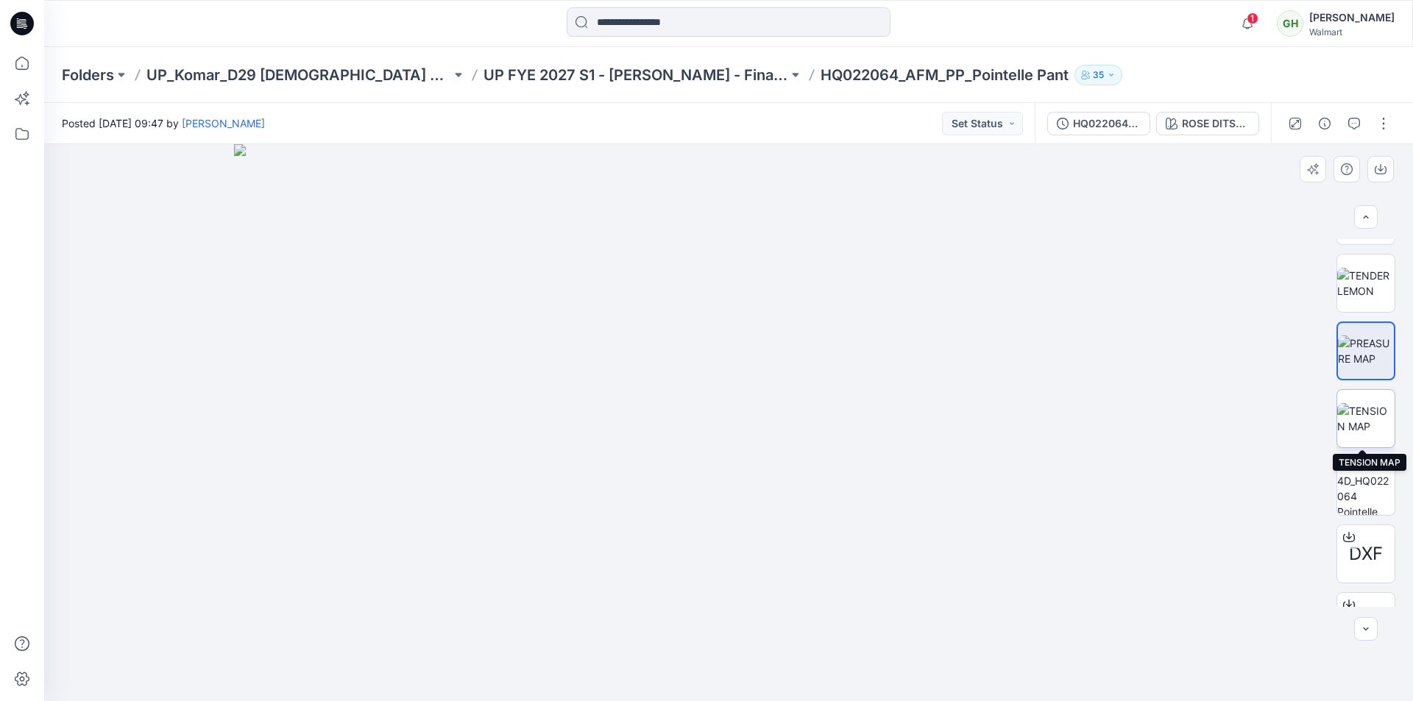
click at [1365, 418] on img at bounding box center [1365, 418] width 57 height 31
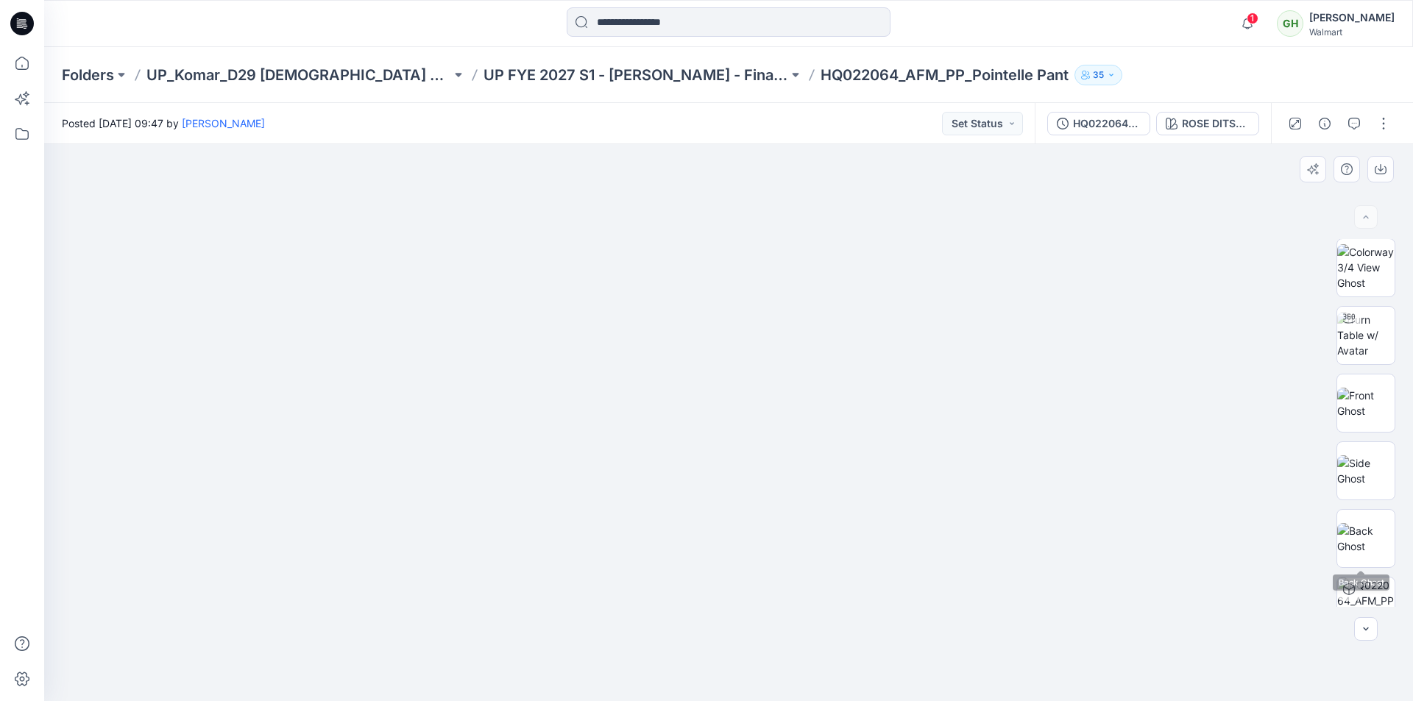
scroll to position [0, 0]
click at [30, 66] on icon at bounding box center [22, 63] width 32 height 32
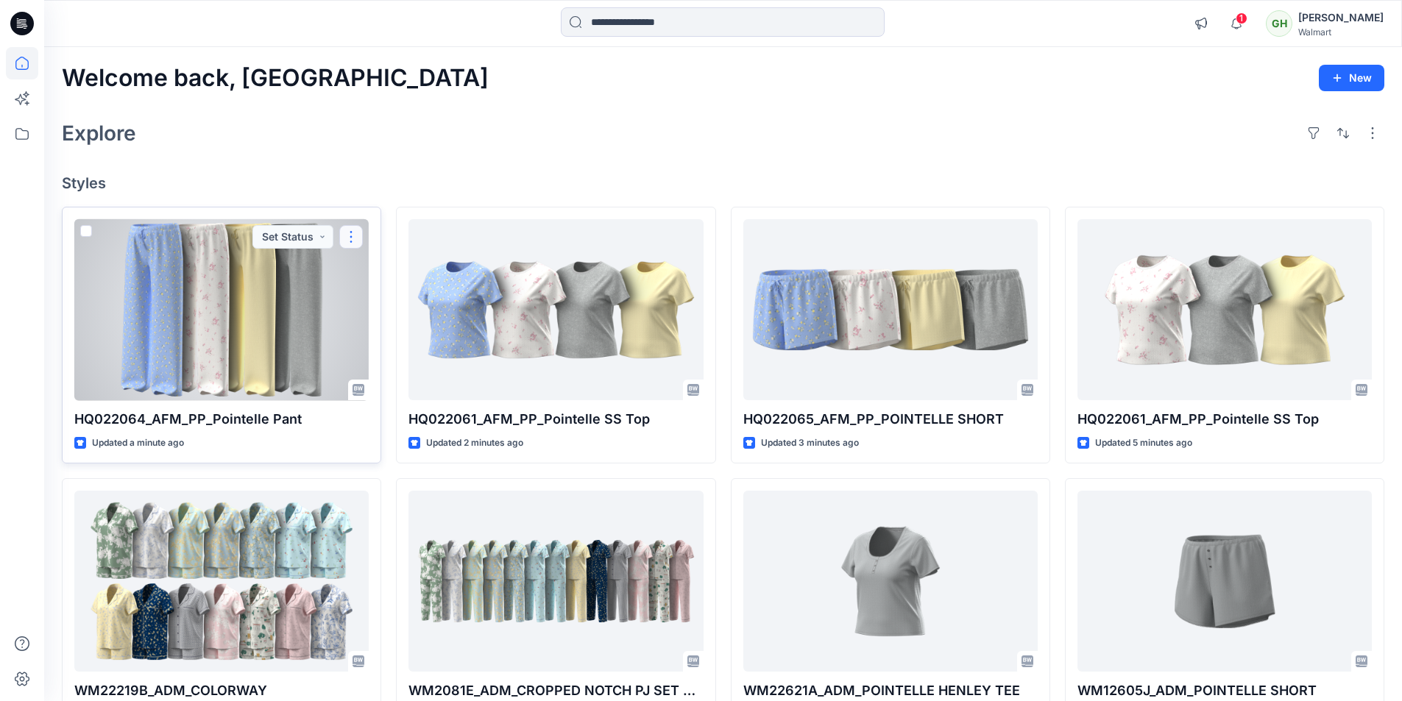
click at [353, 233] on button "button" at bounding box center [351, 237] width 24 height 24
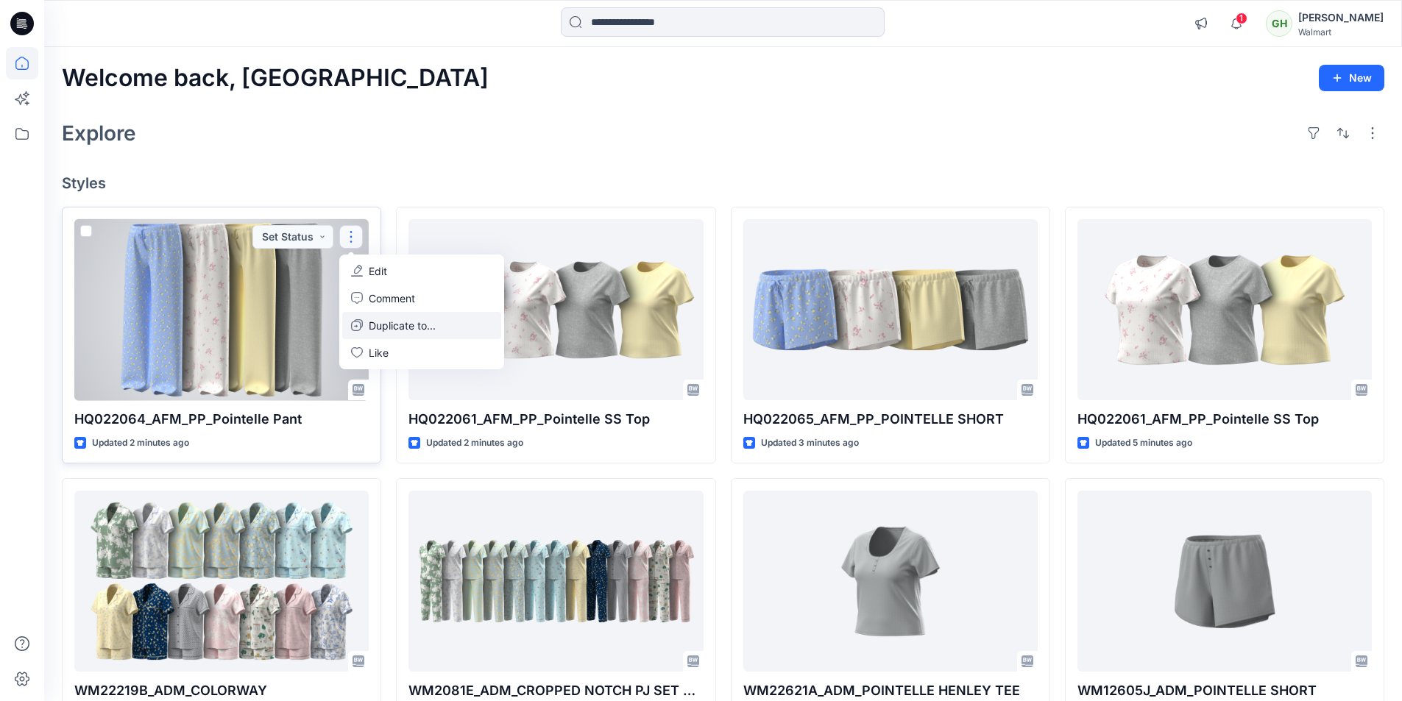
click at [383, 324] on p "Duplicate to..." at bounding box center [402, 325] width 67 height 15
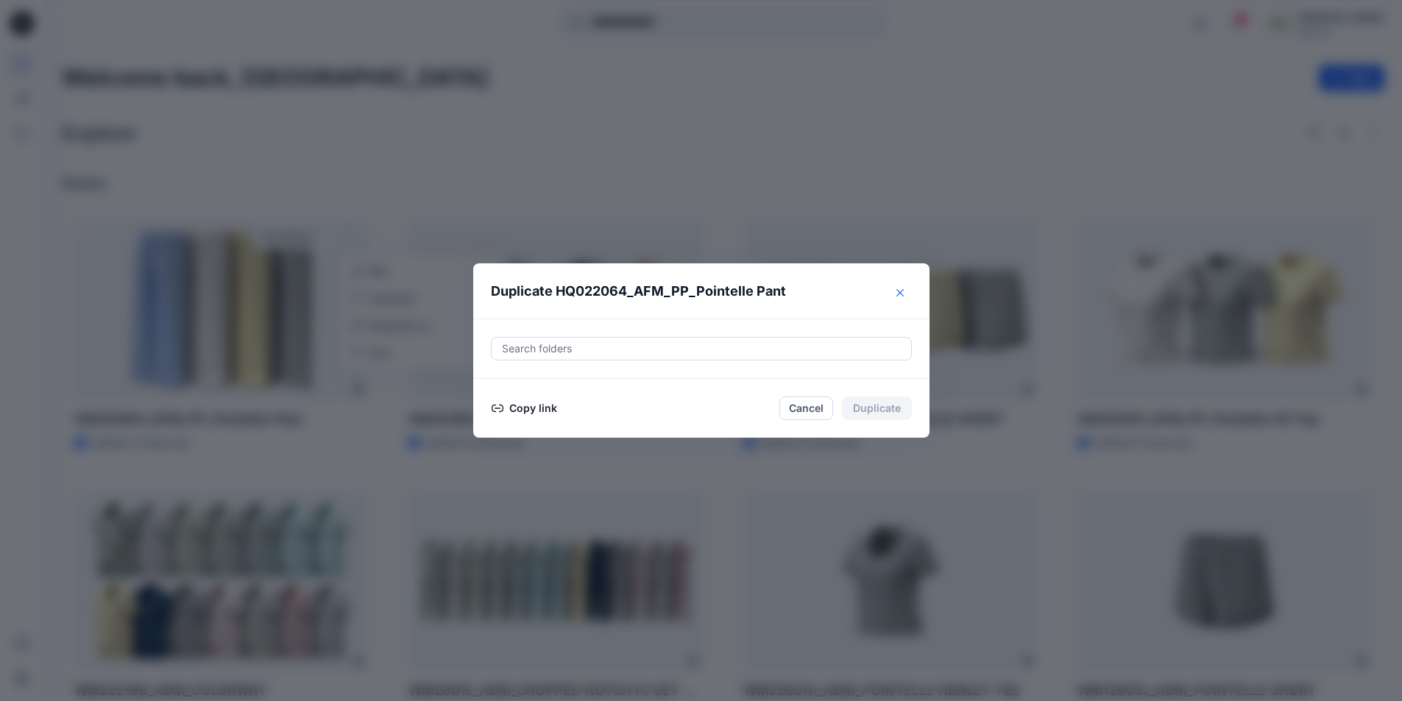
click at [904, 295] on icon "Close" at bounding box center [899, 291] width 7 height 7
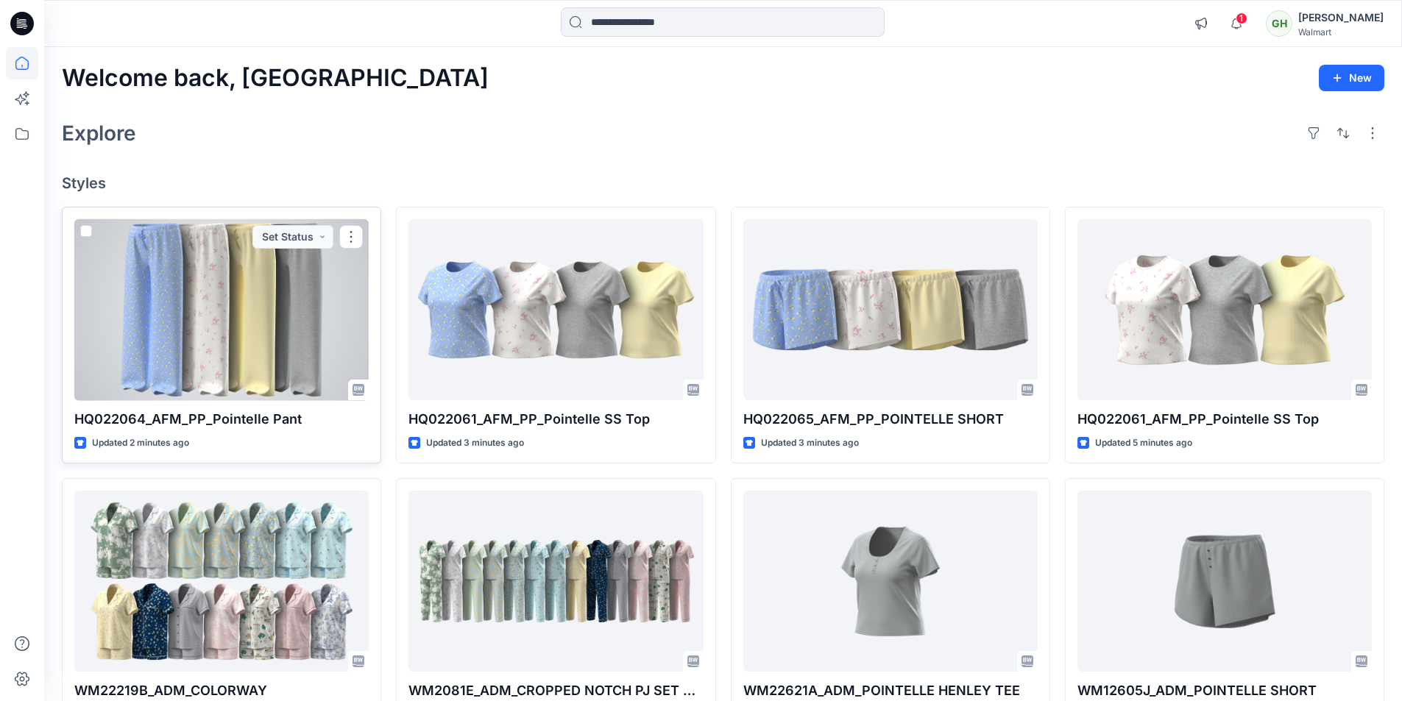
click at [291, 294] on div at bounding box center [221, 310] width 294 height 182
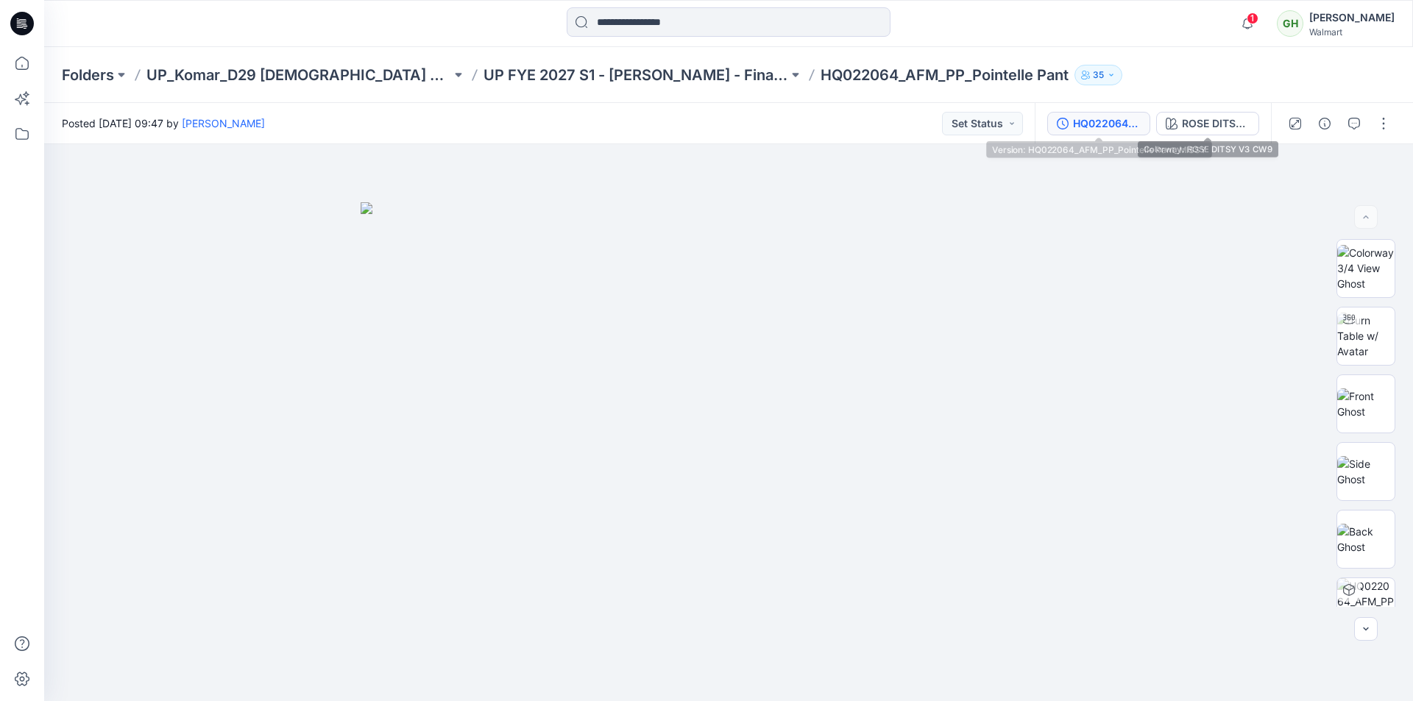
click at [1125, 122] on div "HQ022064_AFM_PP_Pointelle Pant_MISSY" at bounding box center [1107, 124] width 68 height 16
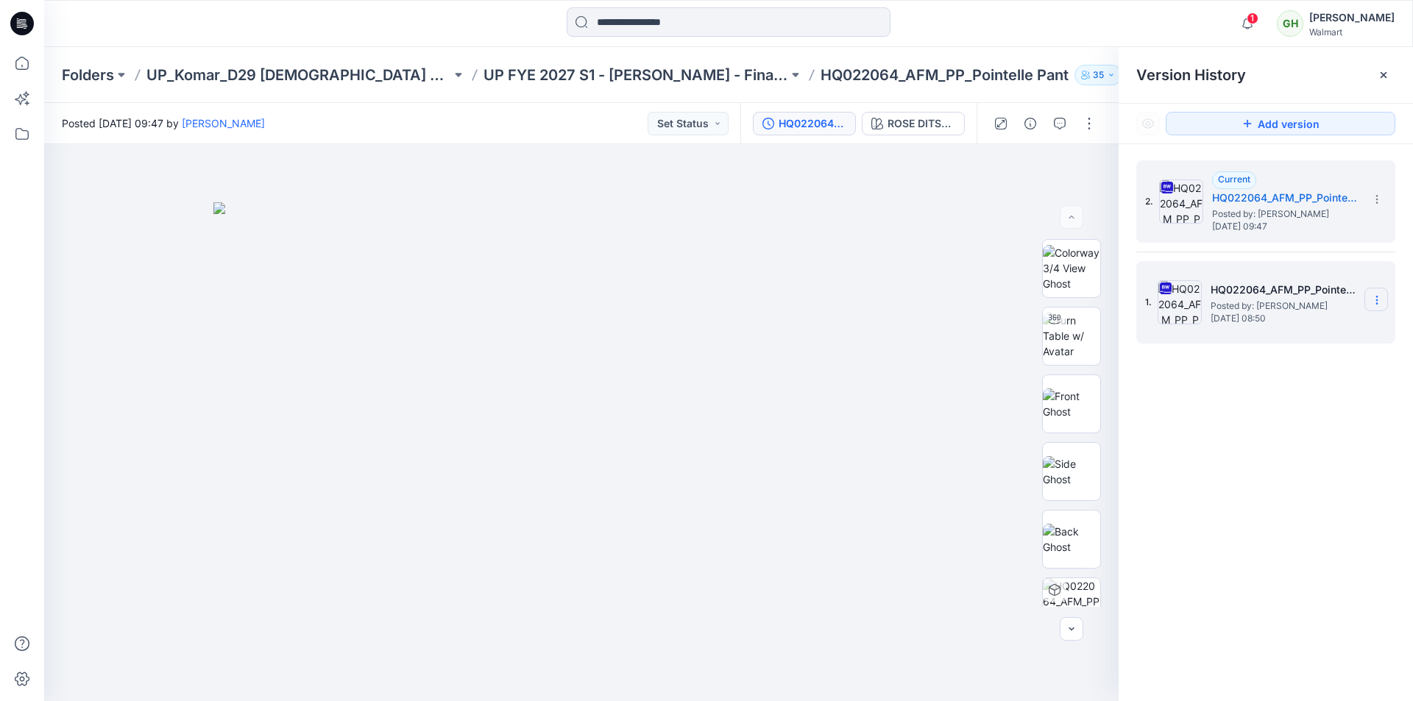
click at [1373, 303] on icon at bounding box center [1377, 300] width 12 height 12
click at [1306, 361] on span "Restore Version" at bounding box center [1278, 359] width 74 height 18
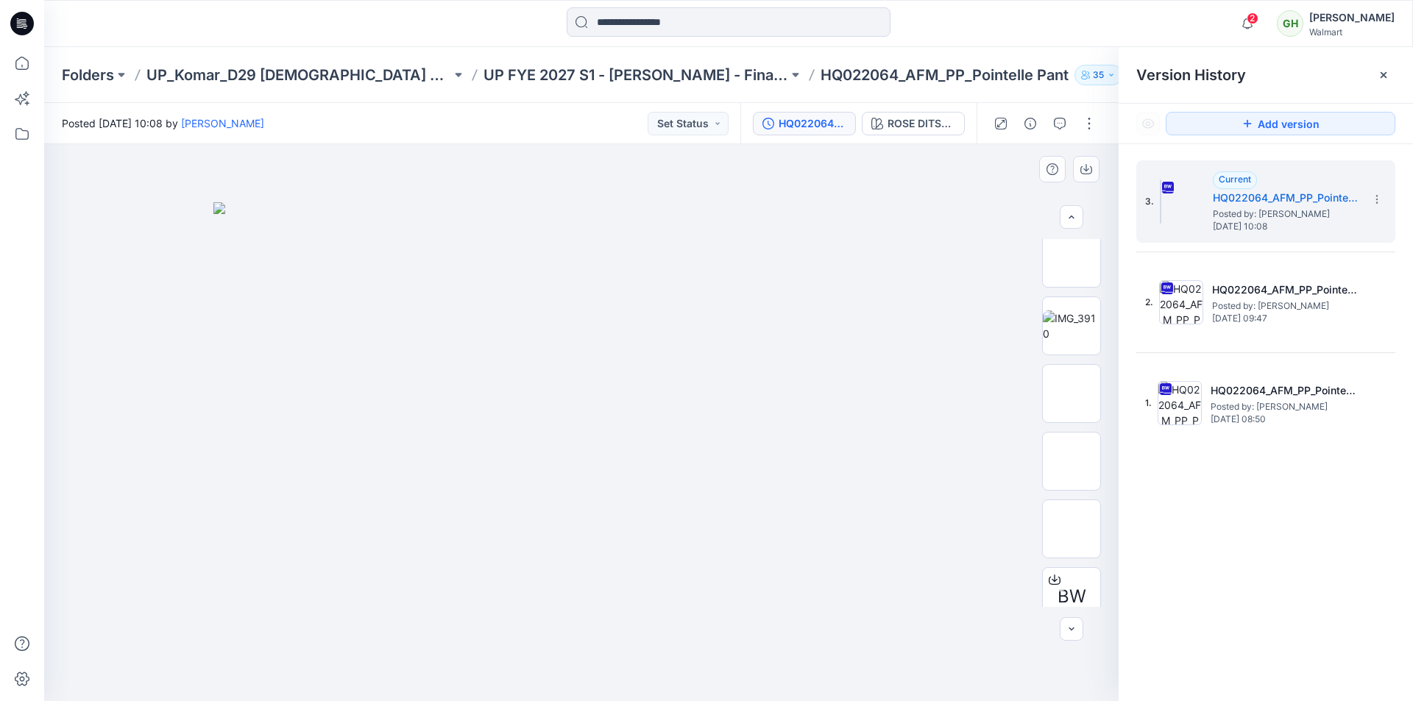
scroll to position [810, 0]
click at [1377, 71] on div at bounding box center [1384, 75] width 24 height 24
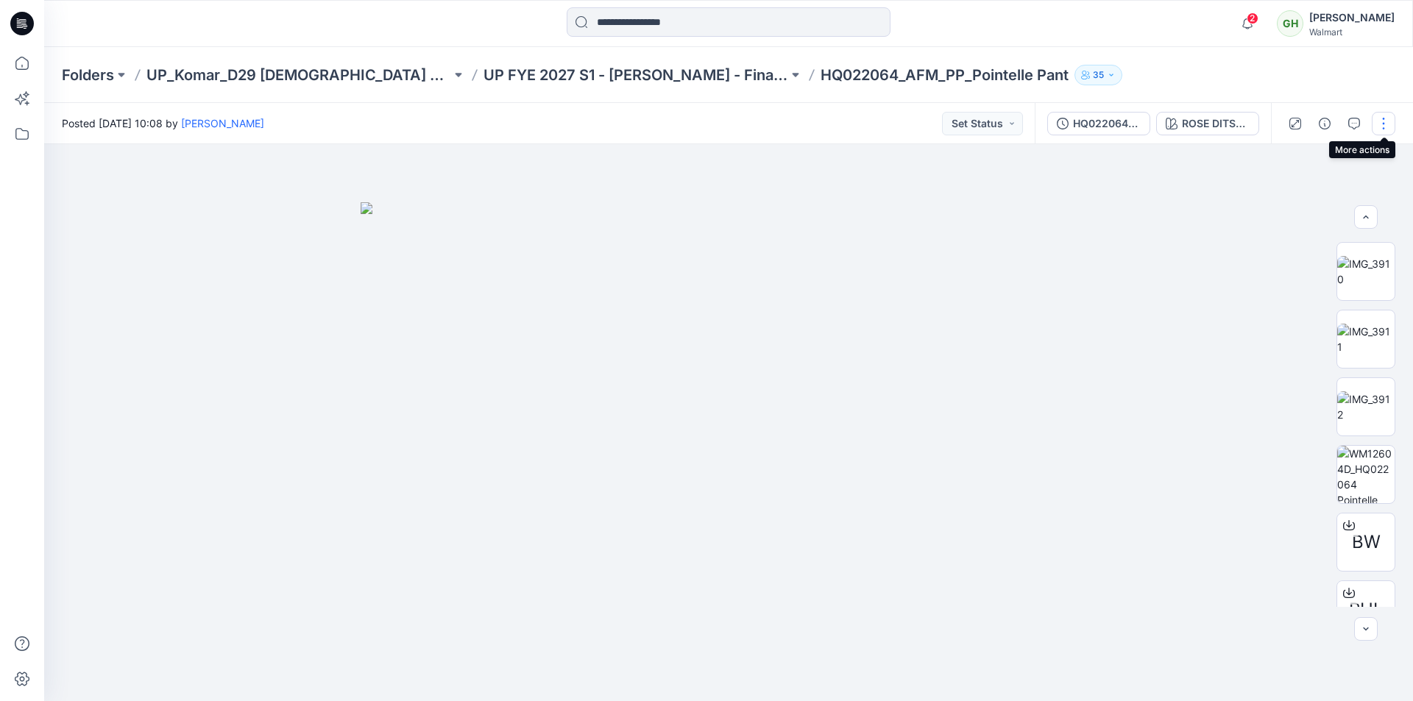
click at [1387, 122] on button "button" at bounding box center [1384, 124] width 24 height 24
click at [1285, 197] on p "Edit" at bounding box center [1290, 198] width 18 height 15
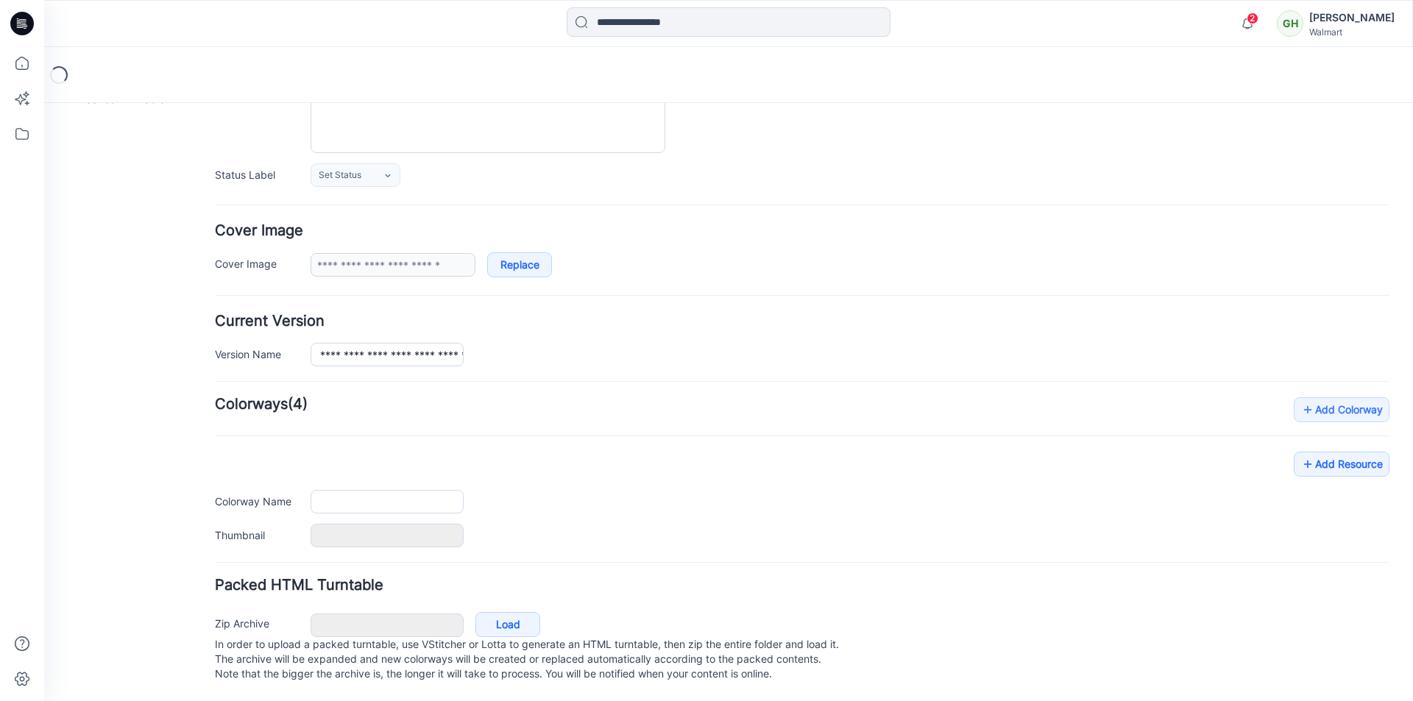
type input "**********"
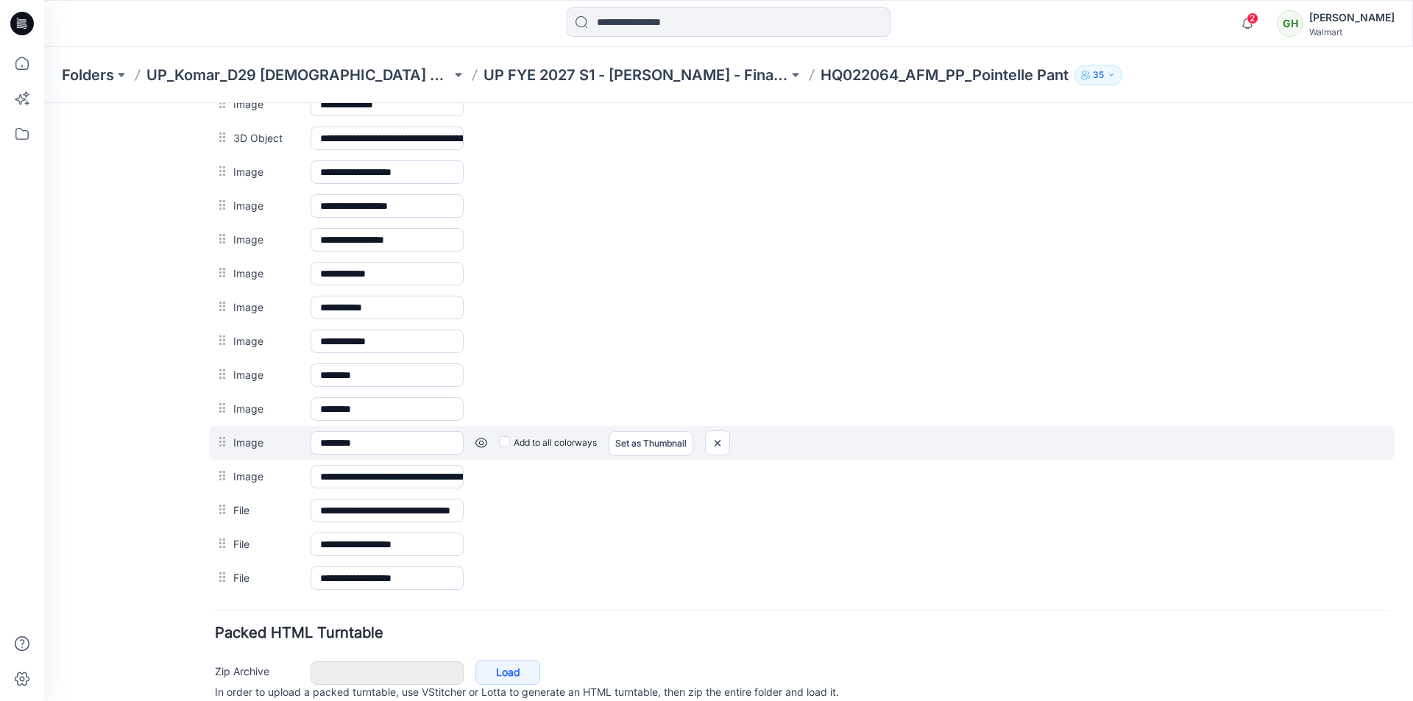
scroll to position [843, 0]
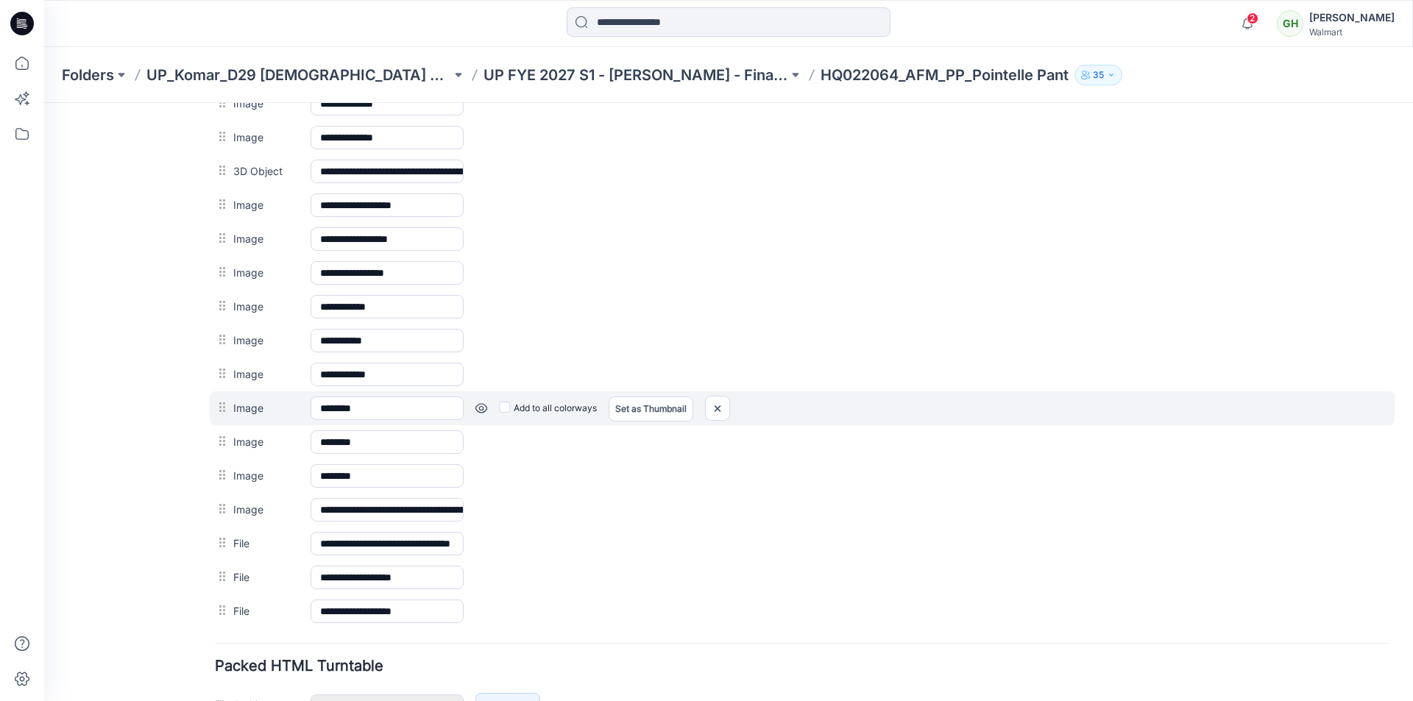
click at [44, 103] on link at bounding box center [44, 103] width 0 height 0
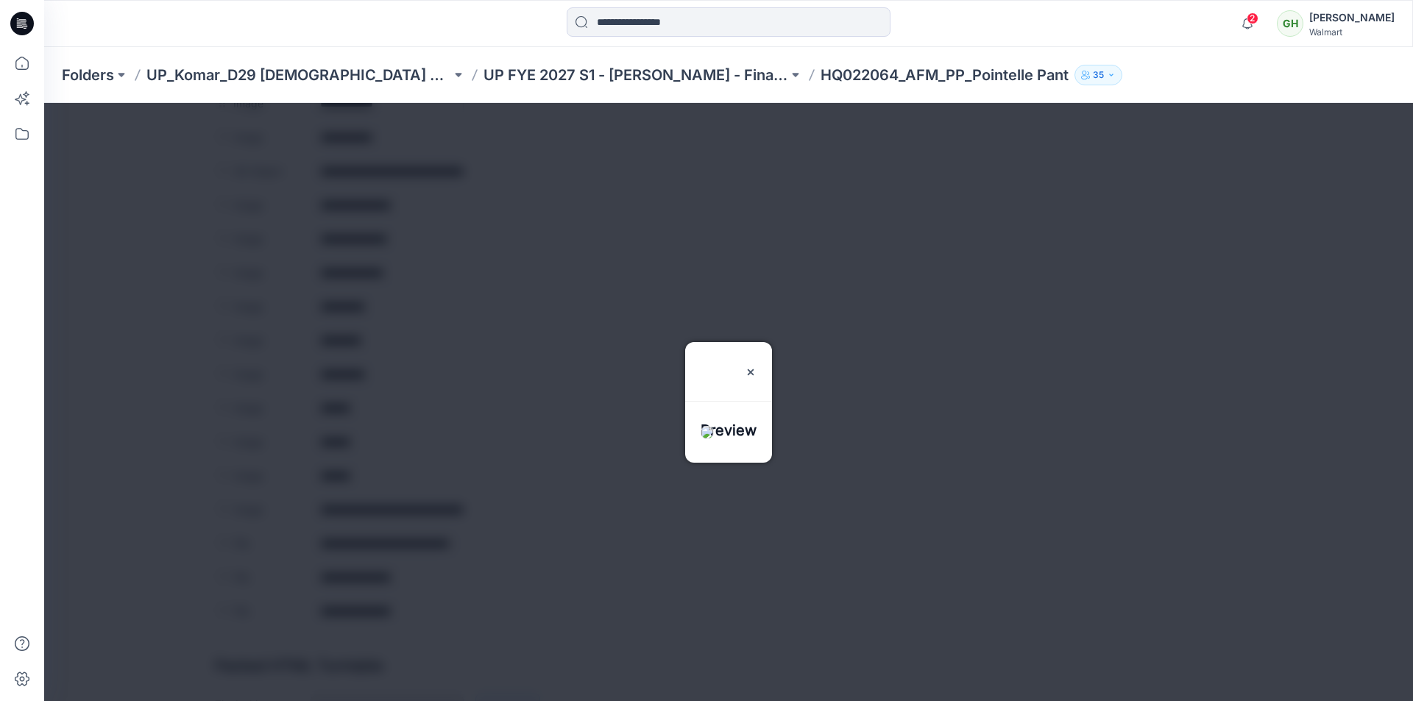
click at [772, 342] on div "Preview" at bounding box center [728, 362] width 87 height 41
click at [757, 367] on img at bounding box center [751, 373] width 12 height 12
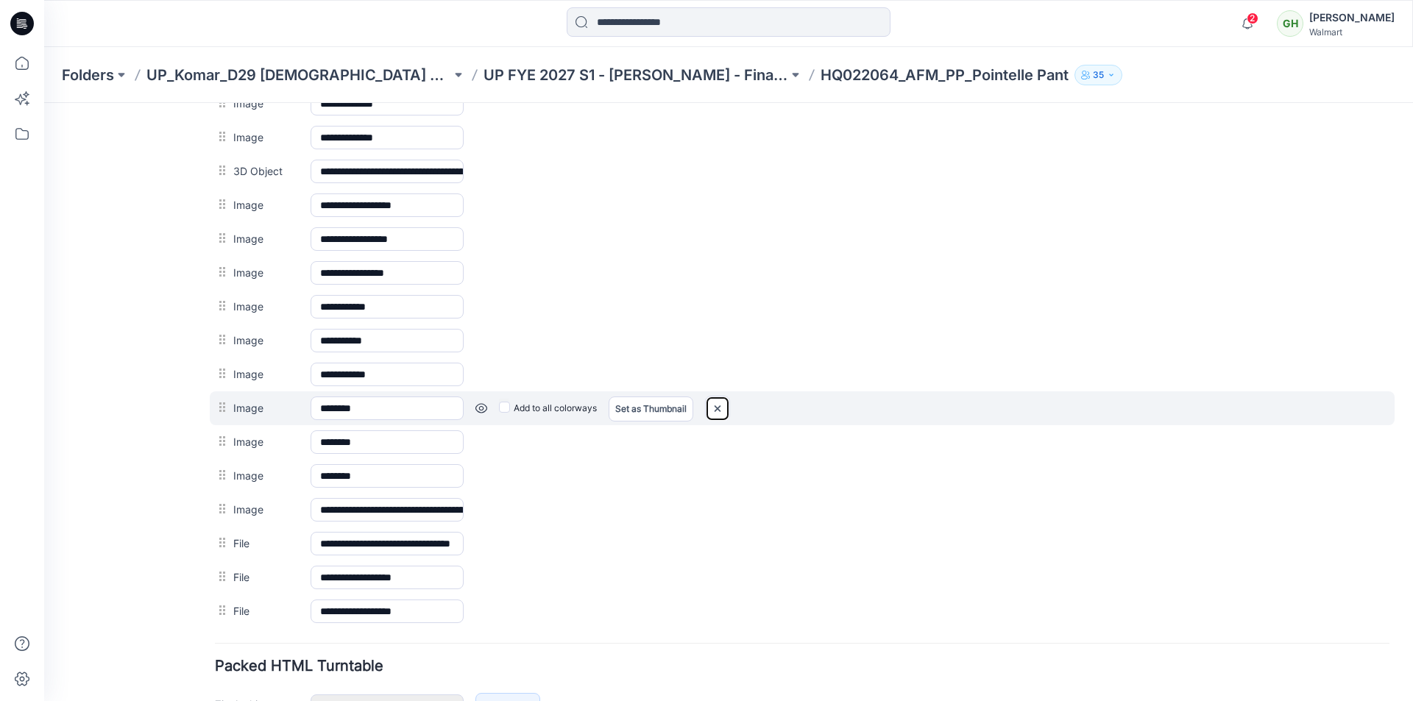
drag, startPoint x: 815, startPoint y: 170, endPoint x: 717, endPoint y: 408, distance: 258.0
click at [44, 103] on img at bounding box center [44, 103] width 0 height 0
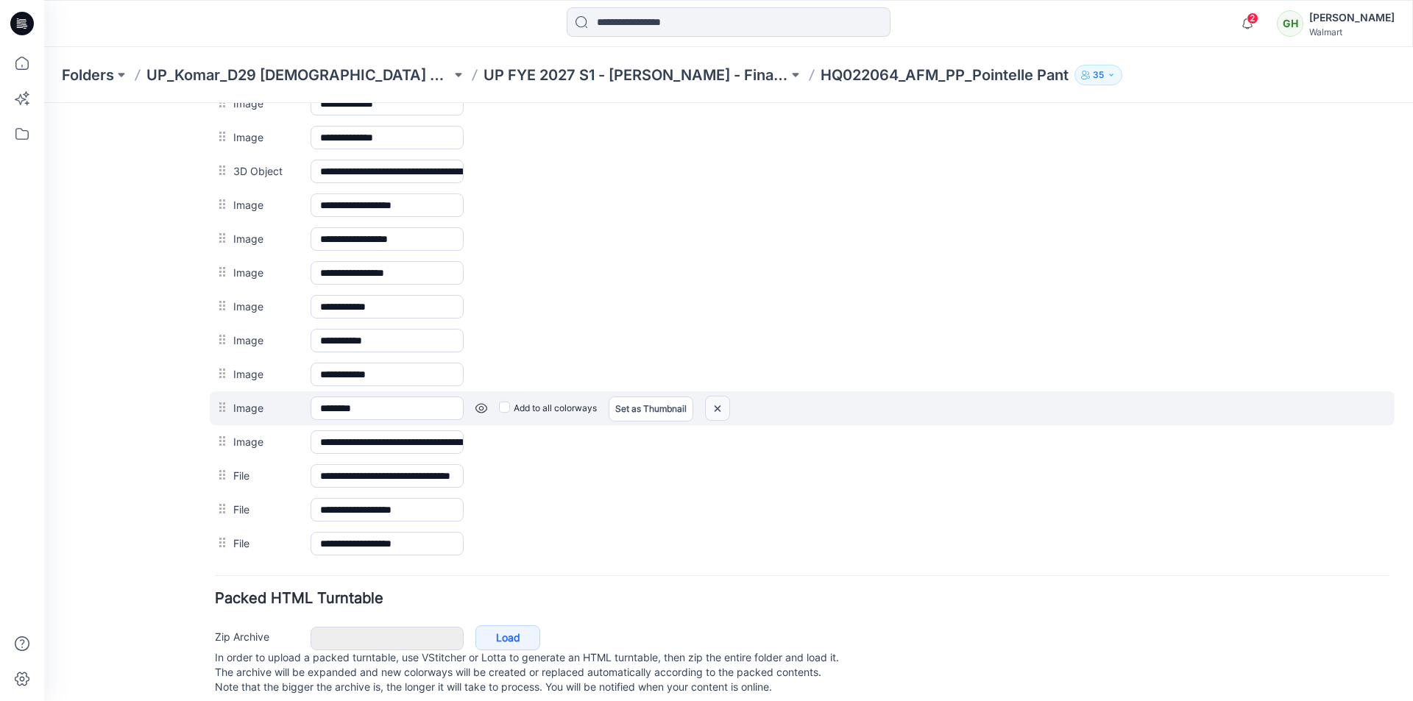
drag, startPoint x: 805, startPoint y: 178, endPoint x: 714, endPoint y: 408, distance: 247.1
click at [44, 103] on img at bounding box center [44, 103] width 0 height 0
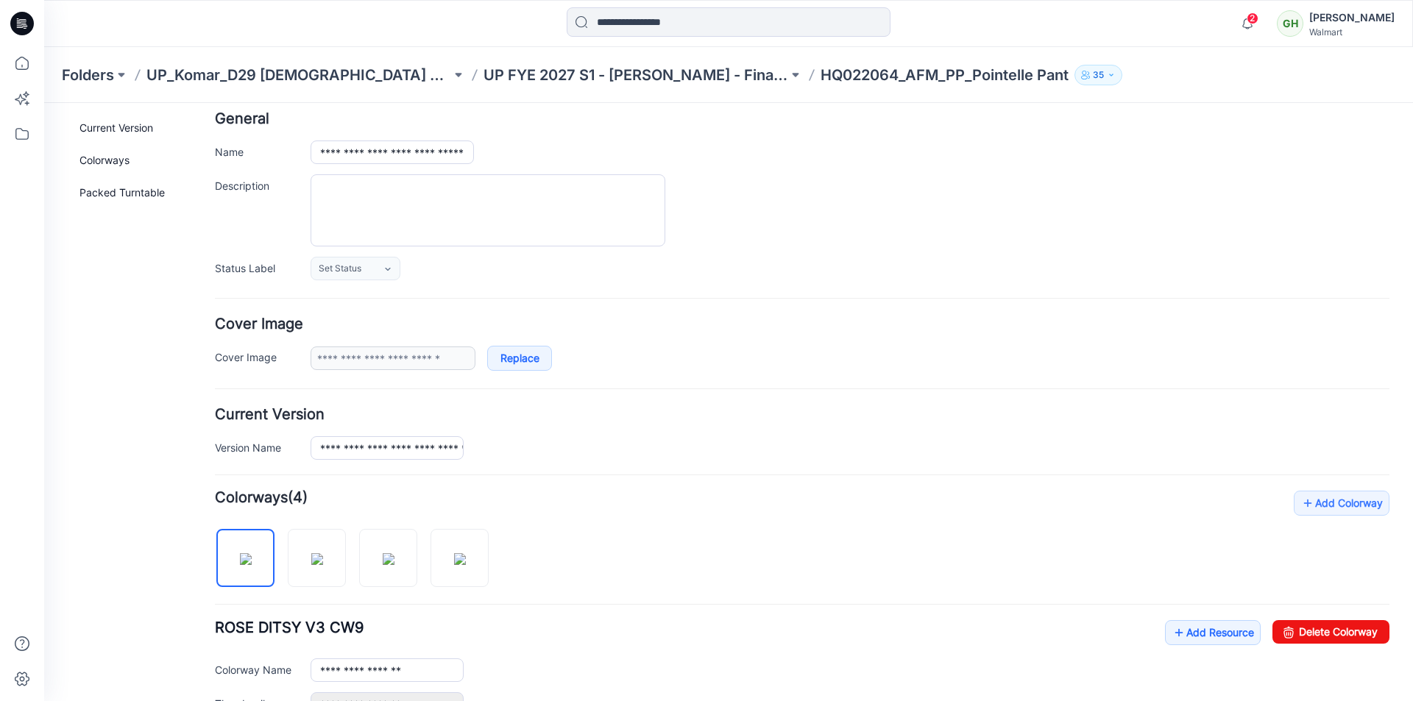
scroll to position [0, 0]
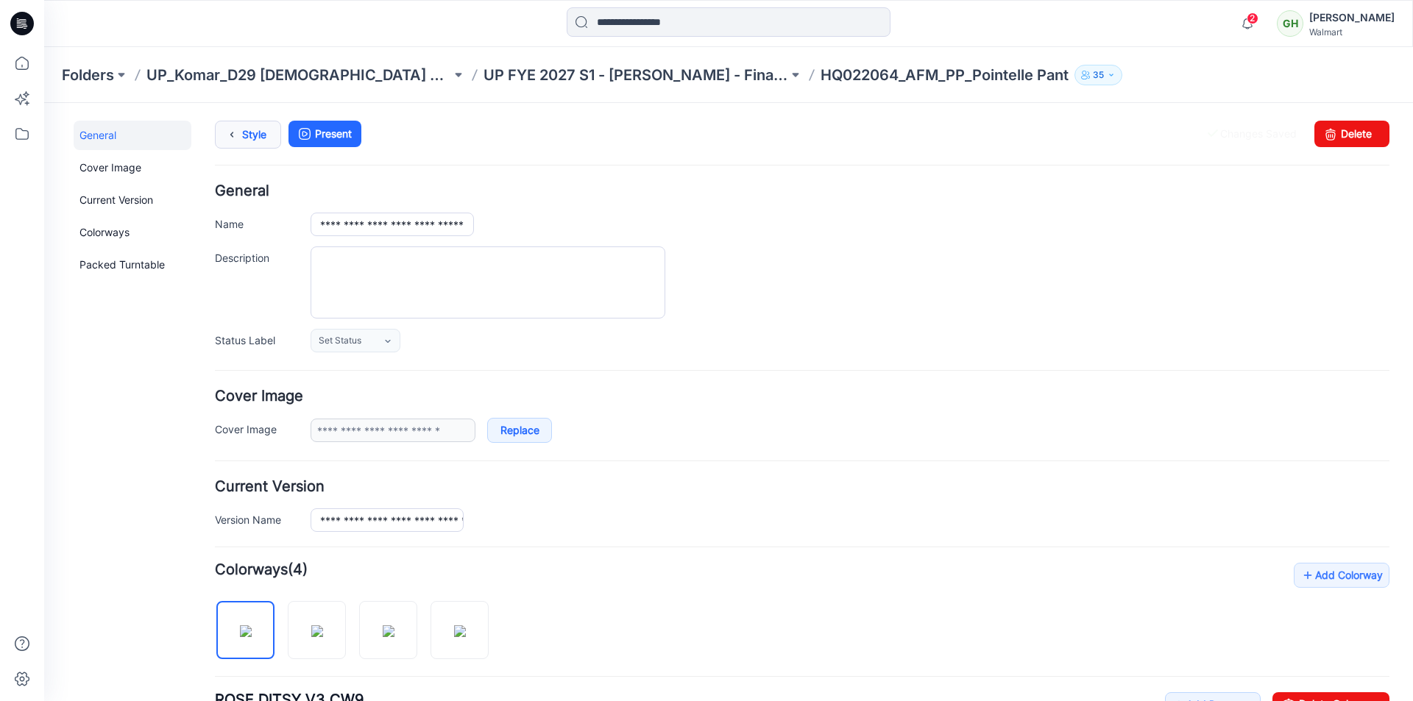
click at [254, 138] on link "Style" at bounding box center [248, 135] width 66 height 28
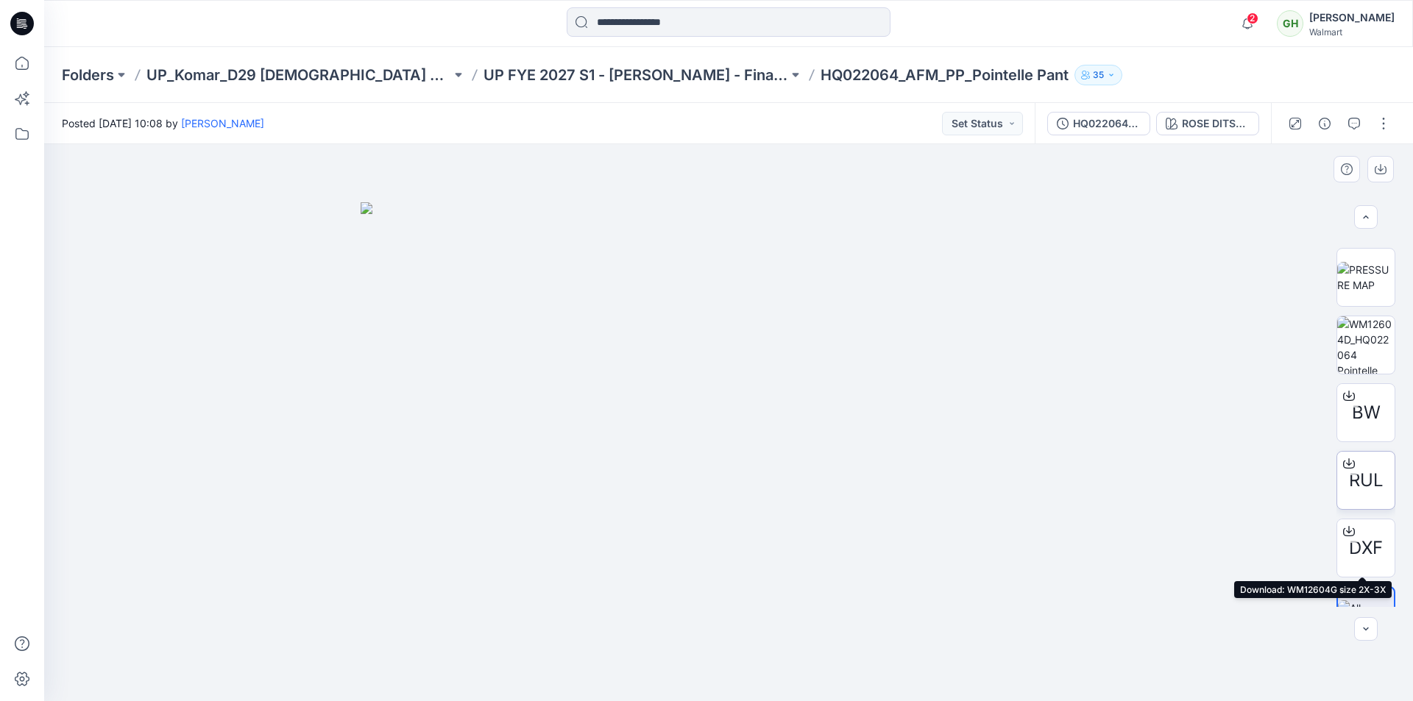
scroll to position [774, 0]
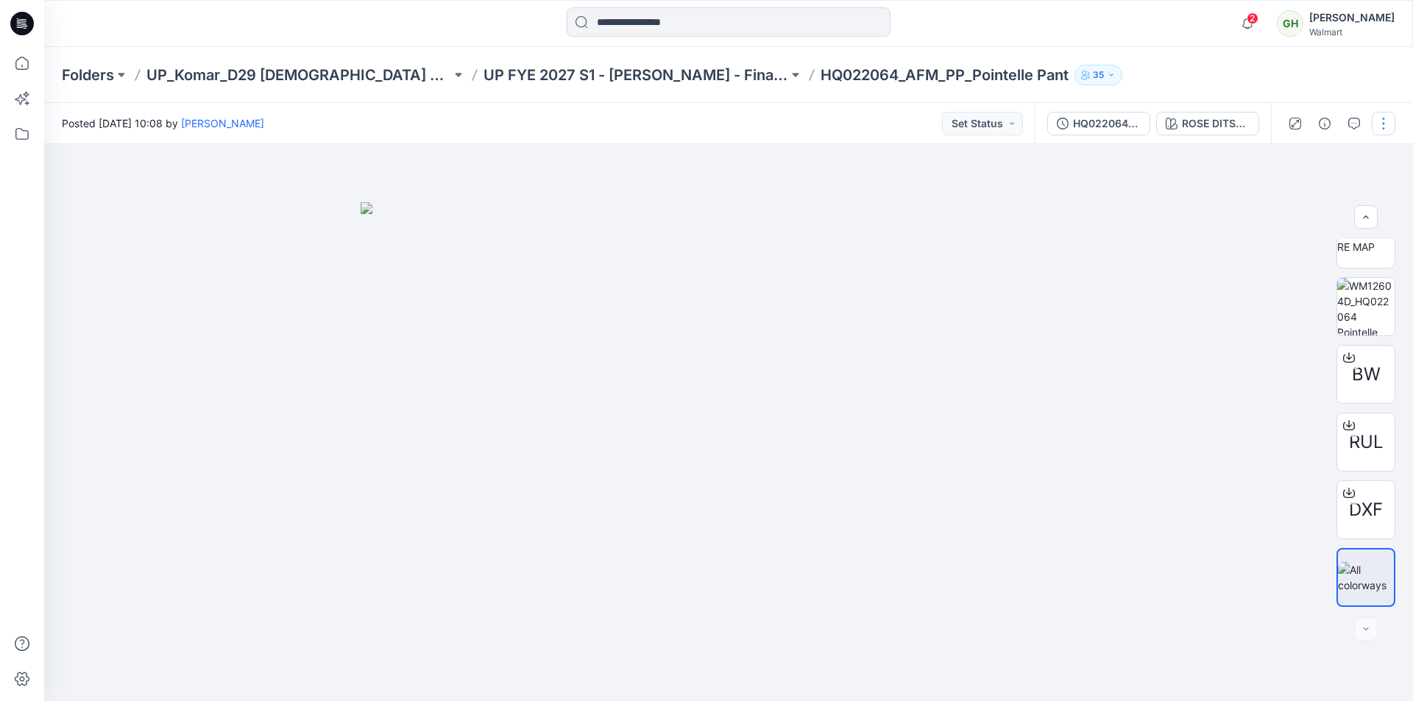
click at [1389, 123] on button "button" at bounding box center [1384, 124] width 24 height 24
click at [1297, 202] on p "Edit" at bounding box center [1290, 198] width 18 height 15
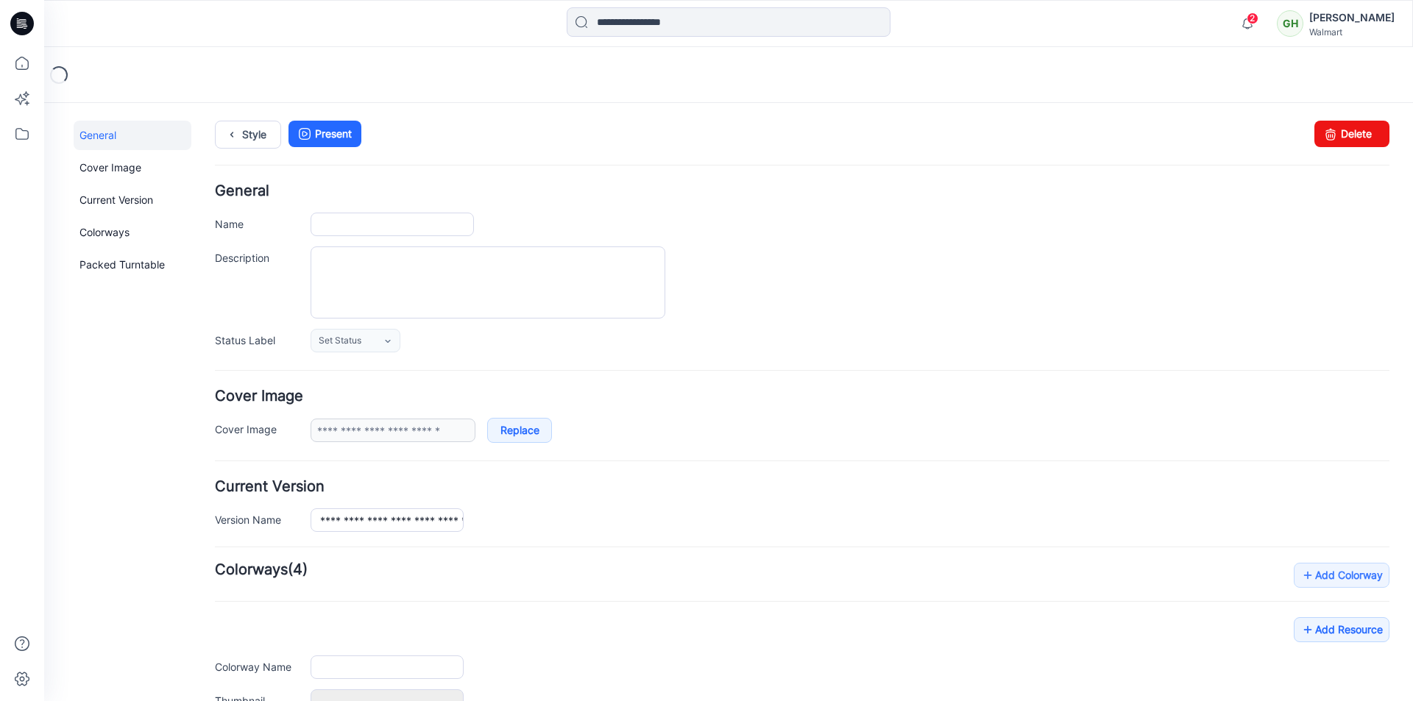
type input "**********"
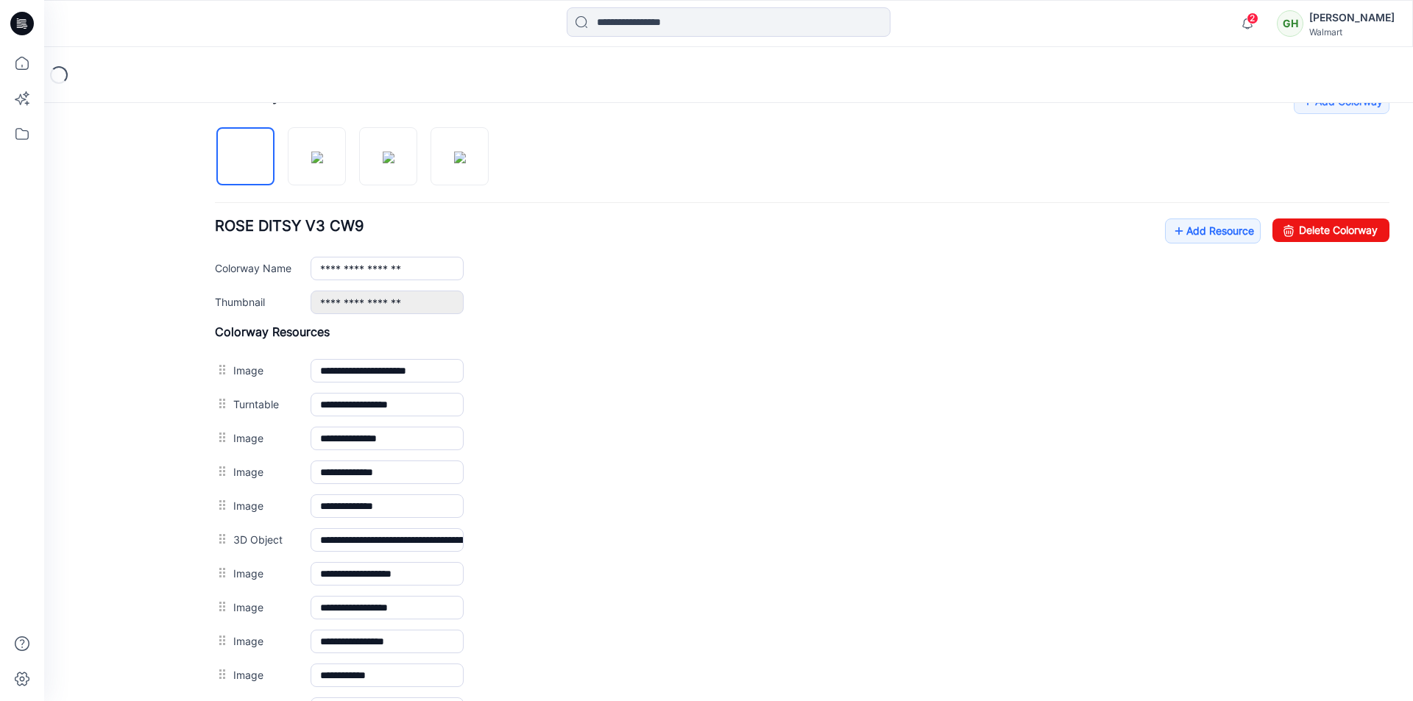
scroll to position [475, 0]
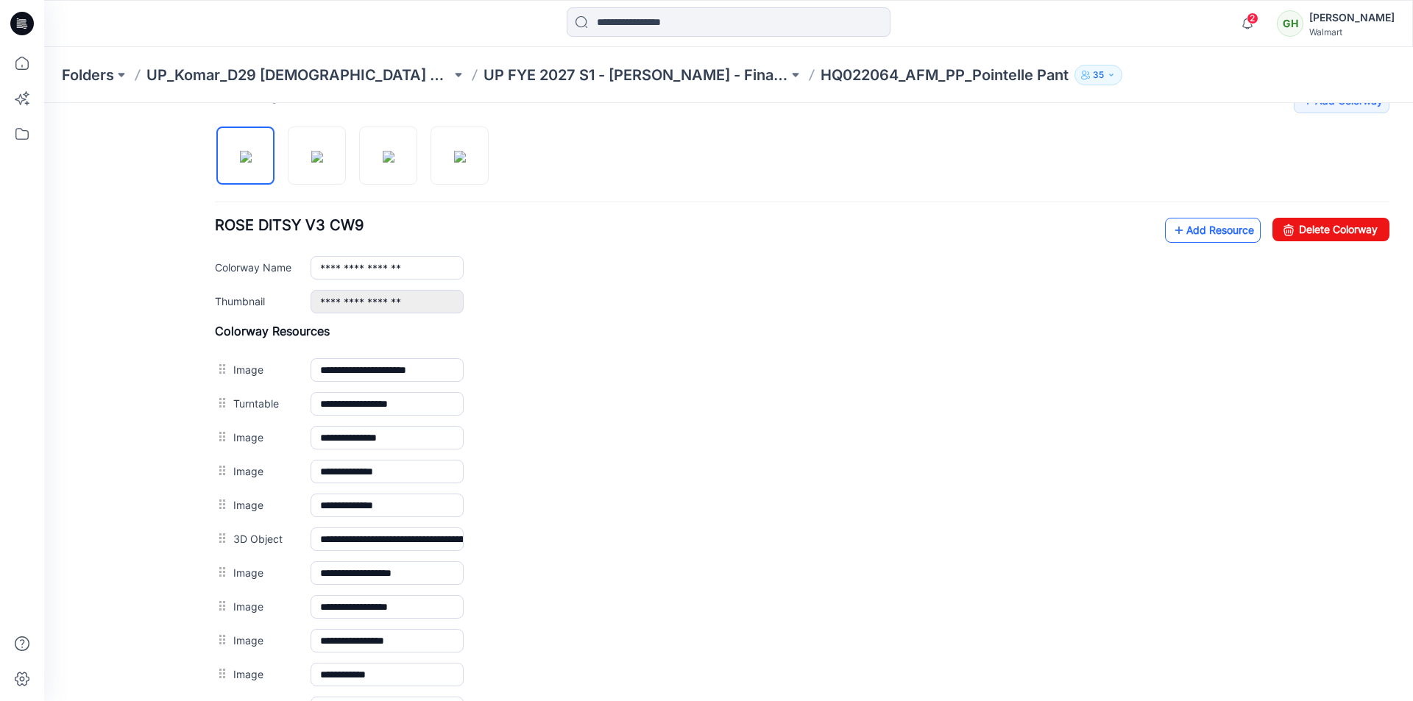
click at [1180, 230] on link "Add Resource" at bounding box center [1213, 230] width 96 height 25
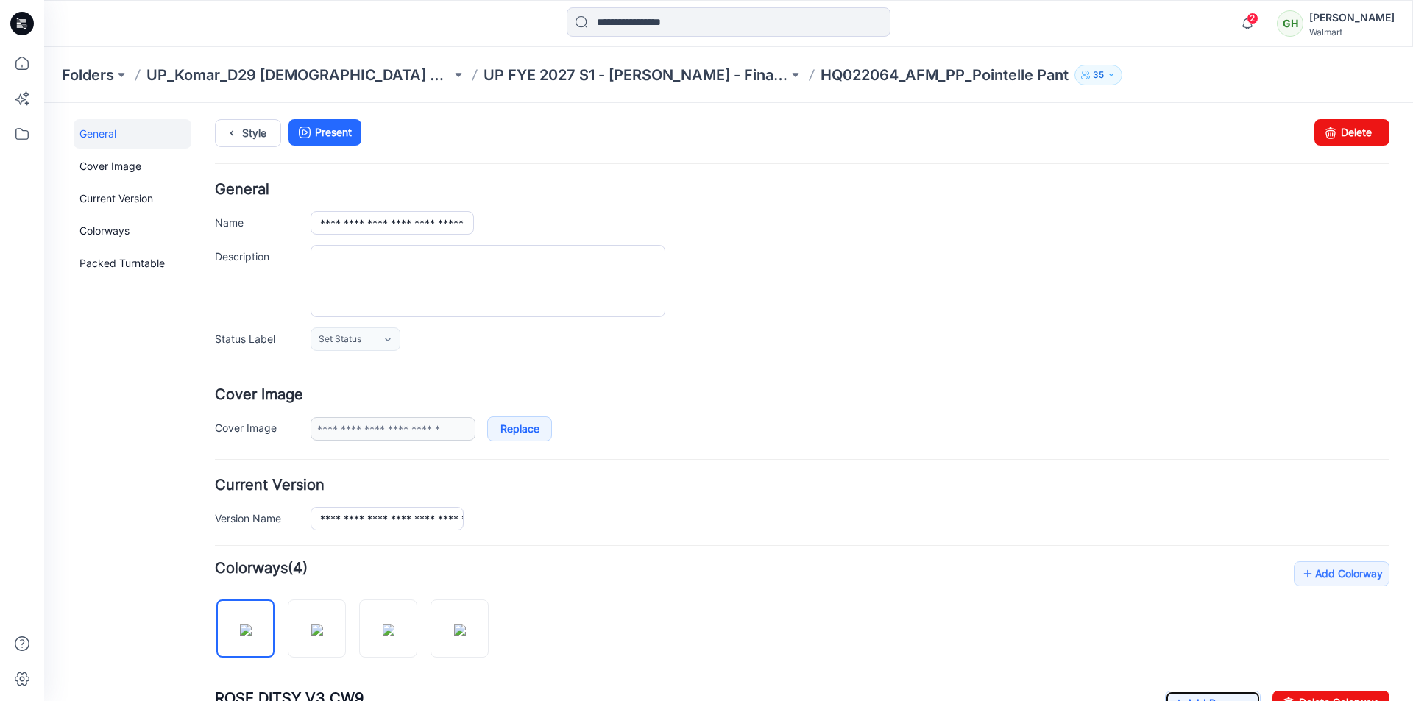
scroll to position [0, 0]
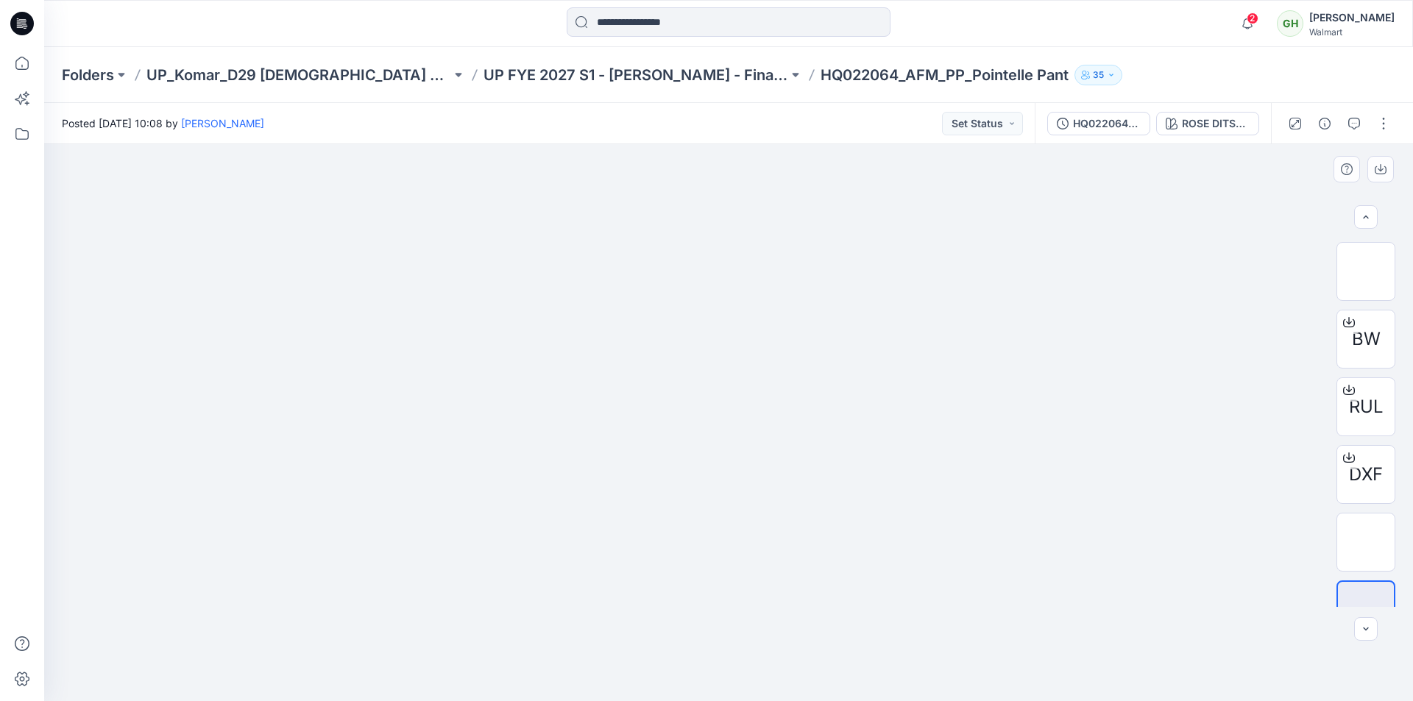
scroll to position [842, 0]
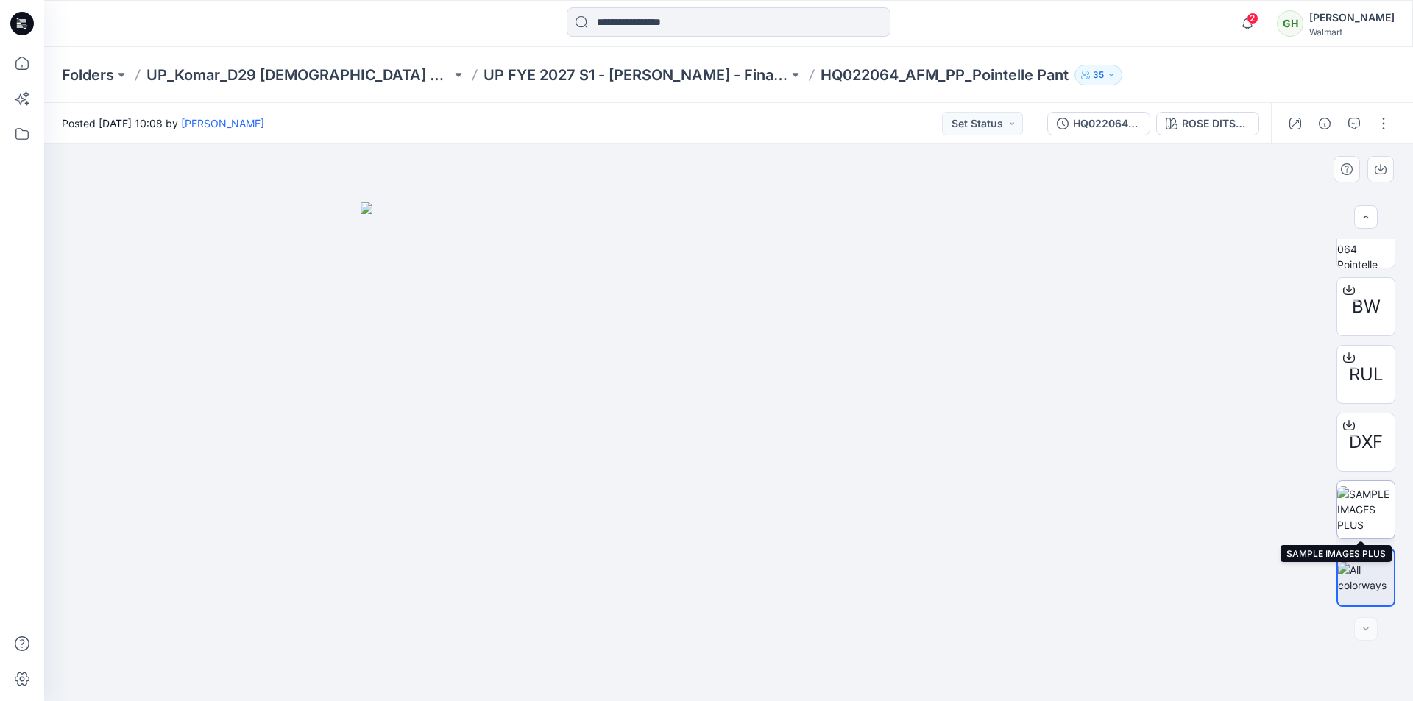
click at [1377, 510] on img at bounding box center [1365, 509] width 57 height 46
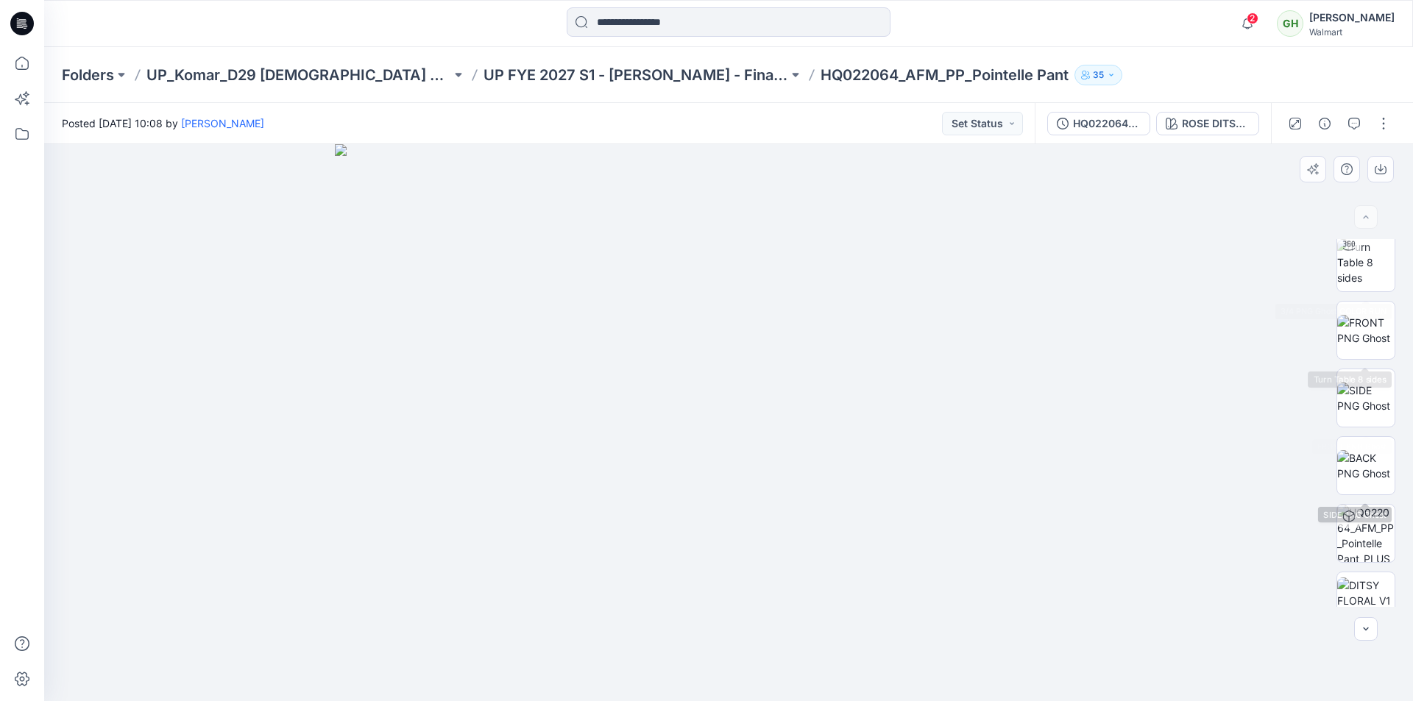
scroll to position [0, 0]
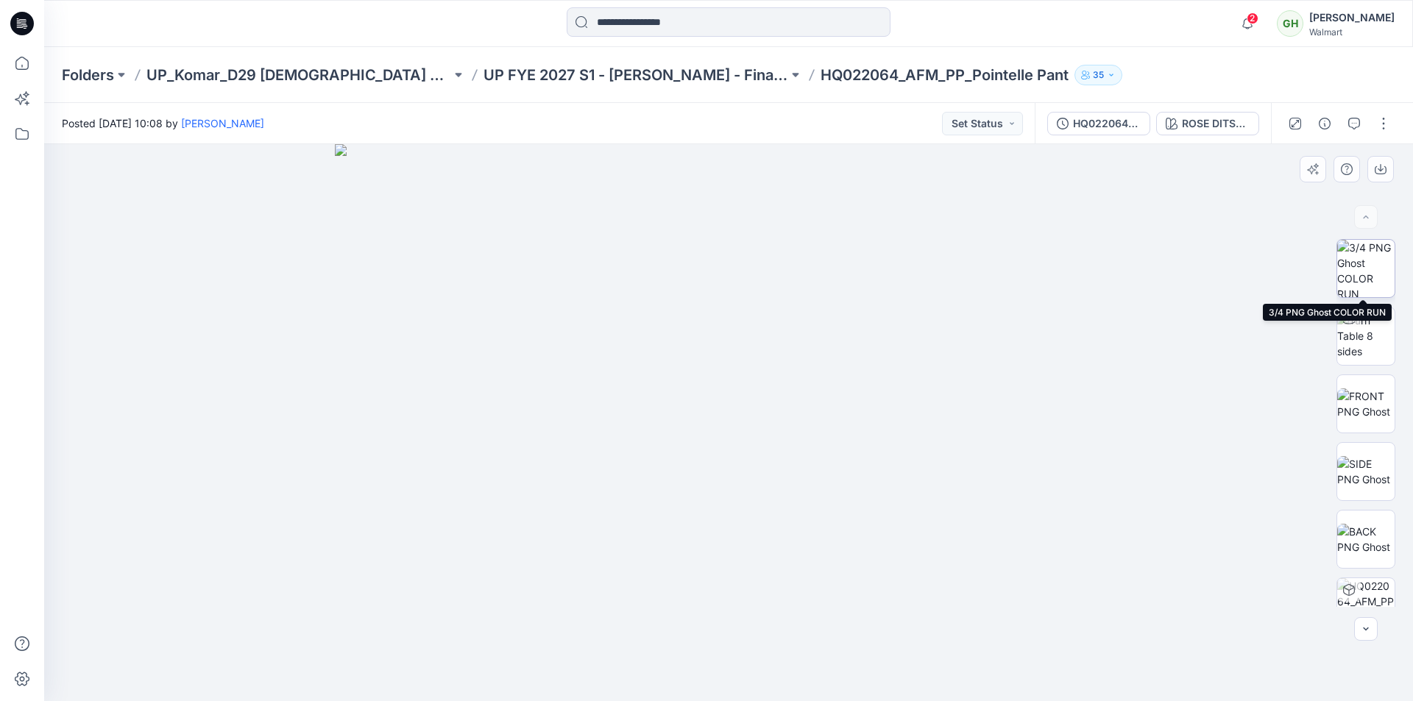
click at [1375, 287] on img at bounding box center [1365, 268] width 57 height 57
click at [1368, 331] on img at bounding box center [1365, 336] width 57 height 46
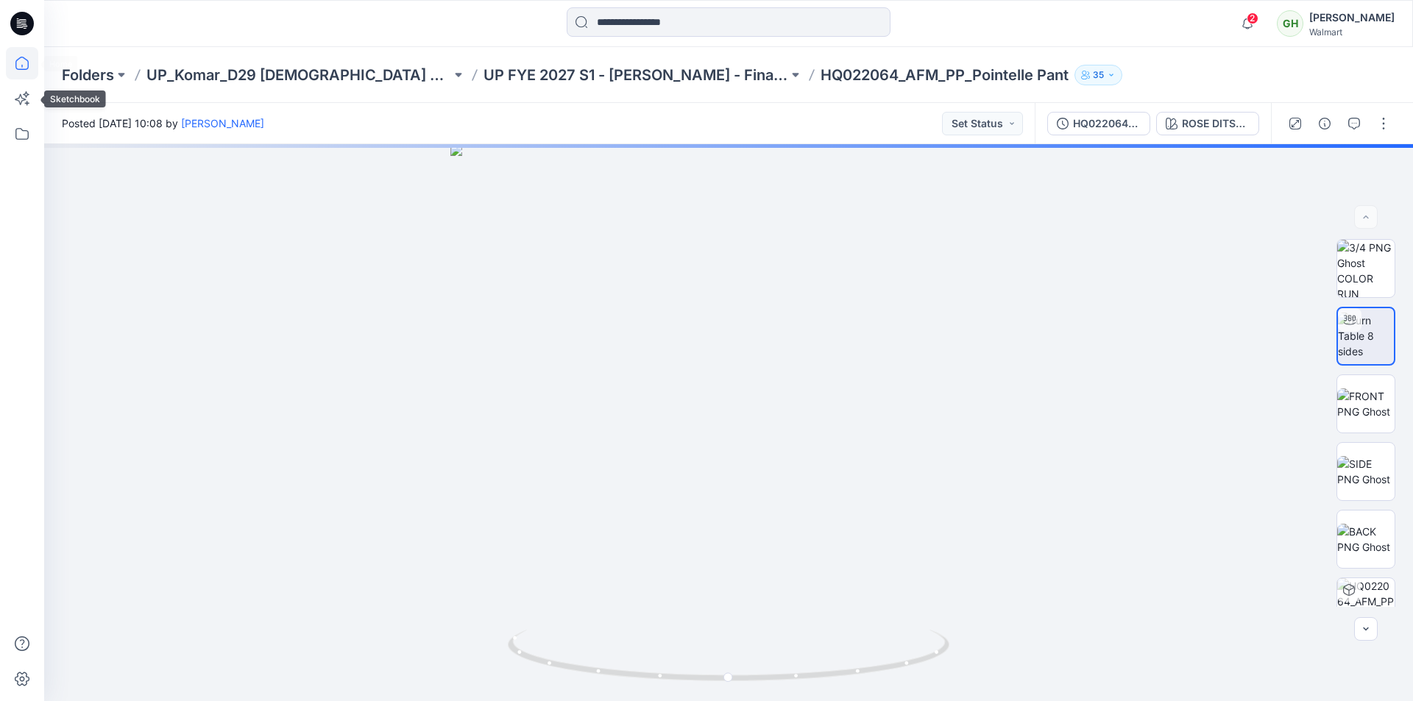
click at [14, 69] on icon at bounding box center [22, 63] width 32 height 32
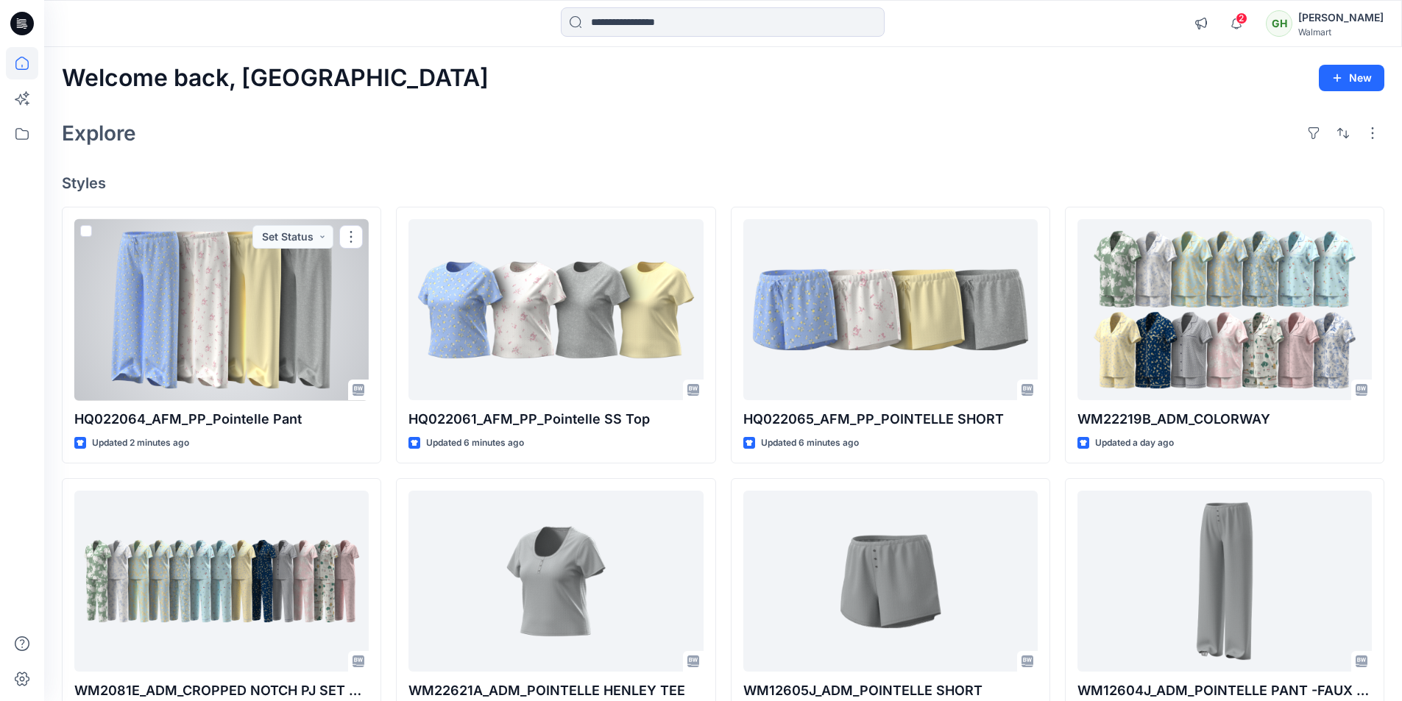
click at [222, 313] on div at bounding box center [221, 310] width 294 height 182
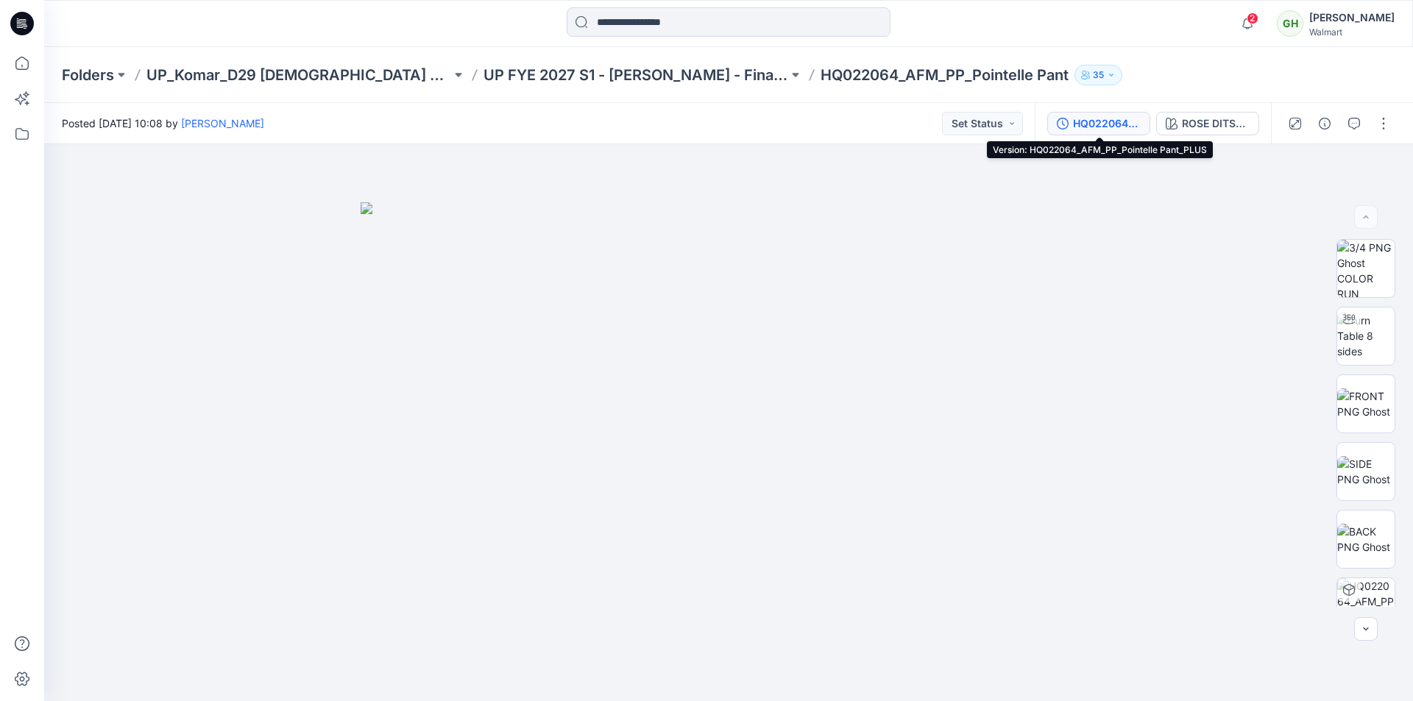
click at [1100, 131] on div "HQ022064_AFM_PP_Pointelle Pant_PLUS" at bounding box center [1107, 124] width 68 height 16
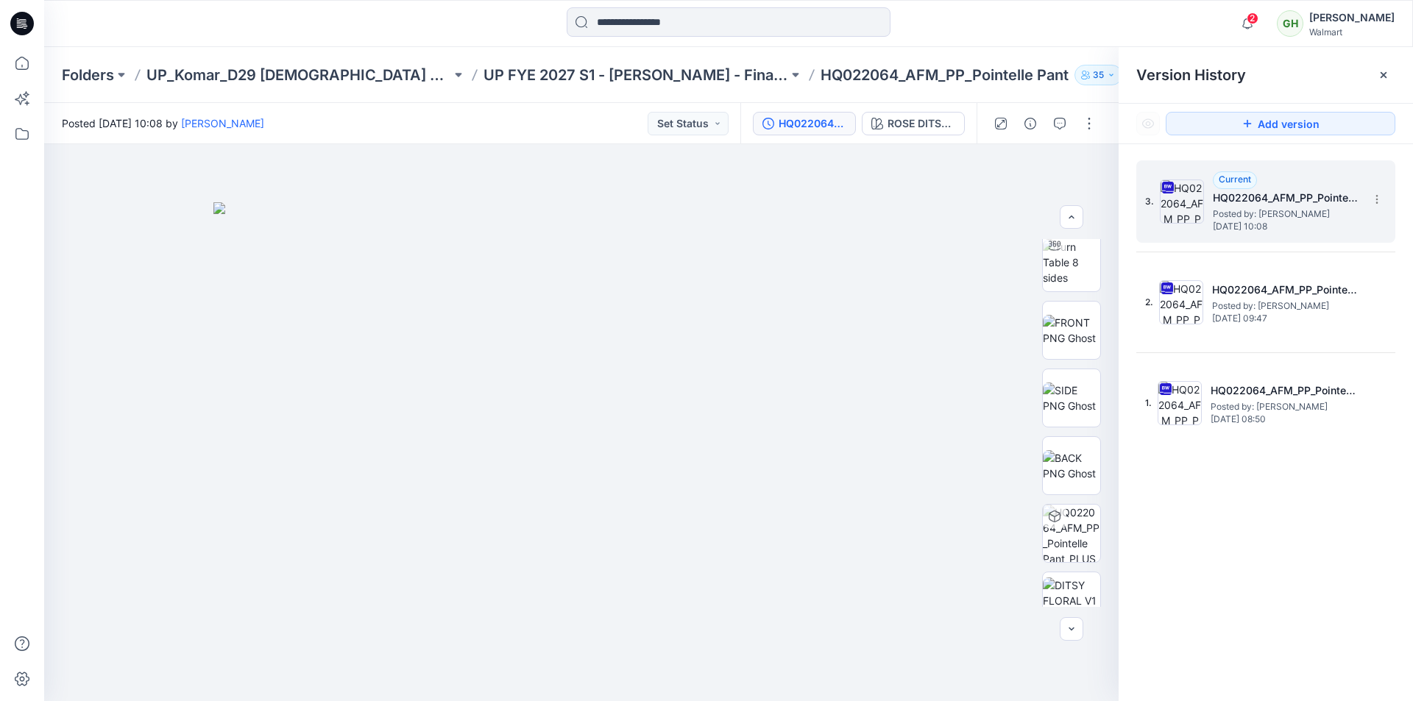
click at [1229, 229] on span "[DATE] 10:08" at bounding box center [1286, 227] width 147 height 10
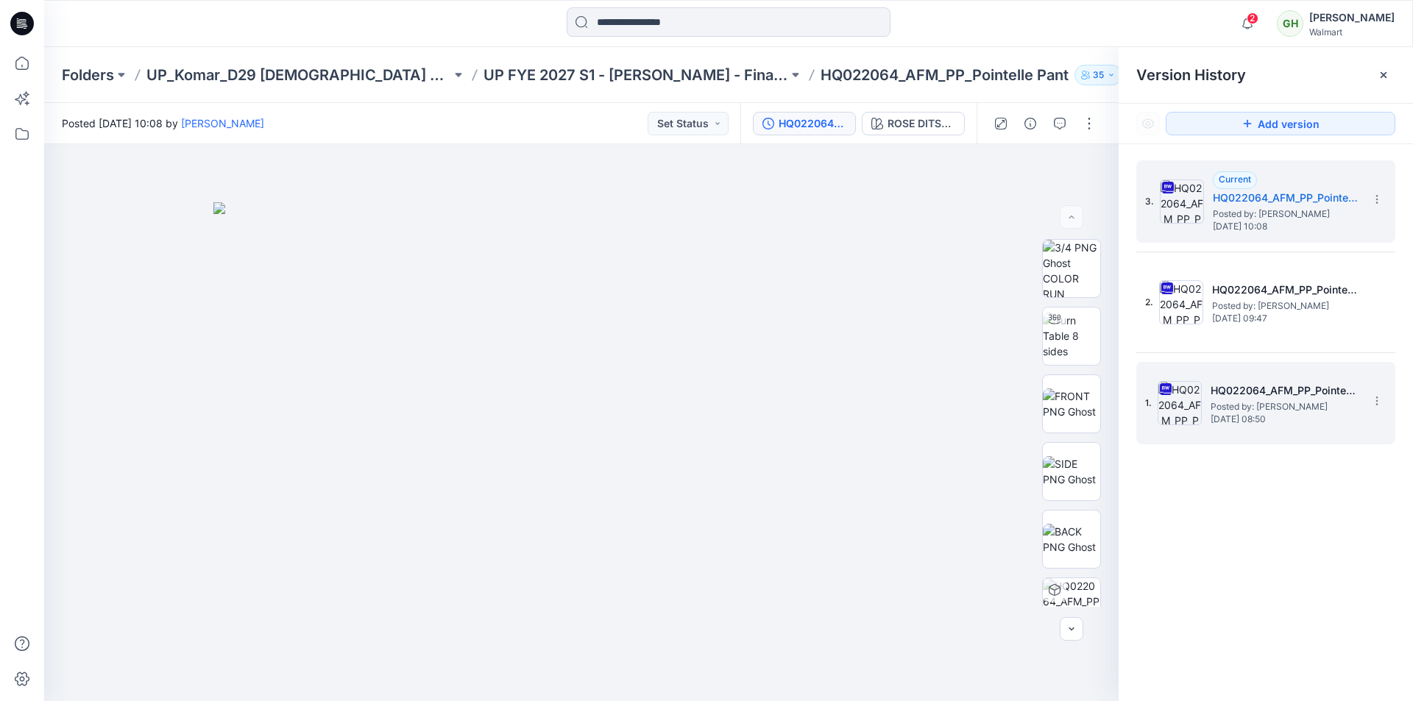
click at [1311, 408] on span "Posted by: [PERSON_NAME]" at bounding box center [1284, 407] width 147 height 15
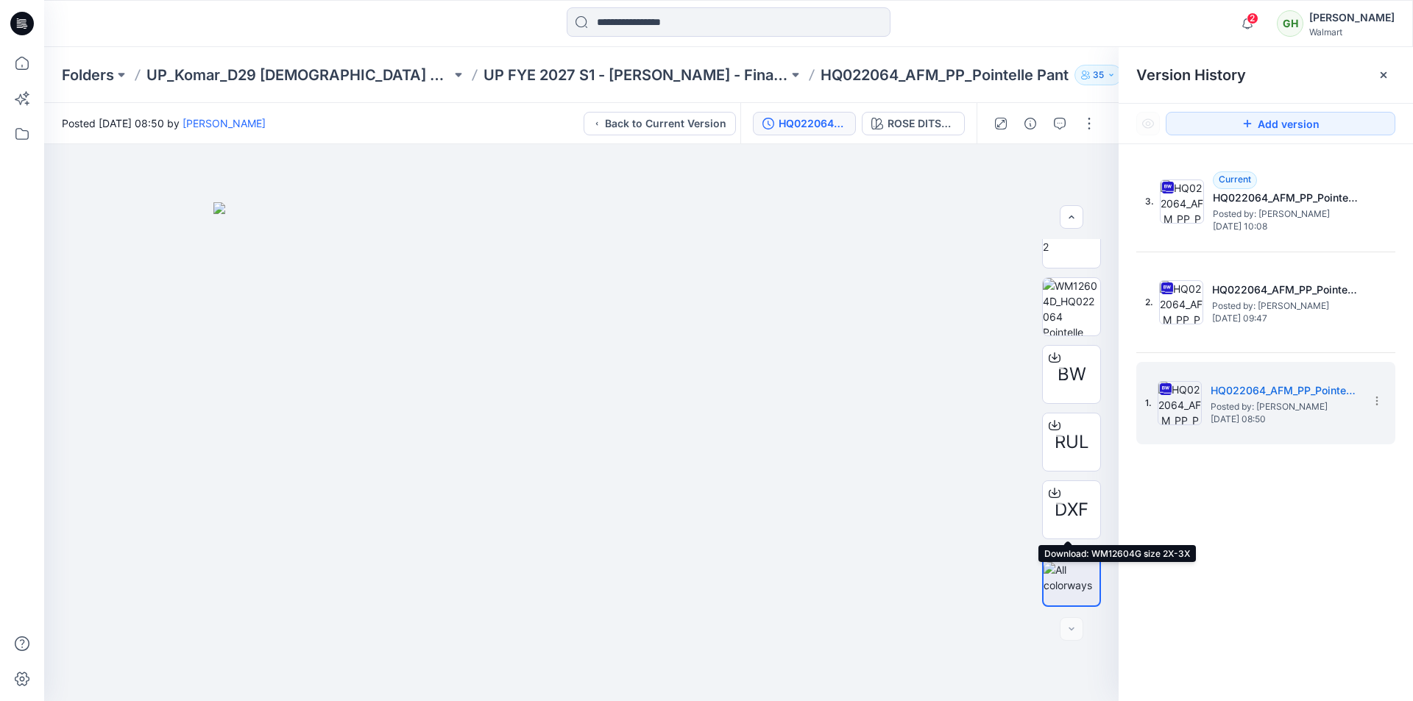
scroll to position [683, 0]
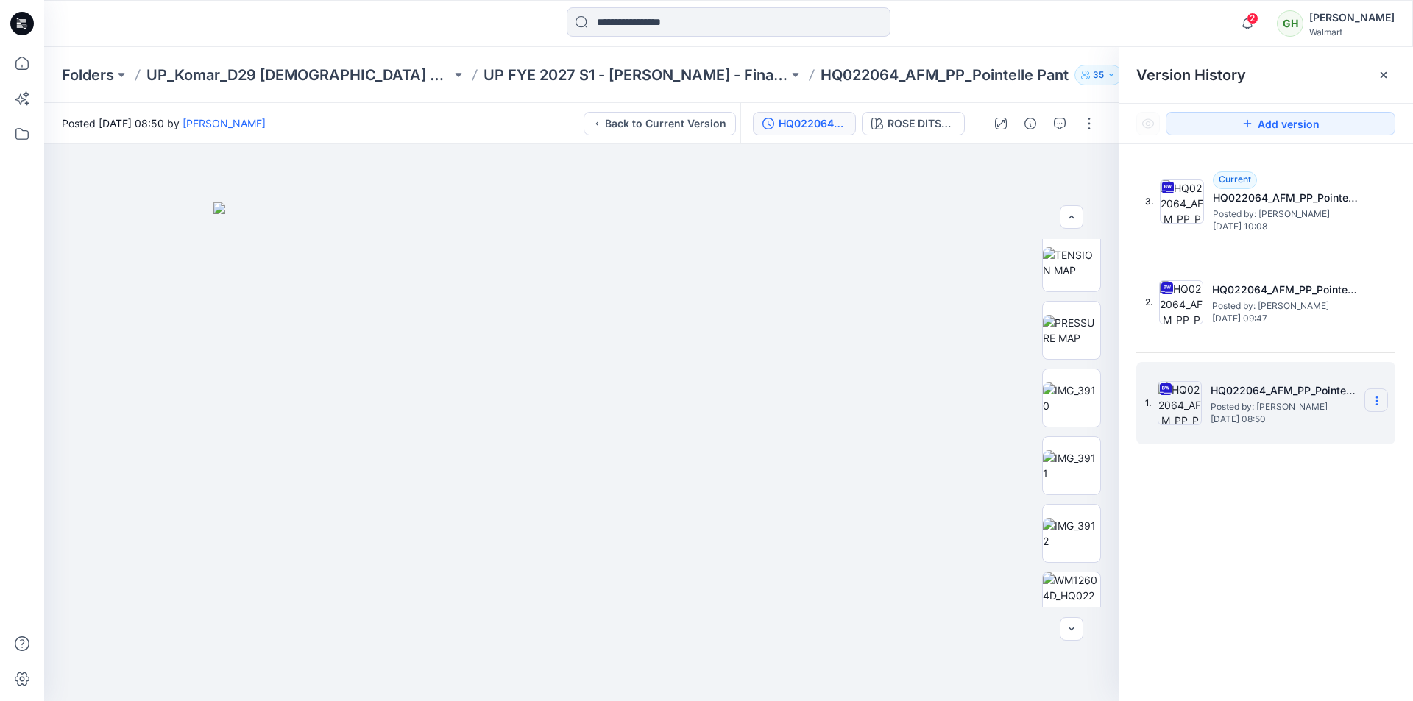
click at [1373, 402] on icon at bounding box center [1377, 401] width 12 height 12
click at [1278, 553] on span "Delete Version" at bounding box center [1275, 554] width 68 height 18
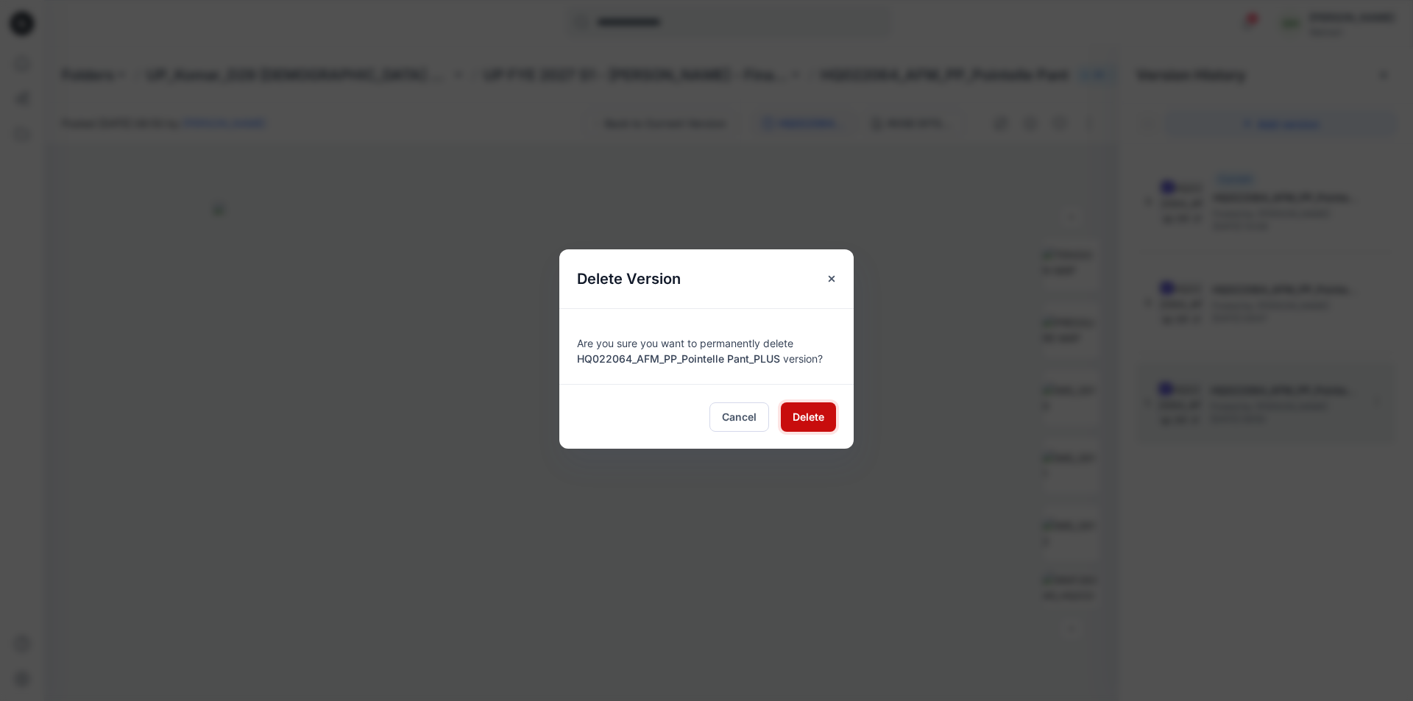
click at [818, 425] on button "Delete" at bounding box center [808, 417] width 55 height 29
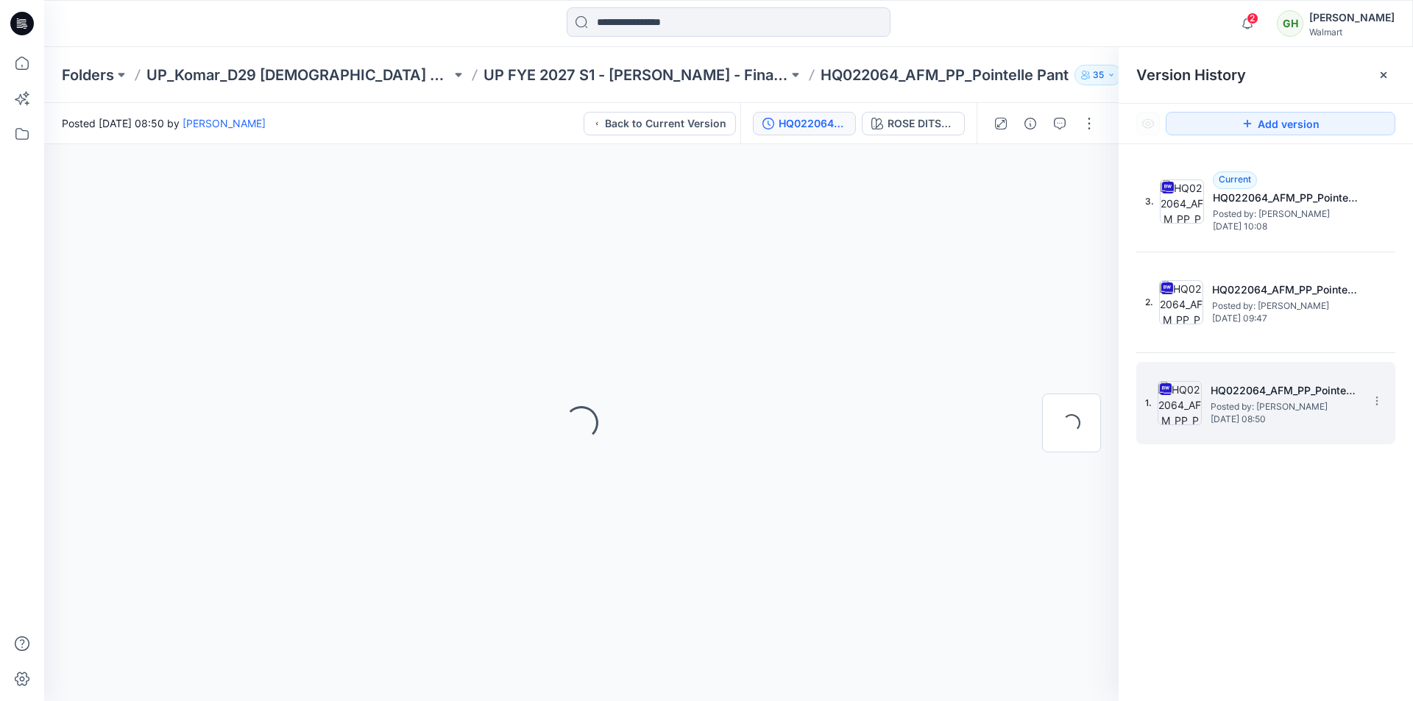
scroll to position [0, 0]
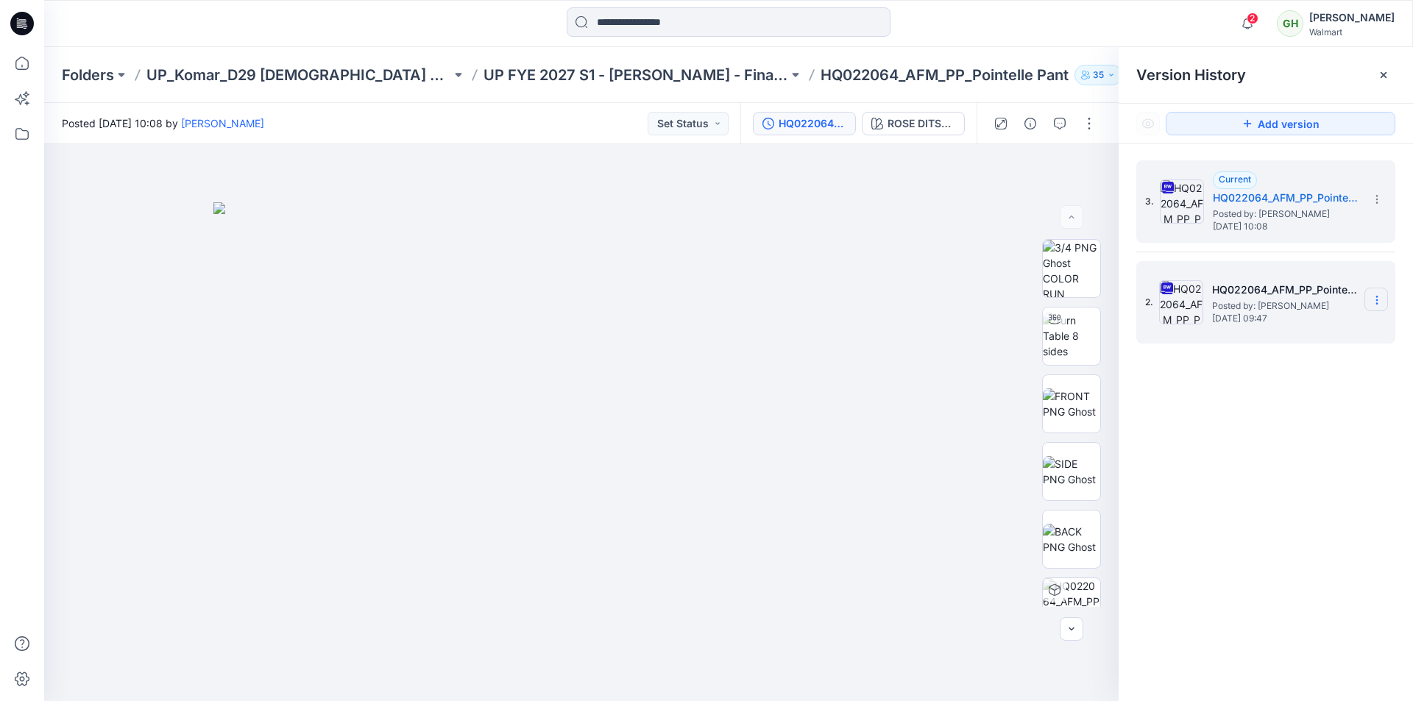
click at [1375, 303] on icon at bounding box center [1377, 300] width 12 height 12
click at [1310, 365] on span "Restore Version" at bounding box center [1278, 359] width 74 height 18
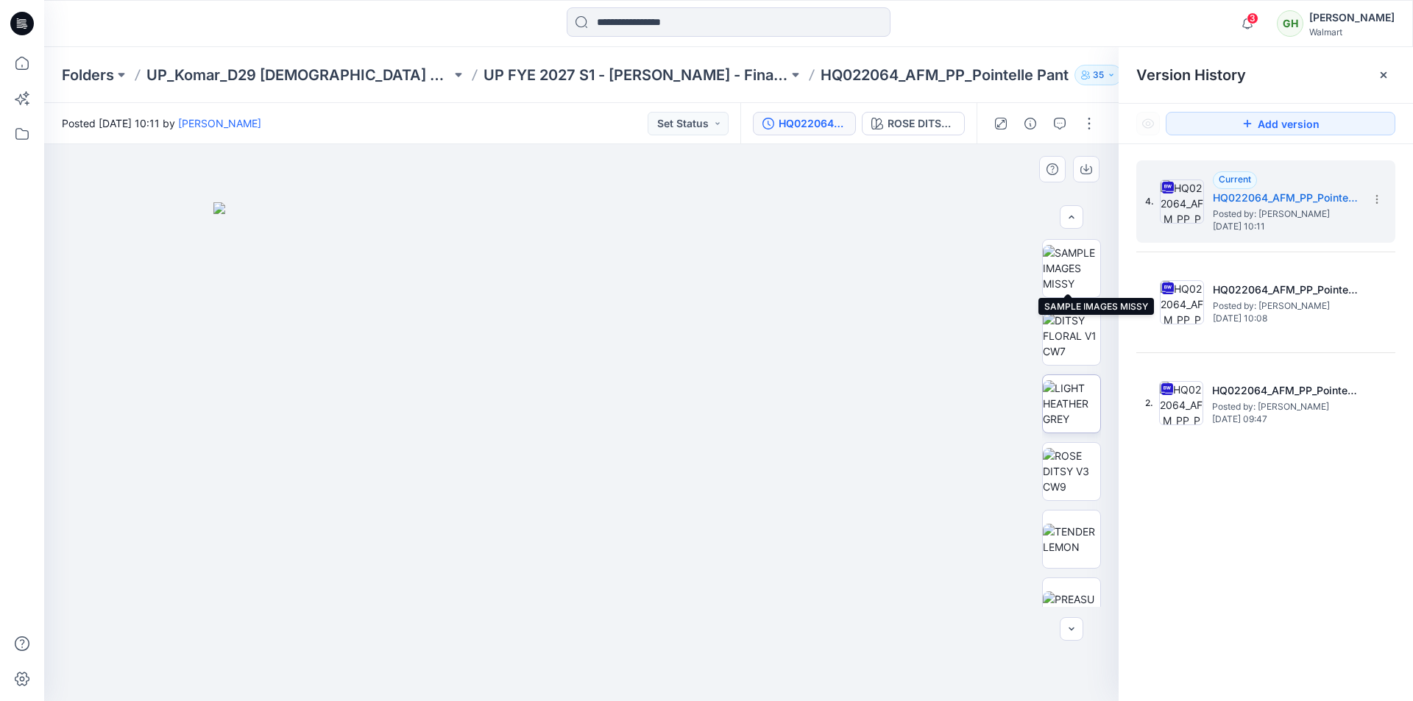
scroll to position [412, 0]
click at [1084, 266] on img at bounding box center [1071, 262] width 57 height 46
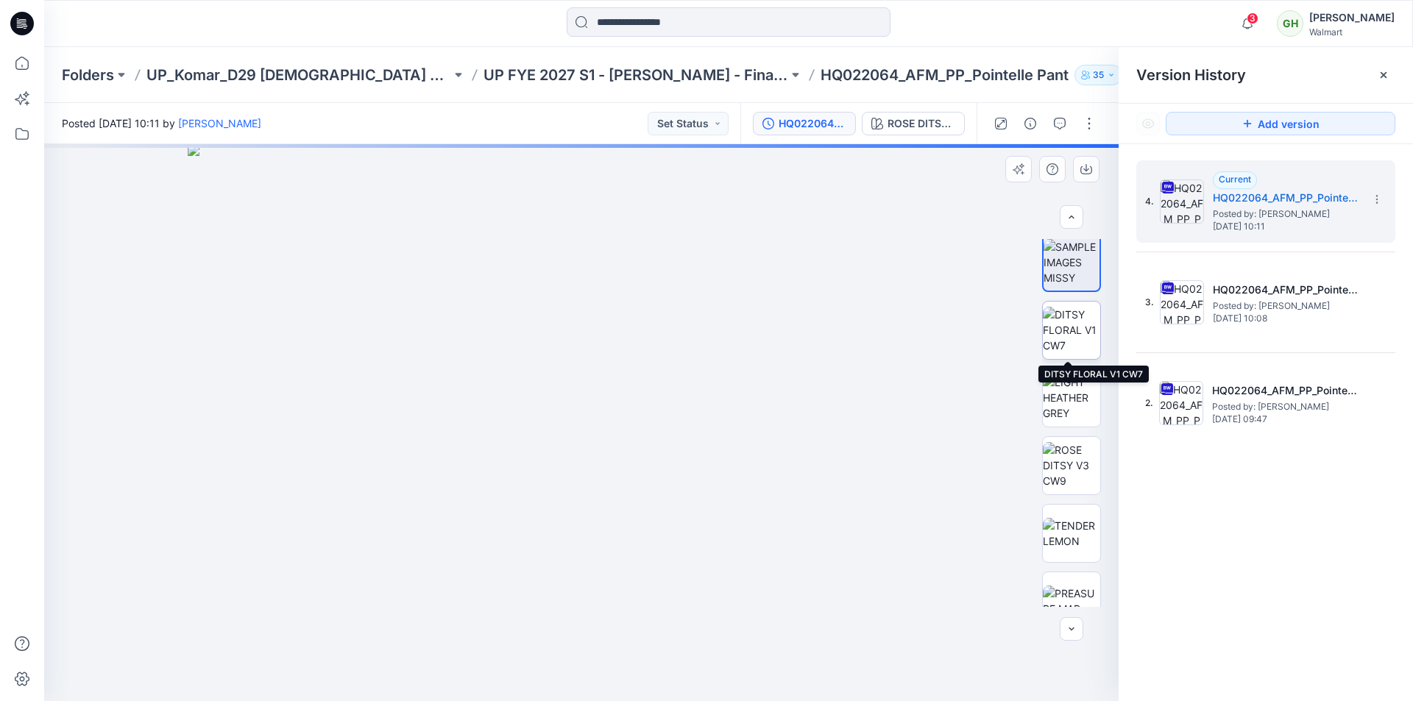
click at [1082, 322] on img at bounding box center [1071, 330] width 57 height 46
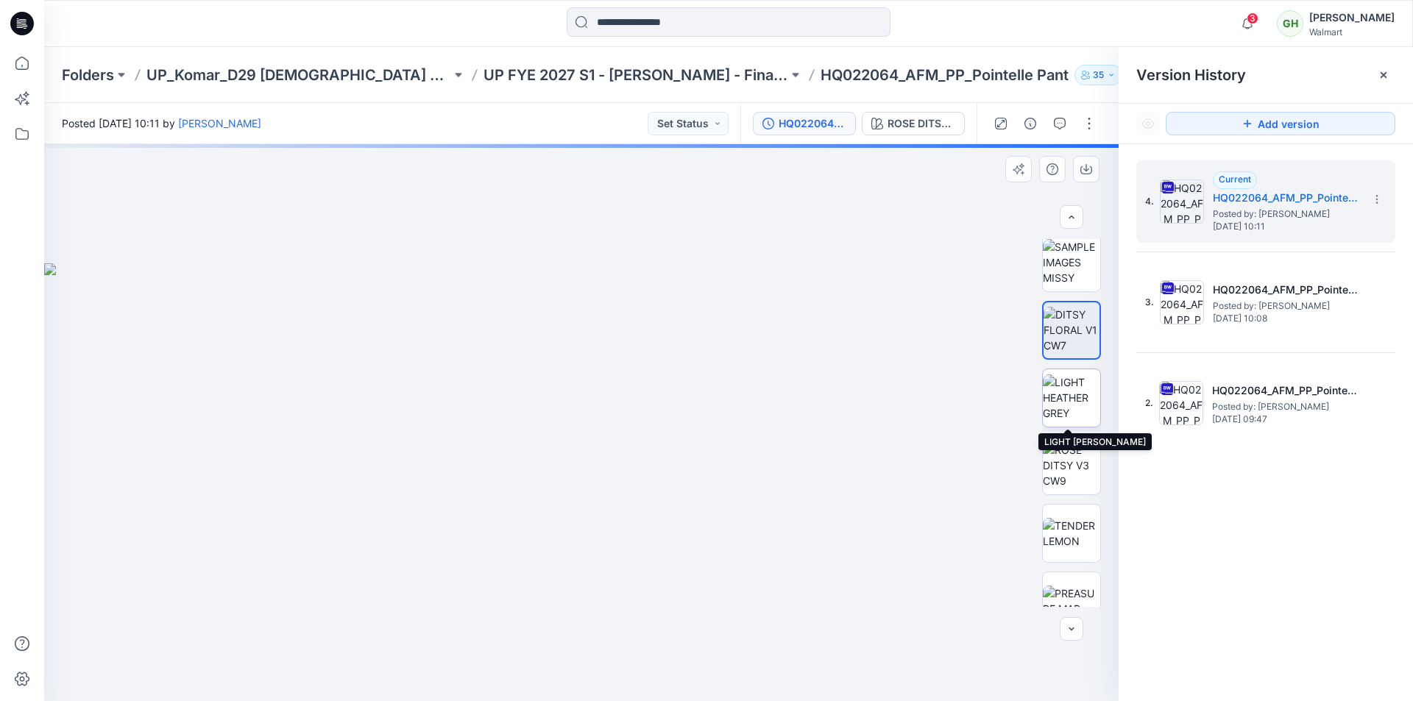
click at [1072, 388] on img at bounding box center [1071, 398] width 57 height 46
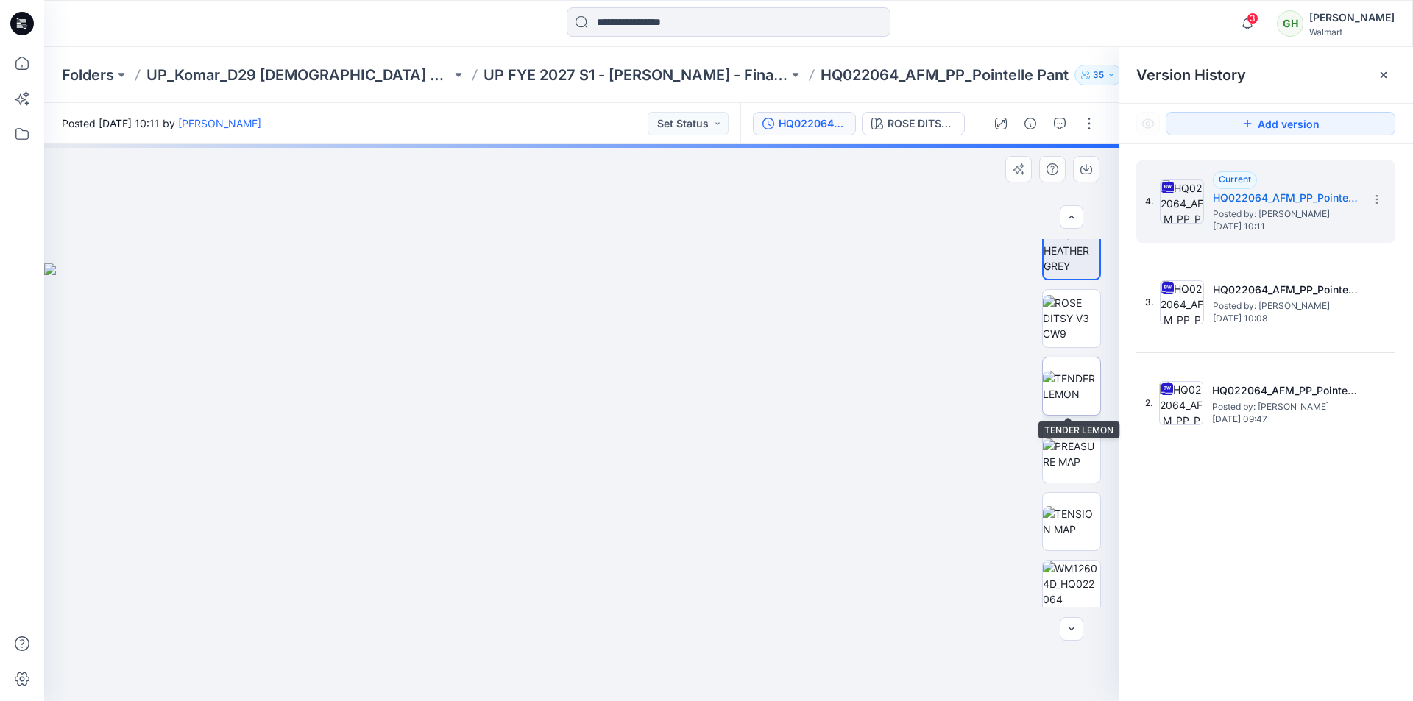
click at [1074, 391] on img at bounding box center [1071, 386] width 57 height 31
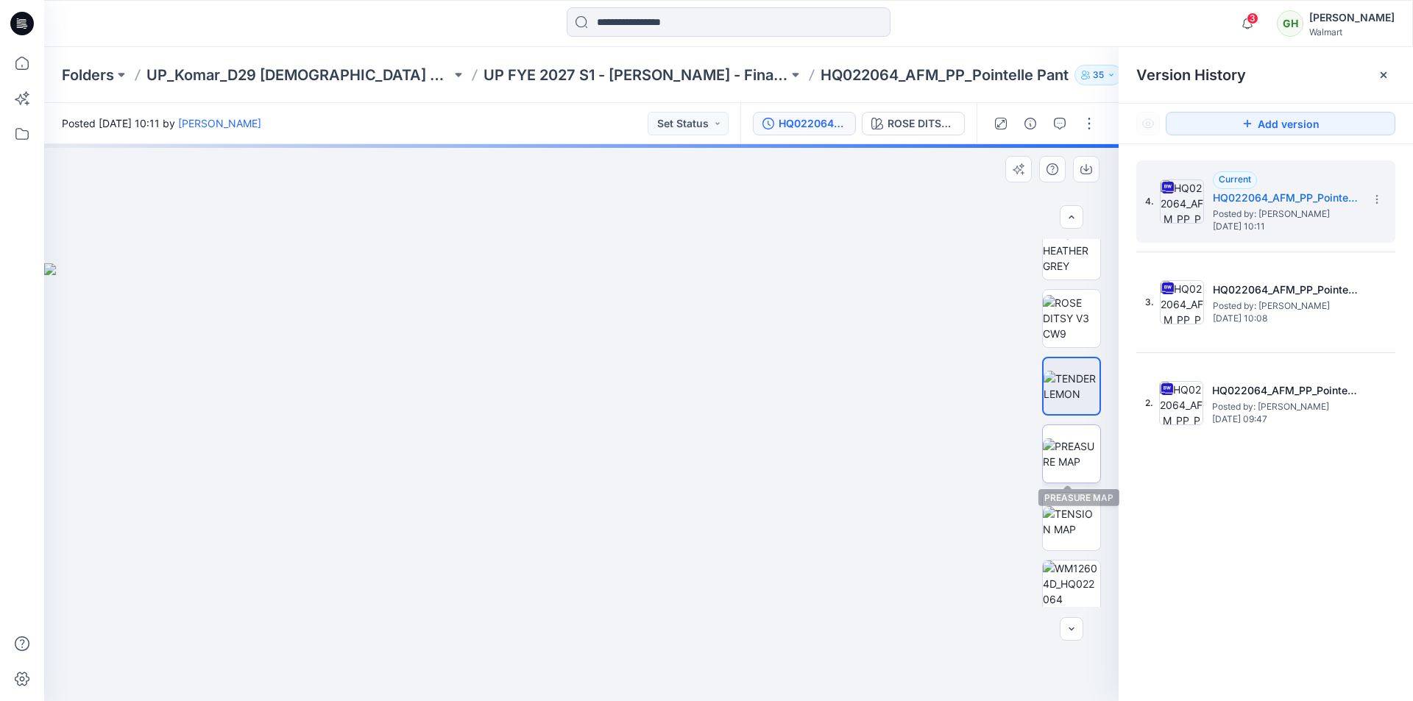
click at [1073, 449] on img at bounding box center [1071, 454] width 57 height 31
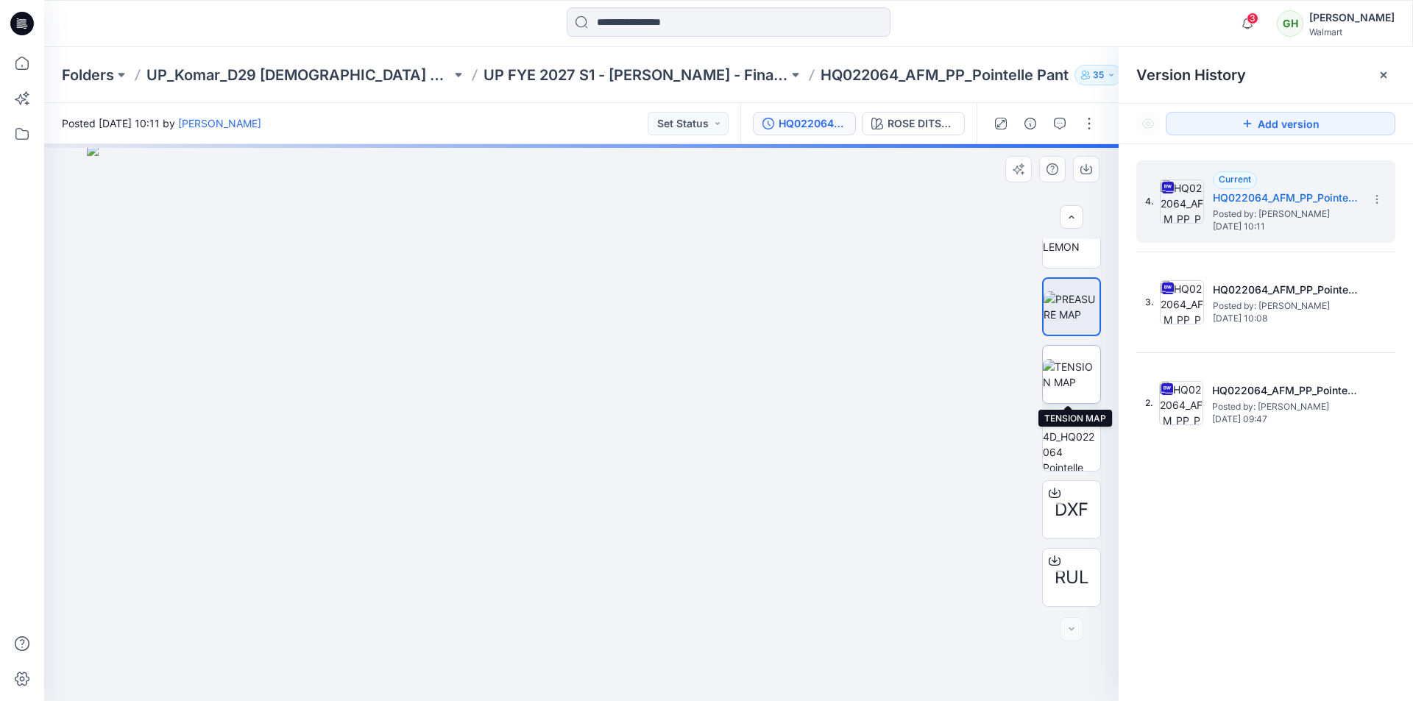
click at [1080, 364] on img at bounding box center [1071, 374] width 57 height 31
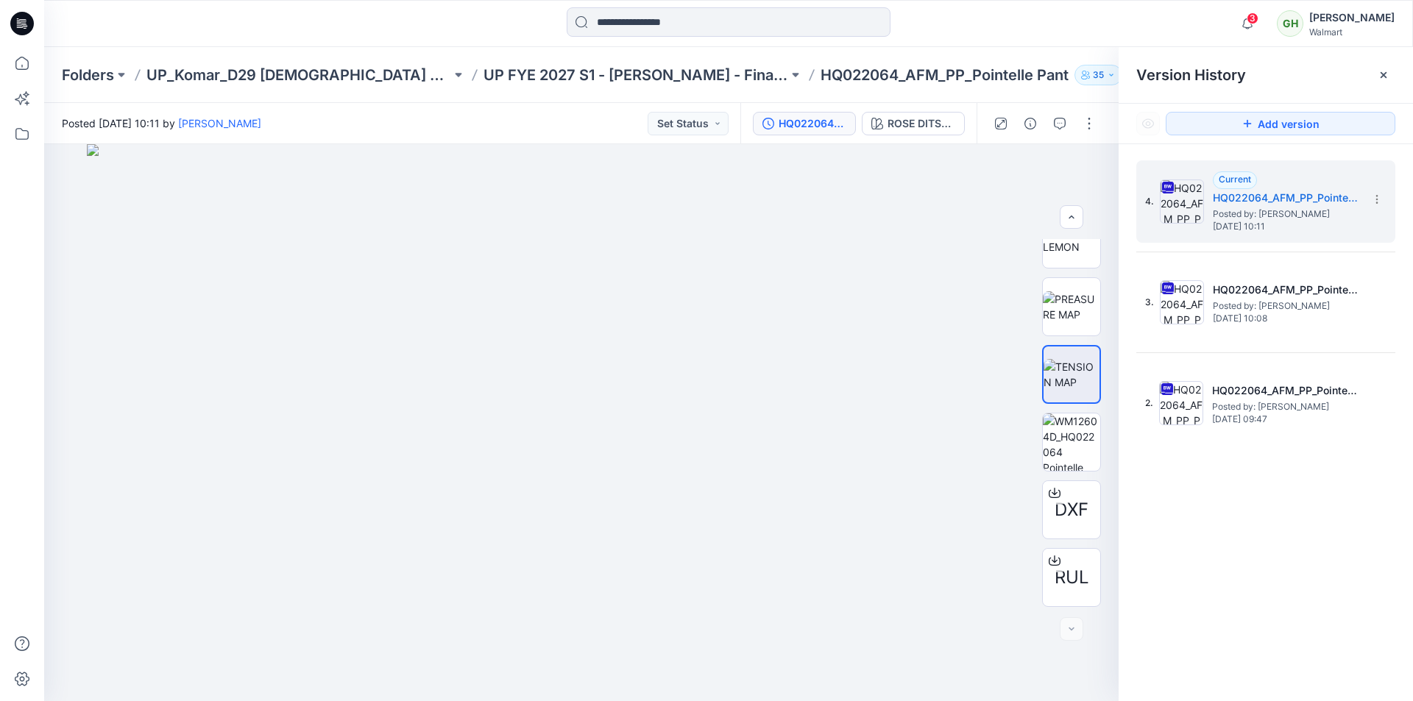
click at [1307, 514] on div "4. Current HQ022064_AFM_PP_Pointelle Pant_MISSY Posted by: Gayan Hettiarachchi …" at bounding box center [1266, 433] width 294 height 578
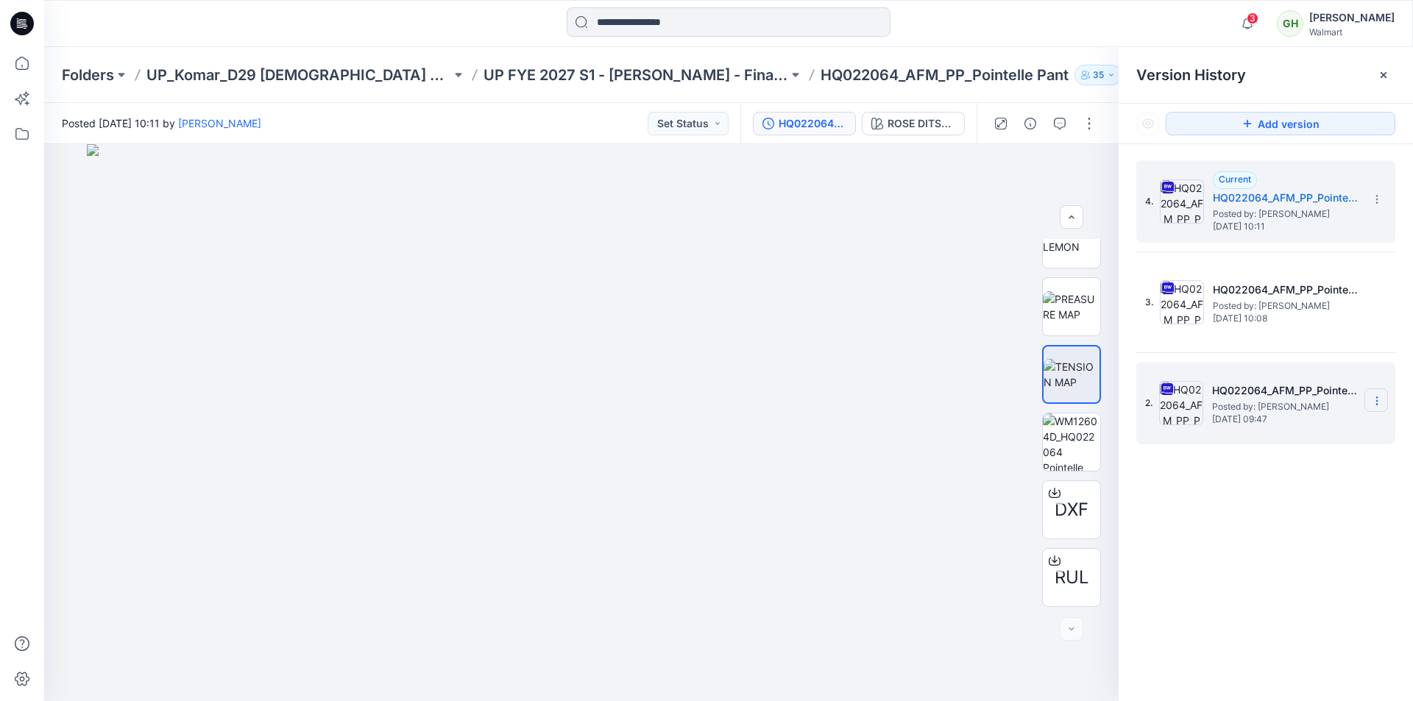
click at [0, 0] on icon at bounding box center [0, 0] width 0 height 0
click at [1275, 556] on span "Delete Version" at bounding box center [1275, 554] width 68 height 18
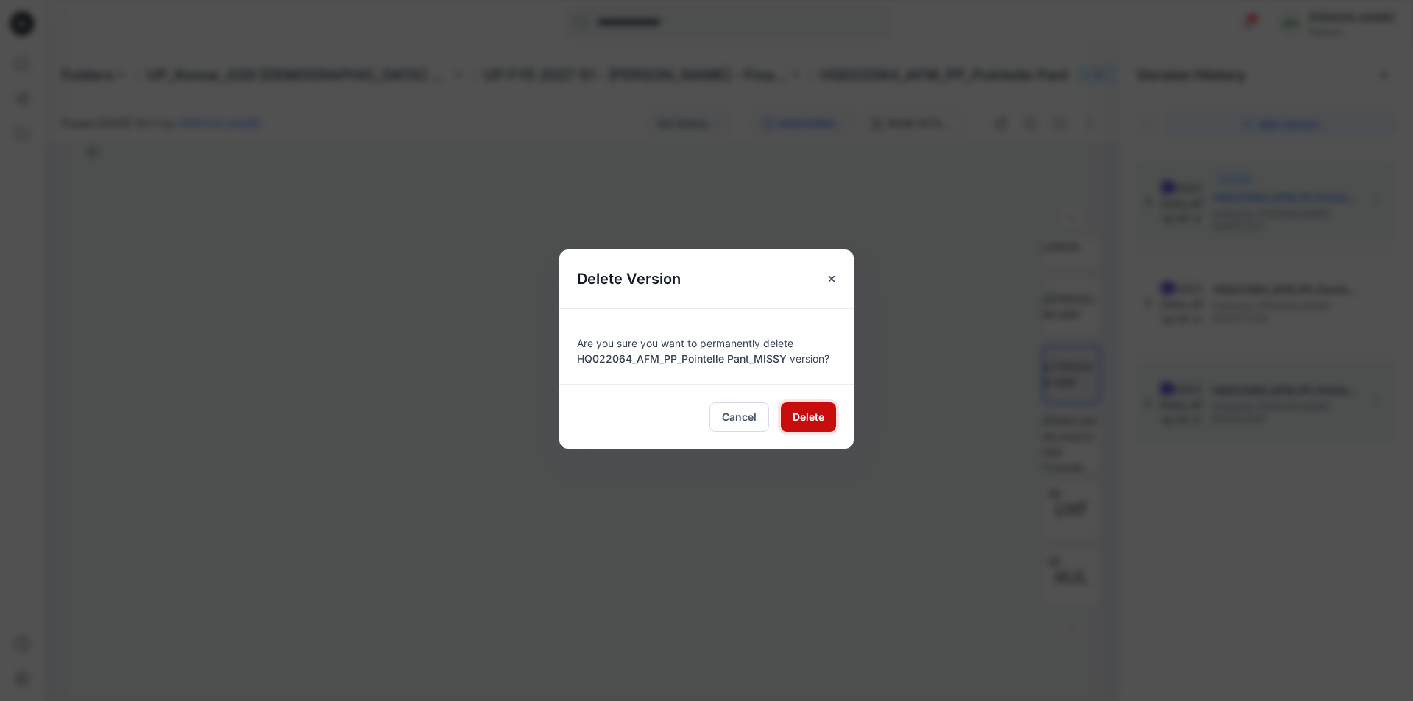
click at [814, 419] on span "Delete" at bounding box center [809, 416] width 32 height 15
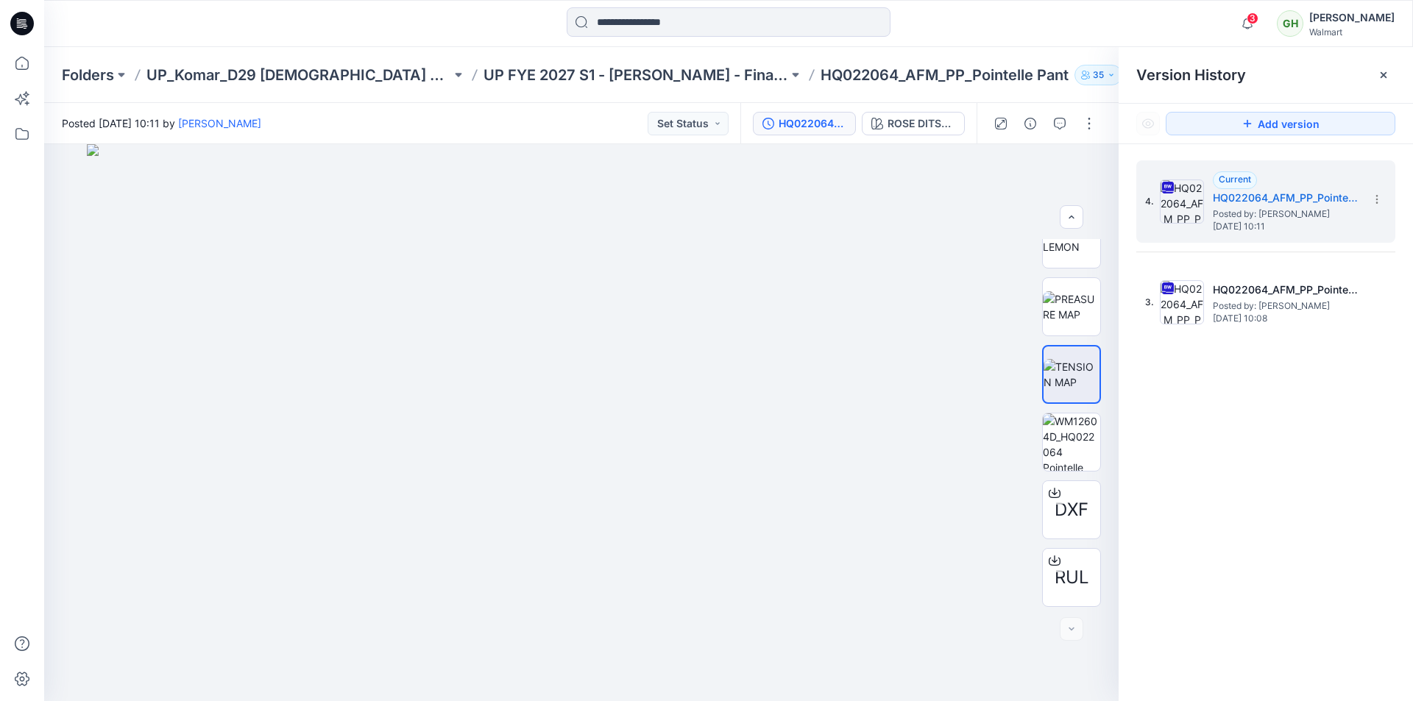
click at [1305, 492] on div "4. Current HQ022064_AFM_PP_Pointelle Pant_MISSY Posted by: Gayan Hettiarachchi …" at bounding box center [1266, 433] width 294 height 578
click at [1278, 229] on span "[DATE] 10:11" at bounding box center [1286, 227] width 147 height 10
click at [1387, 77] on icon at bounding box center [1384, 75] width 12 height 12
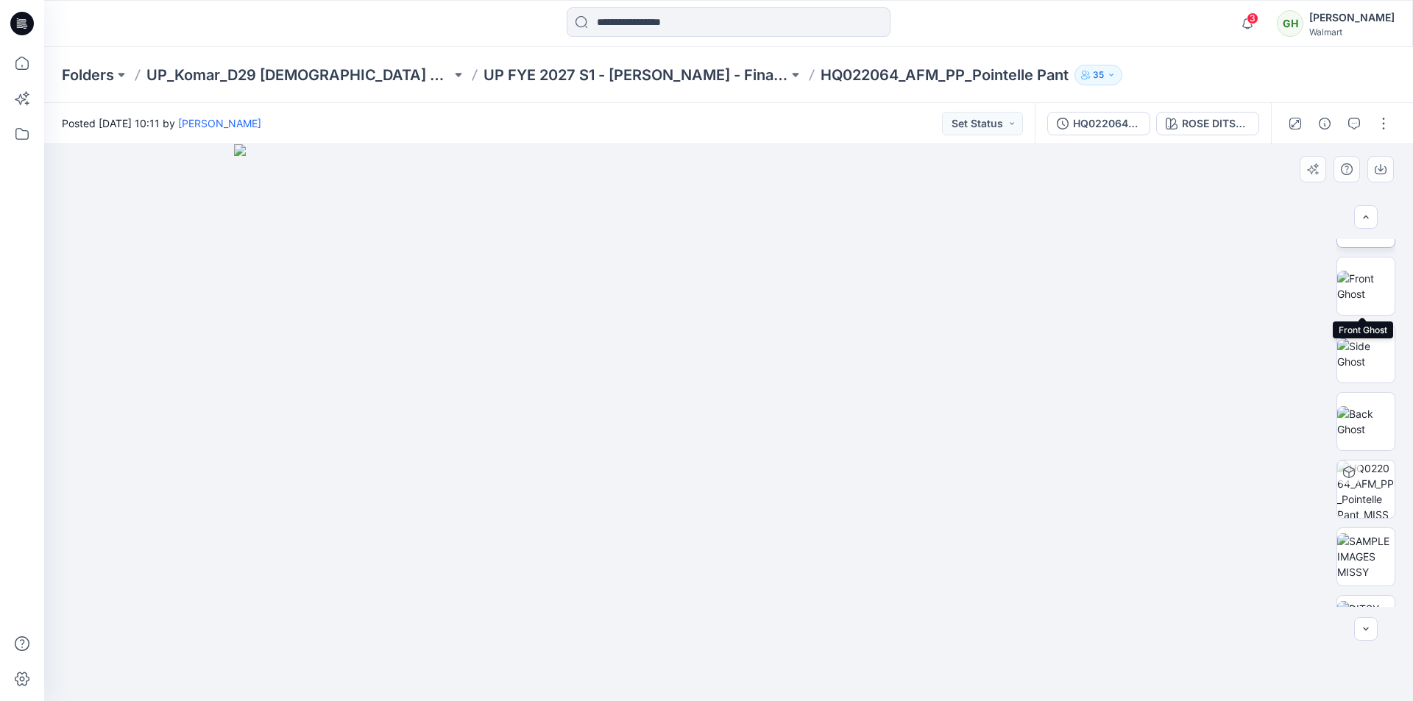
scroll to position [0, 0]
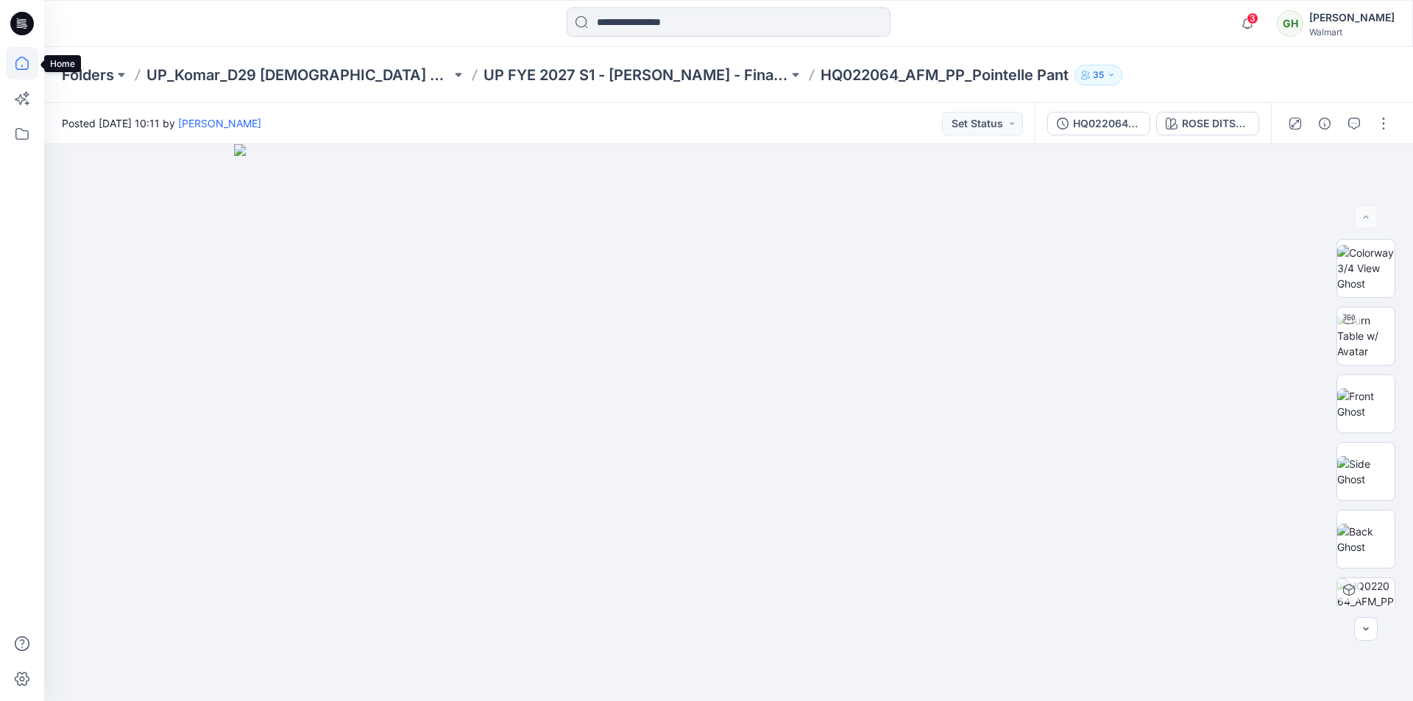
click at [35, 63] on icon at bounding box center [22, 63] width 32 height 32
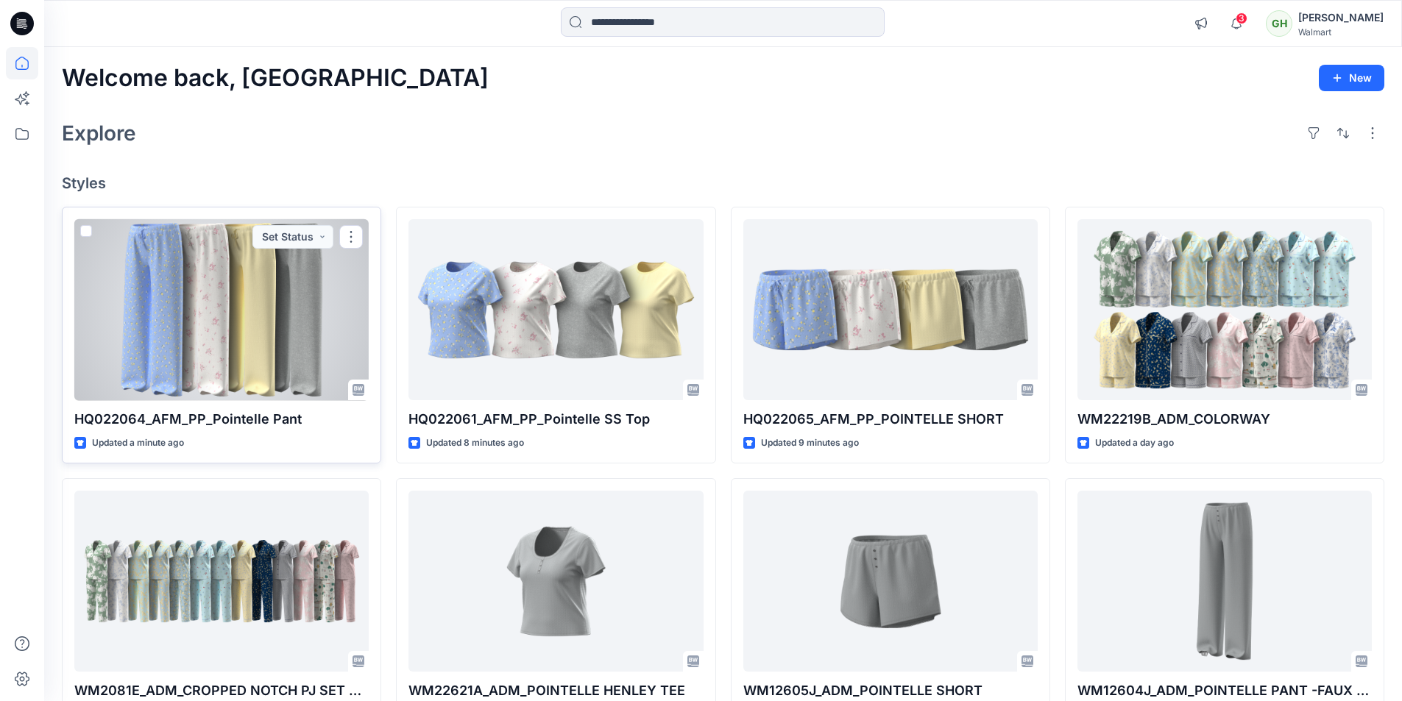
click at [249, 337] on div at bounding box center [221, 310] width 294 height 182
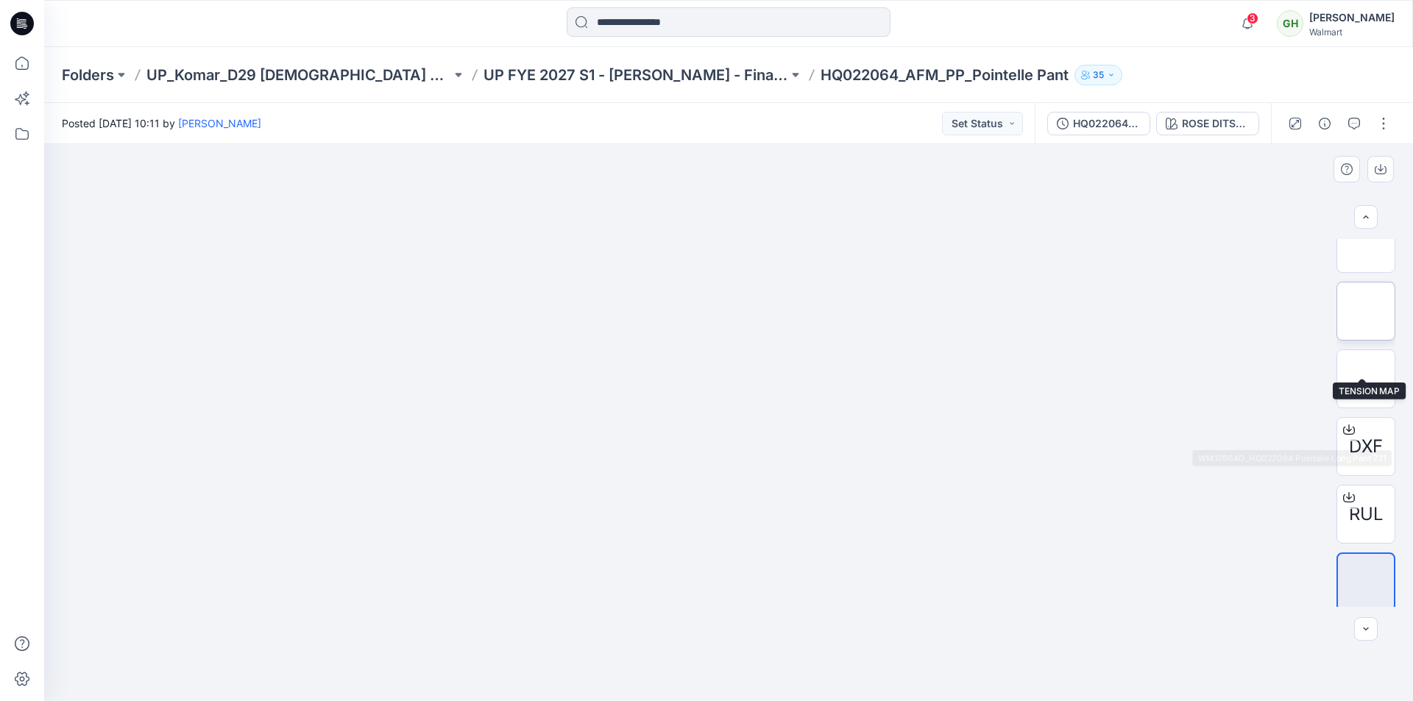
scroll to position [774, 0]
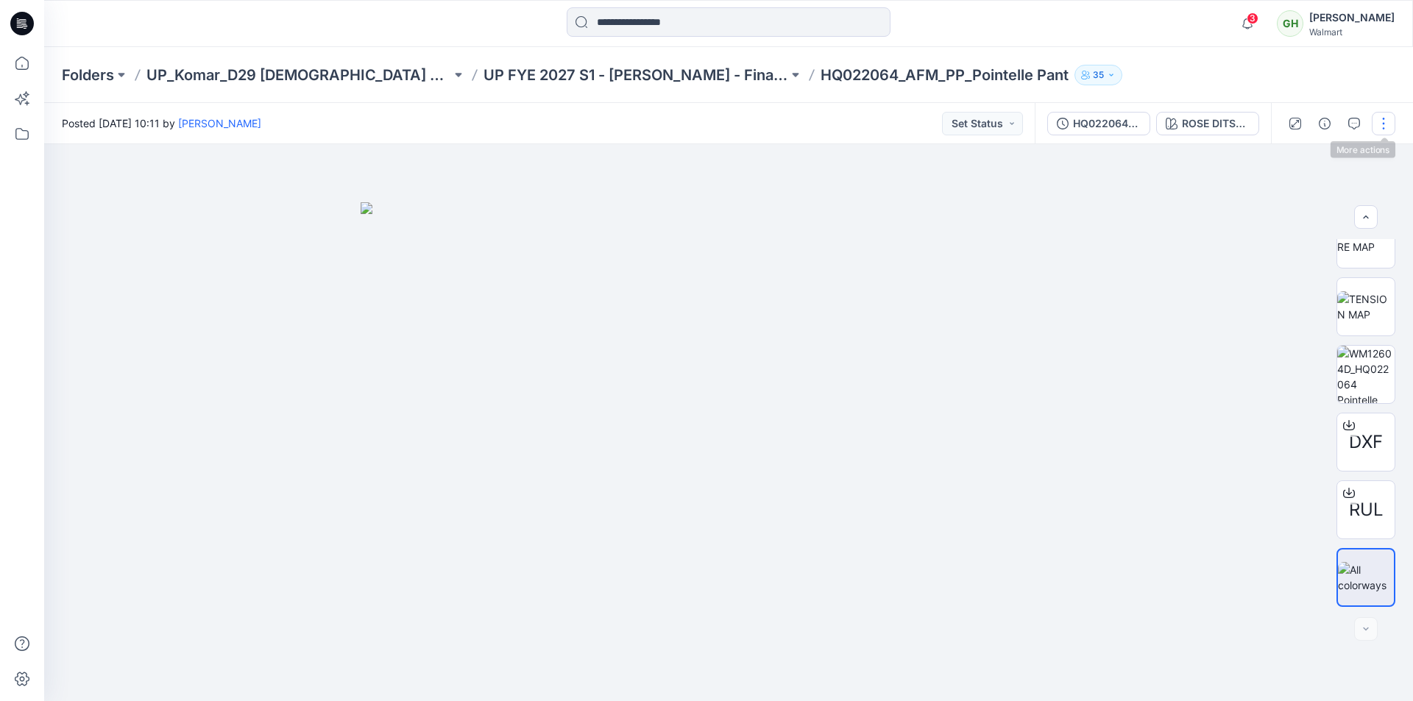
click at [1383, 118] on button "button" at bounding box center [1384, 124] width 24 height 24
click at [1293, 199] on p "Edit" at bounding box center [1290, 198] width 18 height 15
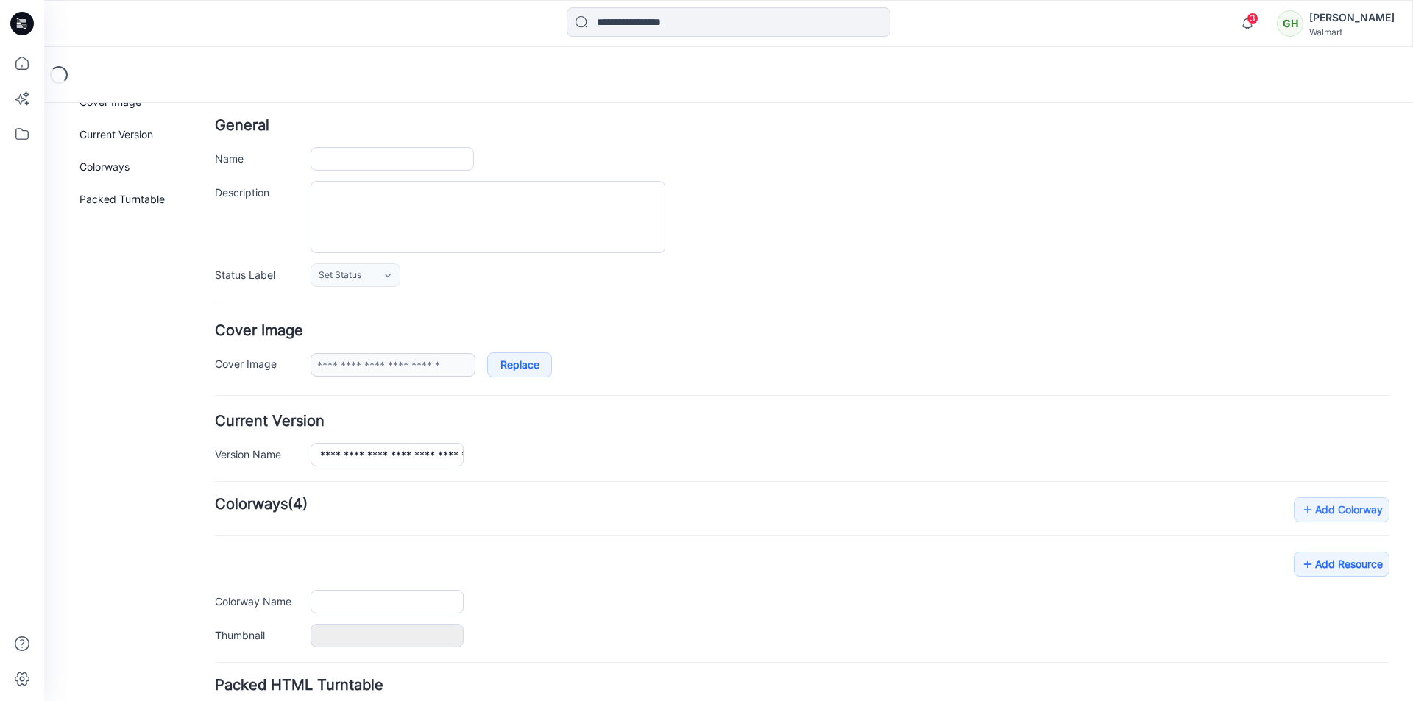
type input "**********"
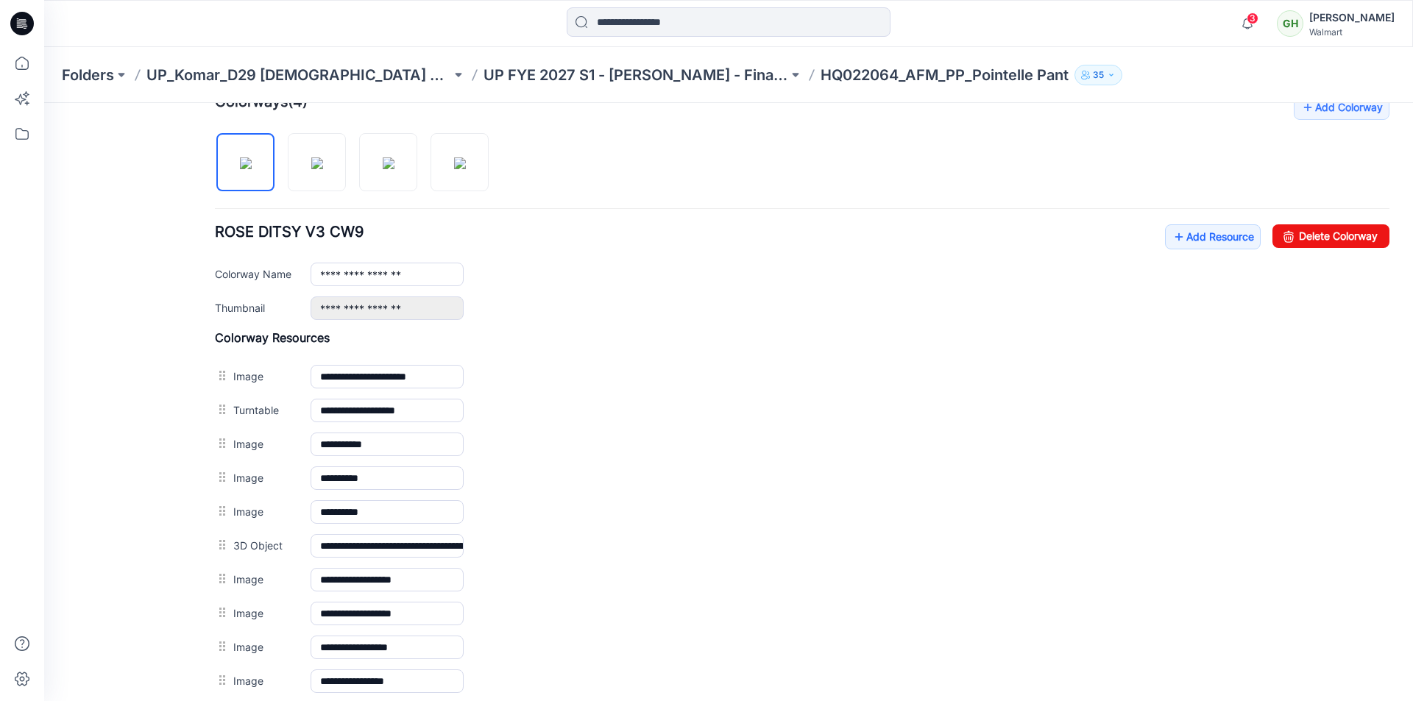
scroll to position [548, 0]
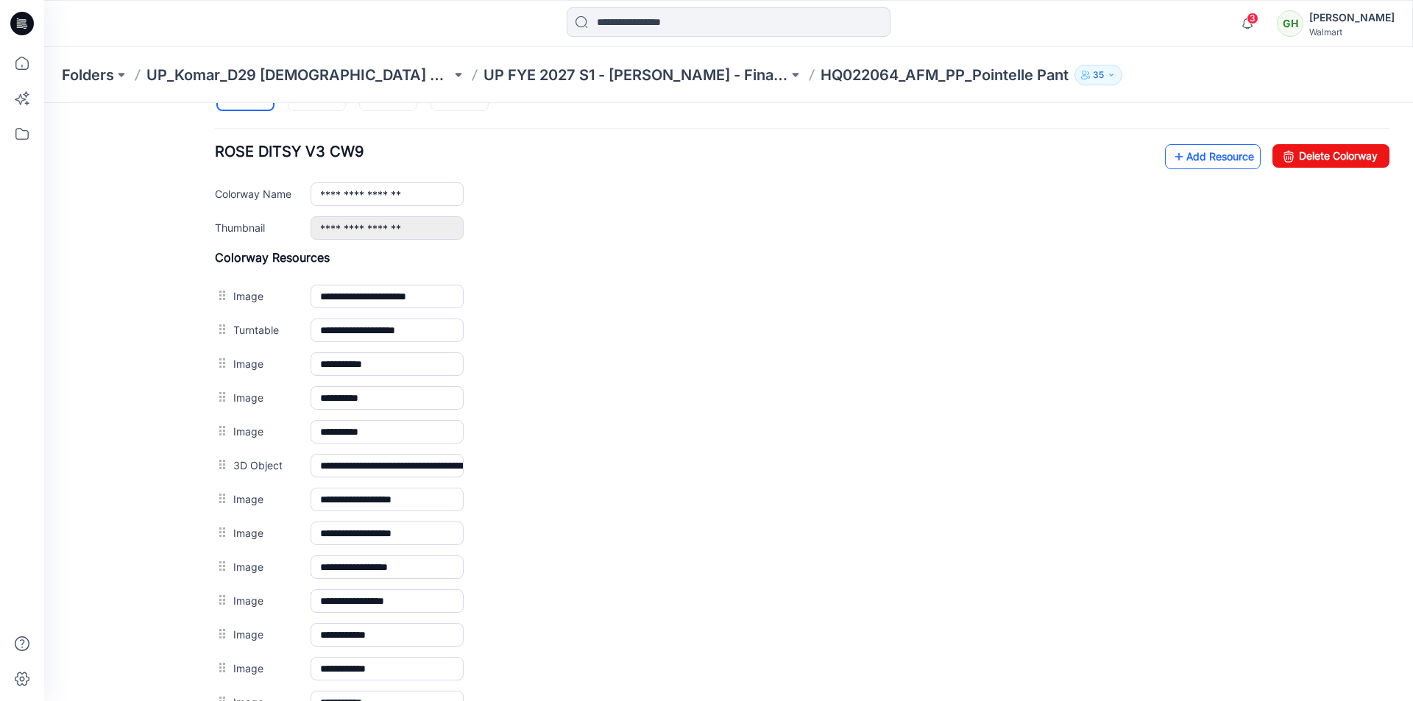
click at [1204, 148] on link "Add Resource" at bounding box center [1213, 156] width 96 height 25
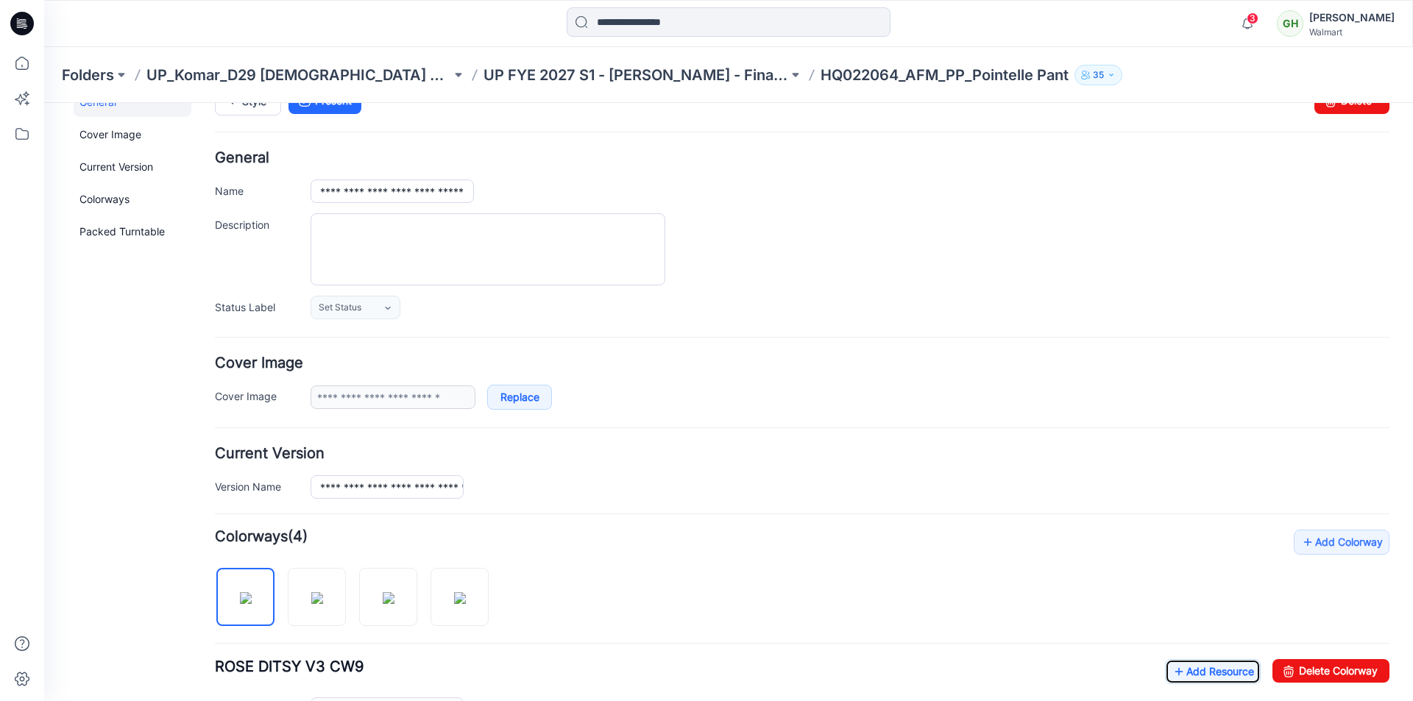
scroll to position [0, 0]
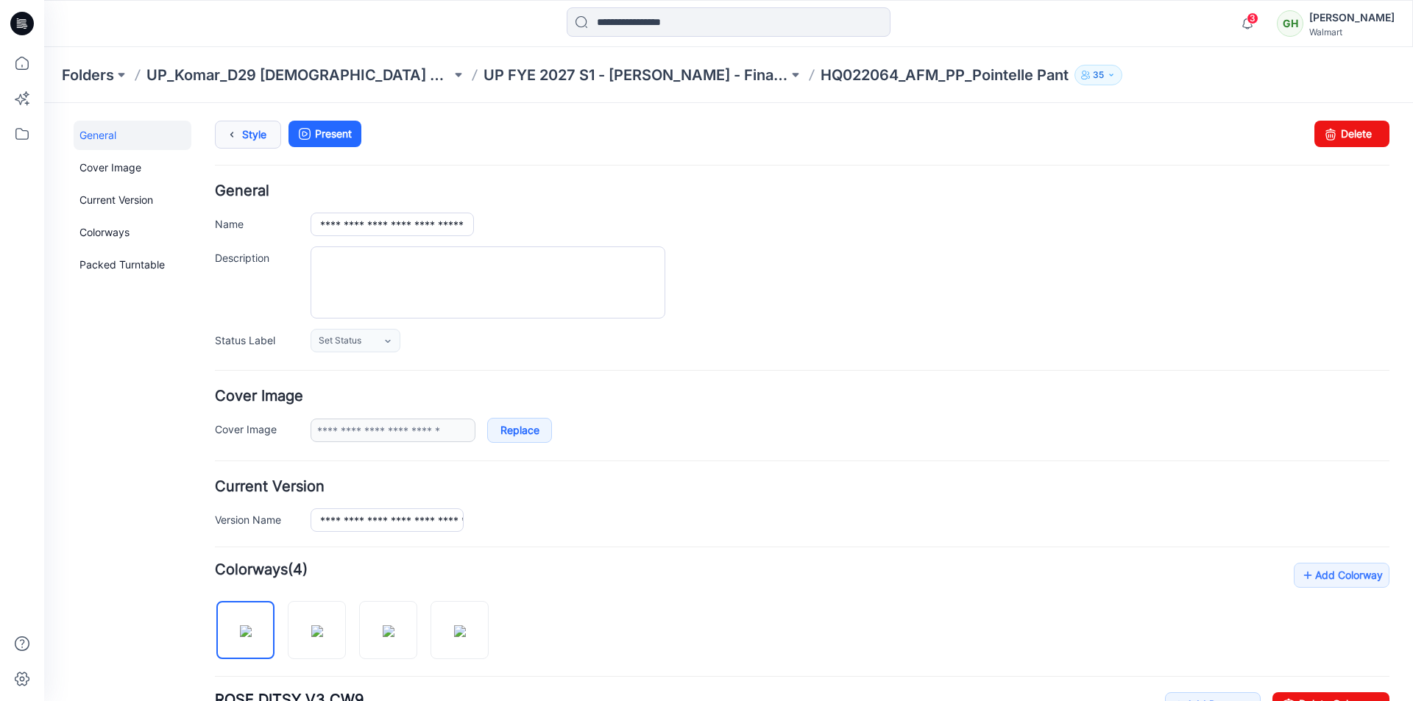
click at [238, 131] on icon at bounding box center [232, 134] width 21 height 26
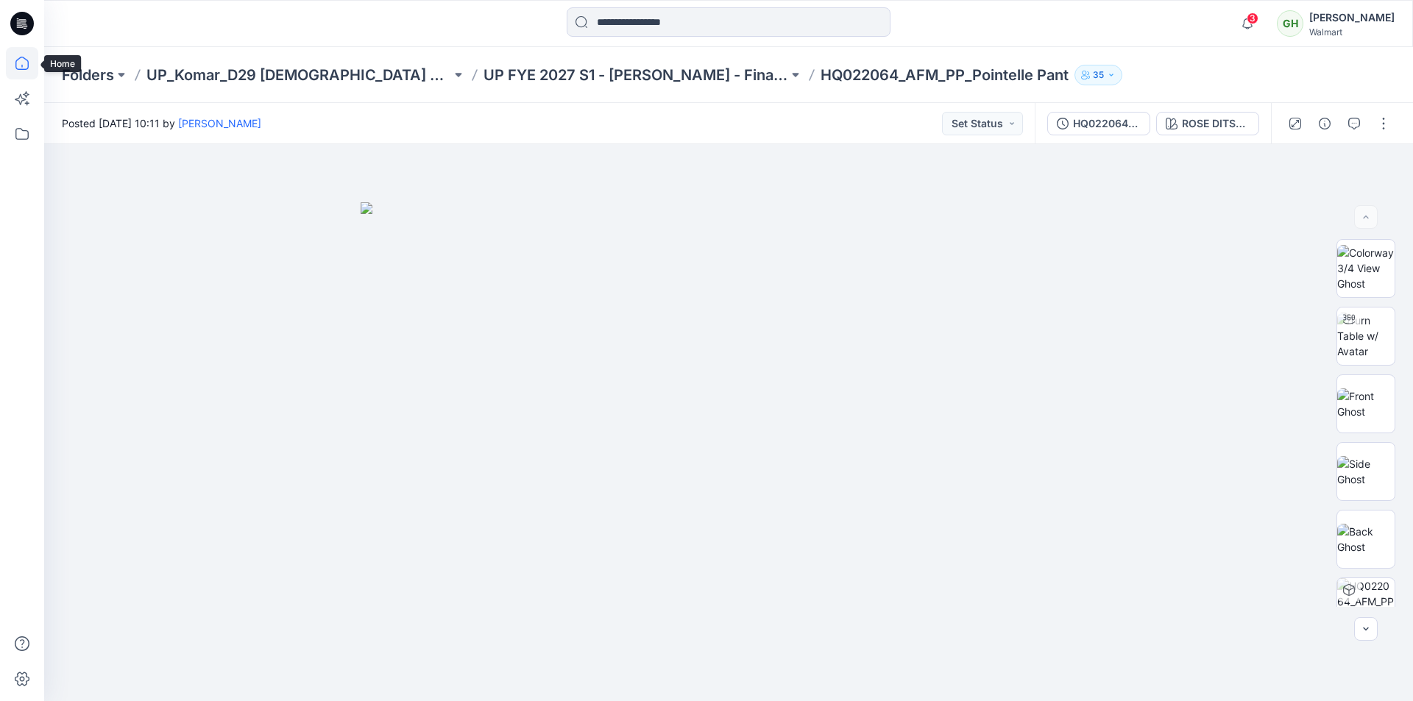
click at [26, 66] on icon at bounding box center [22, 63] width 32 height 32
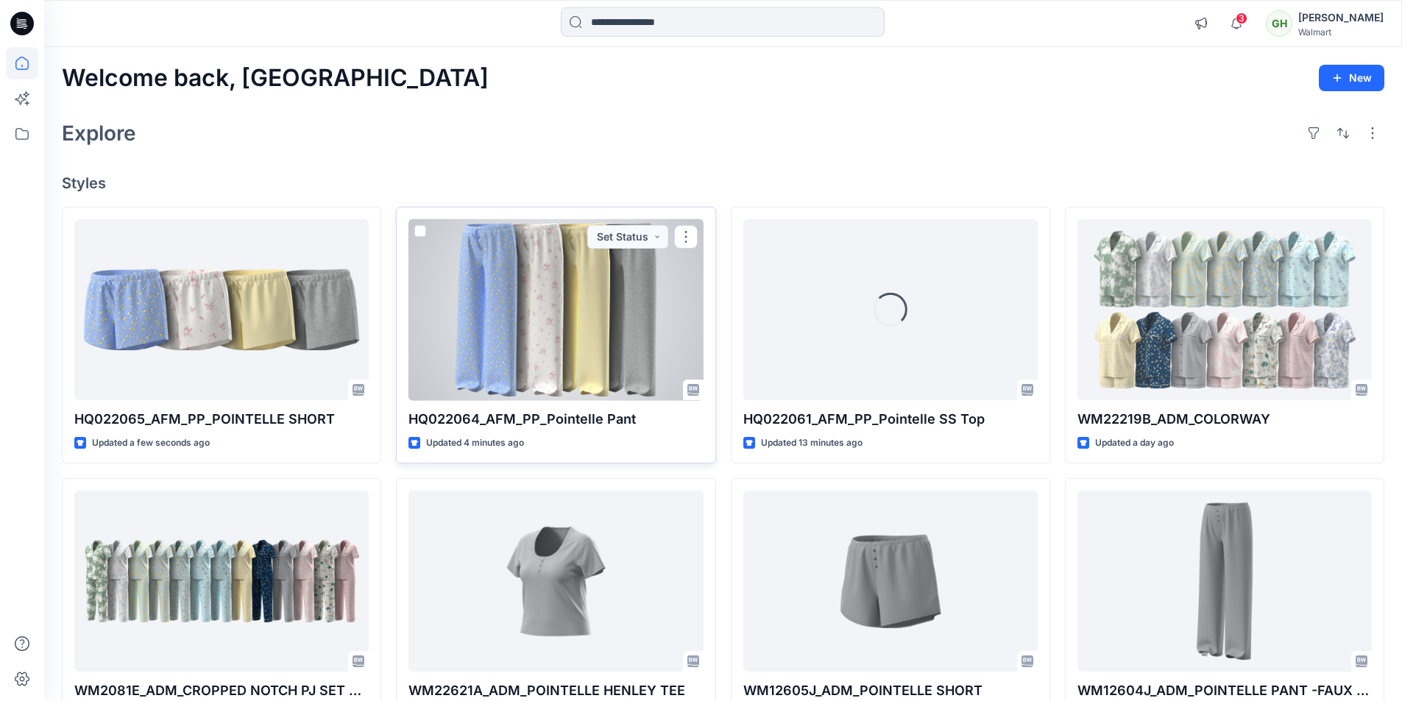
click at [506, 308] on div at bounding box center [555, 310] width 294 height 182
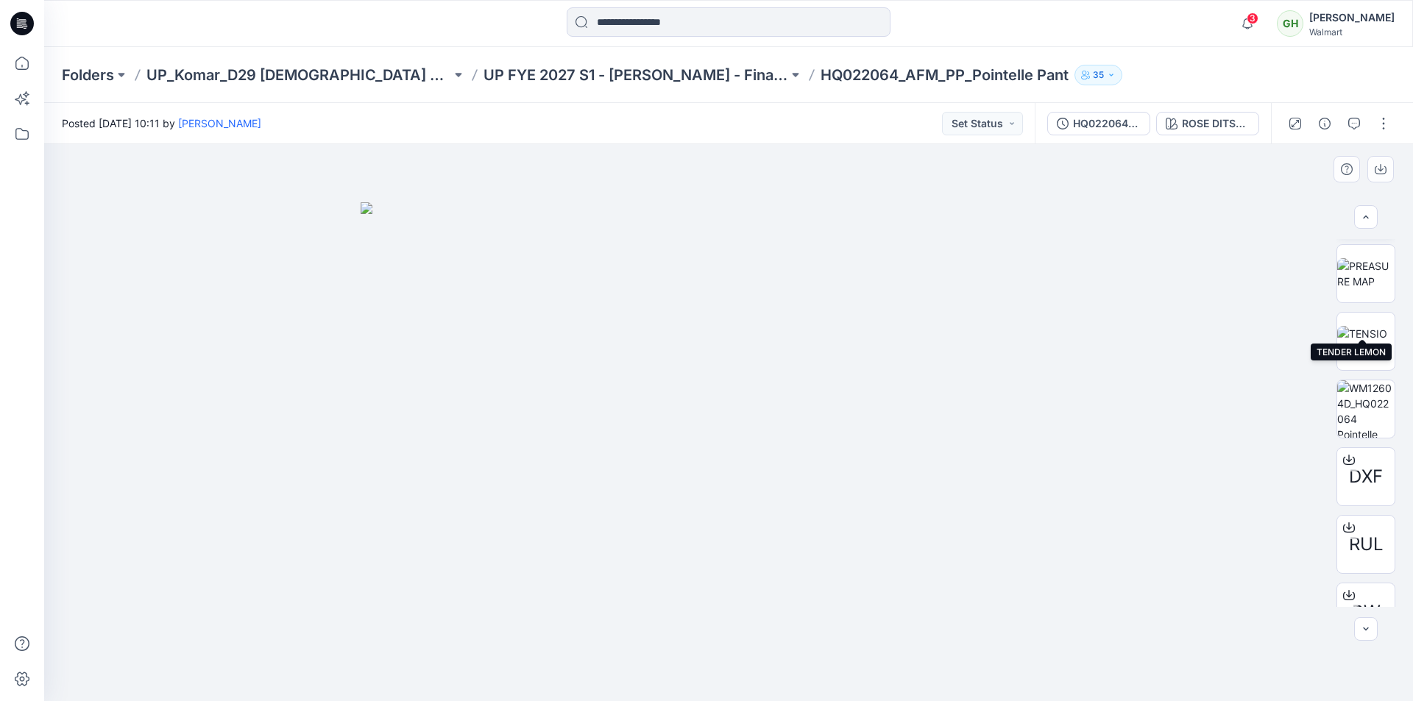
scroll to position [842, 0]
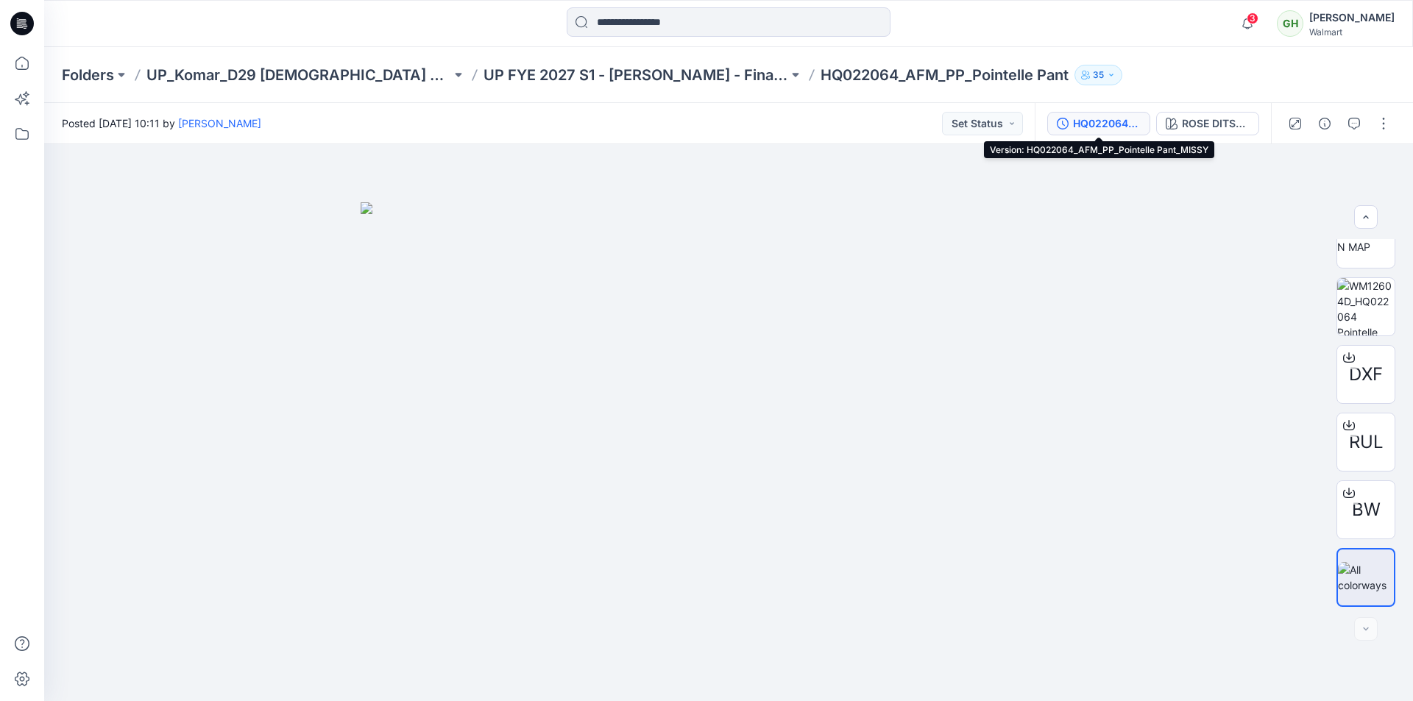
click at [1081, 121] on div "HQ022064_AFM_PP_Pointelle Pant_MISSY" at bounding box center [1107, 124] width 68 height 16
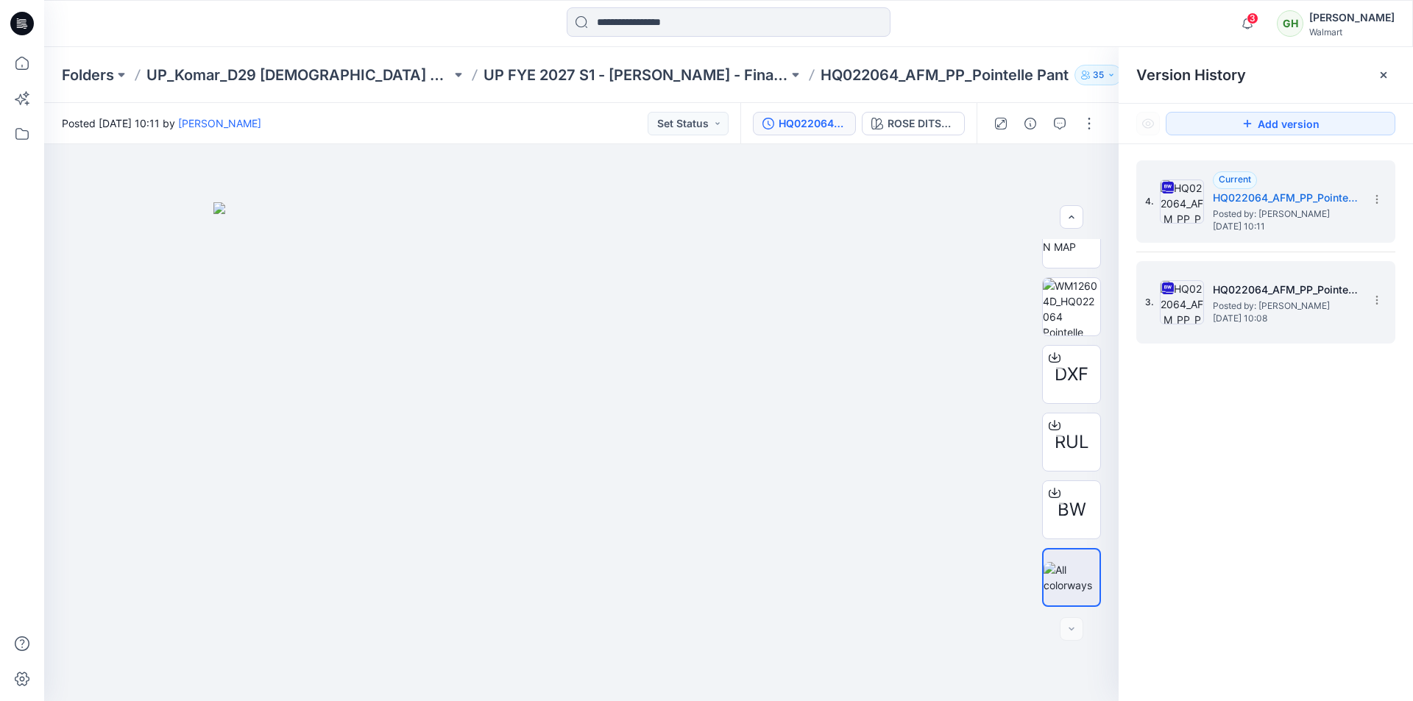
click at [1233, 295] on h5 "HQ022064_AFM_PP_Pointelle Pant_PLUS" at bounding box center [1286, 290] width 147 height 18
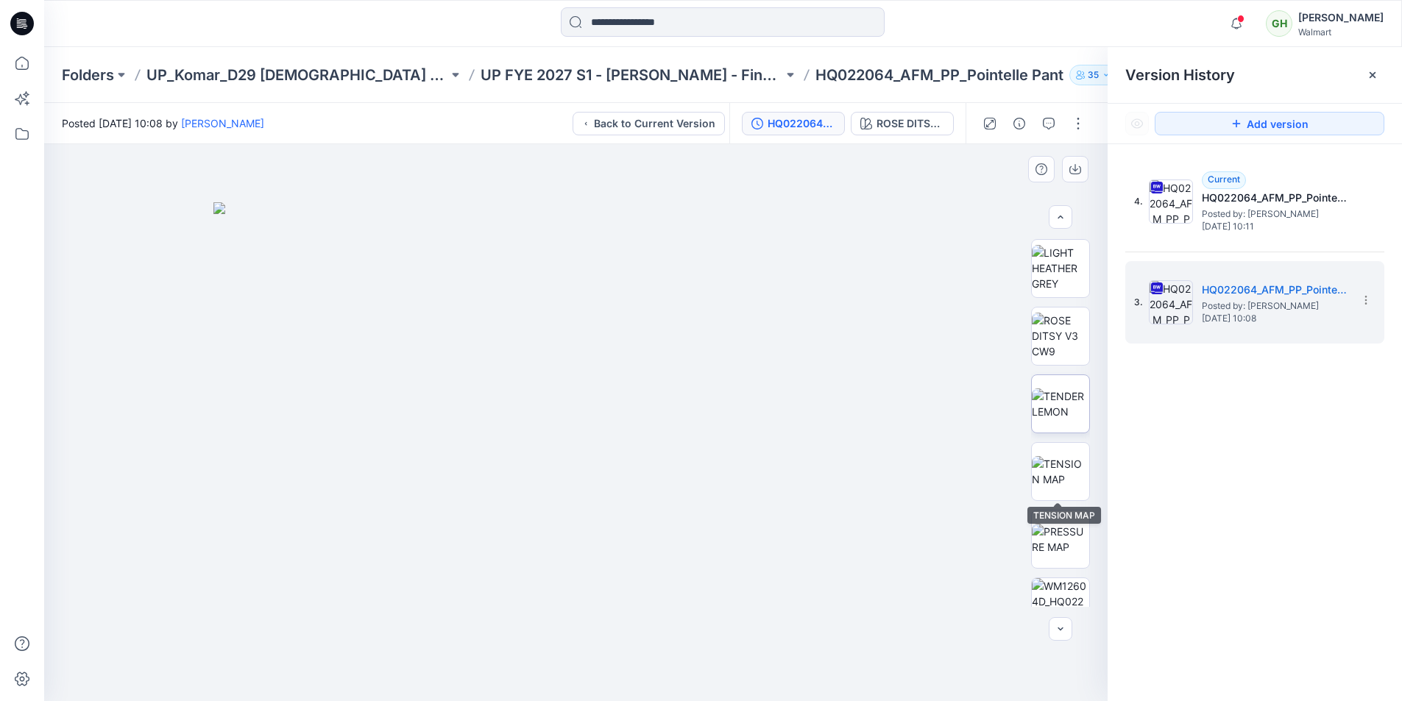
scroll to position [106, 0]
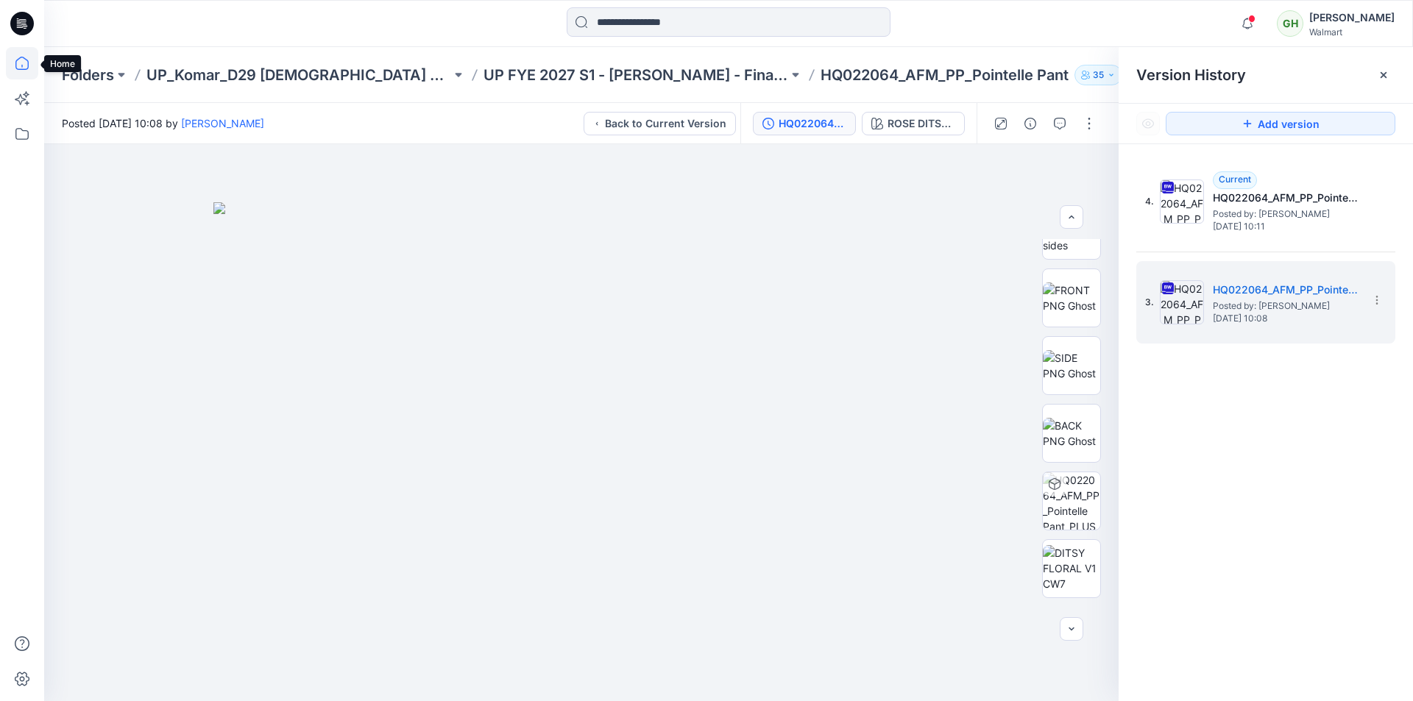
click at [15, 62] on icon at bounding box center [22, 63] width 32 height 32
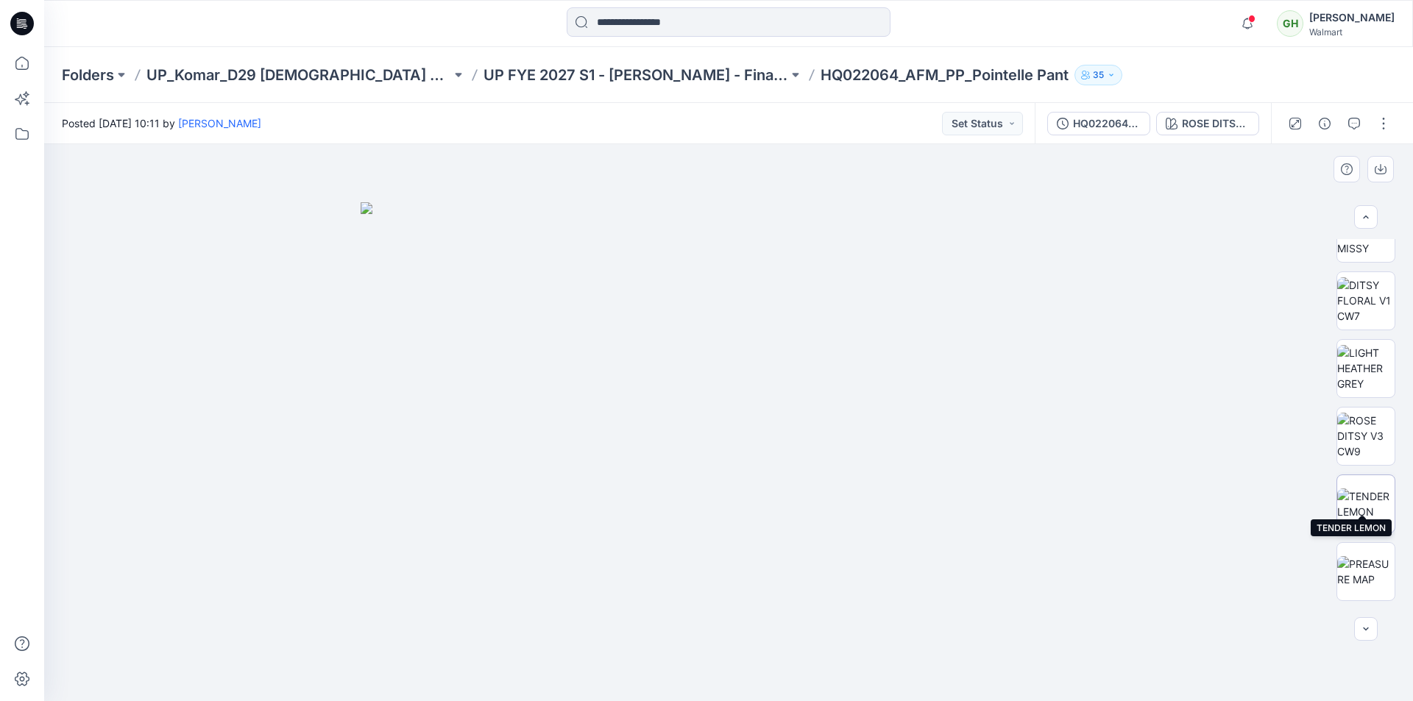
scroll to position [589, 0]
click at [1373, 479] on img at bounding box center [1365, 492] width 57 height 31
click at [1370, 425] on img at bounding box center [1365, 424] width 57 height 31
click at [1362, 552] on img at bounding box center [1365, 568] width 57 height 46
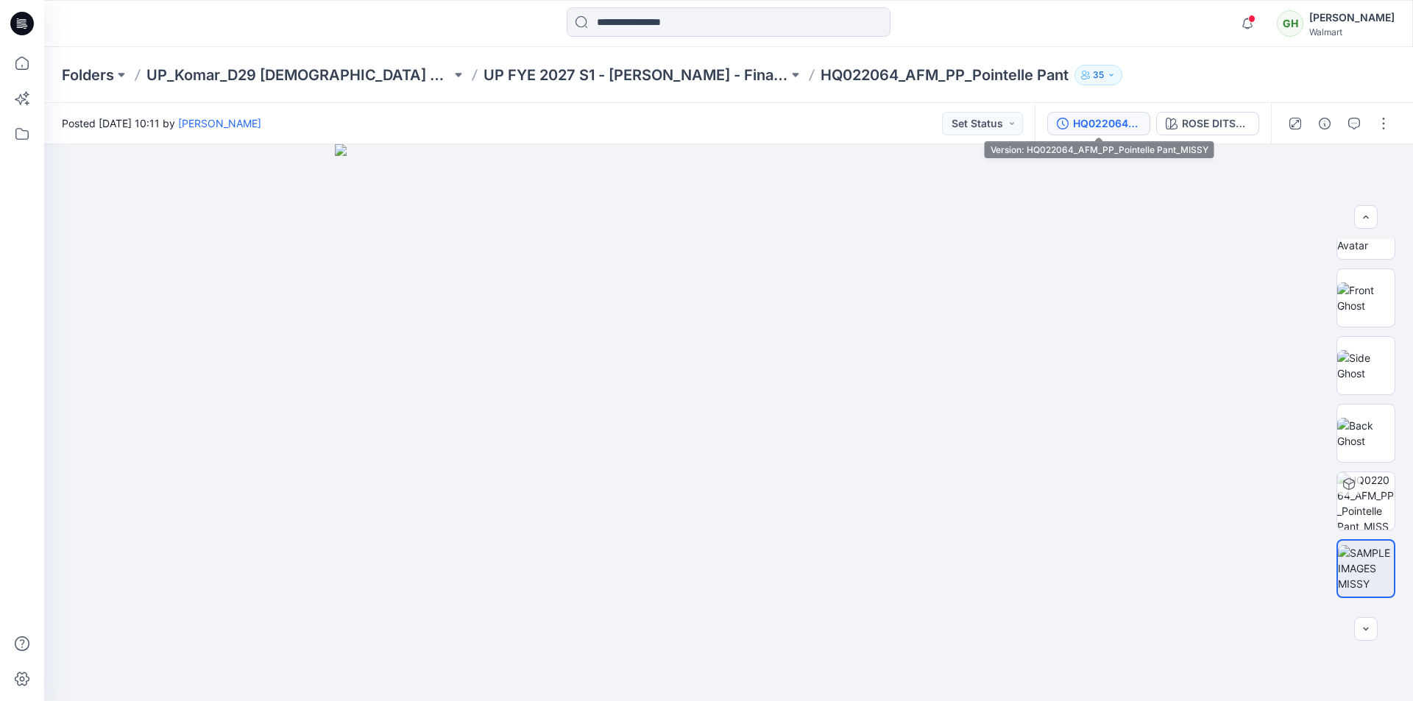
click at [1111, 126] on div "HQ022064_AFM_PP_Pointelle Pant_MISSY" at bounding box center [1107, 124] width 68 height 16
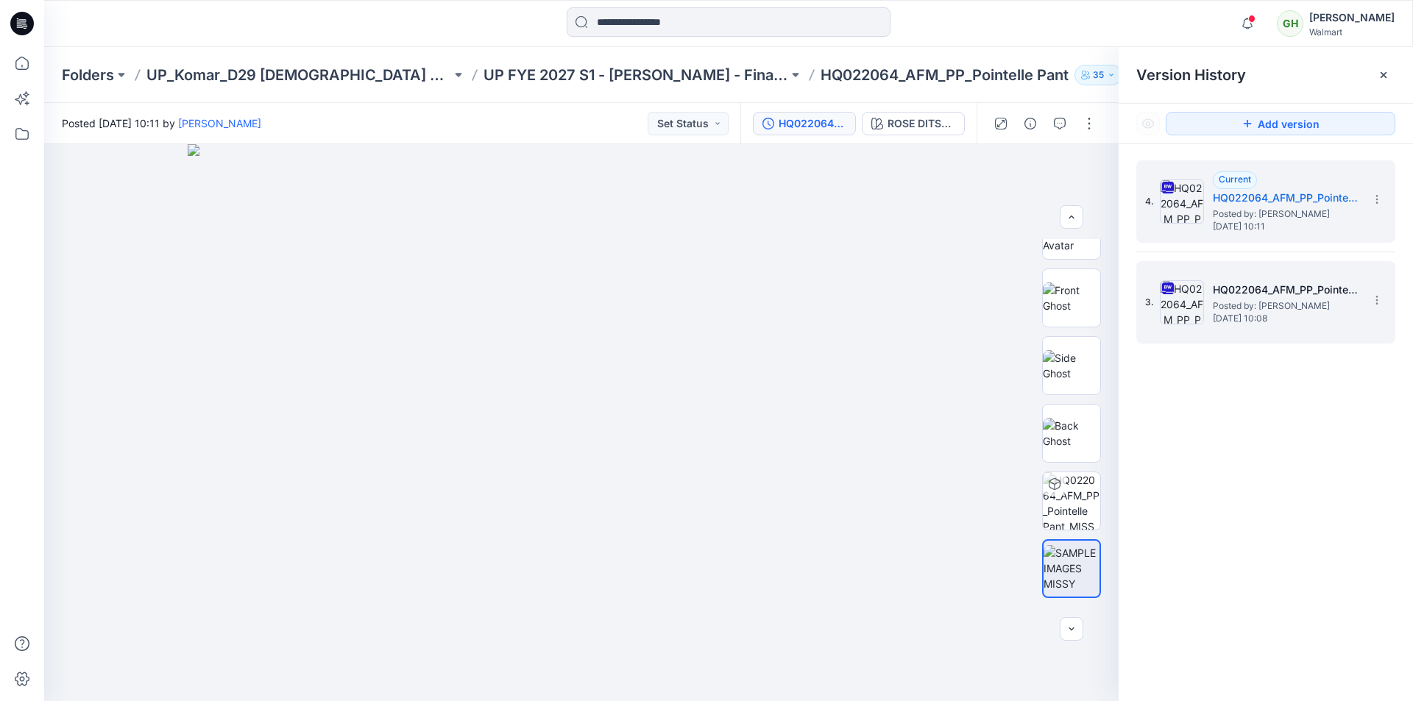
click at [1273, 304] on span "Posted by: [PERSON_NAME]" at bounding box center [1286, 306] width 147 height 15
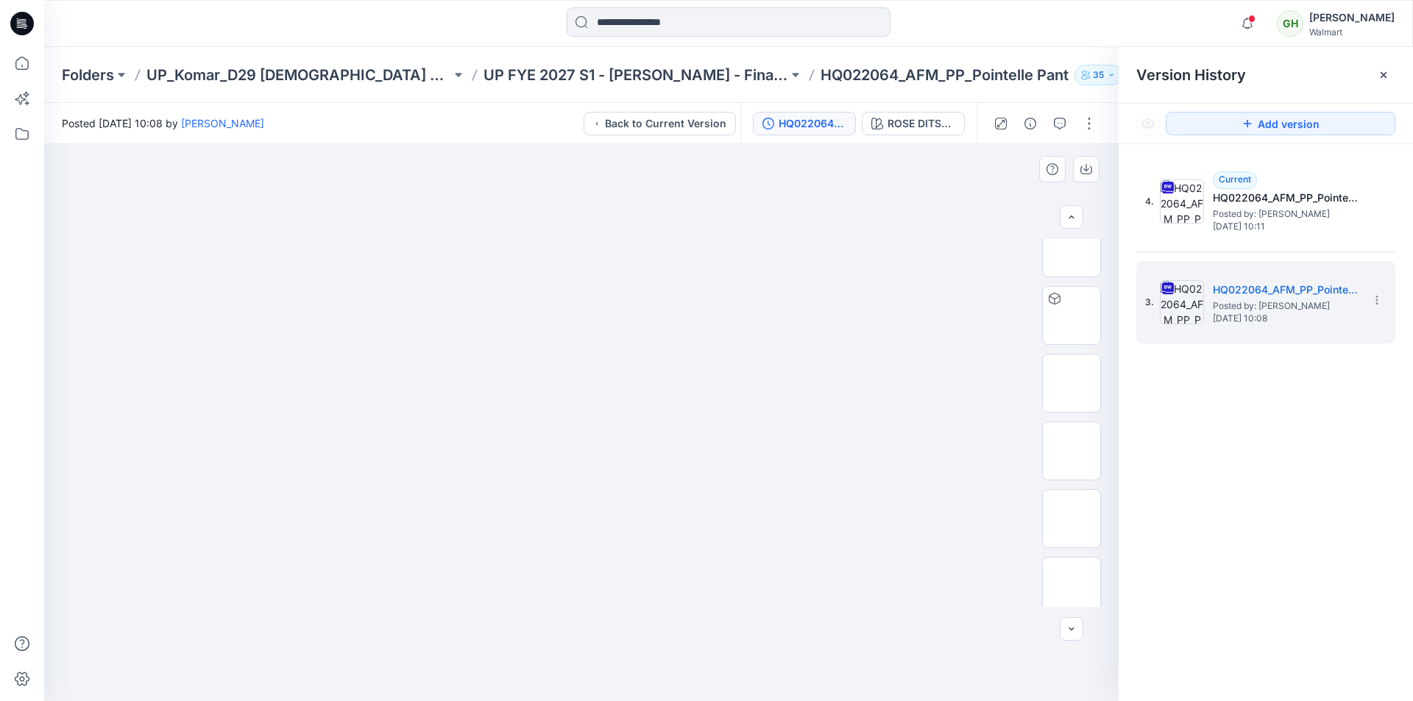
scroll to position [294, 0]
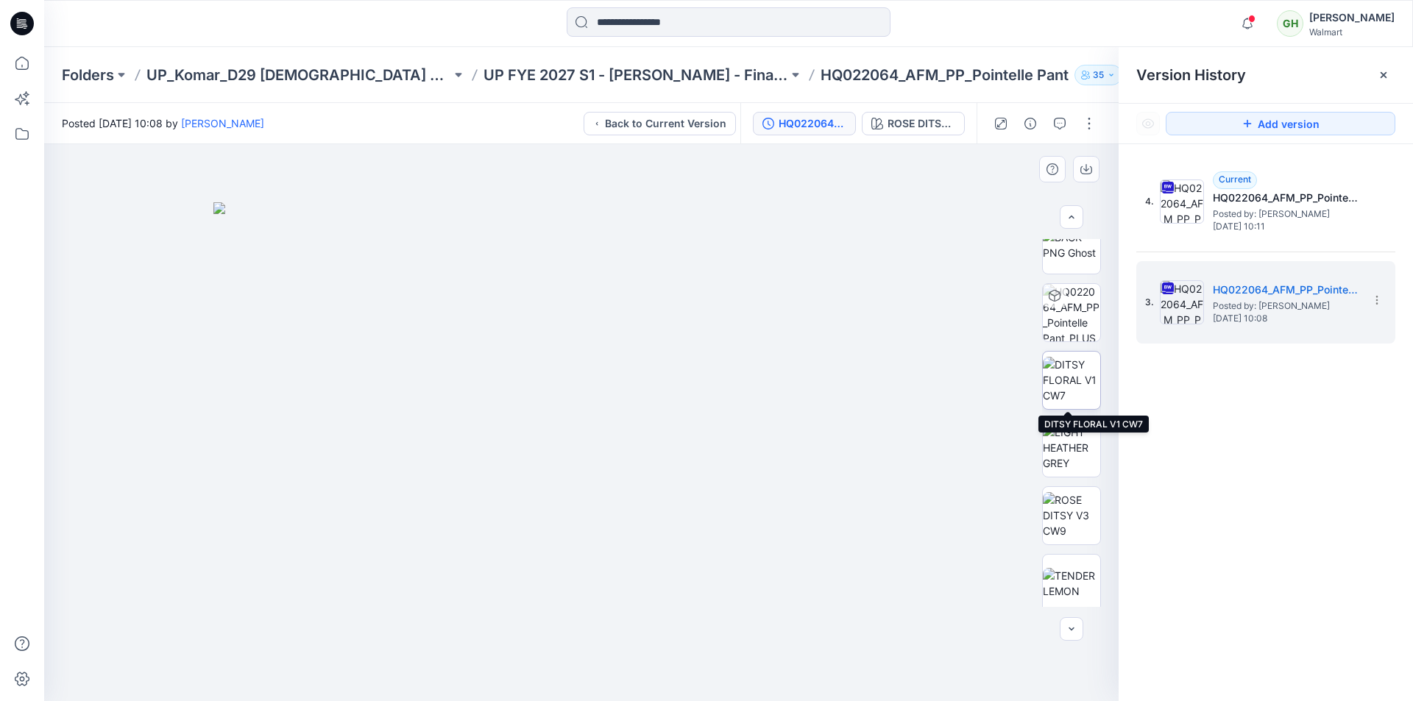
click at [1077, 371] on img at bounding box center [1071, 380] width 57 height 46
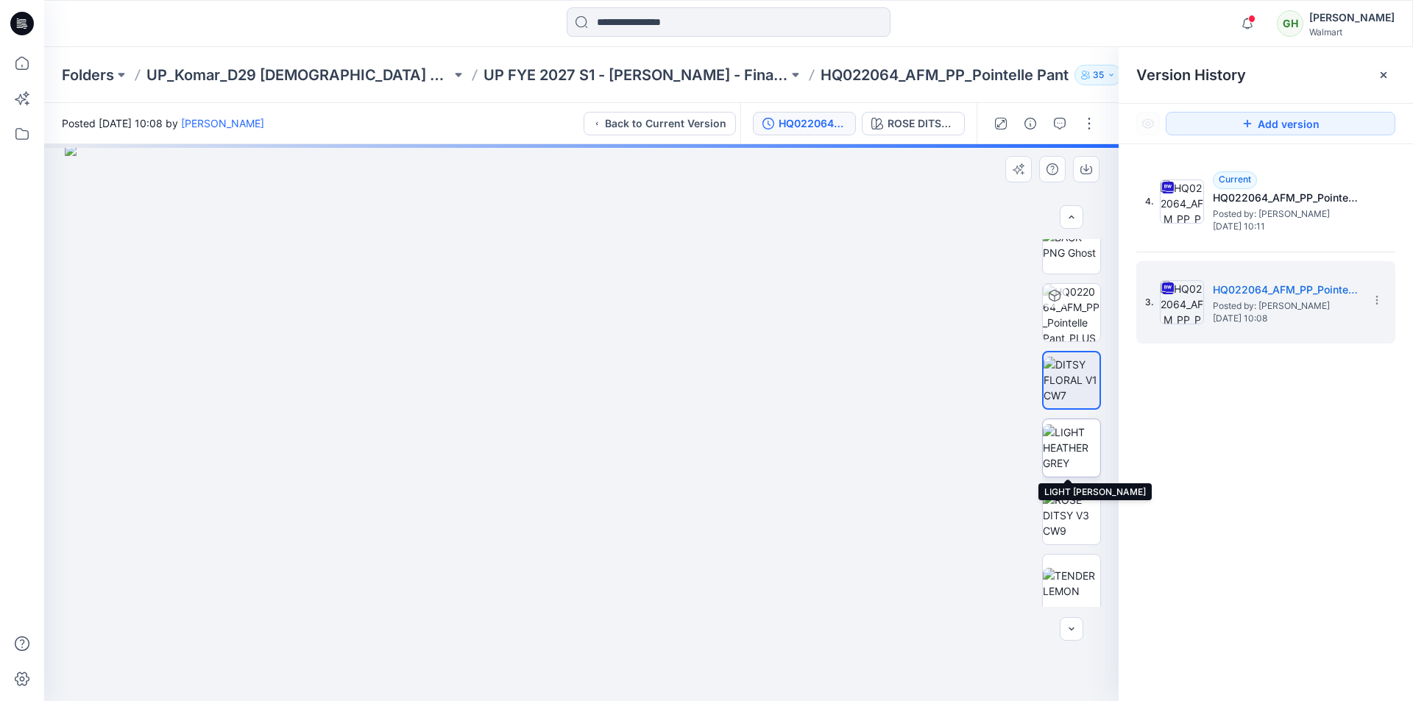
click at [1072, 436] on img at bounding box center [1071, 448] width 57 height 46
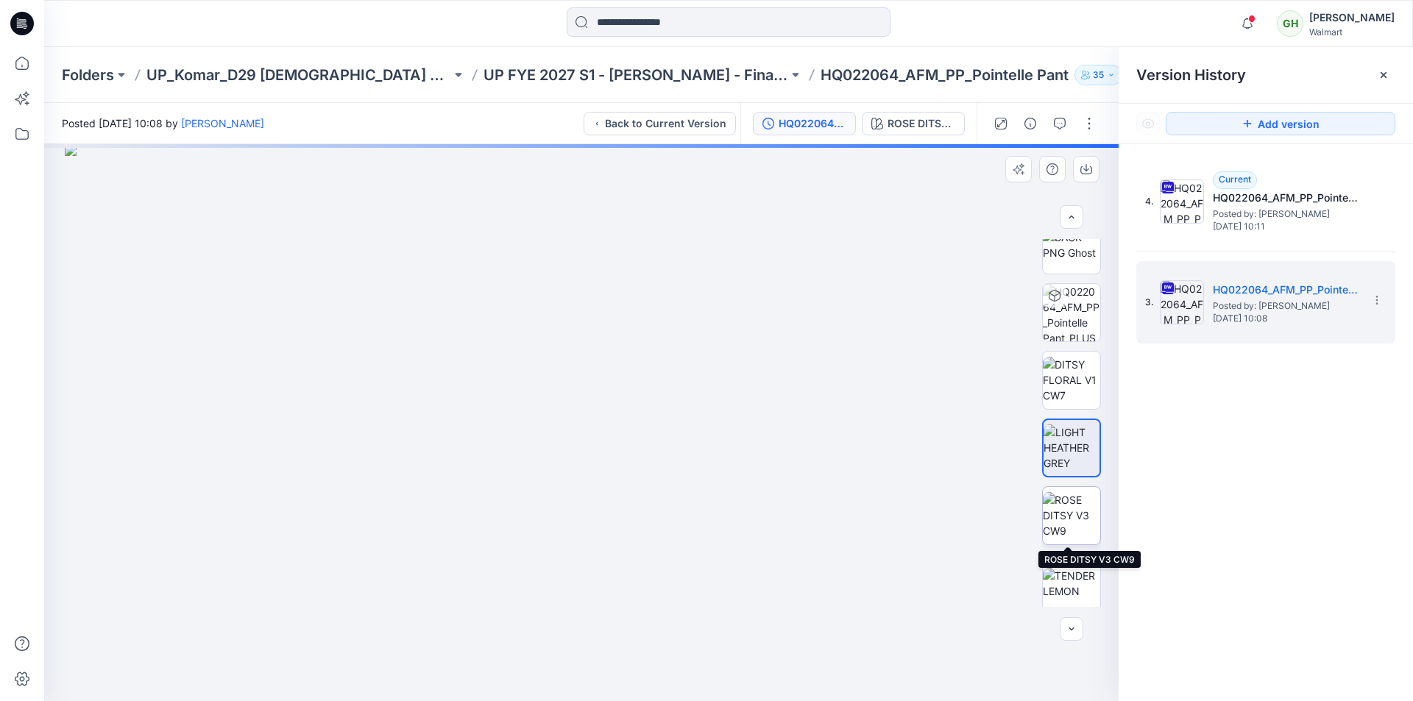
click at [1075, 498] on img at bounding box center [1071, 515] width 57 height 46
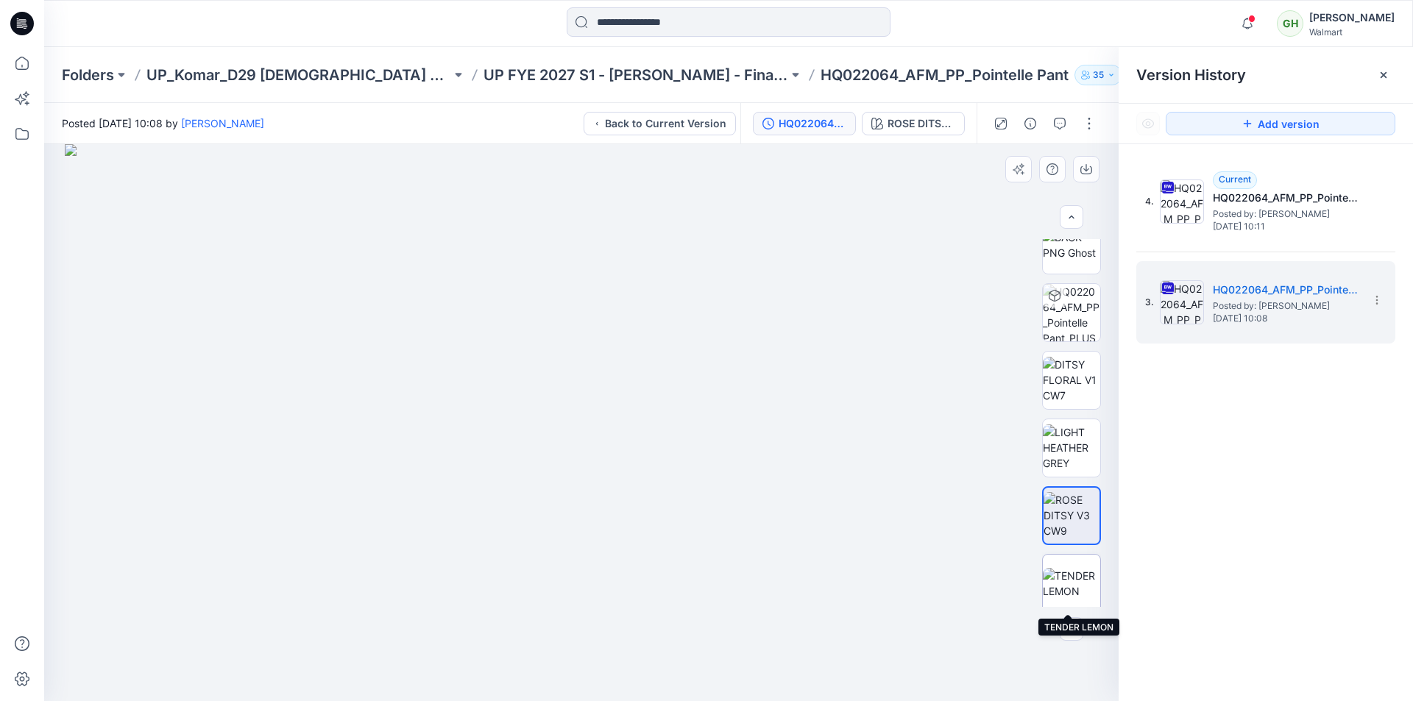
click at [1063, 568] on img at bounding box center [1071, 583] width 57 height 31
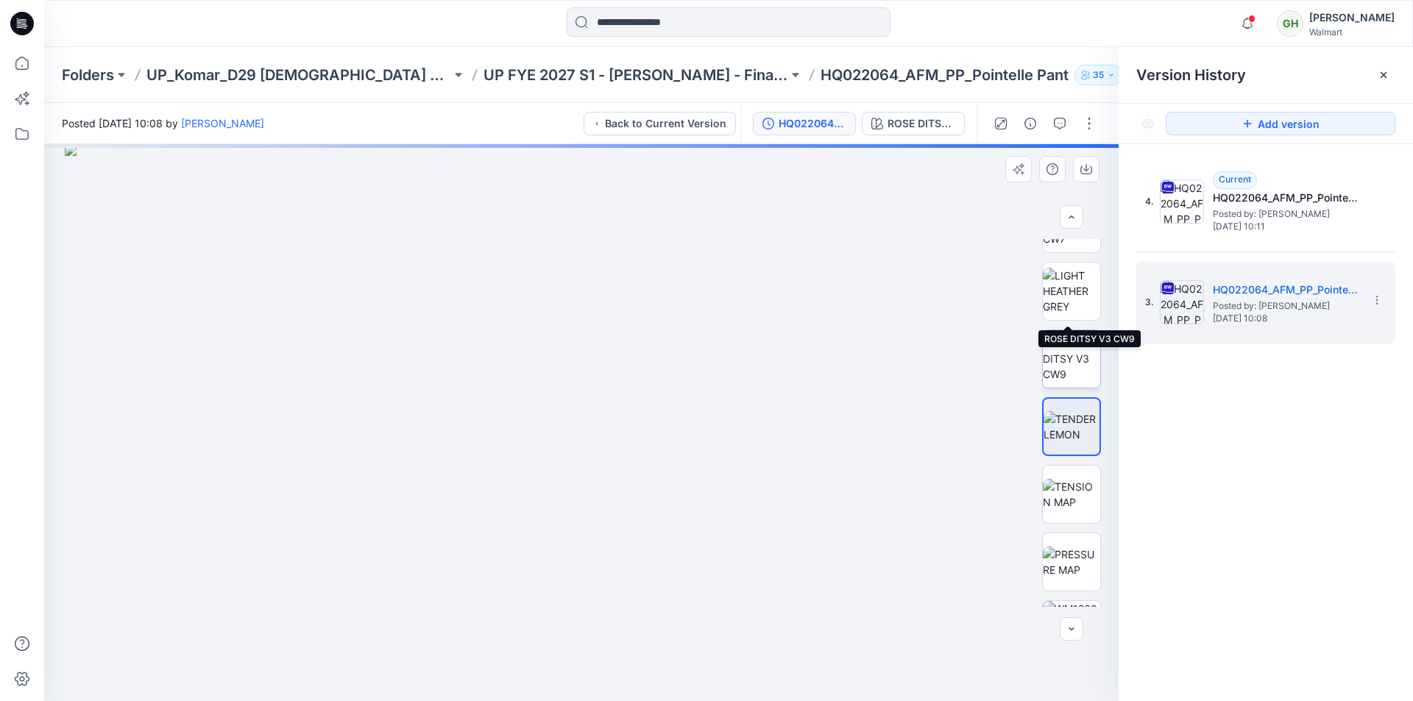
scroll to position [515, 0]
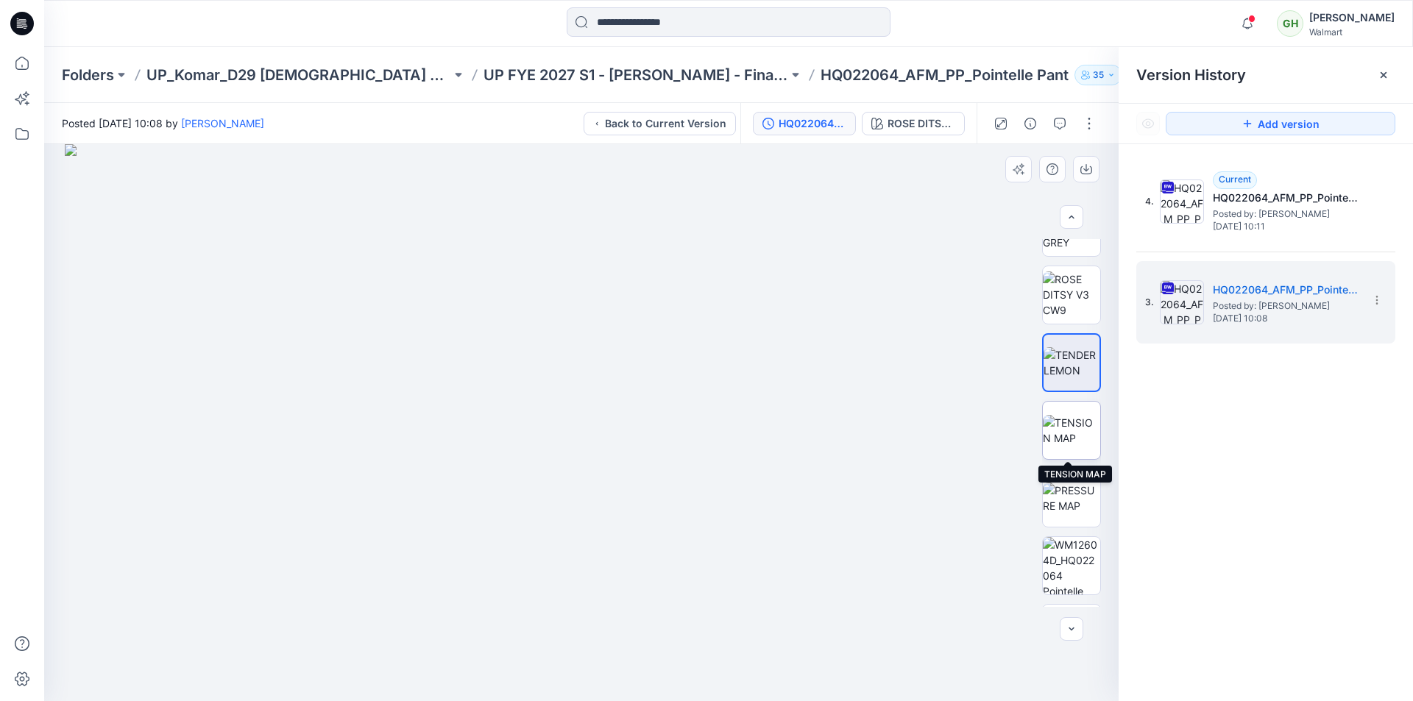
click at [1081, 436] on img at bounding box center [1071, 430] width 57 height 31
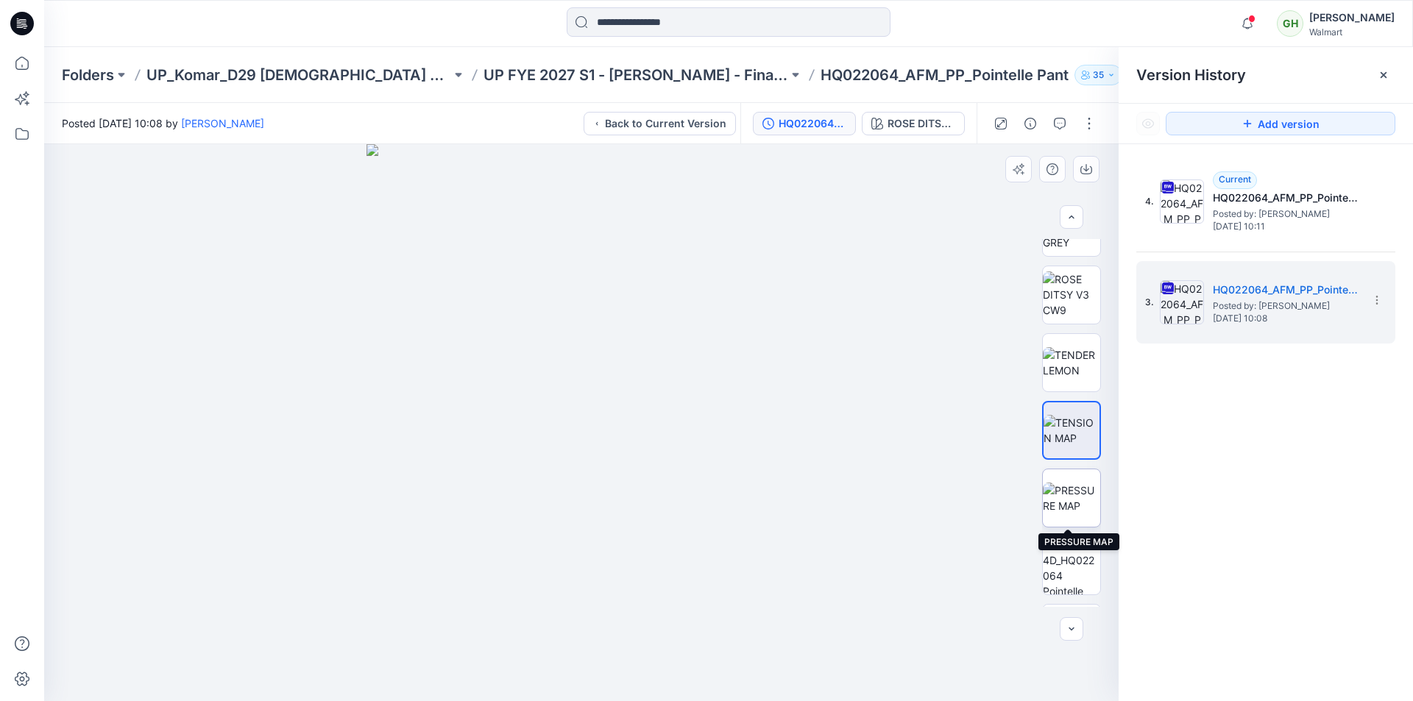
click at [1063, 500] on img at bounding box center [1071, 498] width 57 height 31
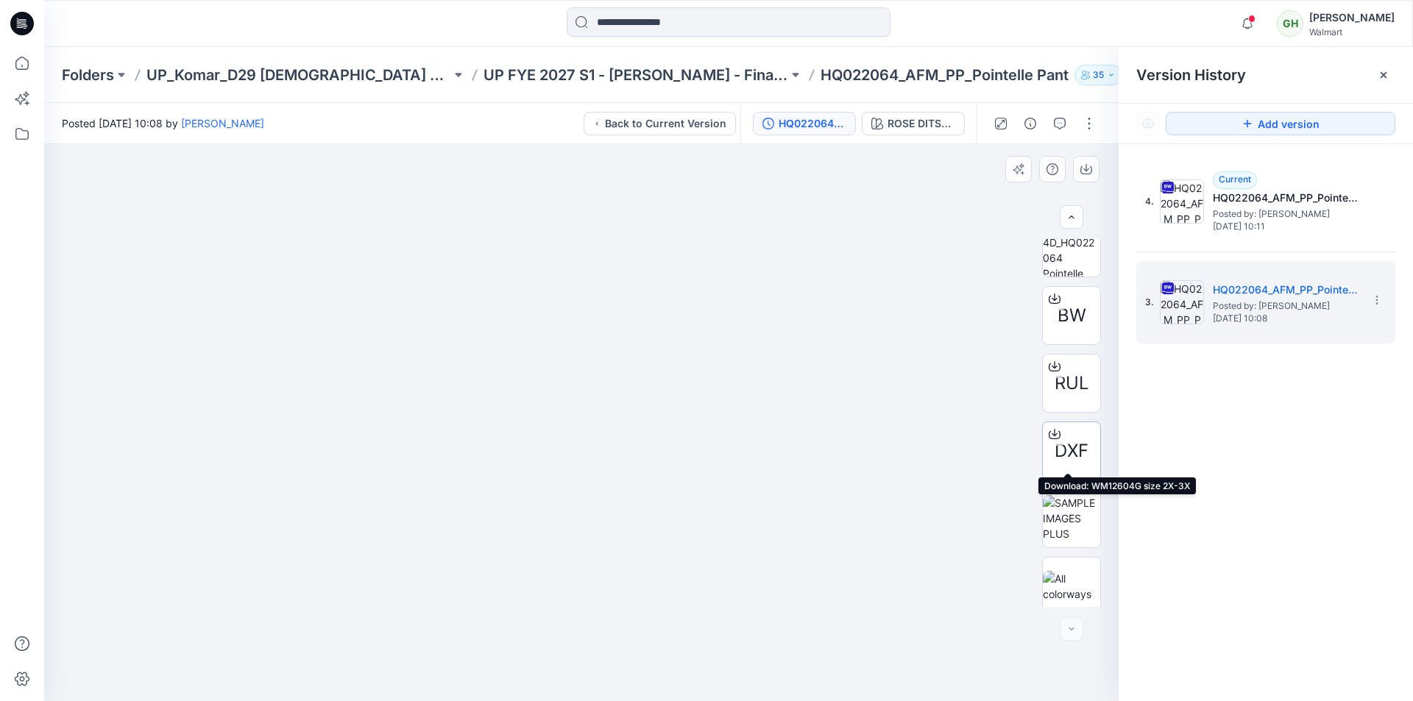
scroll to position [842, 0]
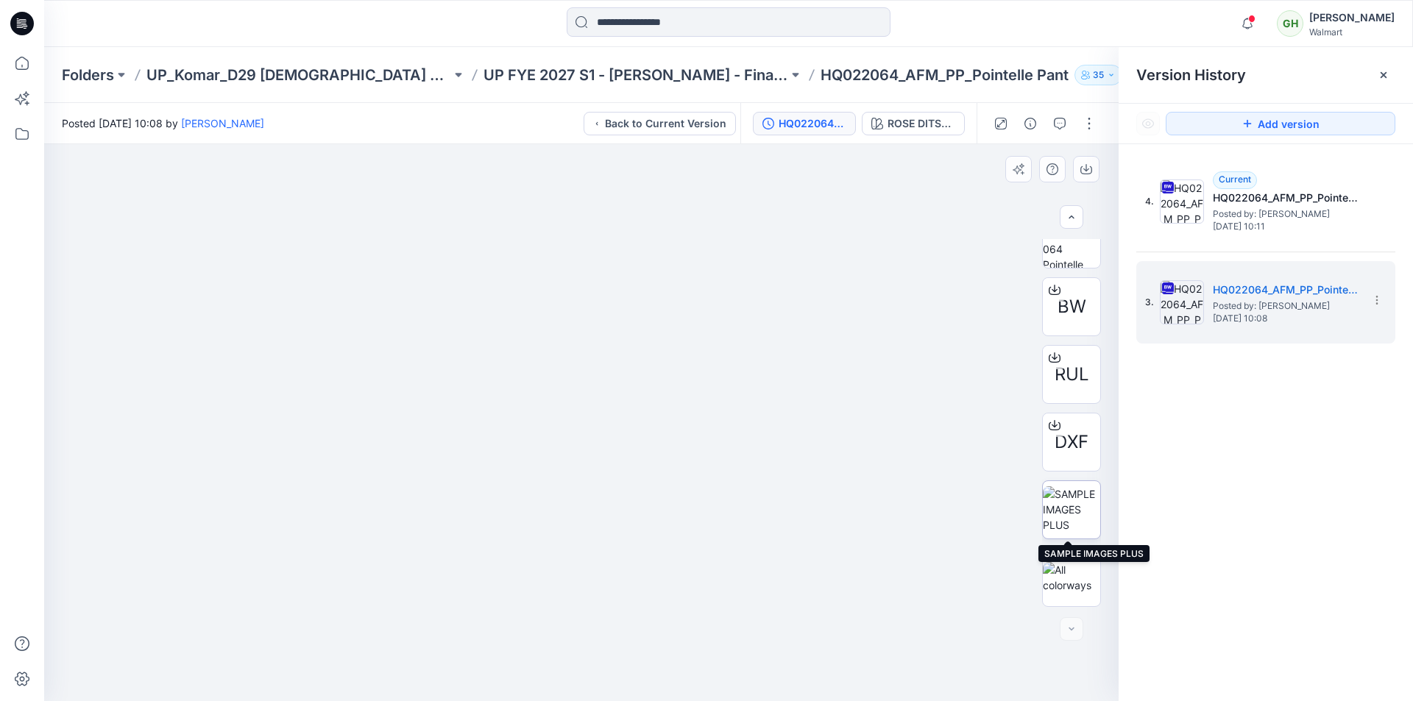
click at [1065, 502] on img at bounding box center [1071, 509] width 57 height 46
click at [29, 66] on icon at bounding box center [21, 63] width 13 height 13
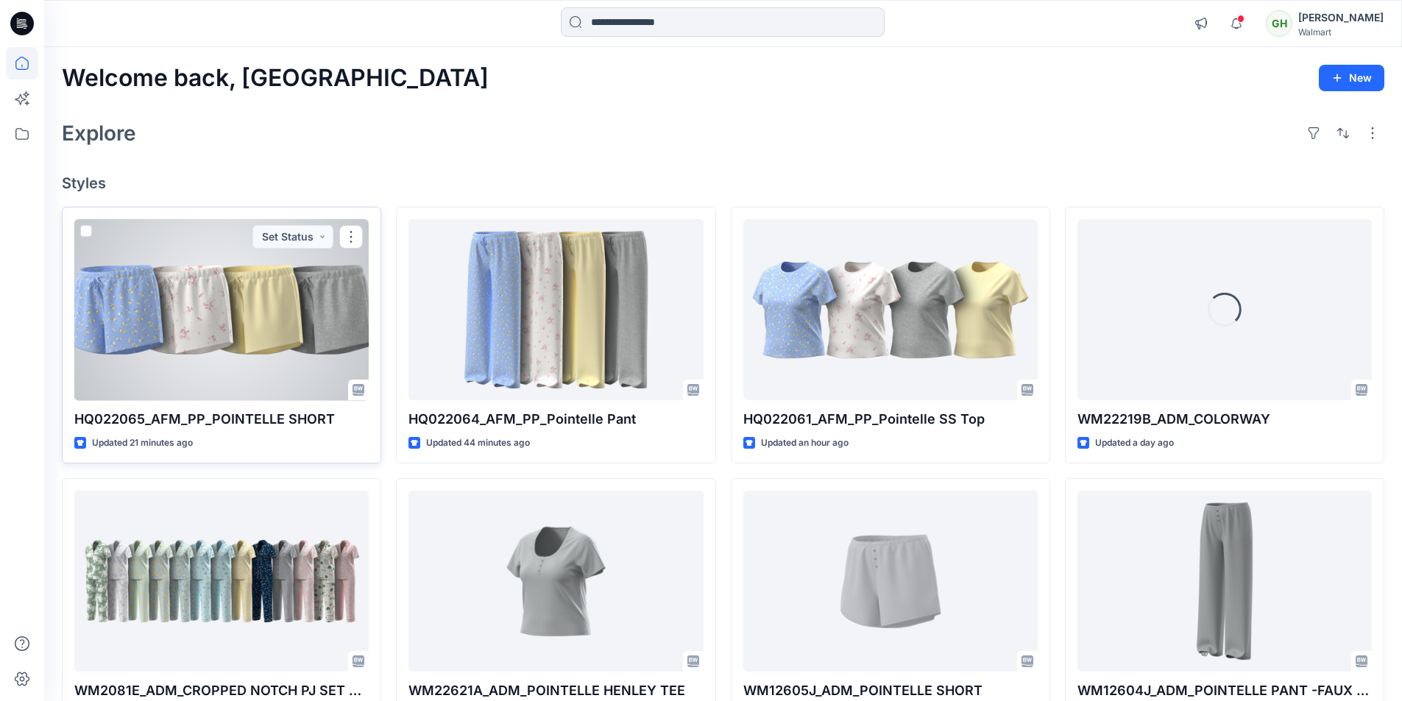
click at [289, 378] on div at bounding box center [221, 310] width 294 height 182
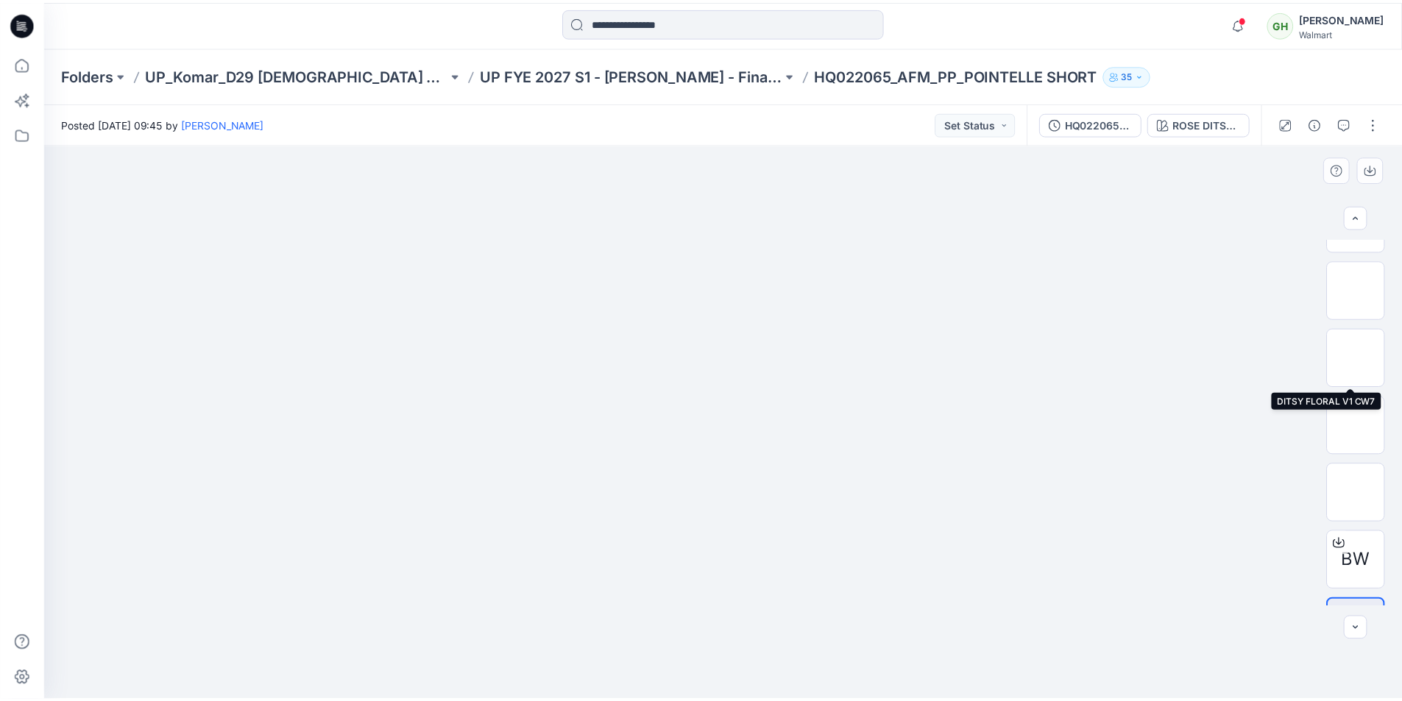
scroll to position [842, 0]
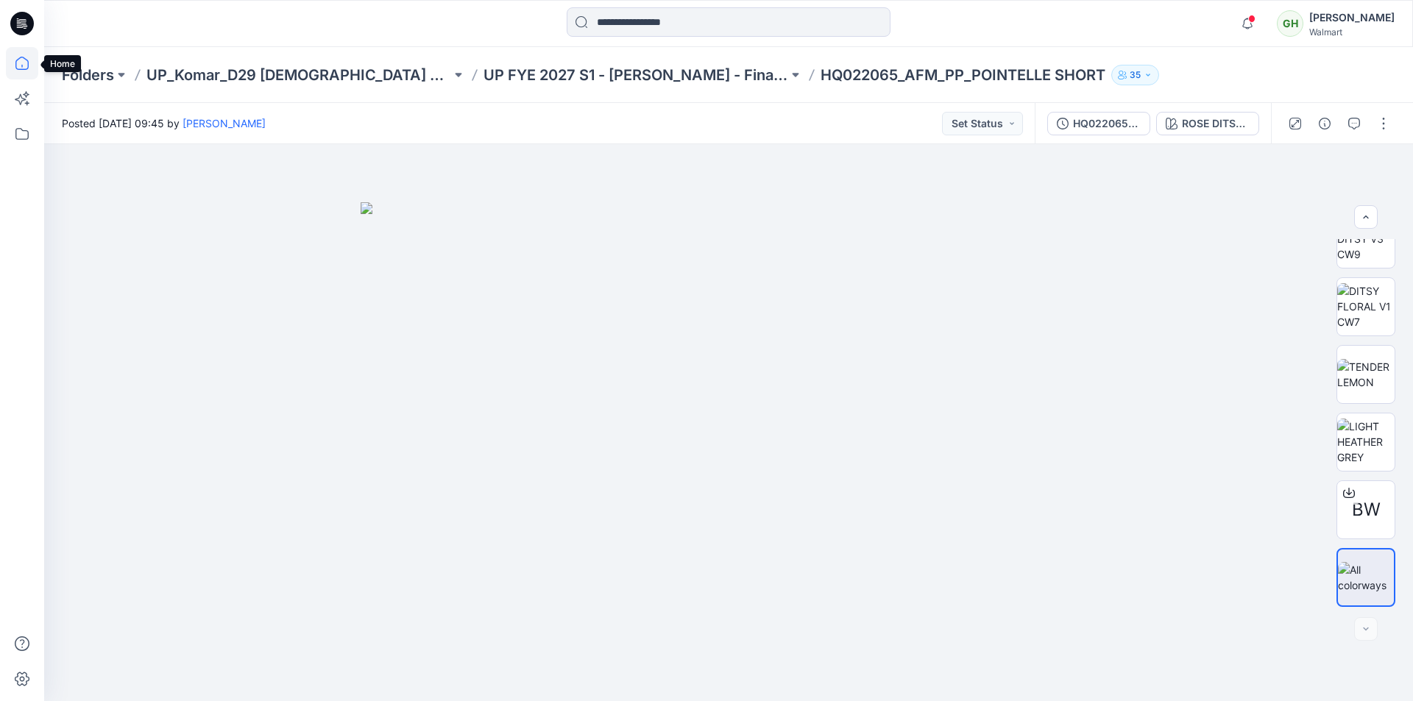
click at [22, 62] on icon at bounding box center [22, 63] width 32 height 32
